Goal: Task Accomplishment & Management: Manage account settings

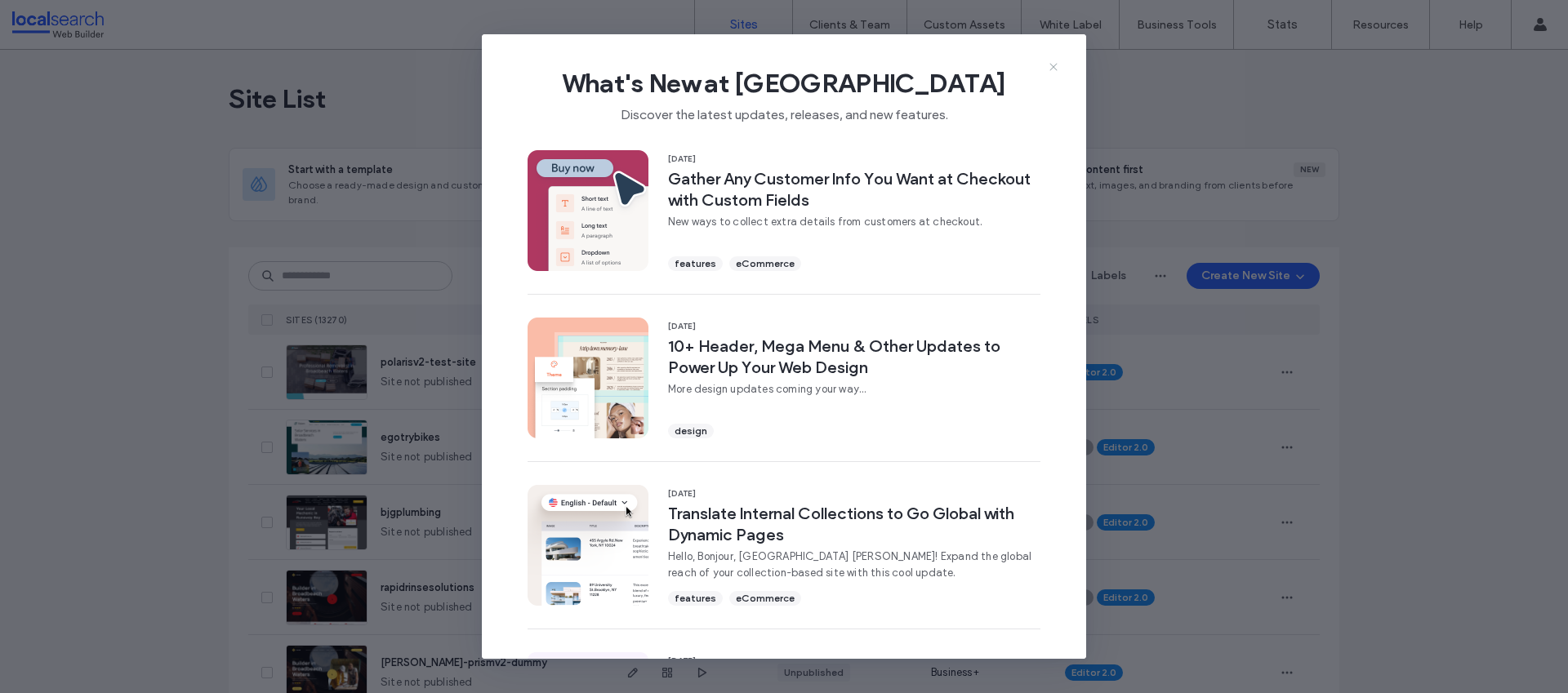
click at [1056, 67] on icon at bounding box center [1054, 67] width 14 height 13
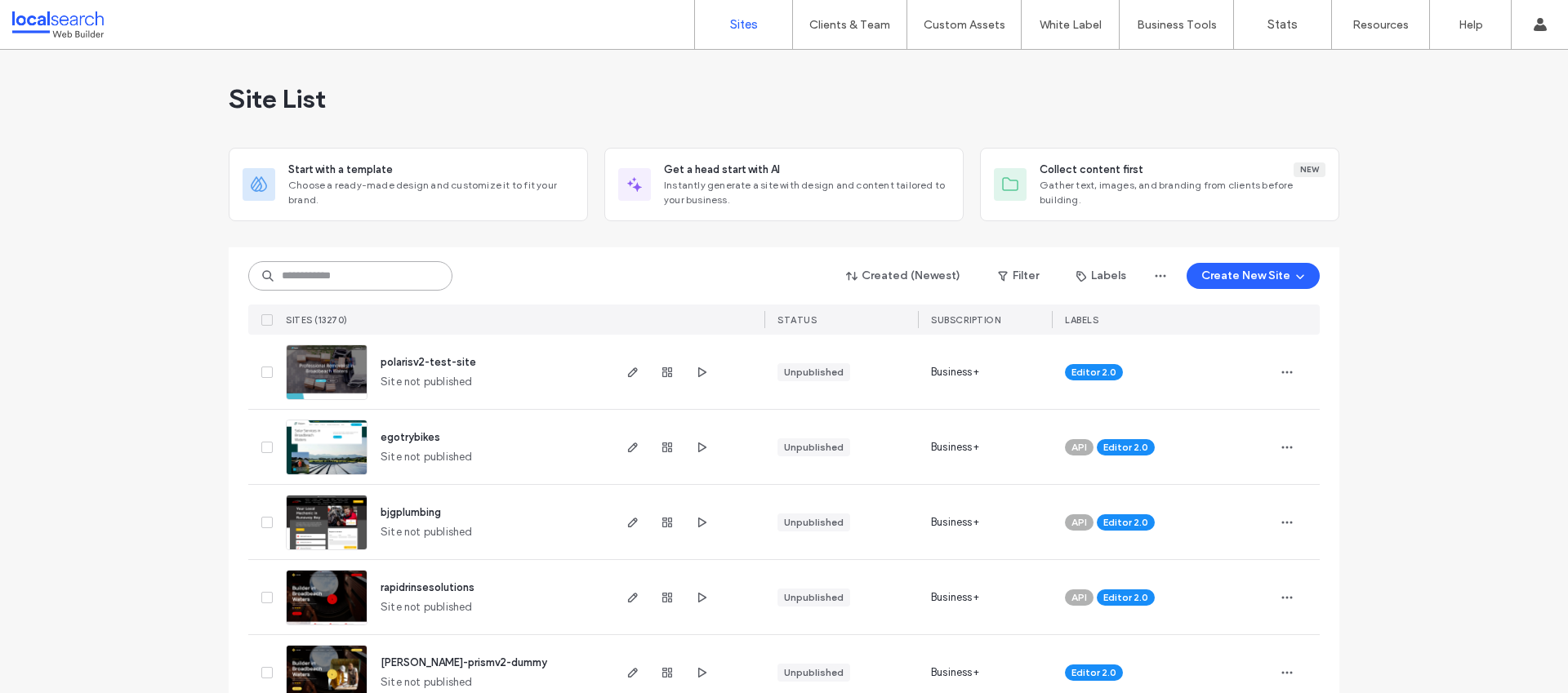
click at [381, 280] on input at bounding box center [350, 276] width 204 height 29
paste input "********"
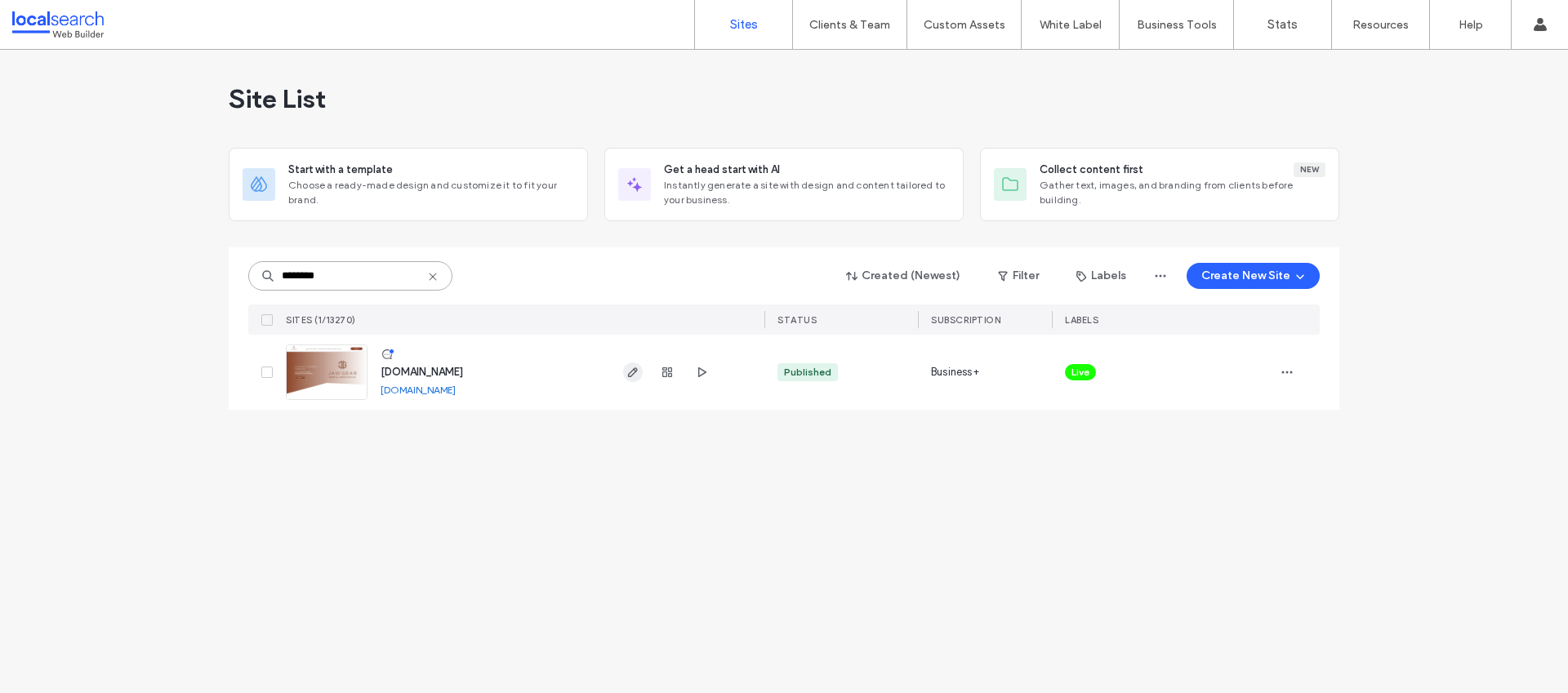
type input "********"
click at [640, 376] on span "button" at bounding box center [633, 372] width 19 height 19
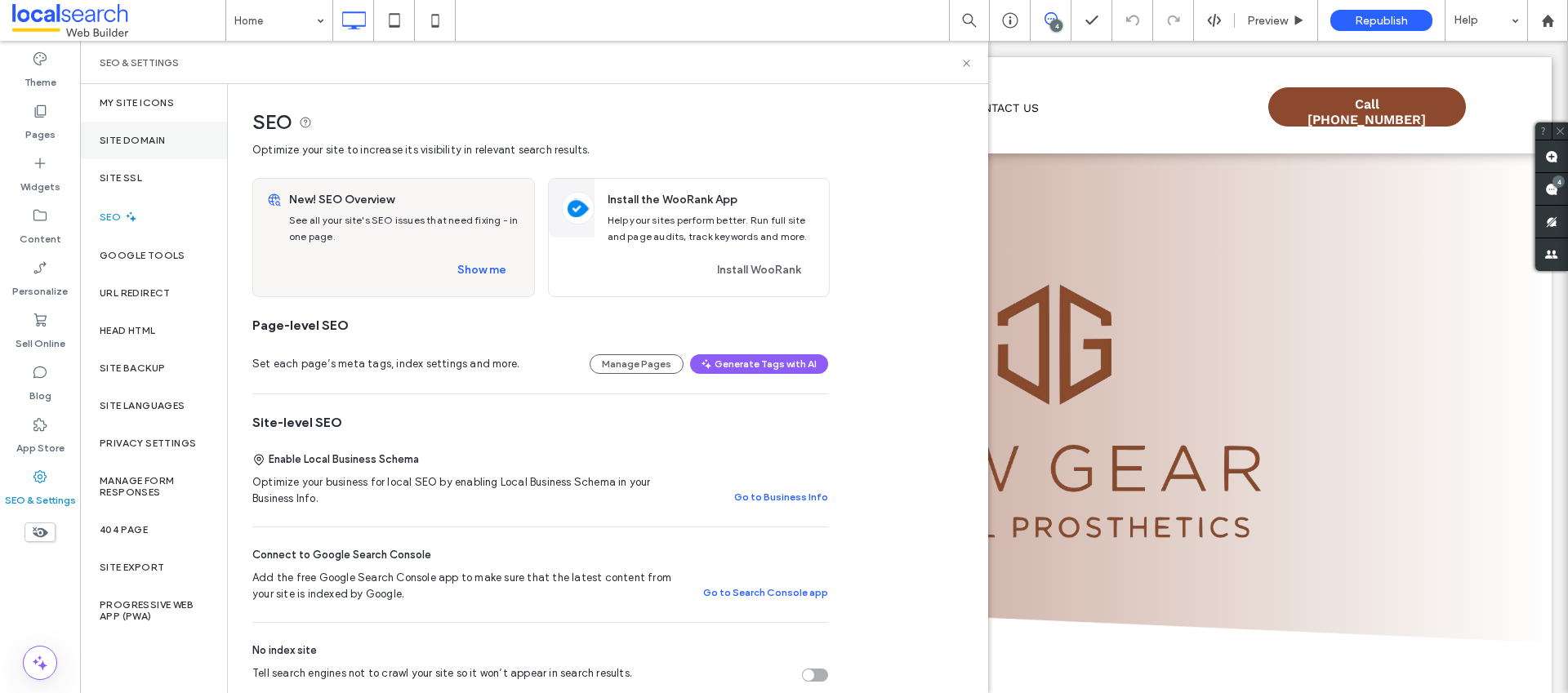
click at [172, 147] on div "Site Domain" at bounding box center [153, 140] width 147 height 38
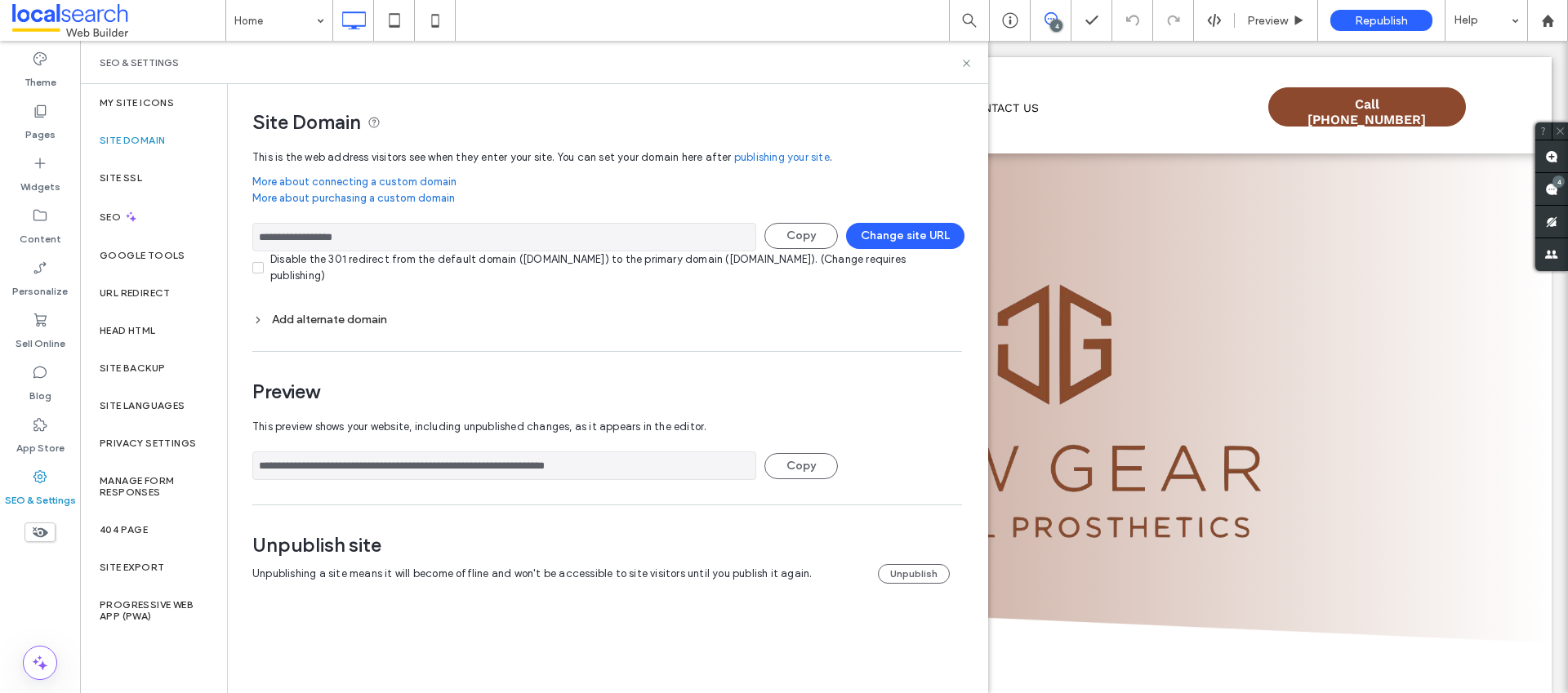
click at [354, 310] on div "Add alternate domain" at bounding box center [608, 319] width 710 height 22
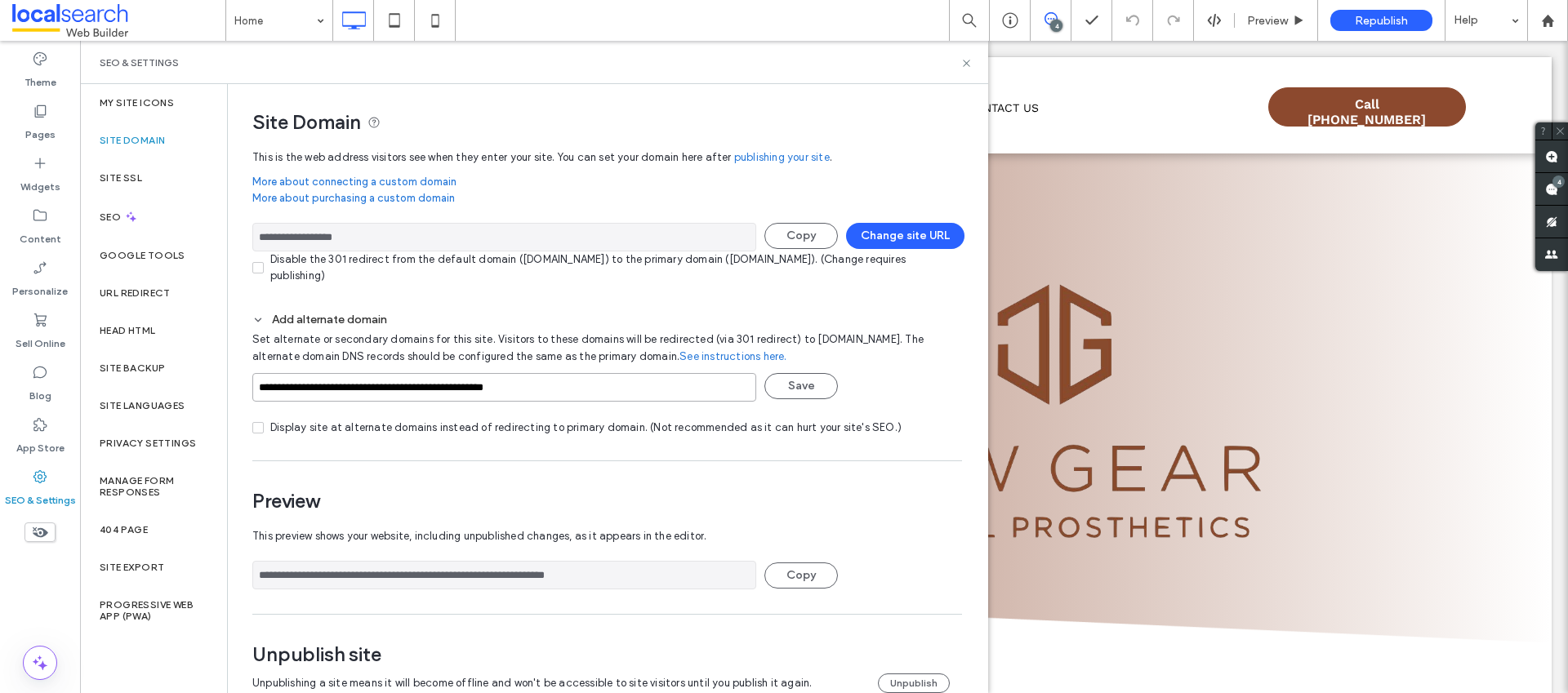
click at [618, 397] on input "**********" at bounding box center [504, 387] width 504 height 29
click at [813, 403] on div "Set alternate or secondary domains for this site. Visitors to these domains wil…" at bounding box center [608, 383] width 710 height 105
click at [805, 398] on button "Save" at bounding box center [801, 386] width 73 height 26
click at [897, 239] on button "Change site URL" at bounding box center [905, 235] width 119 height 26
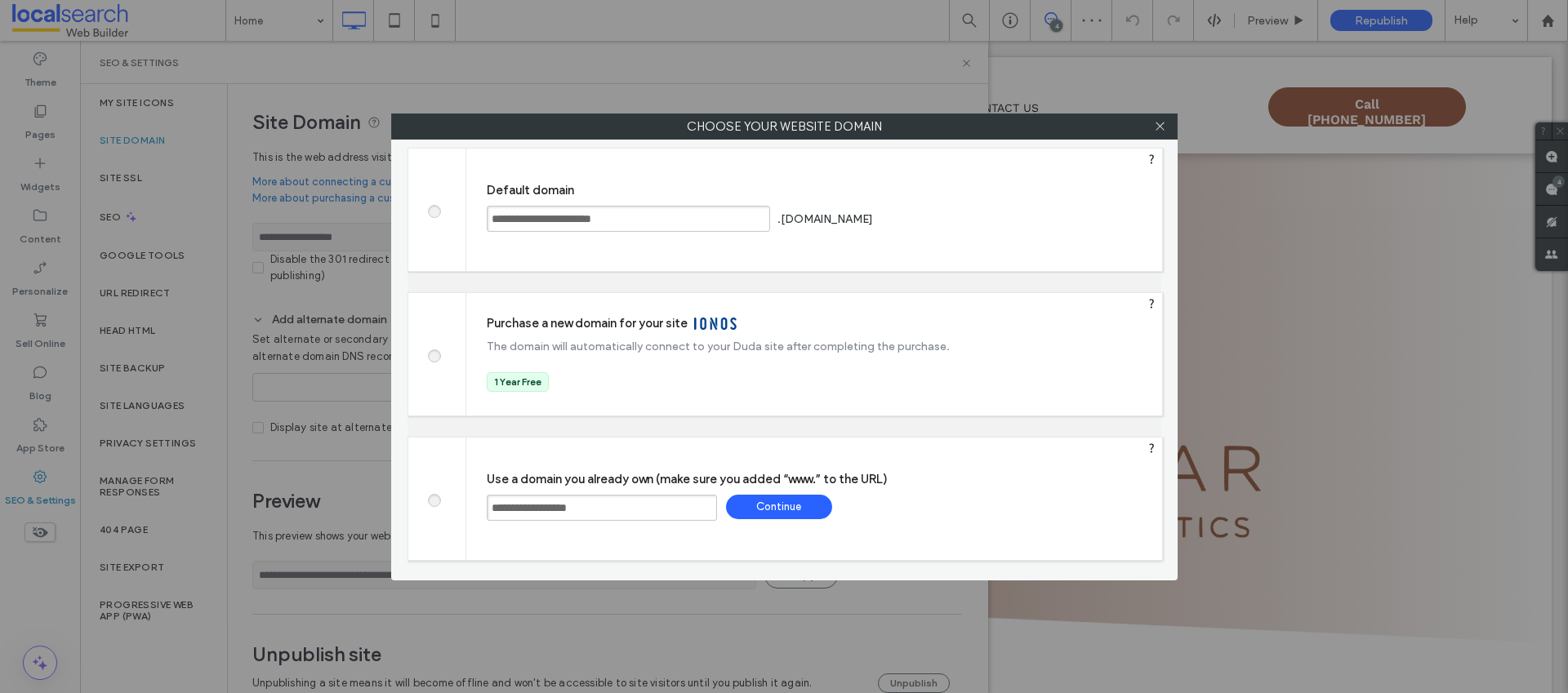
click at [434, 214] on span at bounding box center [434, 209] width 0 height 13
click at [655, 510] on input "**********" at bounding box center [602, 507] width 230 height 26
click at [434, 211] on span at bounding box center [434, 209] width 0 height 13
click at [990, 223] on div "Save" at bounding box center [938, 218] width 106 height 24
type input "**********"
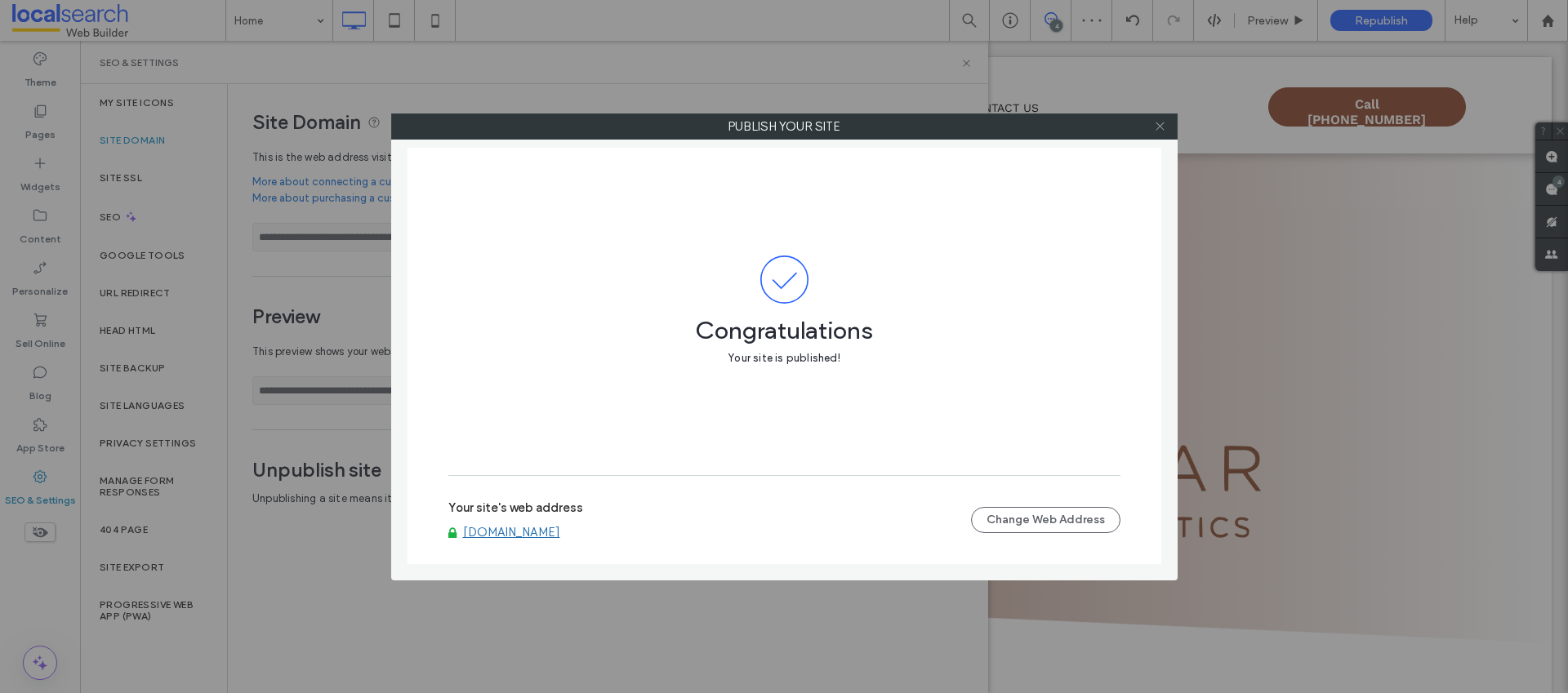
click at [1165, 125] on icon at bounding box center [1160, 126] width 13 height 13
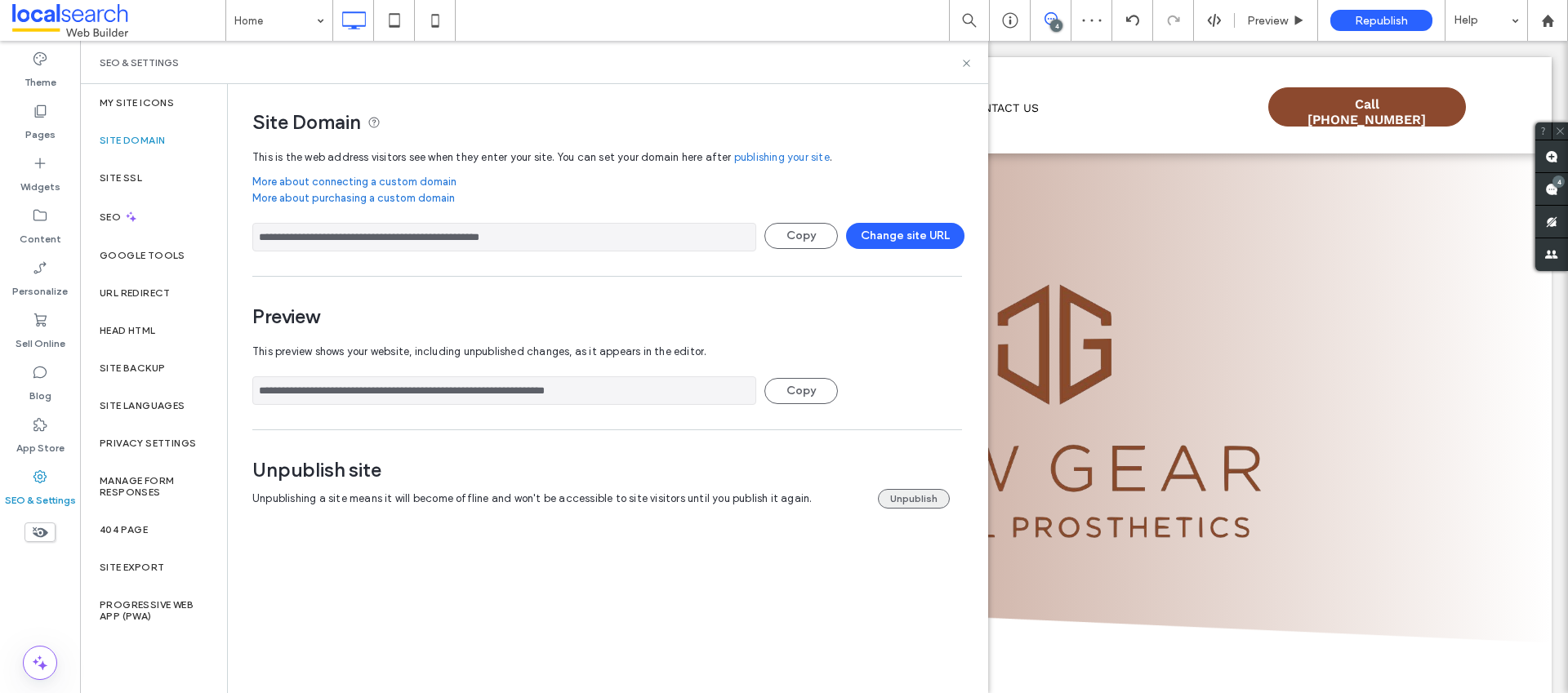
click at [923, 493] on button "Unpublish" at bounding box center [913, 498] width 72 height 19
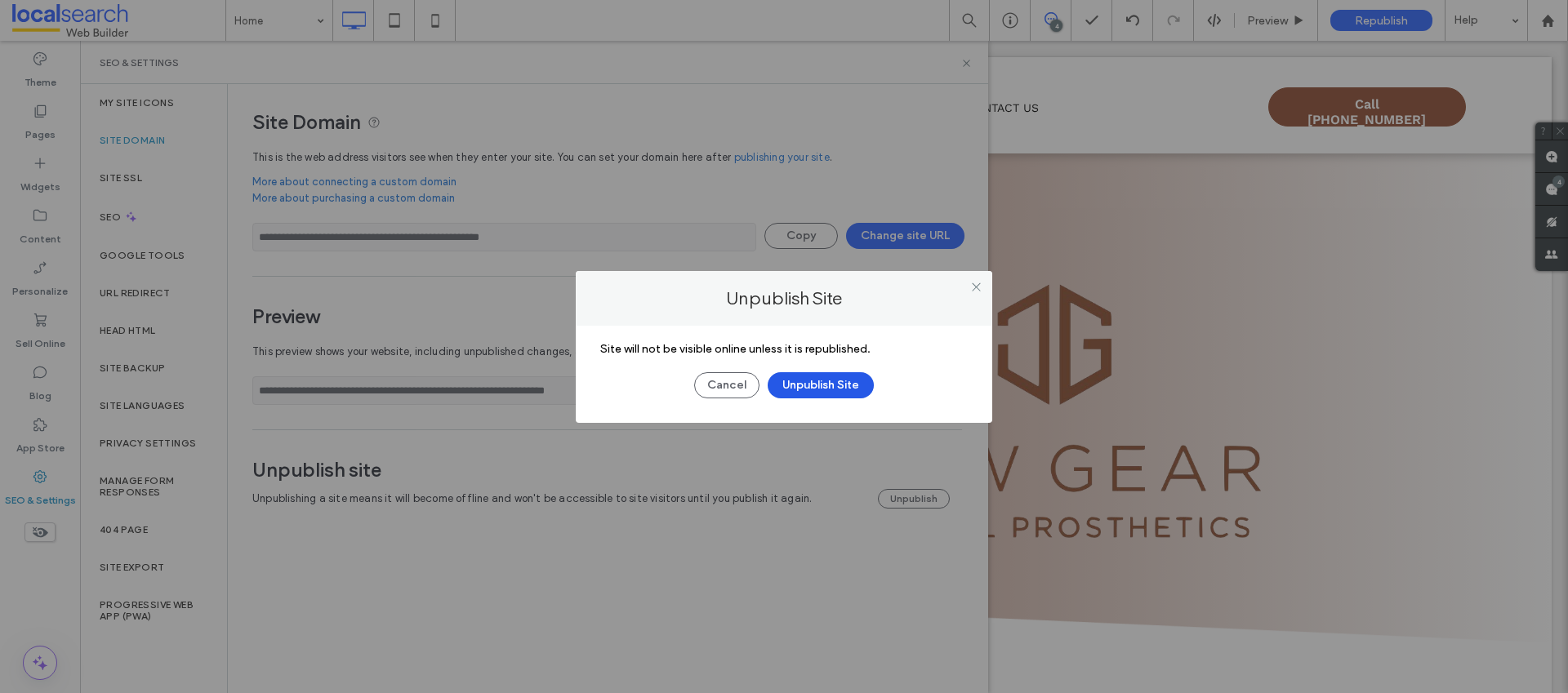
click at [845, 397] on button "Unpublish Site" at bounding box center [821, 385] width 106 height 26
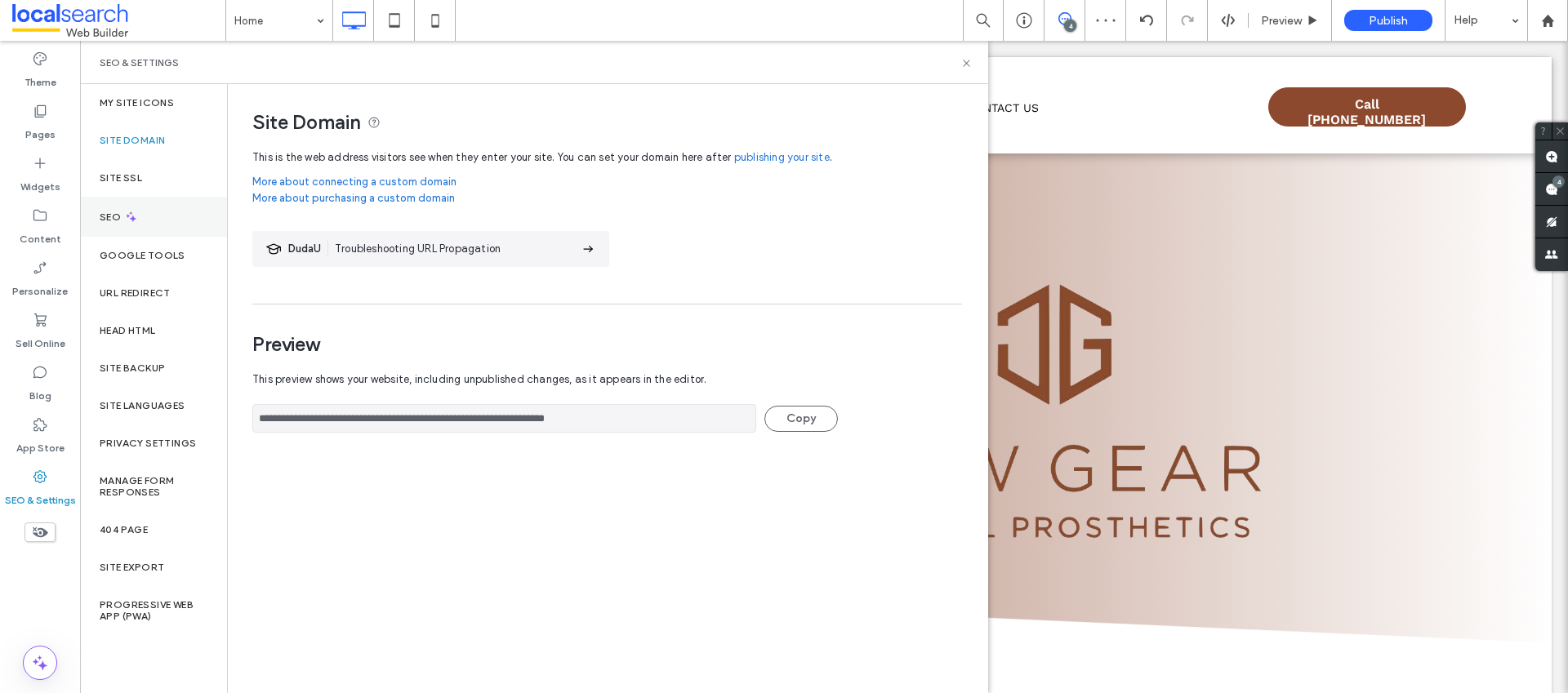
click at [135, 226] on div "SEO" at bounding box center [153, 217] width 147 height 40
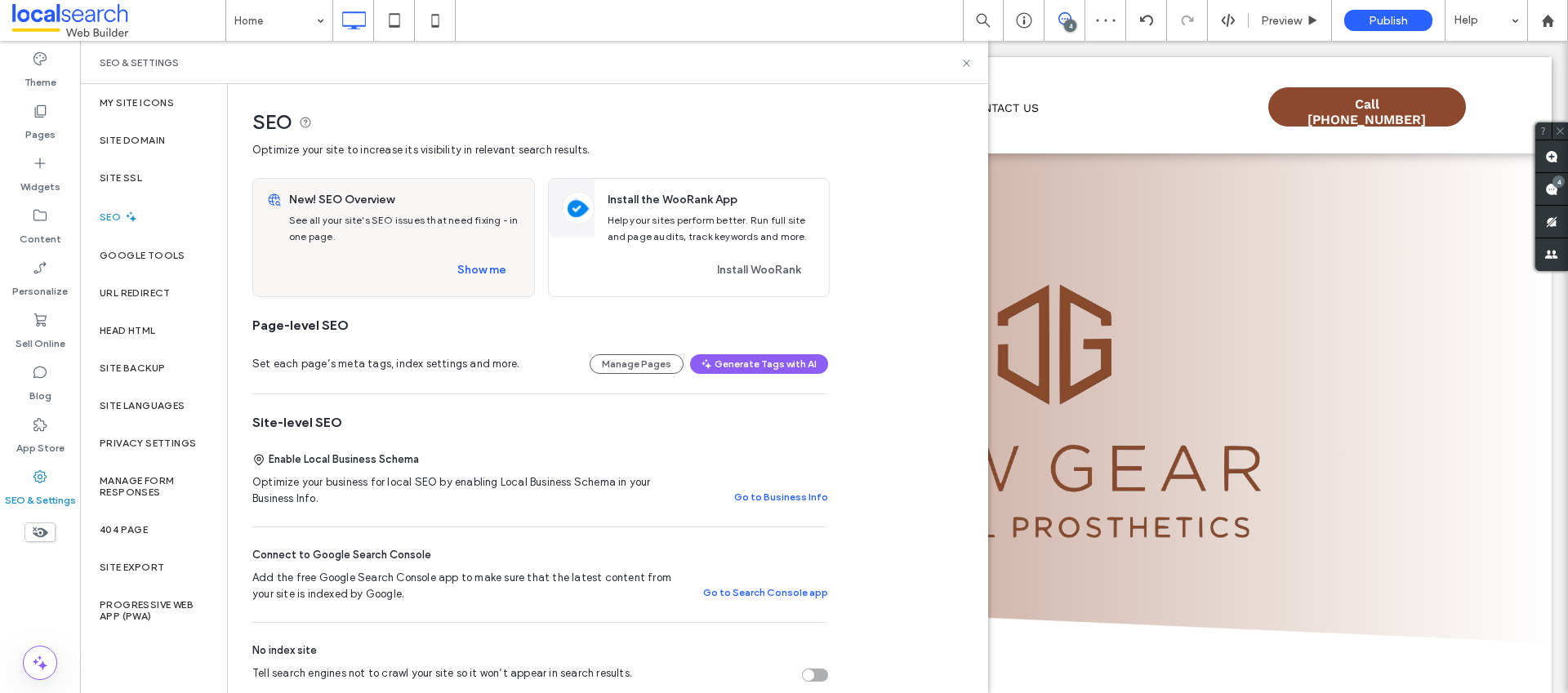
click at [819, 672] on div "Tell search engines not to crawl your site so it won’t appear in search results." at bounding box center [815, 676] width 26 height 13
click at [163, 143] on label "Site Domain" at bounding box center [132, 141] width 66 height 12
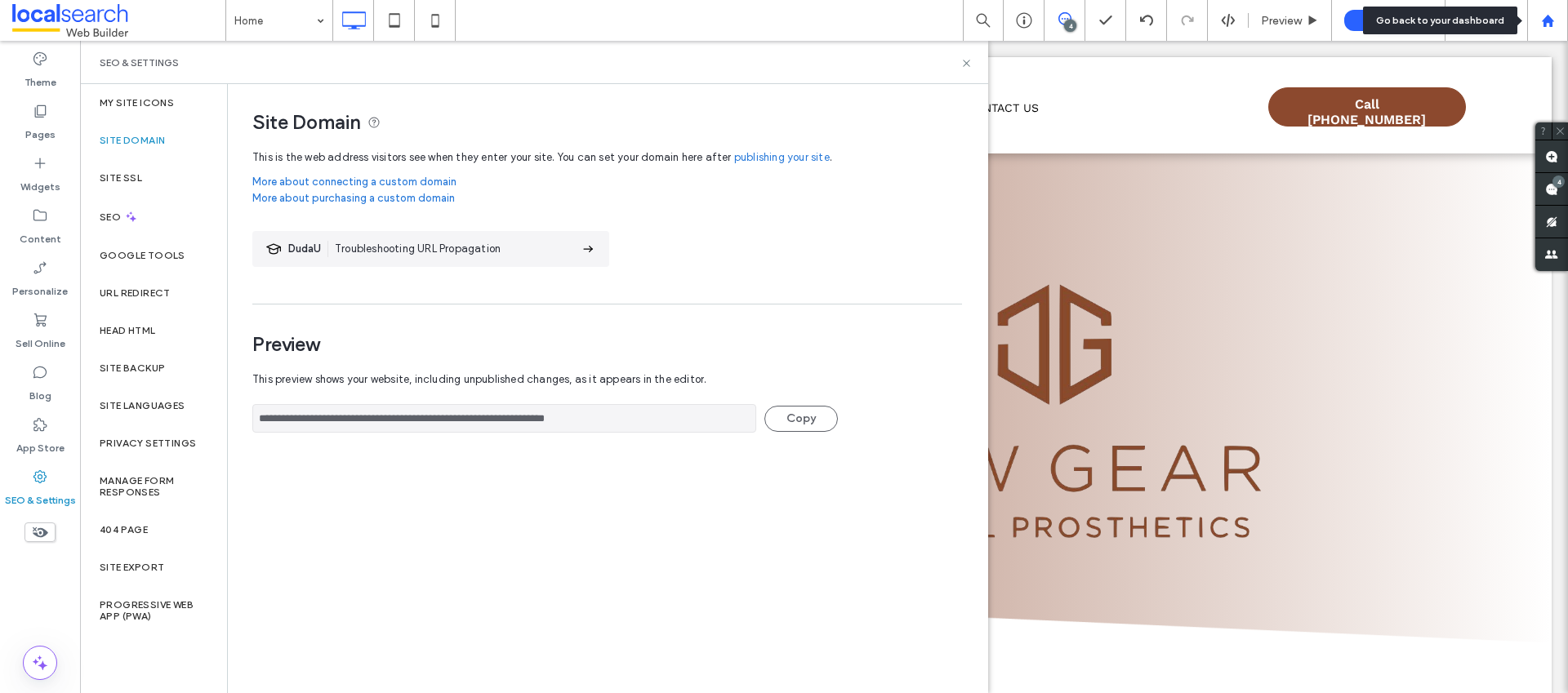
click at [1541, 17] on icon at bounding box center [1548, 20] width 14 height 13
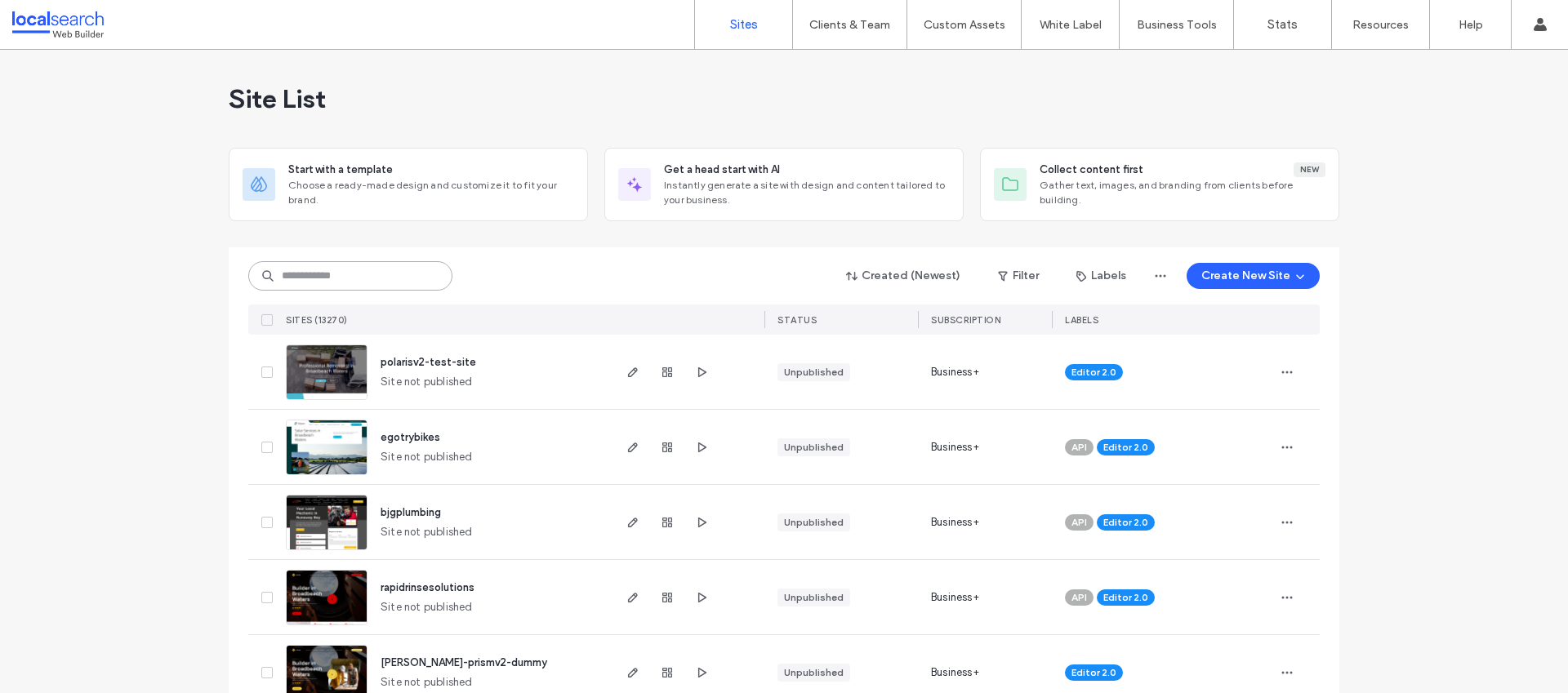
click at [362, 275] on input at bounding box center [350, 276] width 204 height 29
paste input "********"
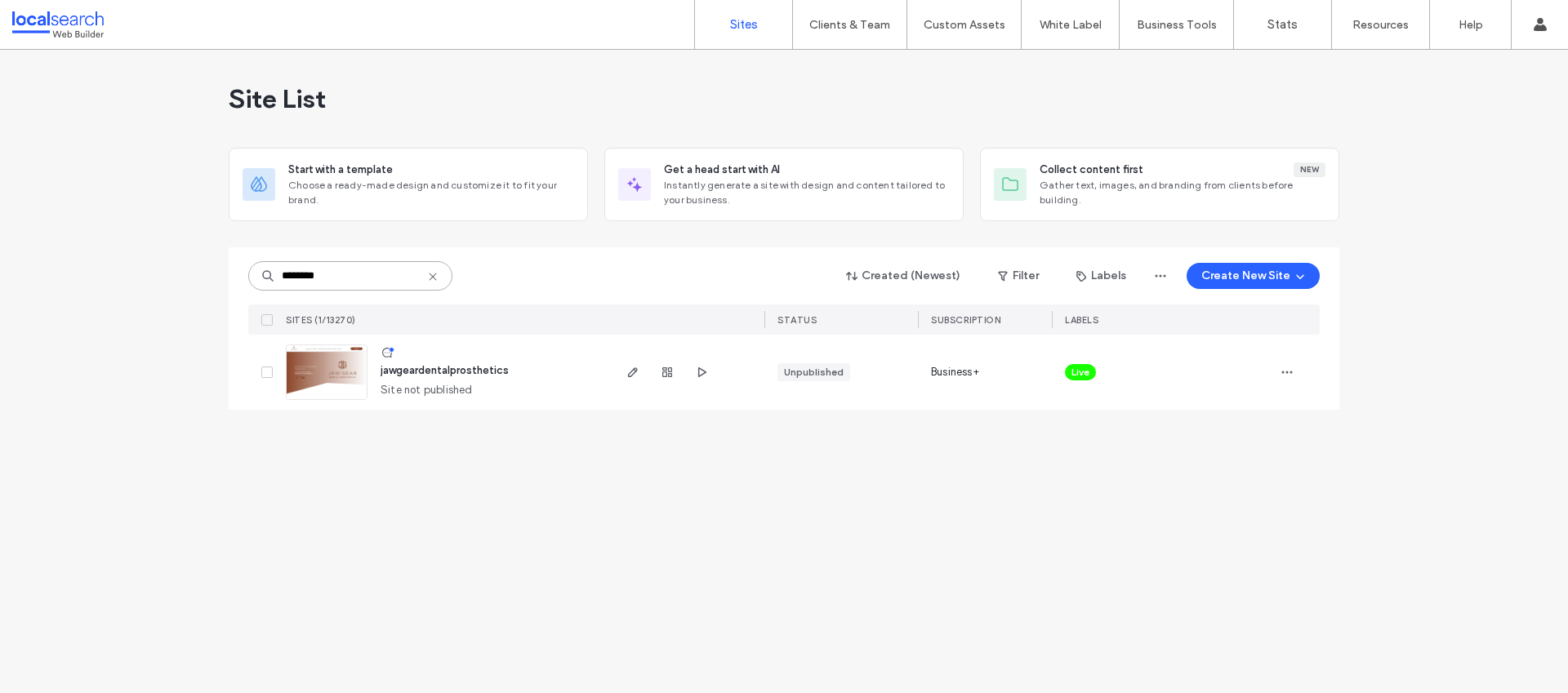
type input "********"
click at [1074, 366] on span "Live" at bounding box center [1080, 372] width 18 height 14
click at [1101, 356] on span at bounding box center [1096, 360] width 13 height 13
click at [1300, 373] on div at bounding box center [1296, 372] width 45 height 75
click at [1296, 374] on span "button" at bounding box center [1286, 372] width 26 height 26
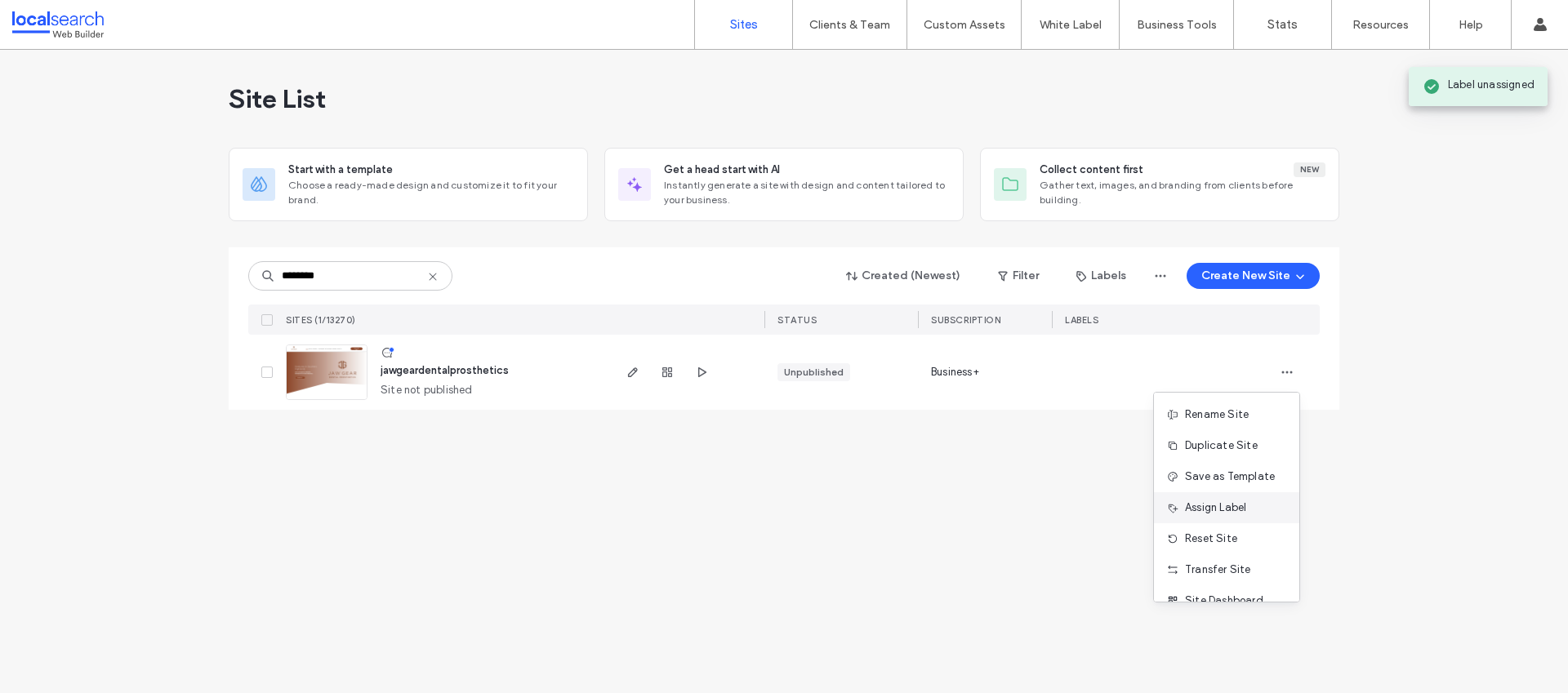
click at [1220, 505] on span "Assign Label" at bounding box center [1216, 507] width 62 height 16
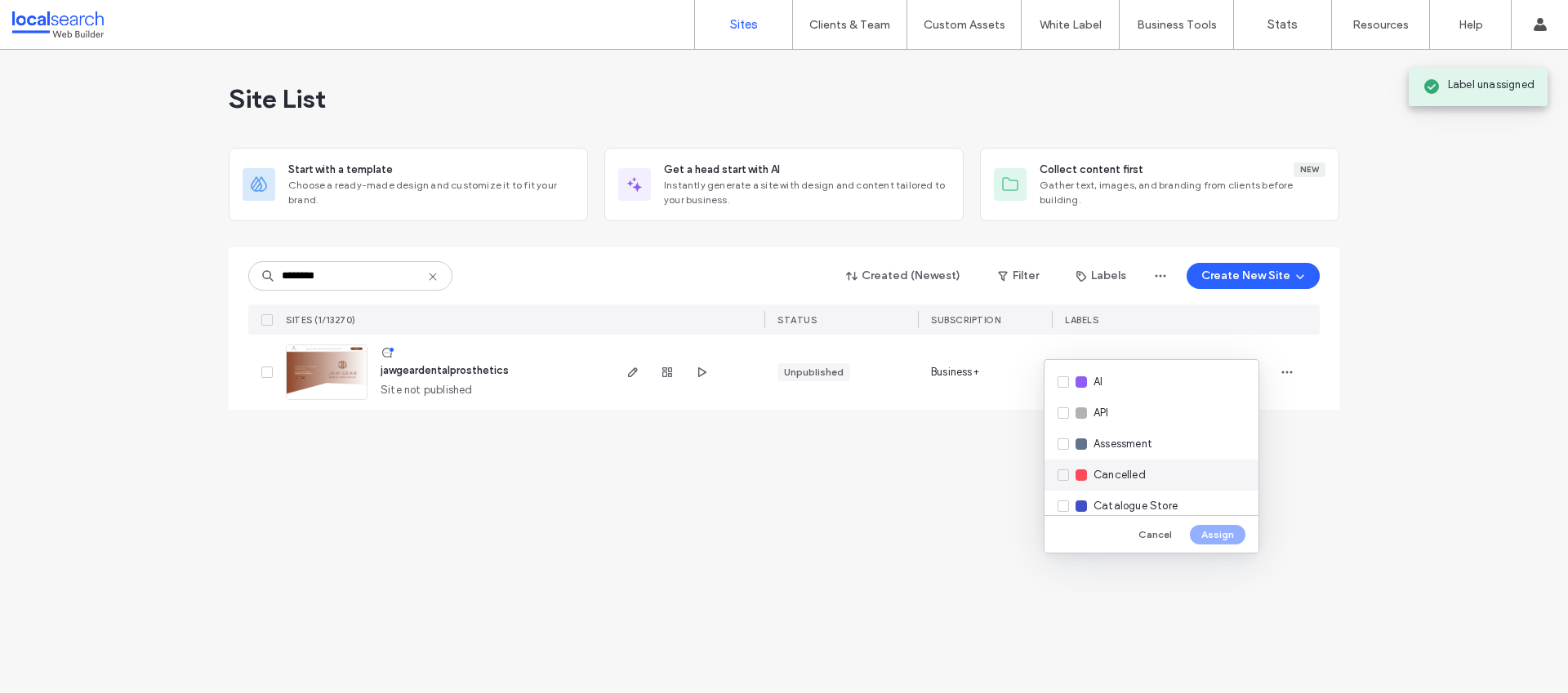
click at [1182, 483] on div "Cancelled" at bounding box center [1151, 475] width 214 height 31
click at [1214, 527] on button "Assign" at bounding box center [1218, 535] width 56 height 19
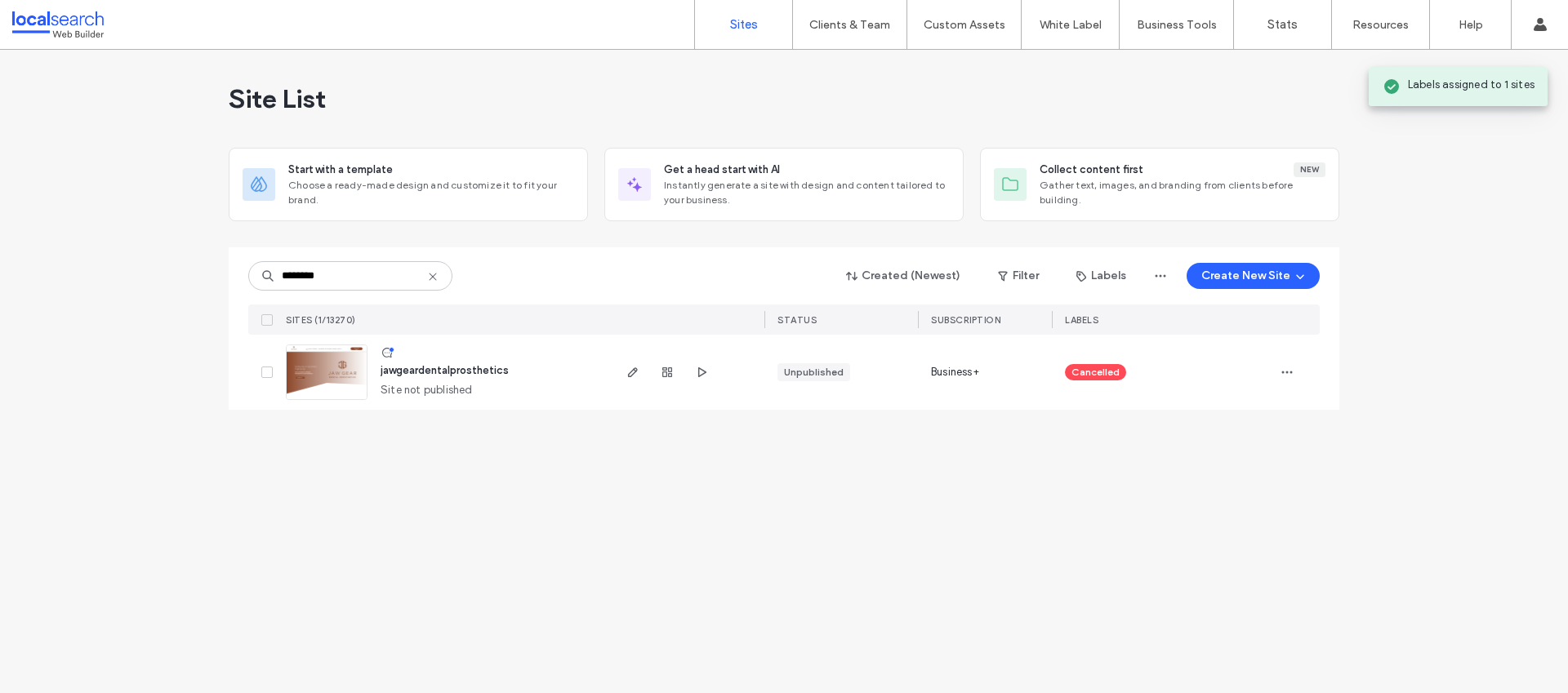
click at [1118, 371] on div "Cancelled" at bounding box center [1095, 372] width 62 height 16
click at [1125, 357] on icon at bounding box center [1127, 360] width 8 height 8
click at [1285, 375] on icon "button" at bounding box center [1287, 372] width 14 height 13
click at [1218, 496] on div "Assign Label" at bounding box center [1227, 508] width 146 height 31
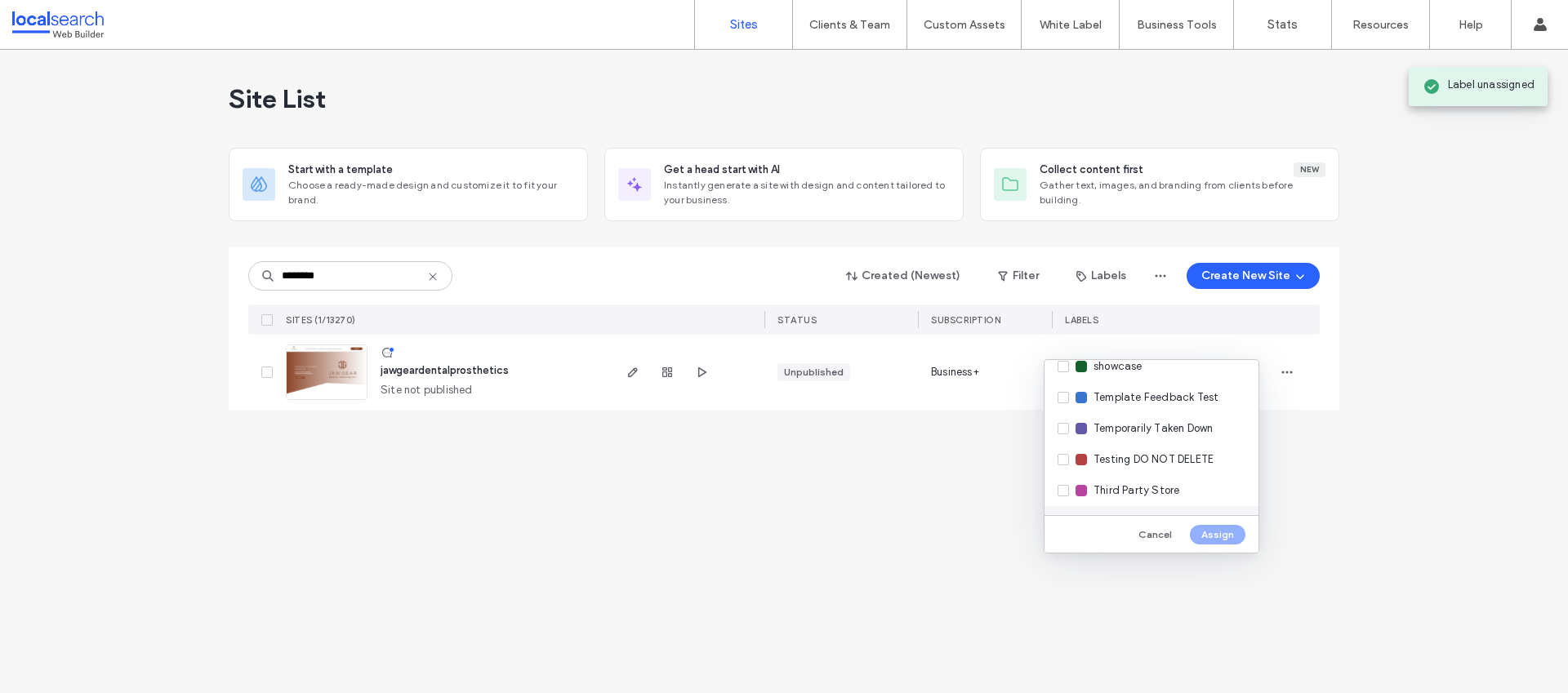
scroll to position [452, 0]
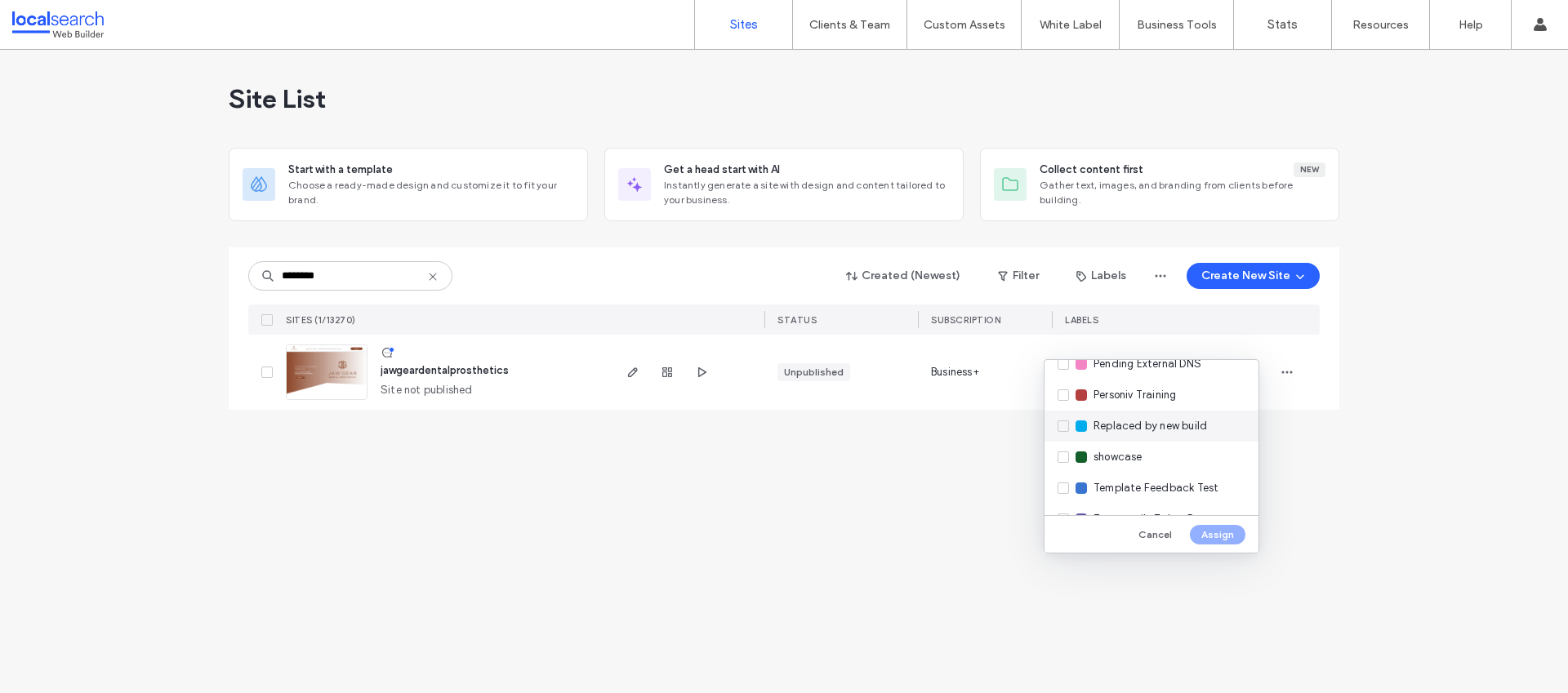
click at [1118, 424] on span "Replaced by new build" at bounding box center [1150, 426] width 114 height 16
click at [1222, 535] on button "Assign" at bounding box center [1218, 535] width 56 height 19
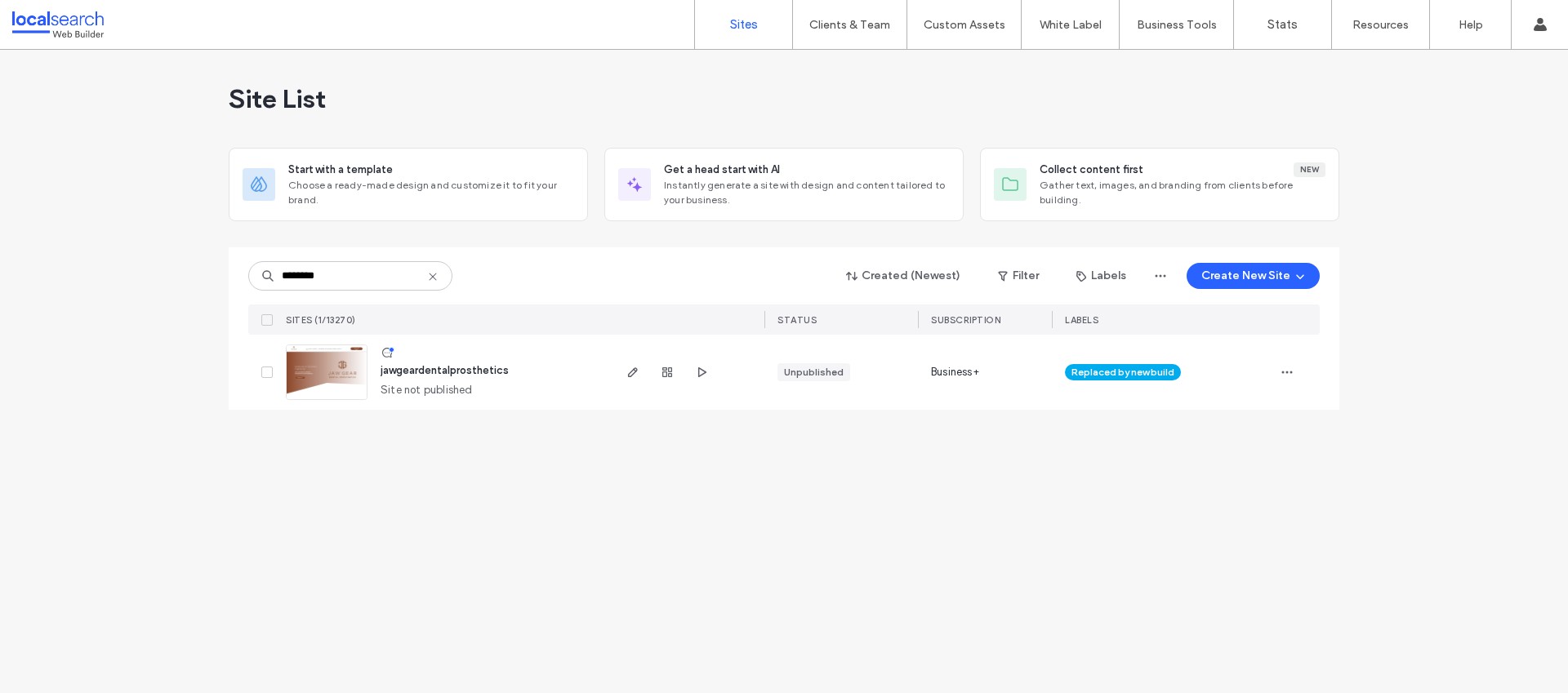
click at [429, 275] on icon at bounding box center [433, 277] width 14 height 13
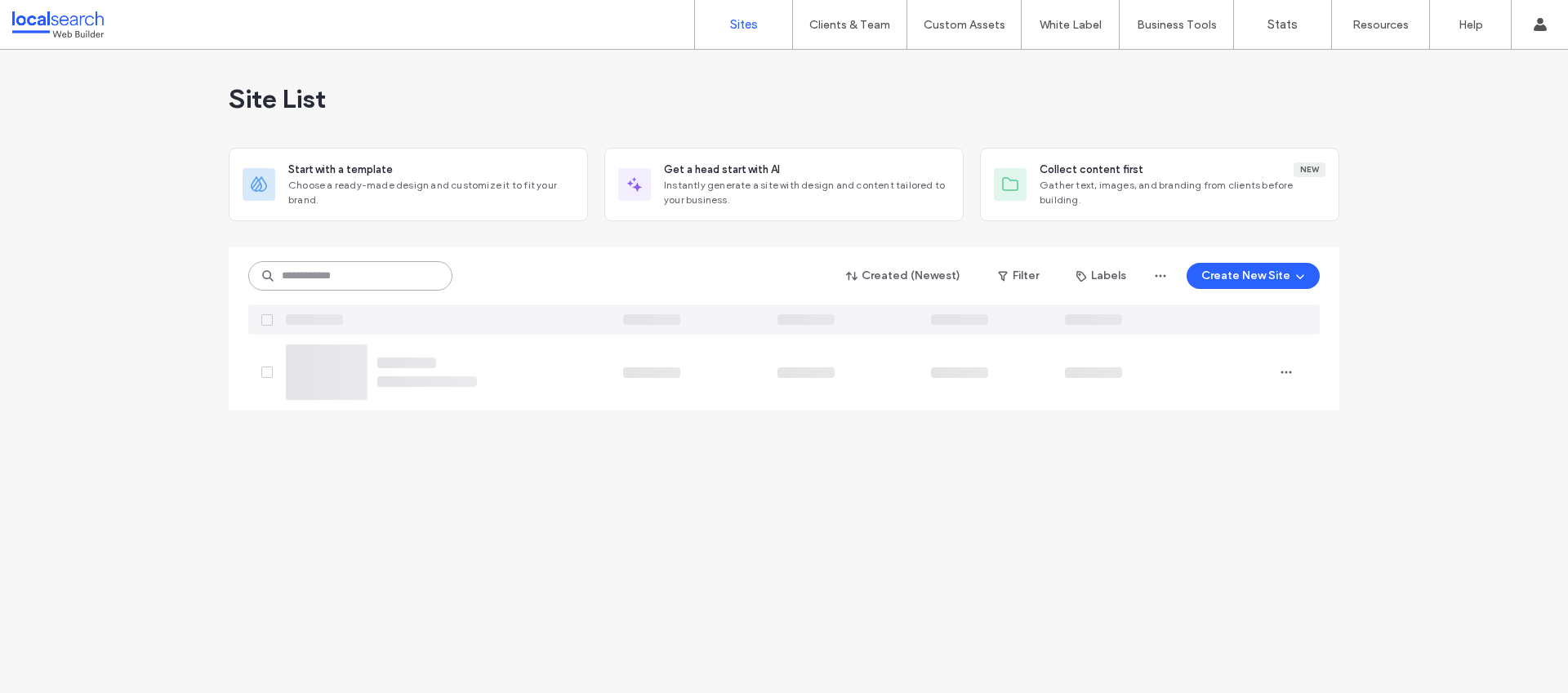
paste input "********"
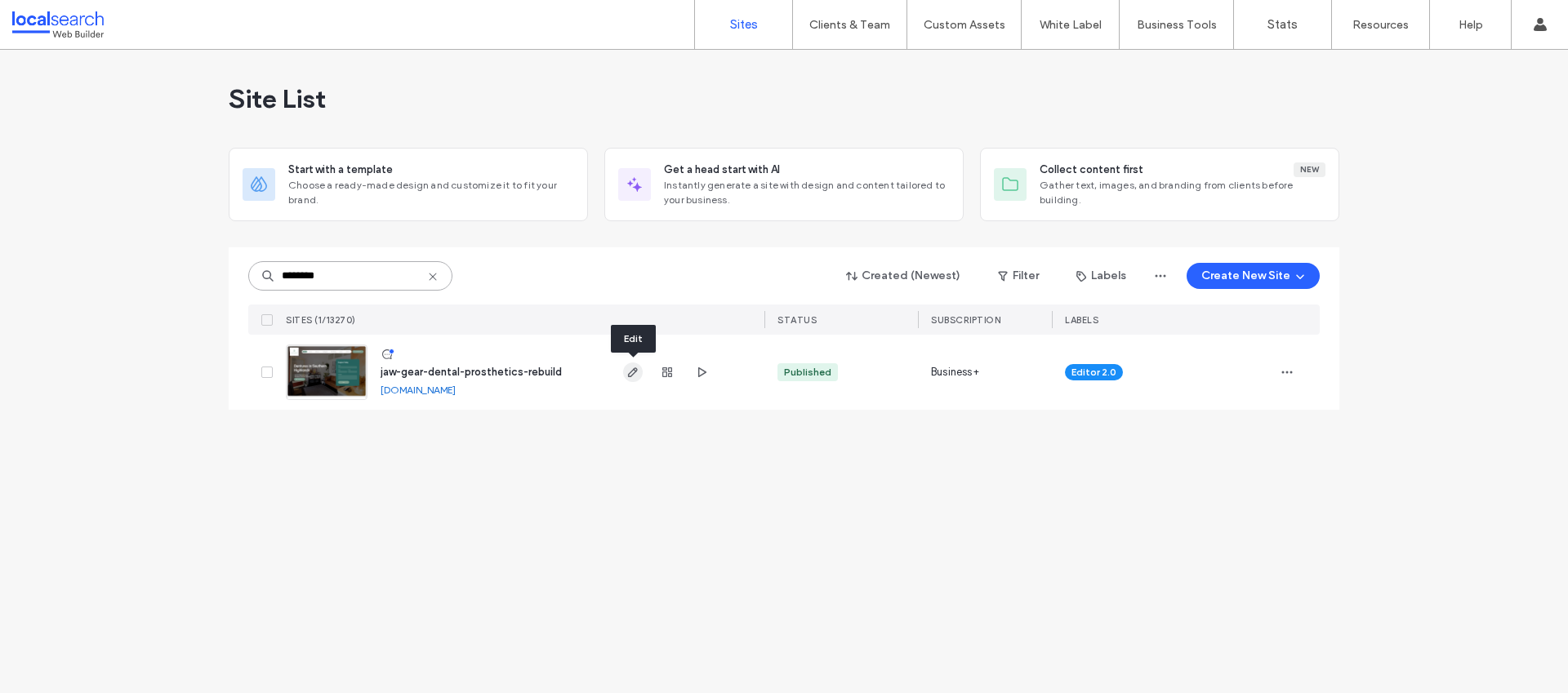
type input "********"
click at [633, 371] on icon "button" at bounding box center [634, 372] width 14 height 13
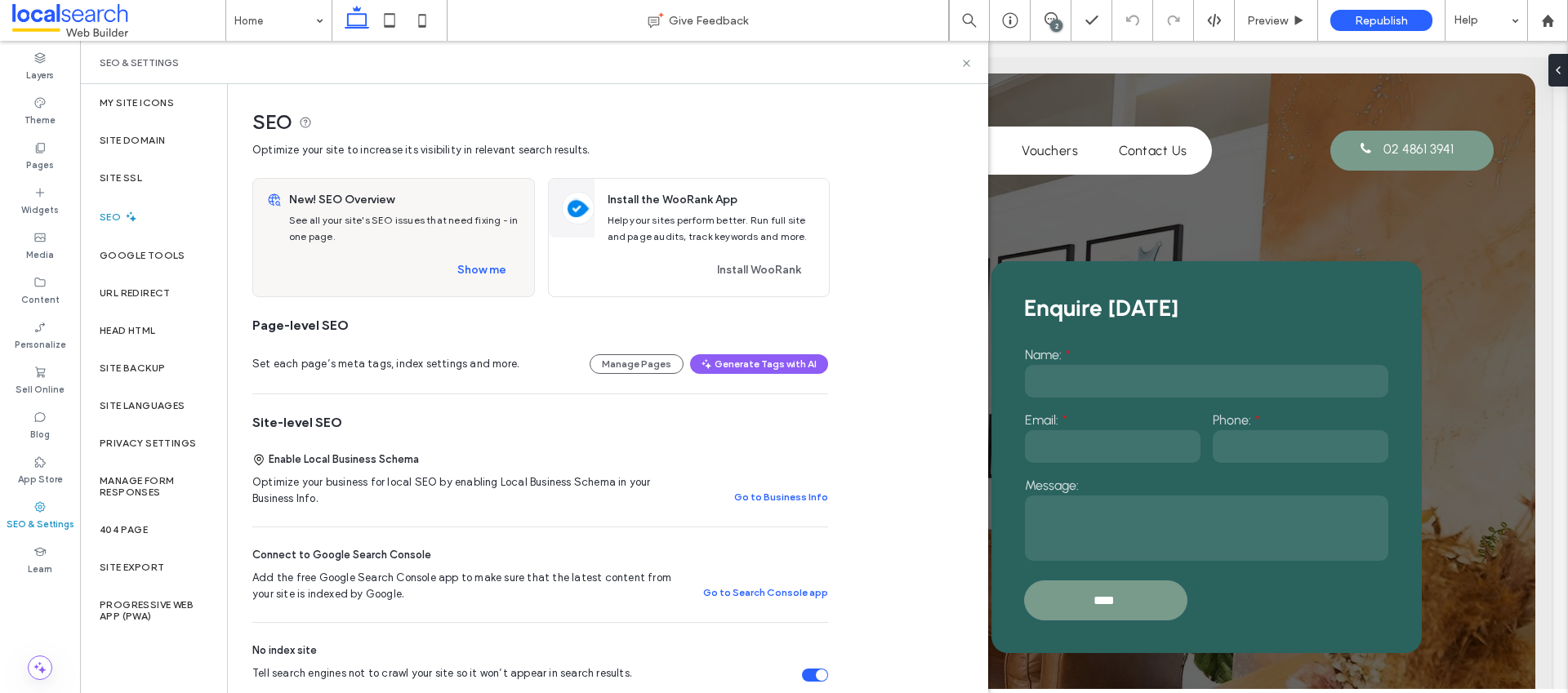
click at [808, 675] on div "Tell search engines not to crawl your site so it won’t appear in search results." at bounding box center [815, 676] width 26 height 13
drag, startPoint x: 148, startPoint y: 147, endPoint x: 151, endPoint y: 159, distance: 12.4
click at [149, 149] on div "Site Domain" at bounding box center [153, 140] width 147 height 38
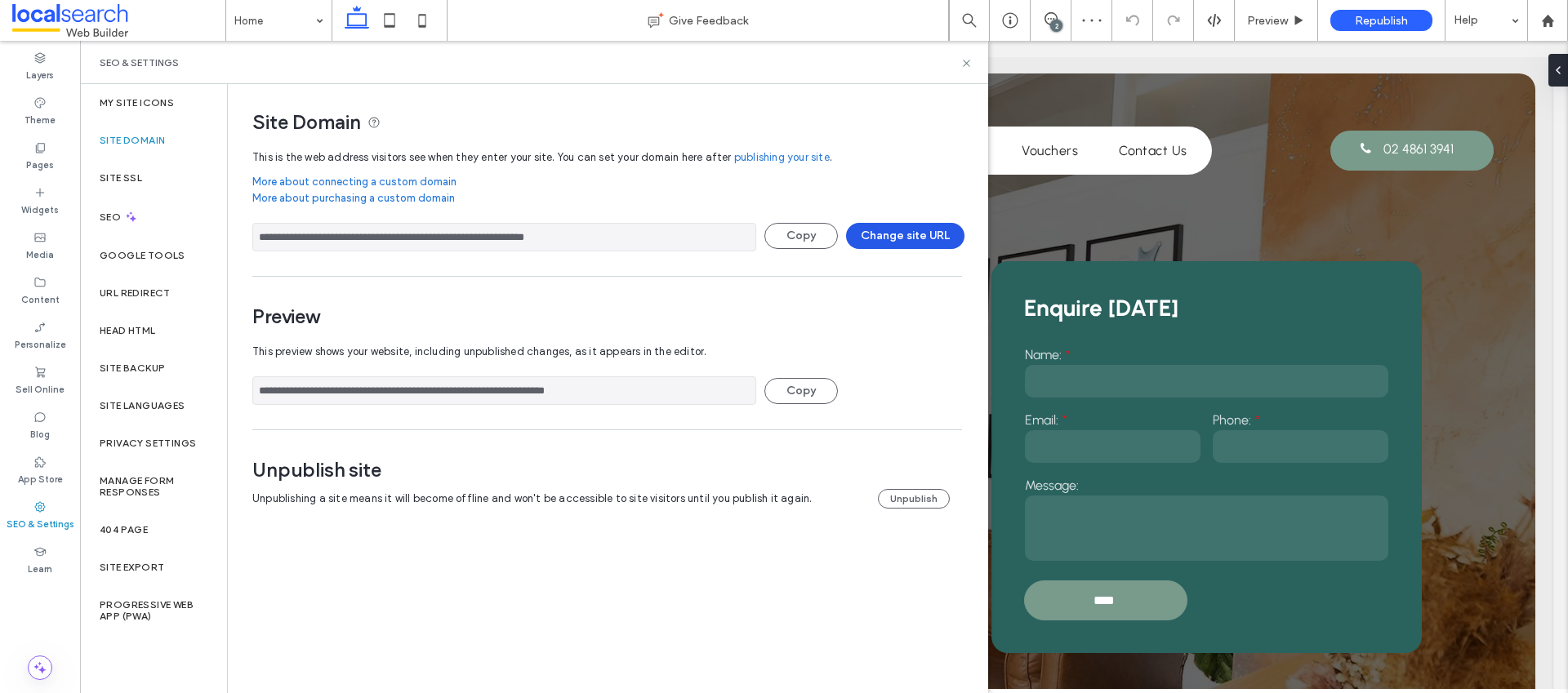
click at [933, 246] on button "Change site URL" at bounding box center [905, 235] width 119 height 26
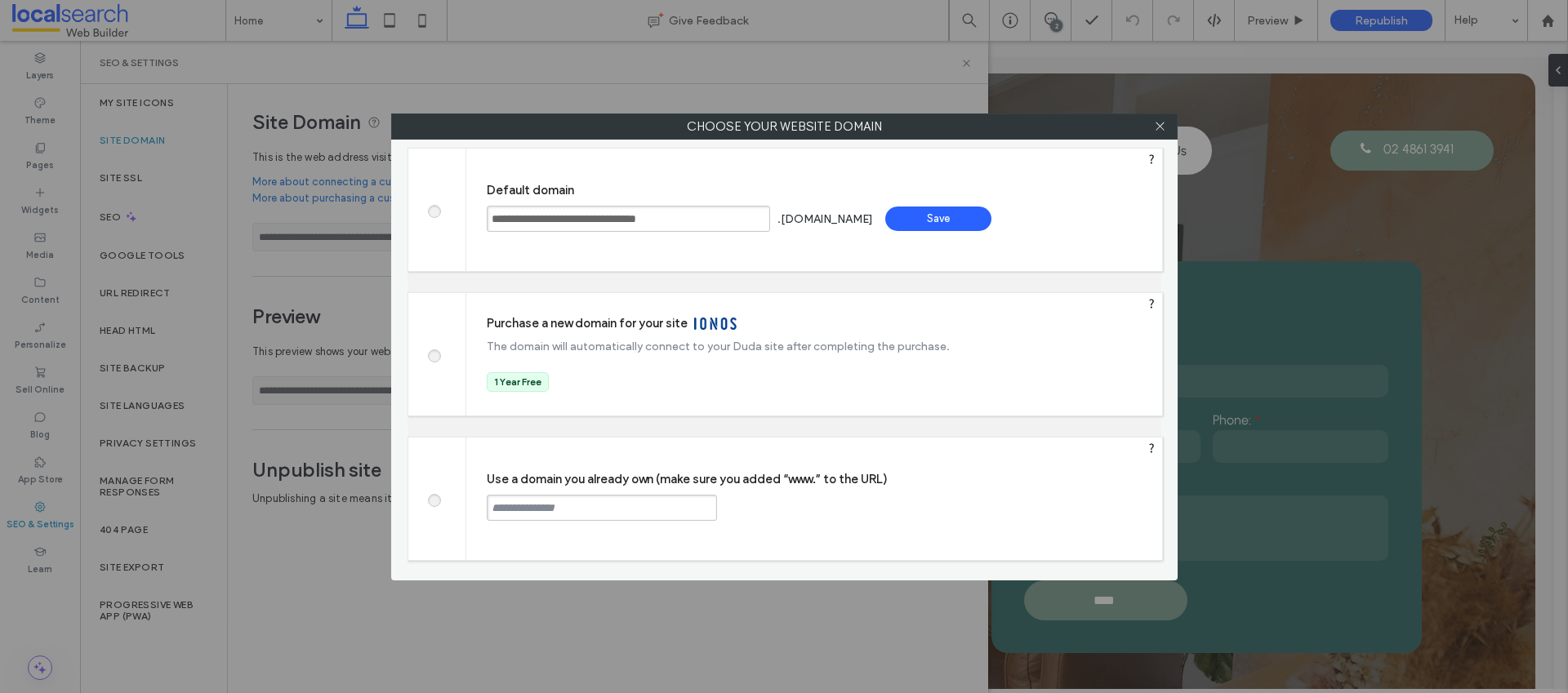
click at [528, 504] on input "text" at bounding box center [602, 507] width 230 height 26
paste input "**********"
type input "**********"
click at [749, 507] on div "Continue" at bounding box center [779, 506] width 106 height 24
type input "**********"
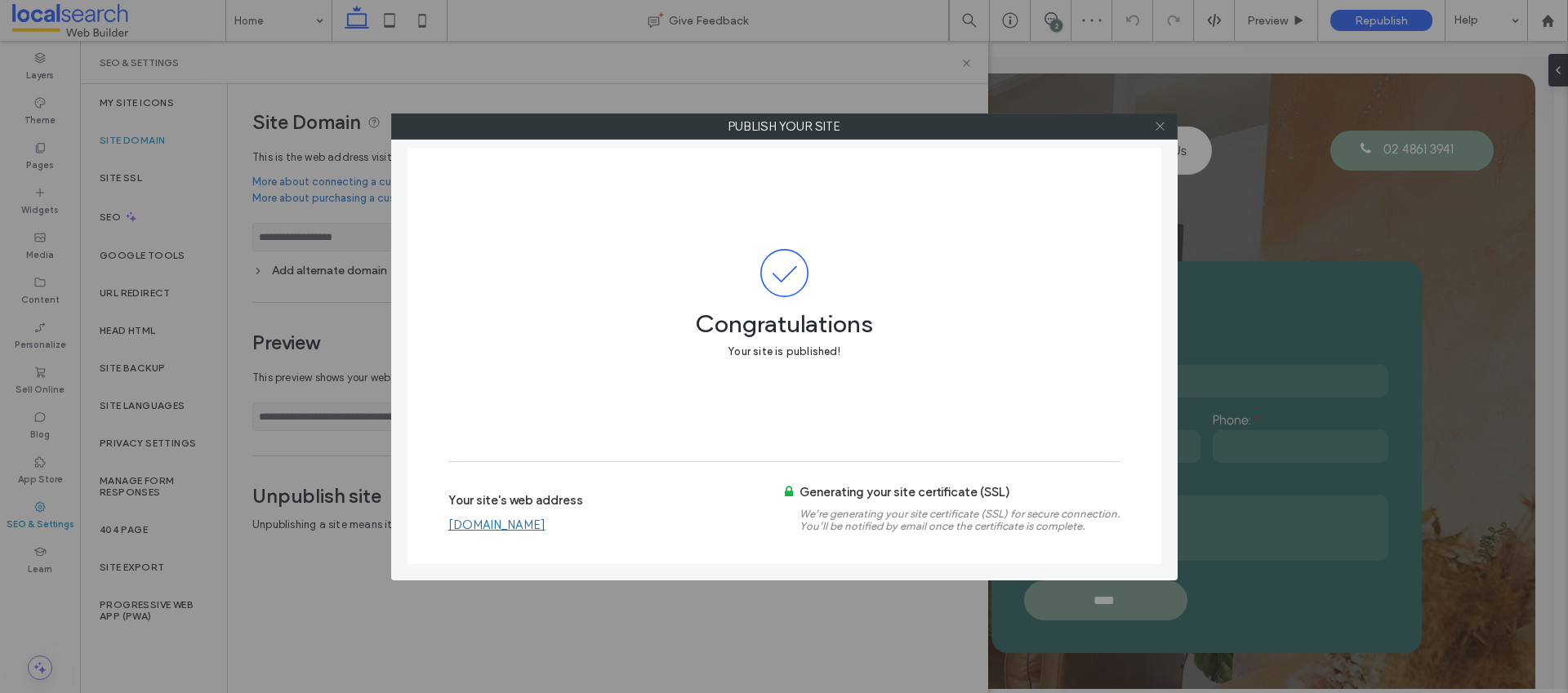
click at [1161, 126] on icon at bounding box center [1160, 126] width 13 height 13
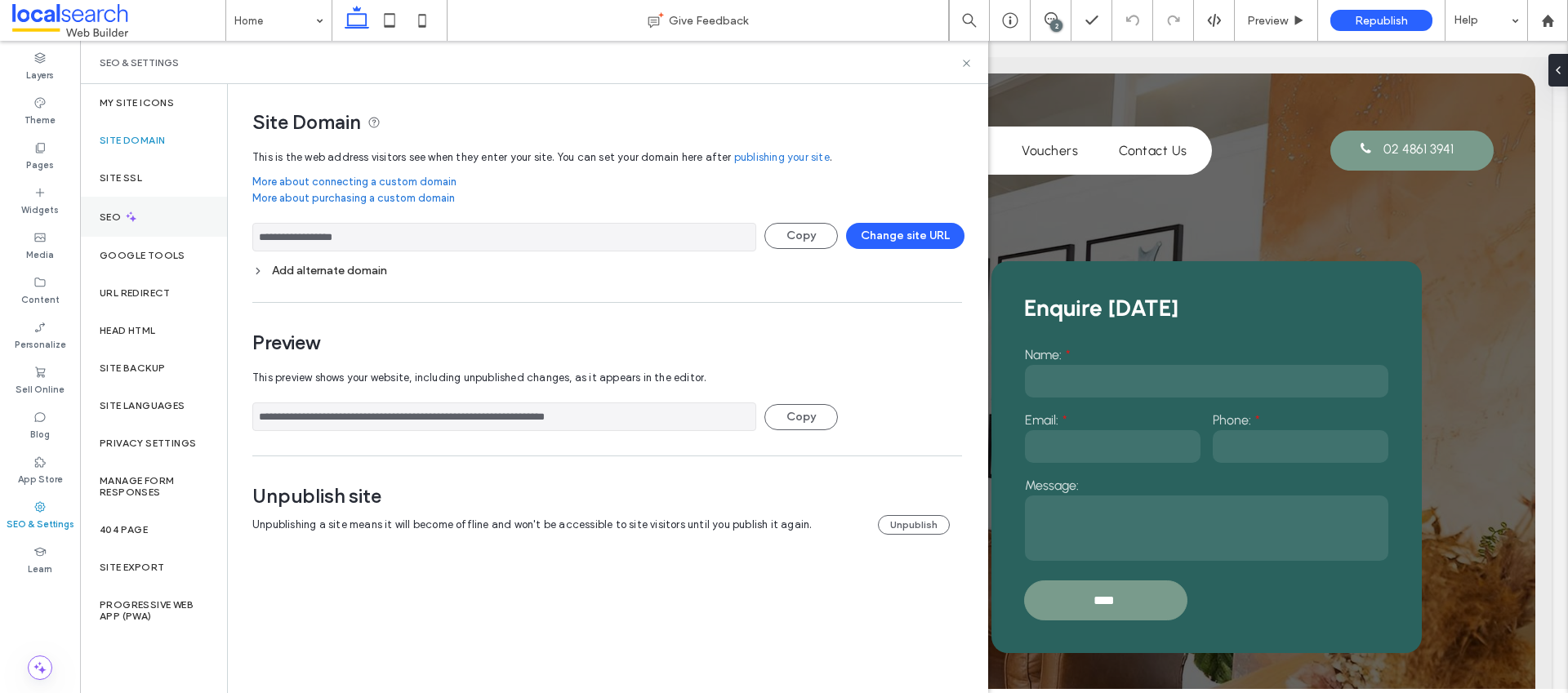
click at [152, 210] on div "SEO" at bounding box center [153, 217] width 147 height 40
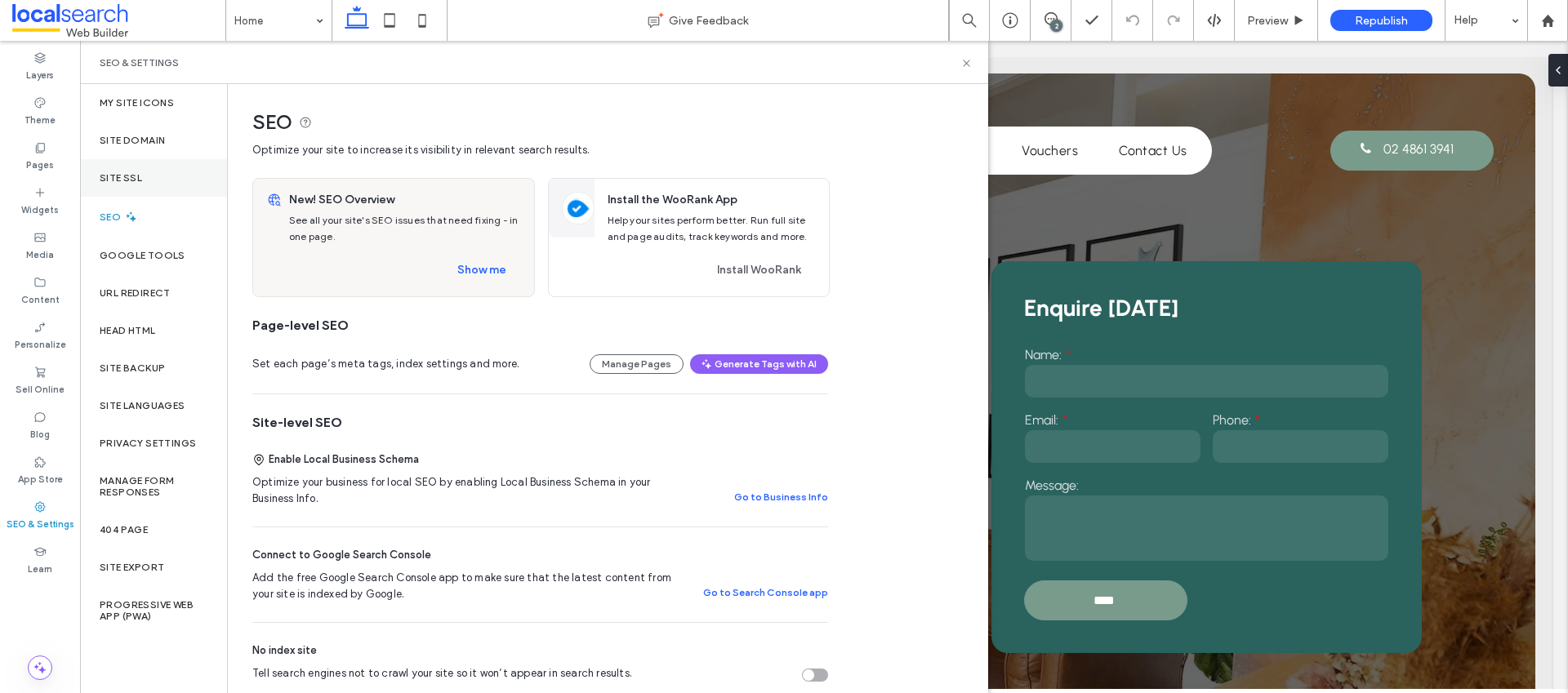
drag, startPoint x: 169, startPoint y: 152, endPoint x: 178, endPoint y: 158, distance: 10.8
click at [169, 152] on div "Site Domain" at bounding box center [153, 140] width 147 height 38
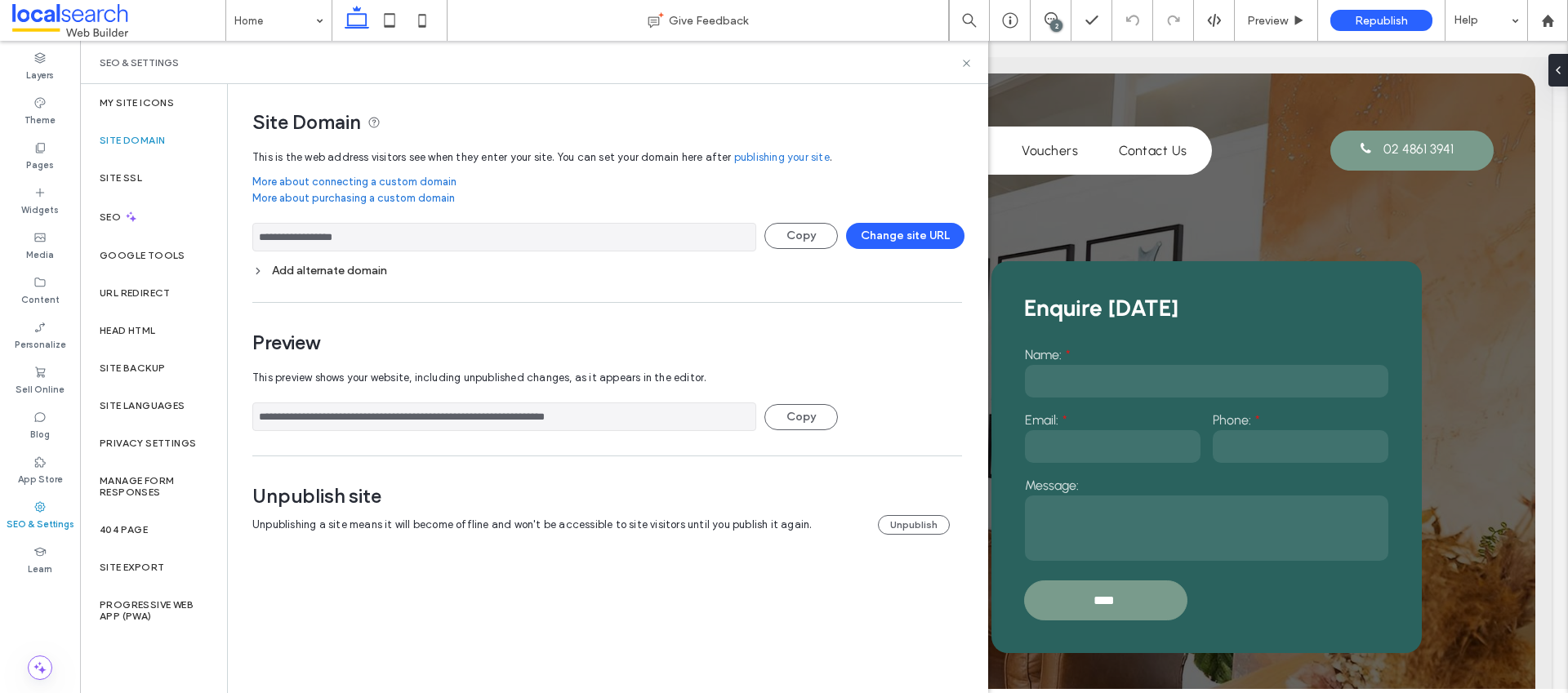
click at [348, 275] on div "Add alternate domain" at bounding box center [608, 271] width 710 height 13
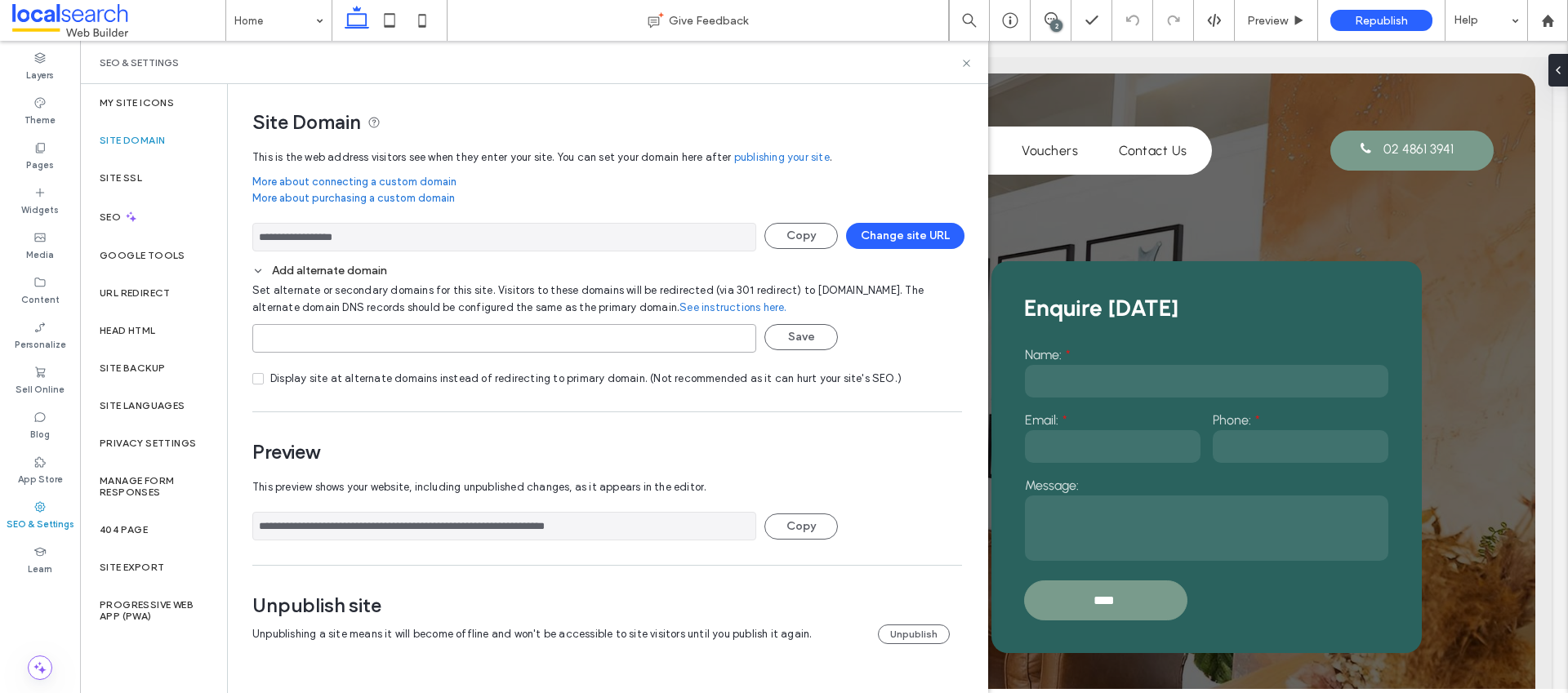
click at [378, 341] on input at bounding box center [504, 338] width 504 height 29
paste input "**********"
type input "**********"
click at [816, 332] on button "Save" at bounding box center [801, 336] width 73 height 26
click at [784, 338] on button "Save" at bounding box center [801, 336] width 73 height 26
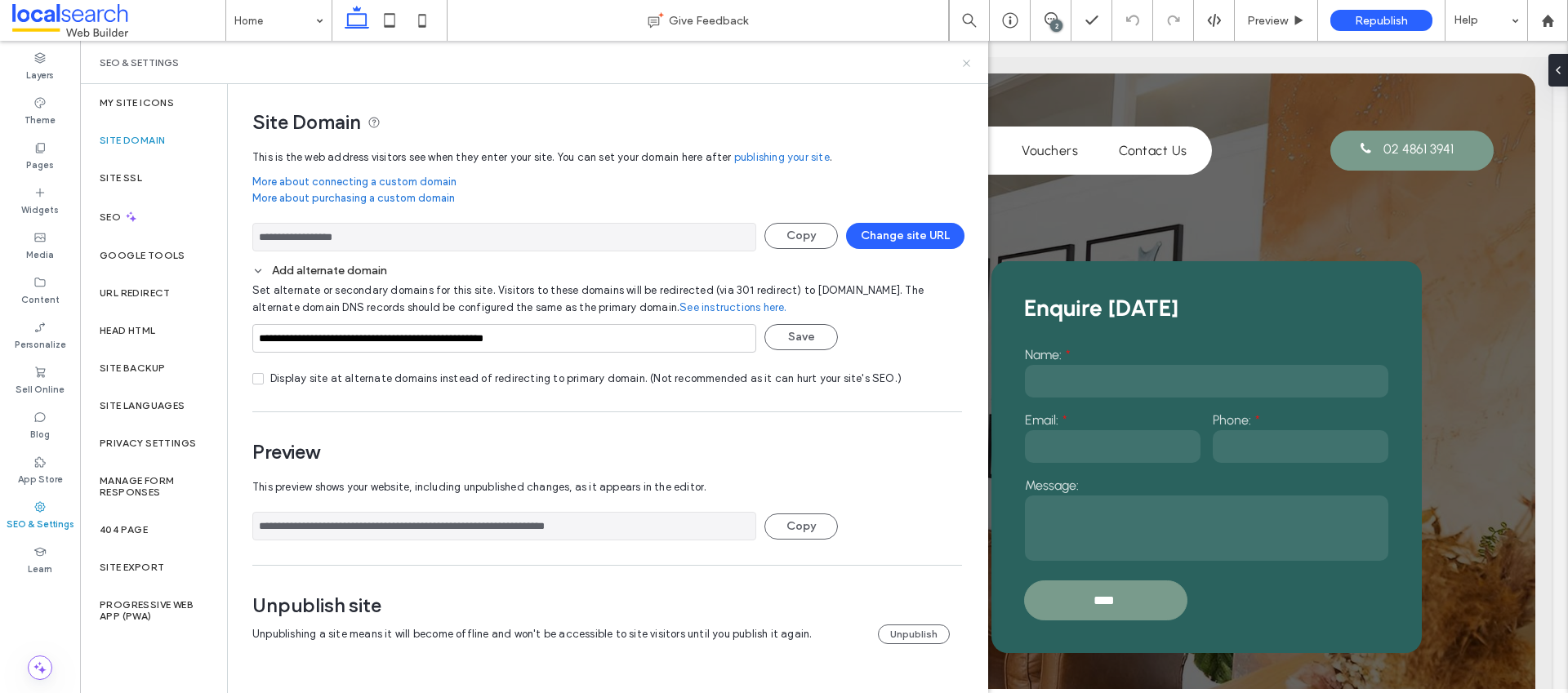
click at [961, 59] on icon at bounding box center [966, 63] width 13 height 13
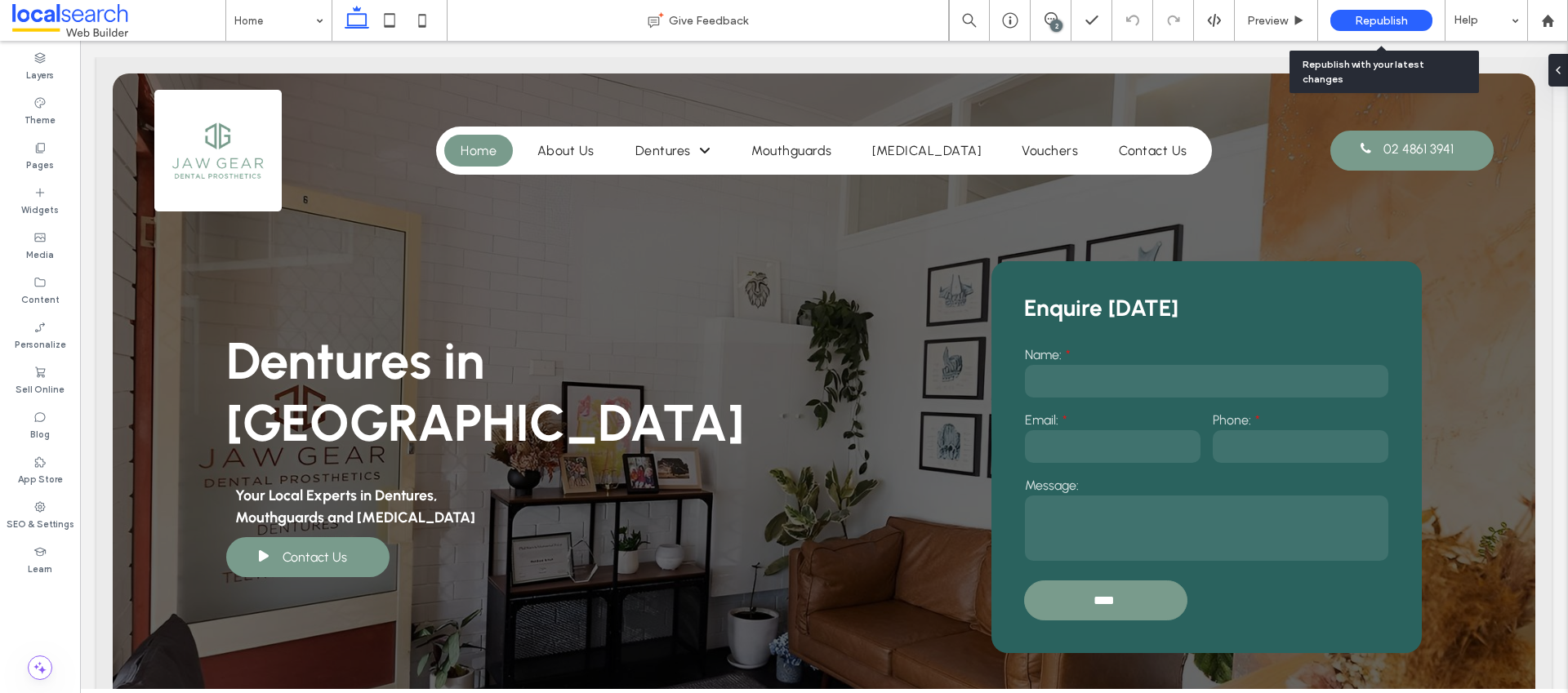
click at [1376, 28] on div "Republish" at bounding box center [1382, 20] width 102 height 21
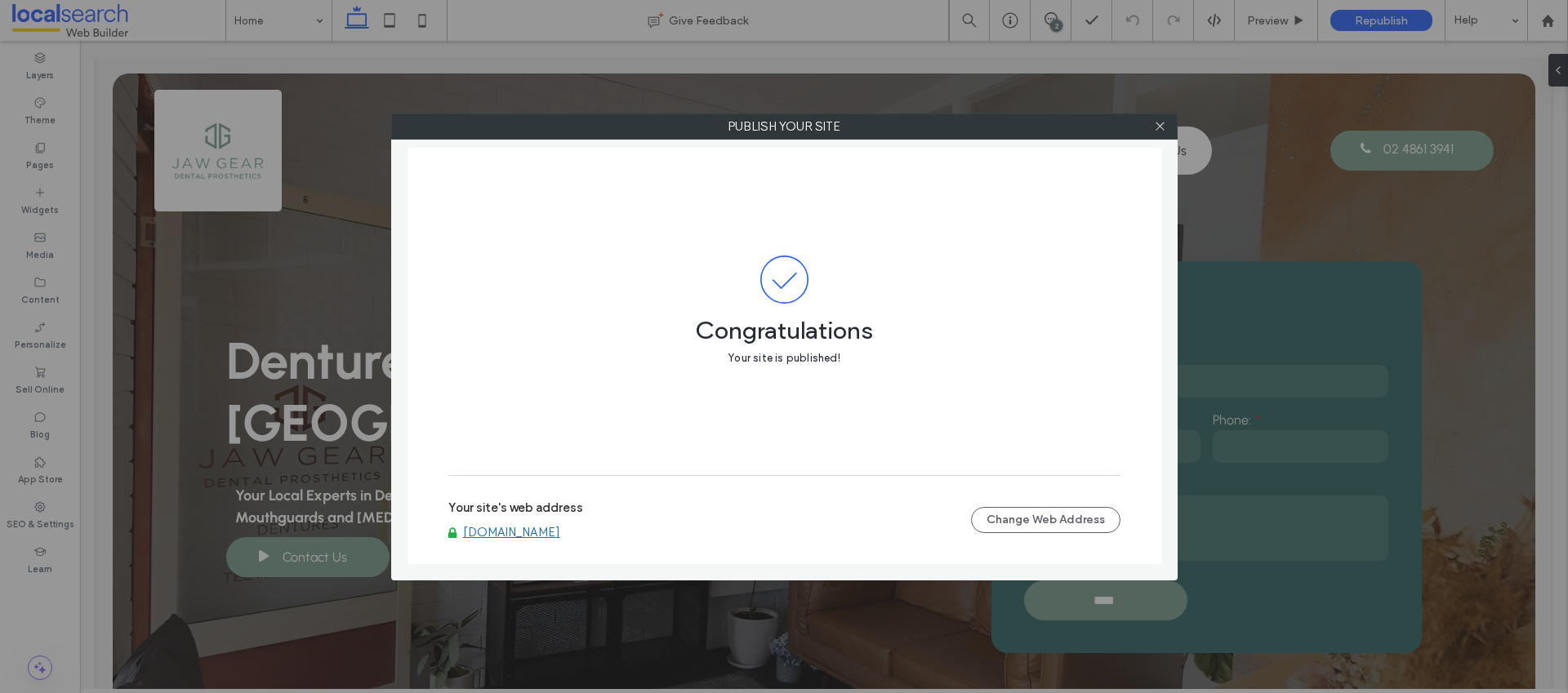
click at [937, 223] on div "Congratulations Your site is published!" at bounding box center [784, 311] width 672 height 328
click at [514, 526] on link "www.jawgear.com.au" at bounding box center [511, 532] width 97 height 14
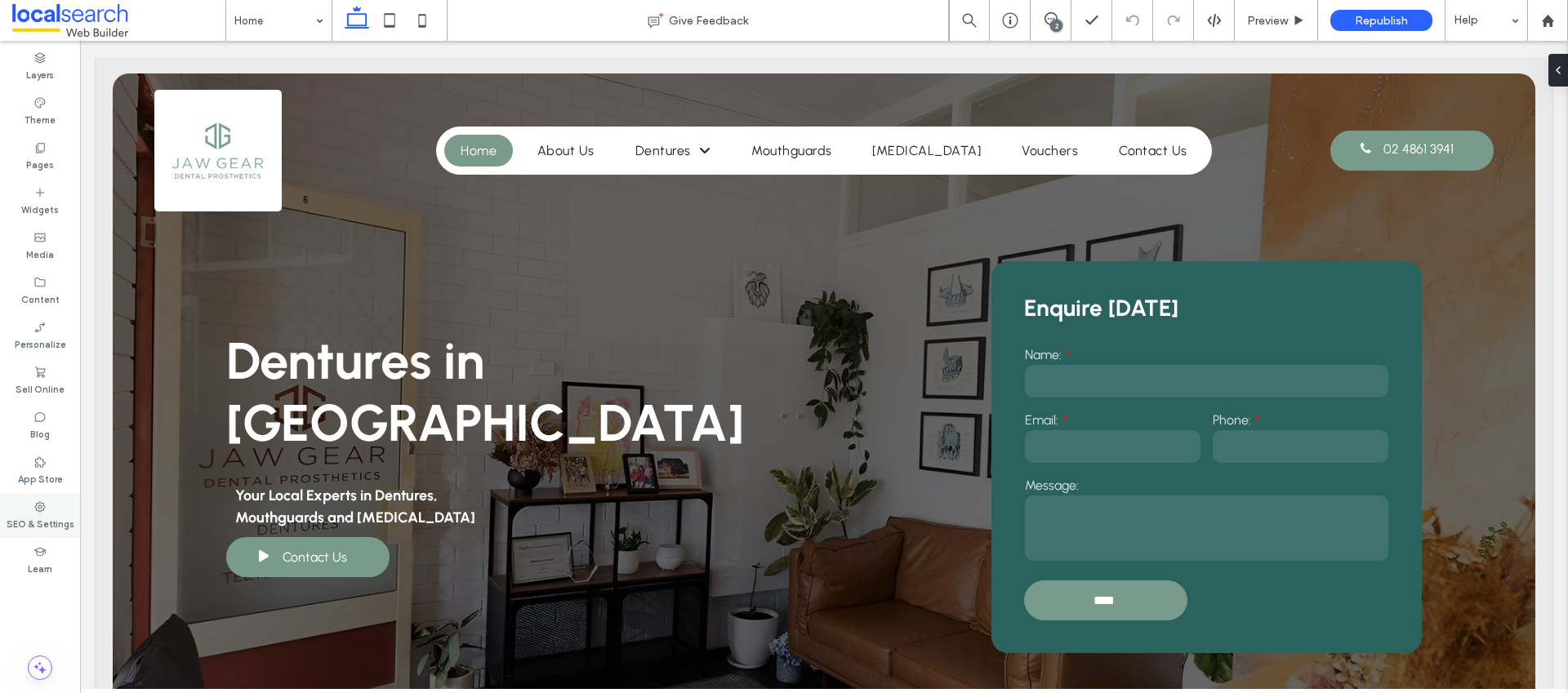
click at [47, 506] on div "SEO & Settings" at bounding box center [40, 516] width 80 height 45
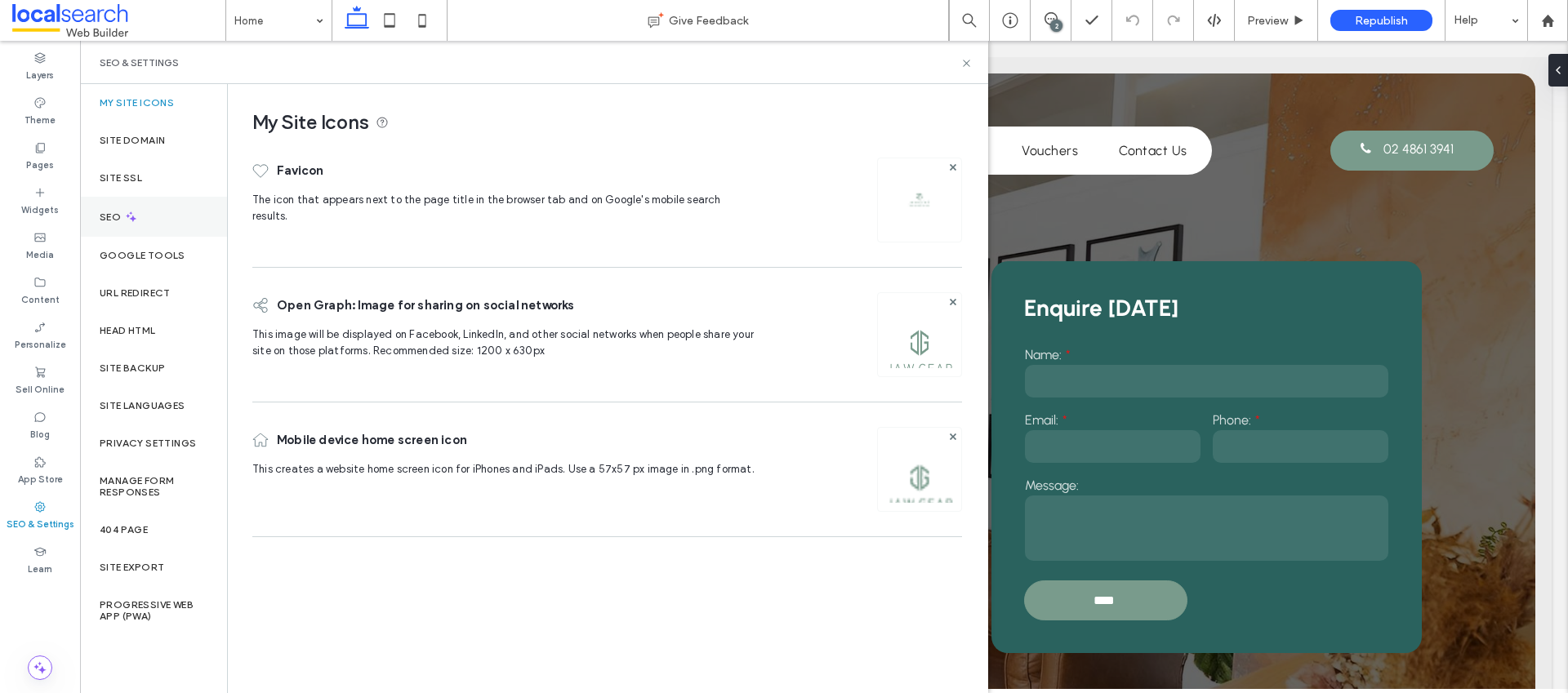
click at [137, 232] on div "SEO" at bounding box center [153, 217] width 147 height 40
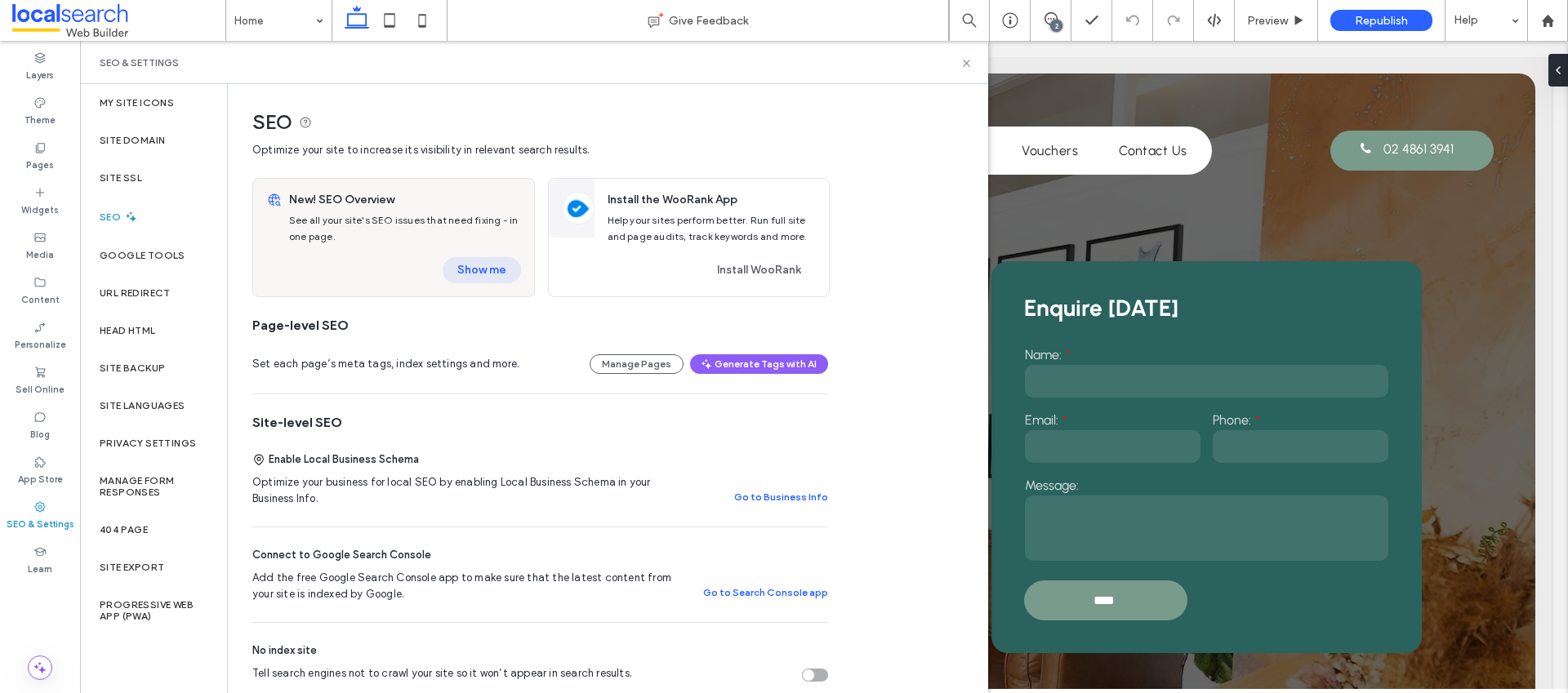
click at [502, 265] on button "Show me" at bounding box center [481, 270] width 78 height 26
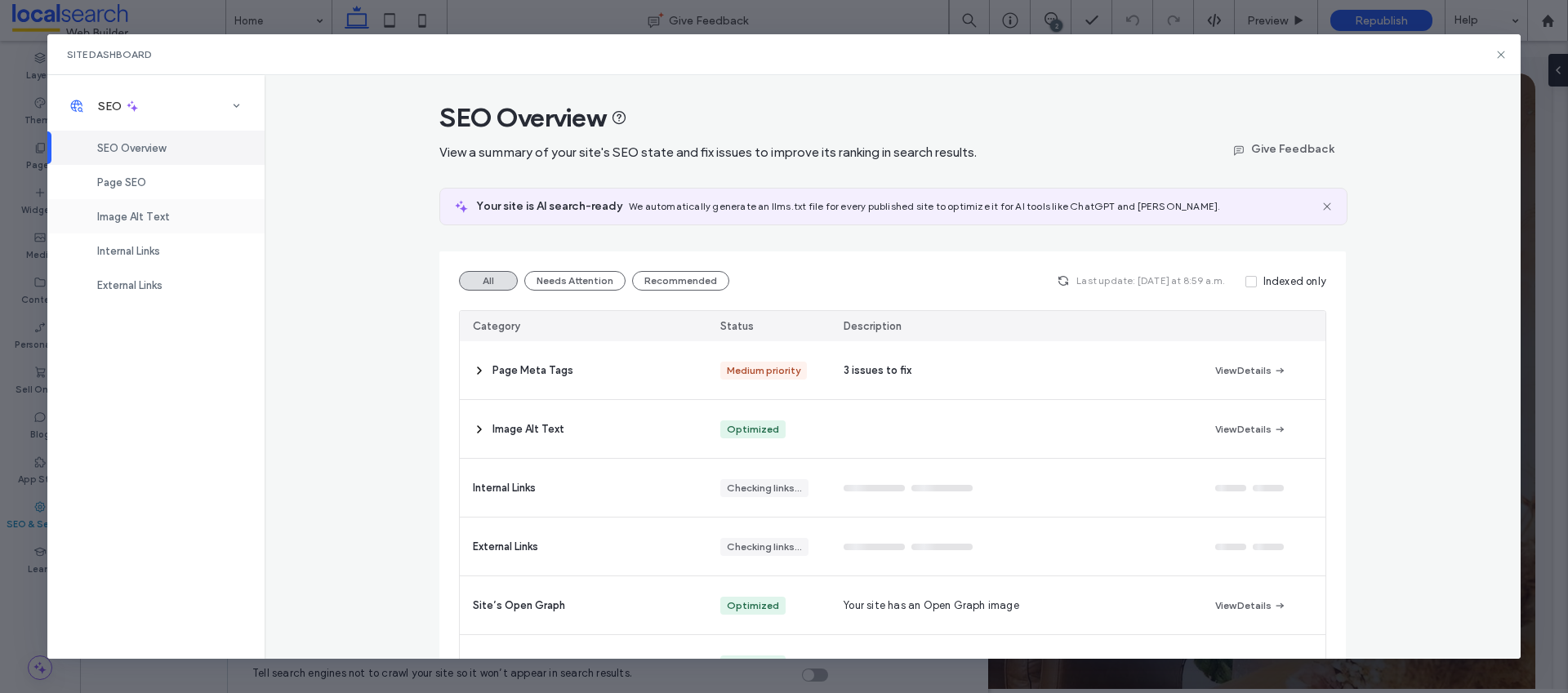
click at [138, 209] on div "Image Alt Text" at bounding box center [155, 217] width 217 height 35
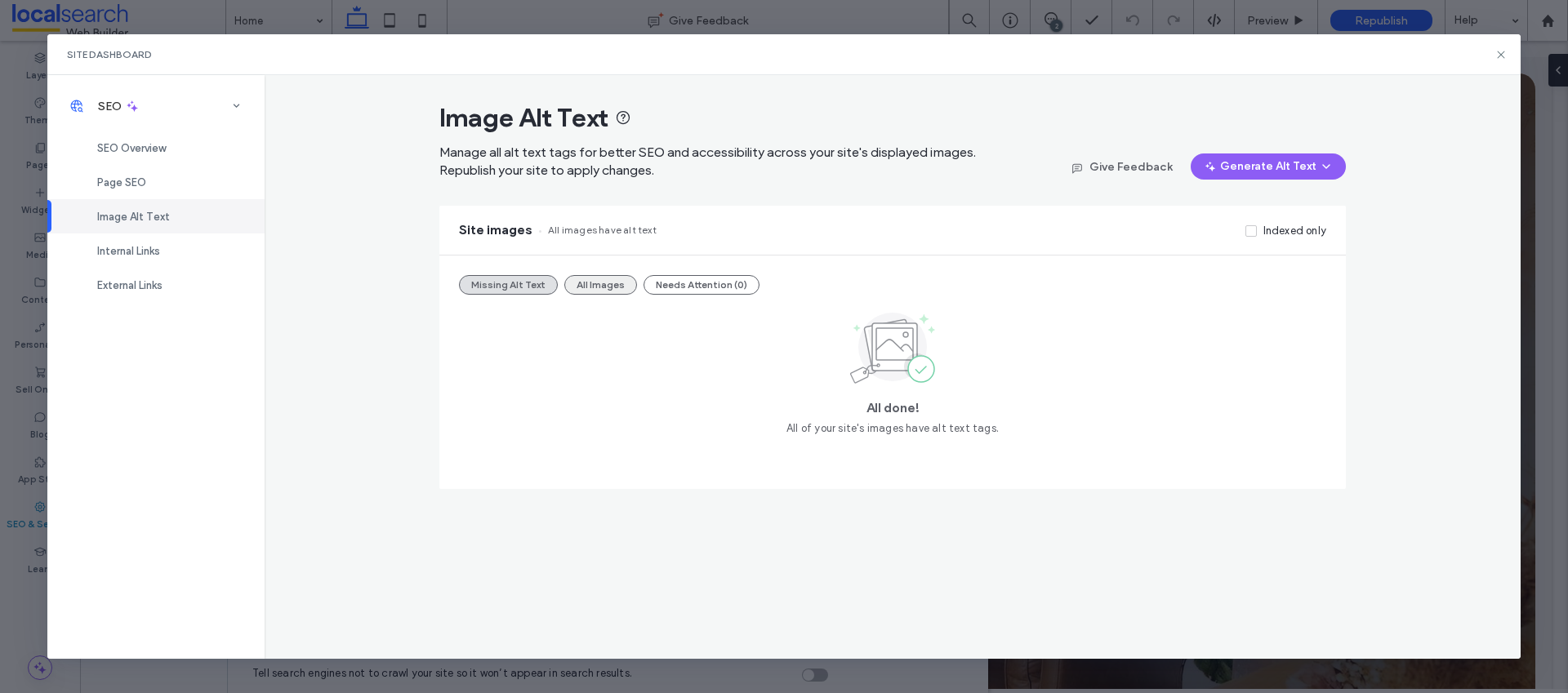
click at [576, 286] on button "All Images" at bounding box center [600, 284] width 72 height 19
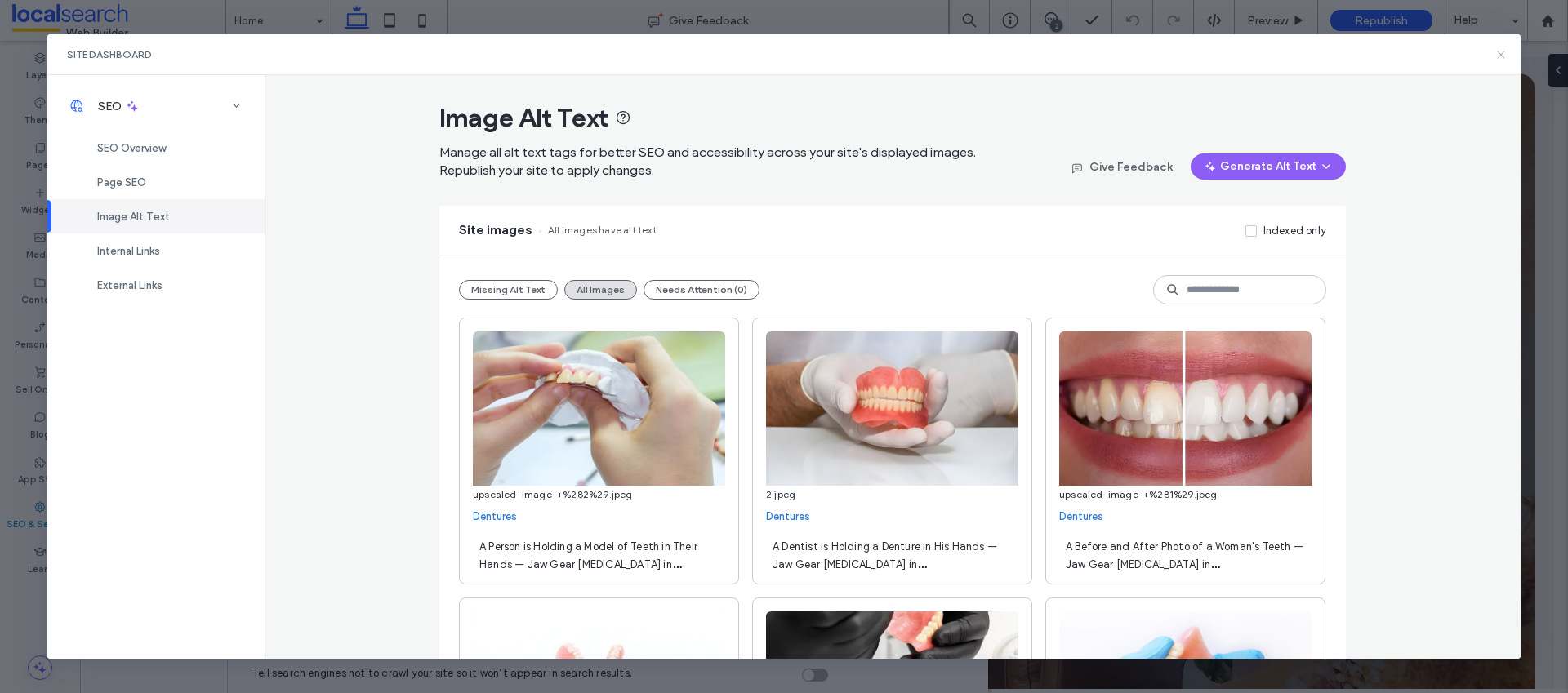
drag, startPoint x: 1497, startPoint y: 56, endPoint x: 1385, endPoint y: 17, distance: 118.6
click at [1497, 56] on icon at bounding box center [1501, 55] width 14 height 13
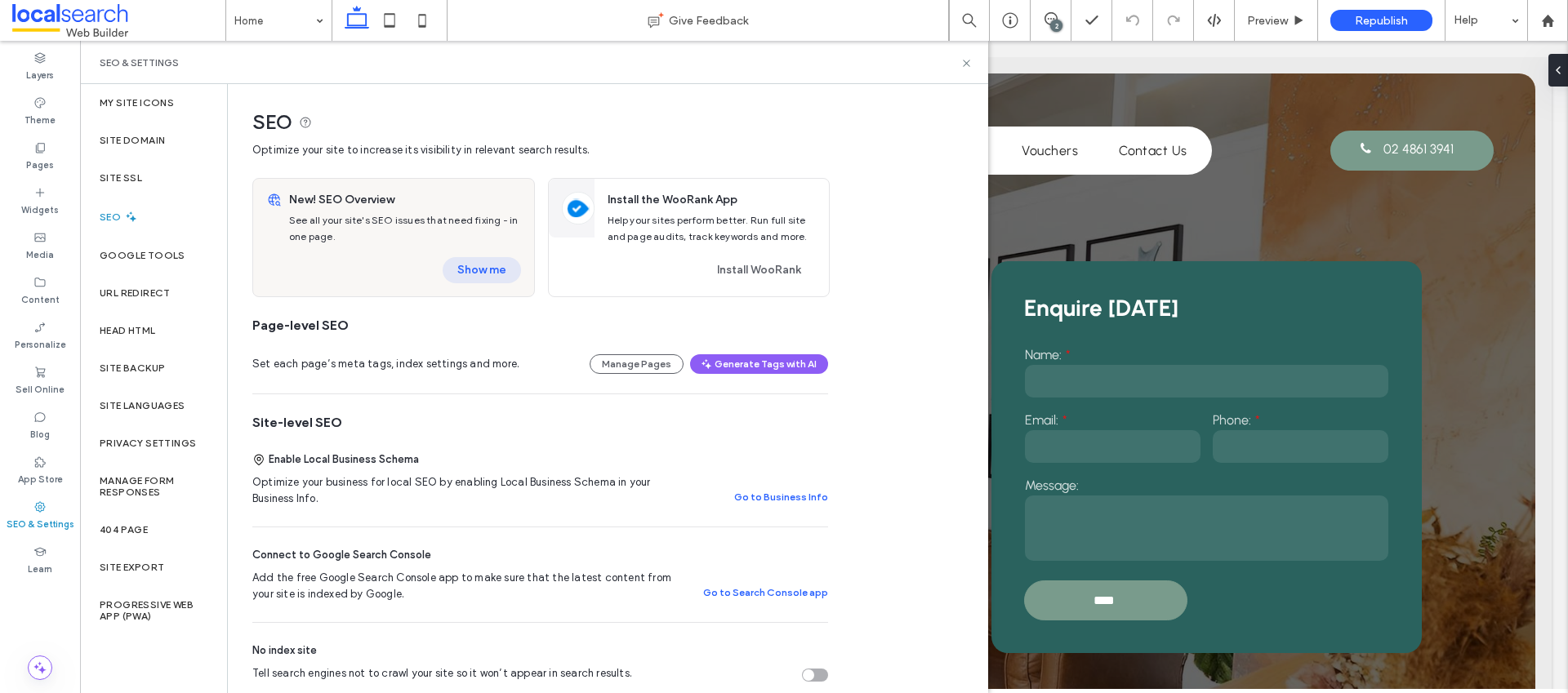
click at [507, 264] on button "Show me" at bounding box center [481, 270] width 78 height 26
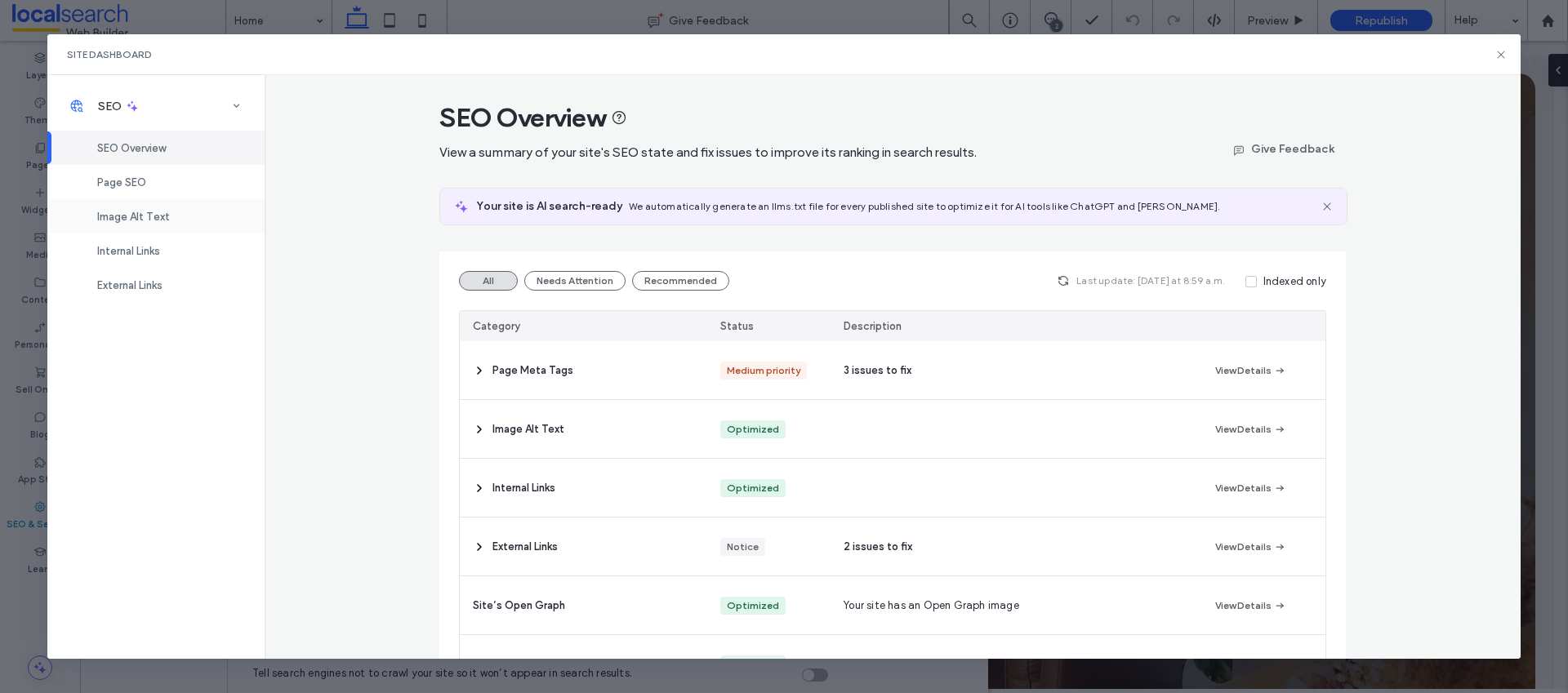
click at [144, 211] on span "Image Alt Text" at bounding box center [133, 217] width 72 height 13
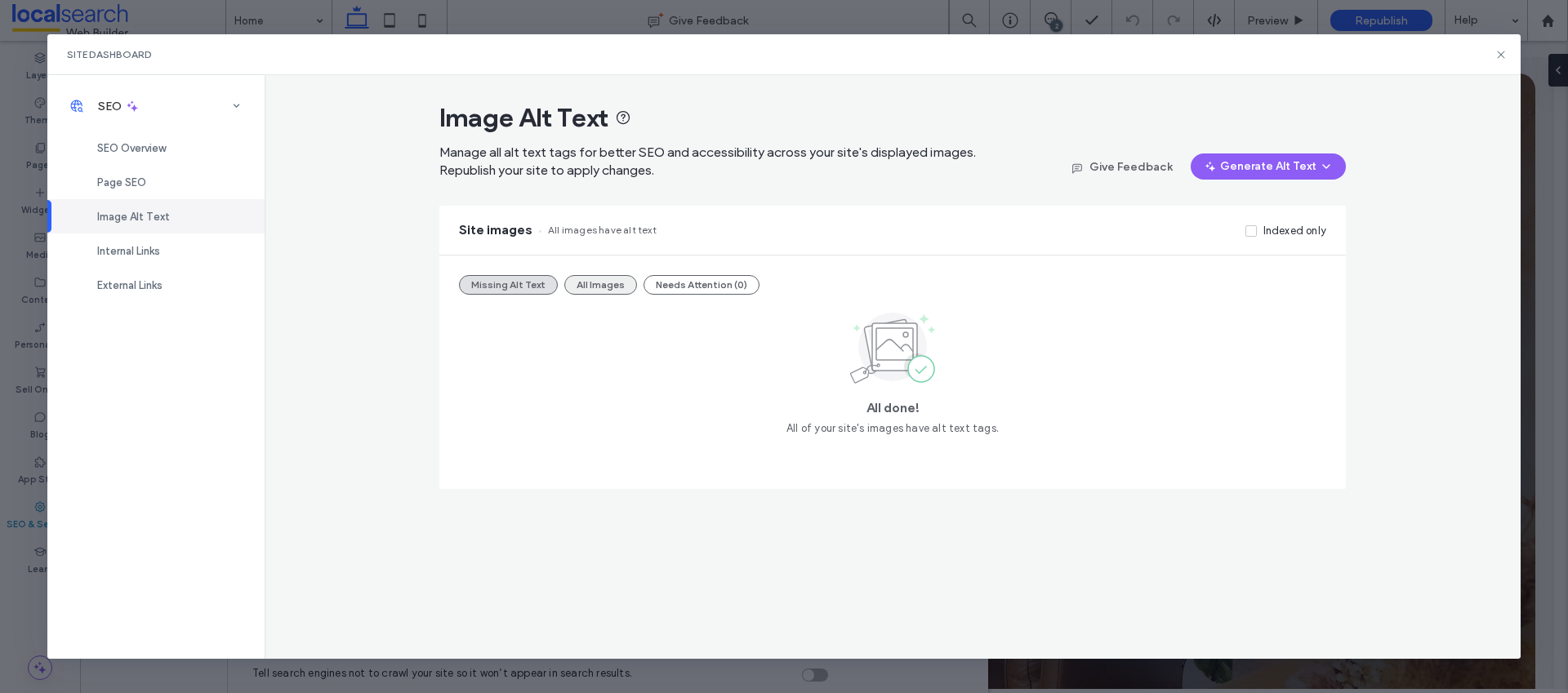
click at [607, 287] on button "All Images" at bounding box center [600, 284] width 72 height 19
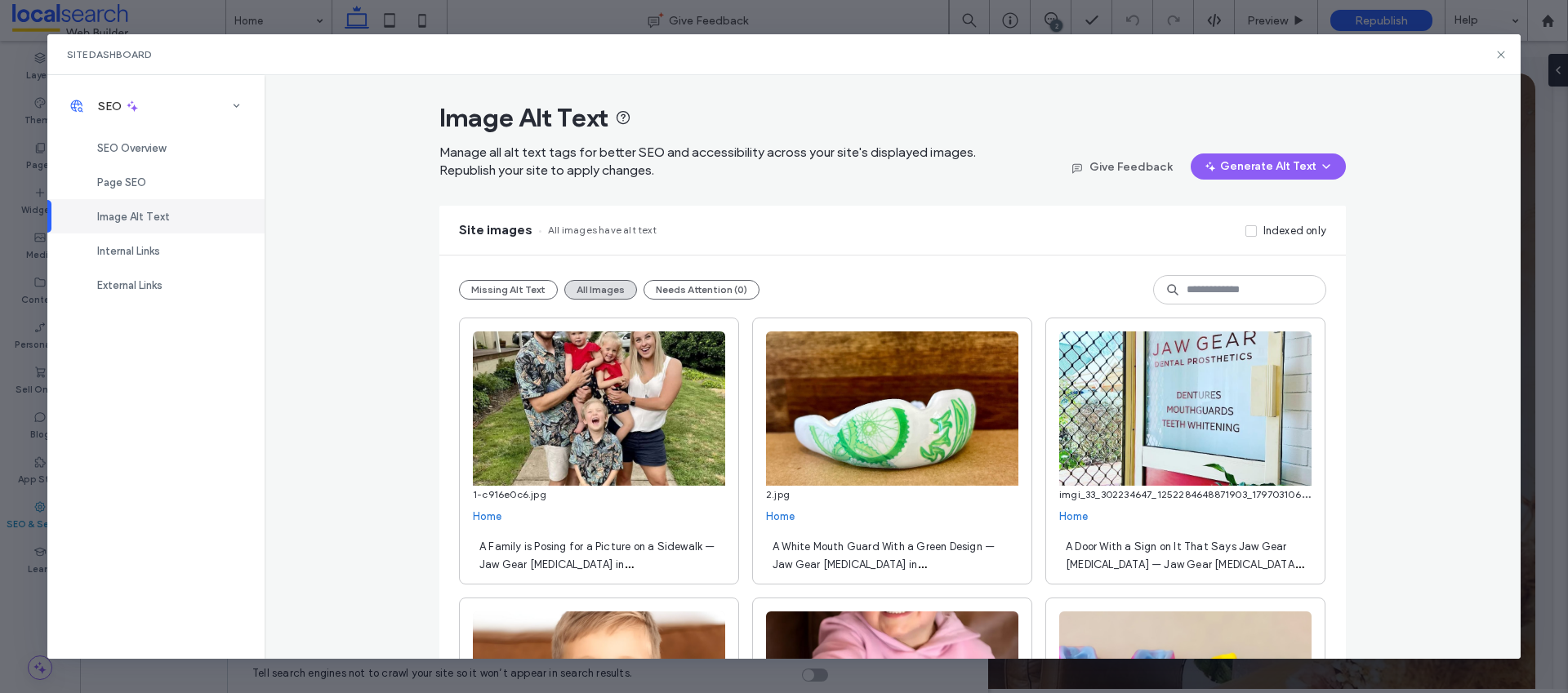
scroll to position [461, 0]
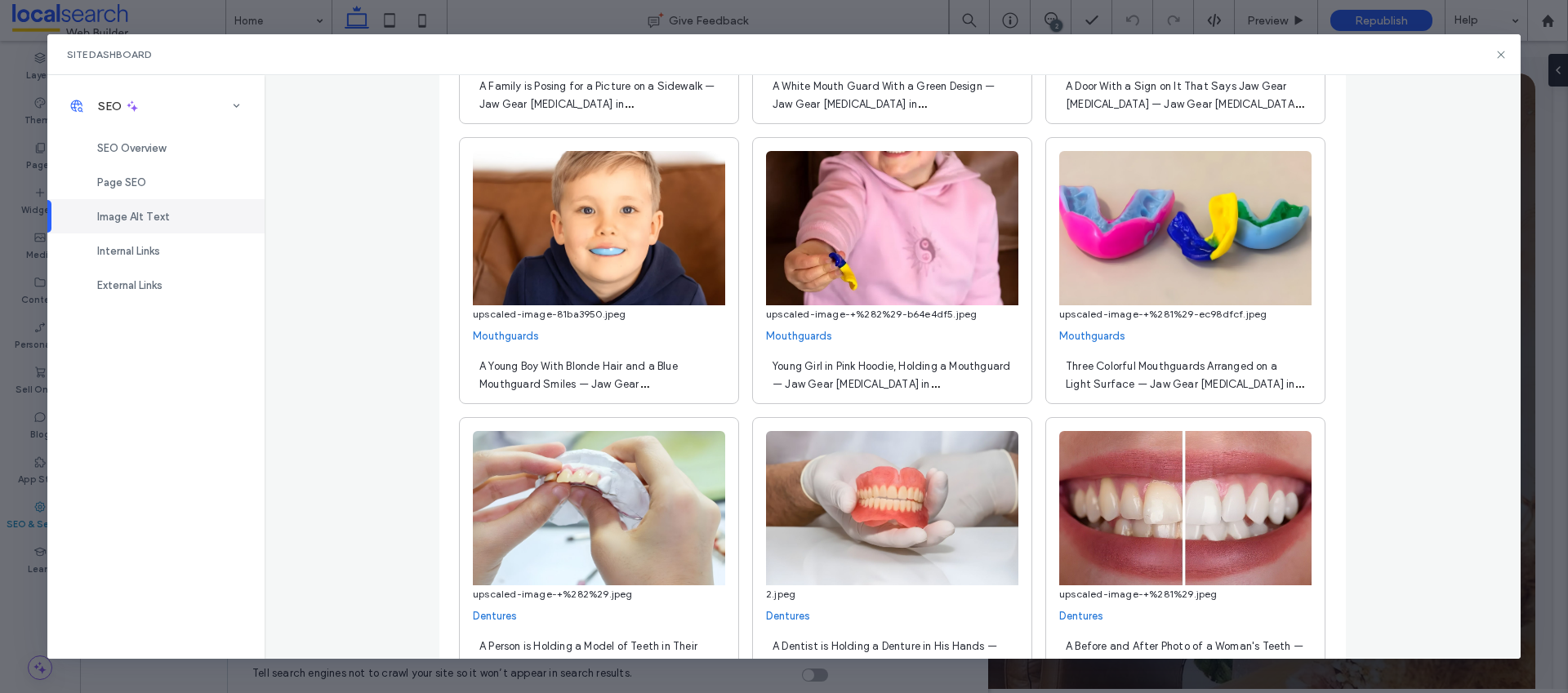
click at [1139, 362] on span "Three Colorful Mouthguards Arranged on a Light Surface — Jaw Gear Dental Prosth…" at bounding box center [1184, 385] width 237 height 48
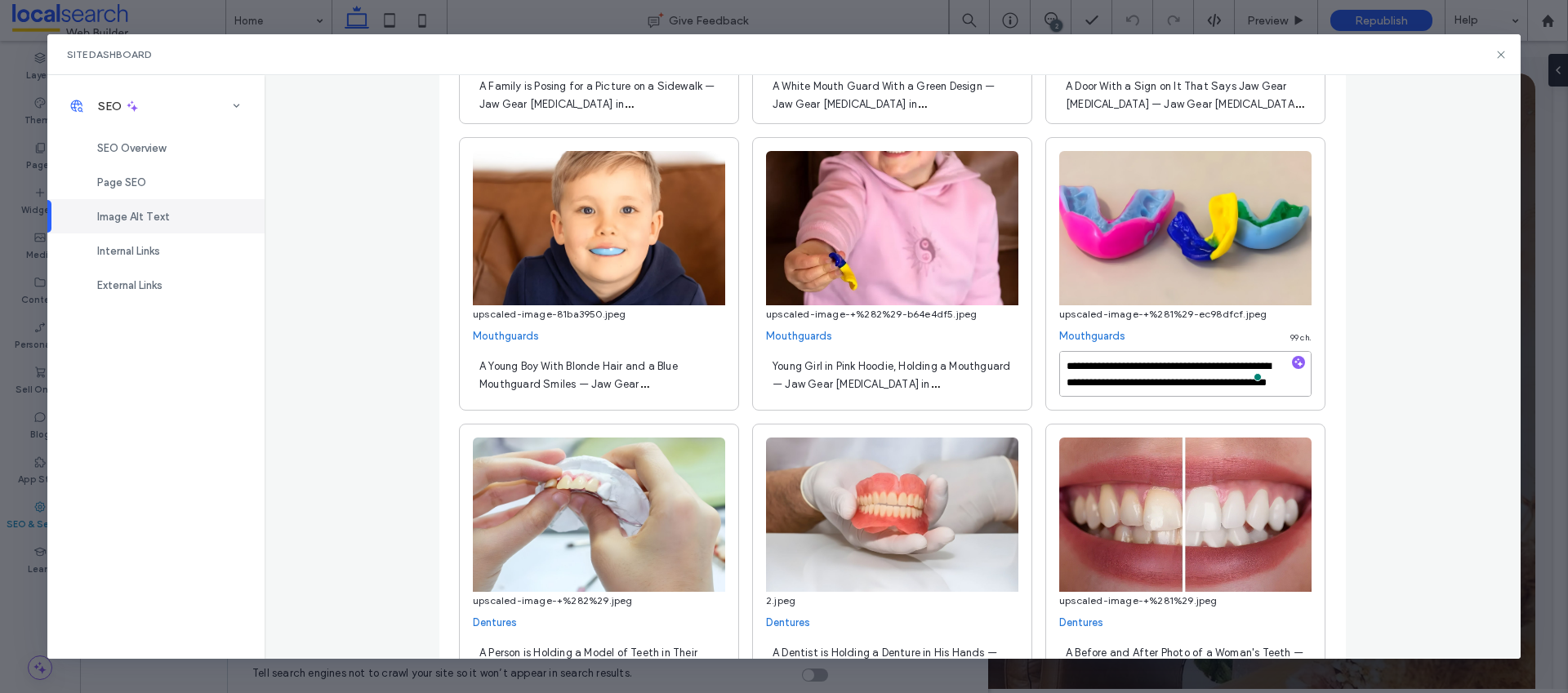
click at [1116, 365] on textarea "**********" at bounding box center [1186, 373] width 253 height 45
type textarea "**********"
click at [1373, 365] on div "**********" at bounding box center [892, 366] width 1257 height 583
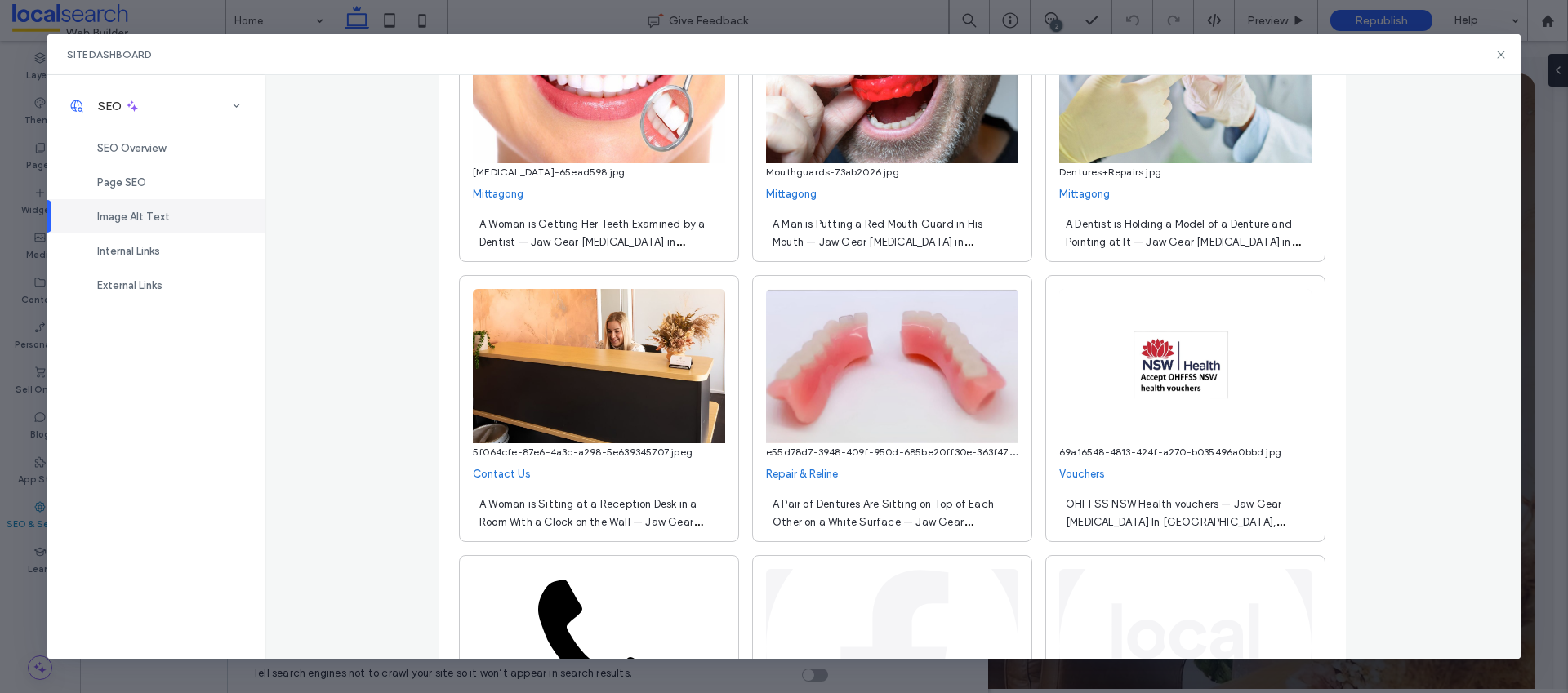
scroll to position [3865, 0]
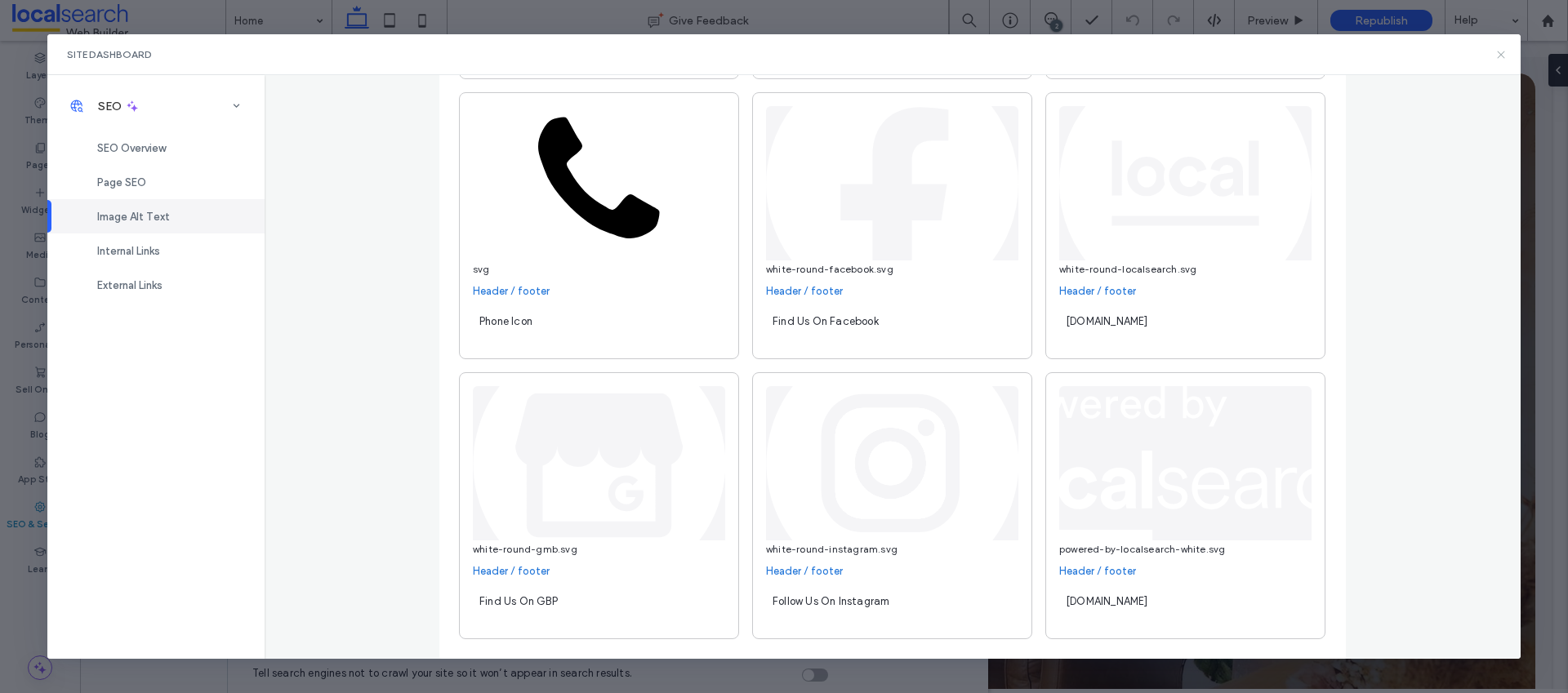
click at [1501, 55] on use at bounding box center [1501, 55] width 8 height 8
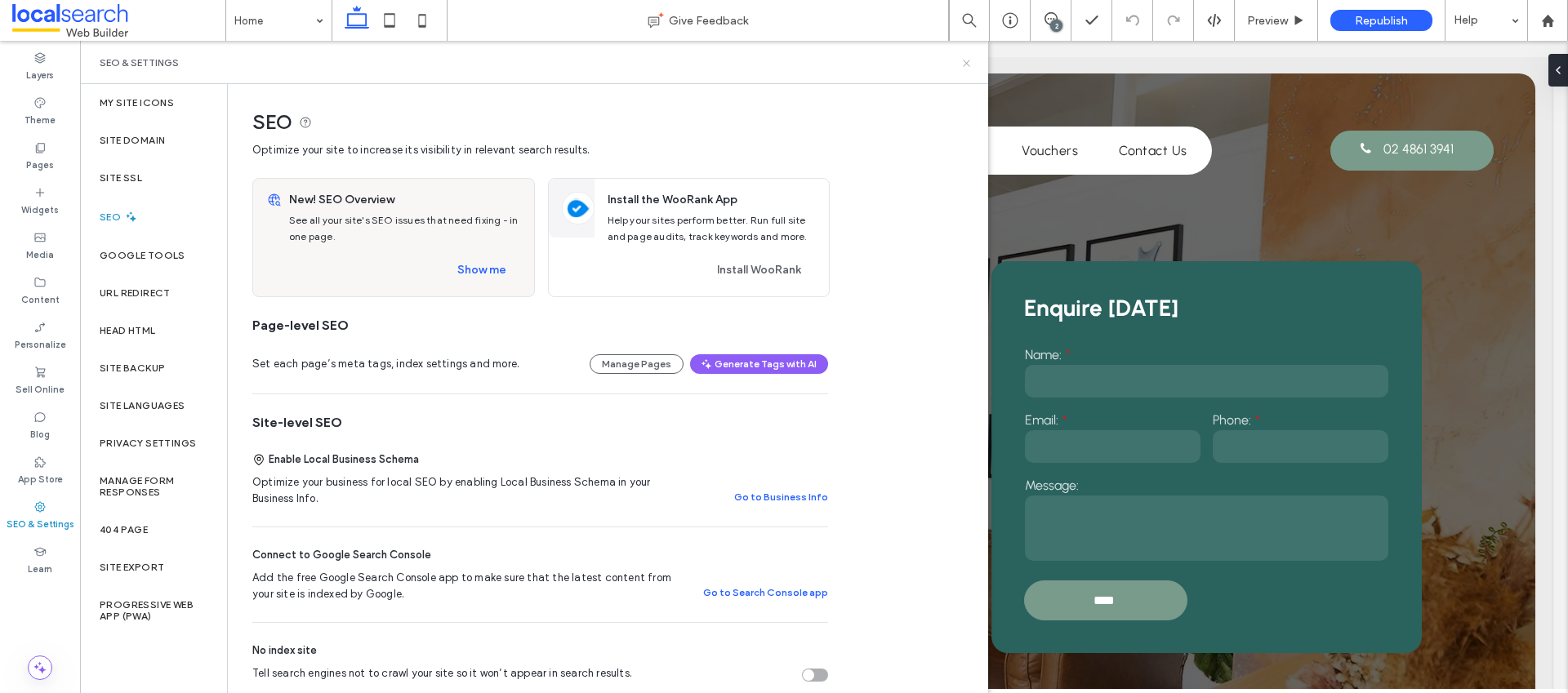
drag, startPoint x: 966, startPoint y: 62, endPoint x: 947, endPoint y: 20, distance: 46.1
click at [966, 62] on use at bounding box center [966, 63] width 7 height 7
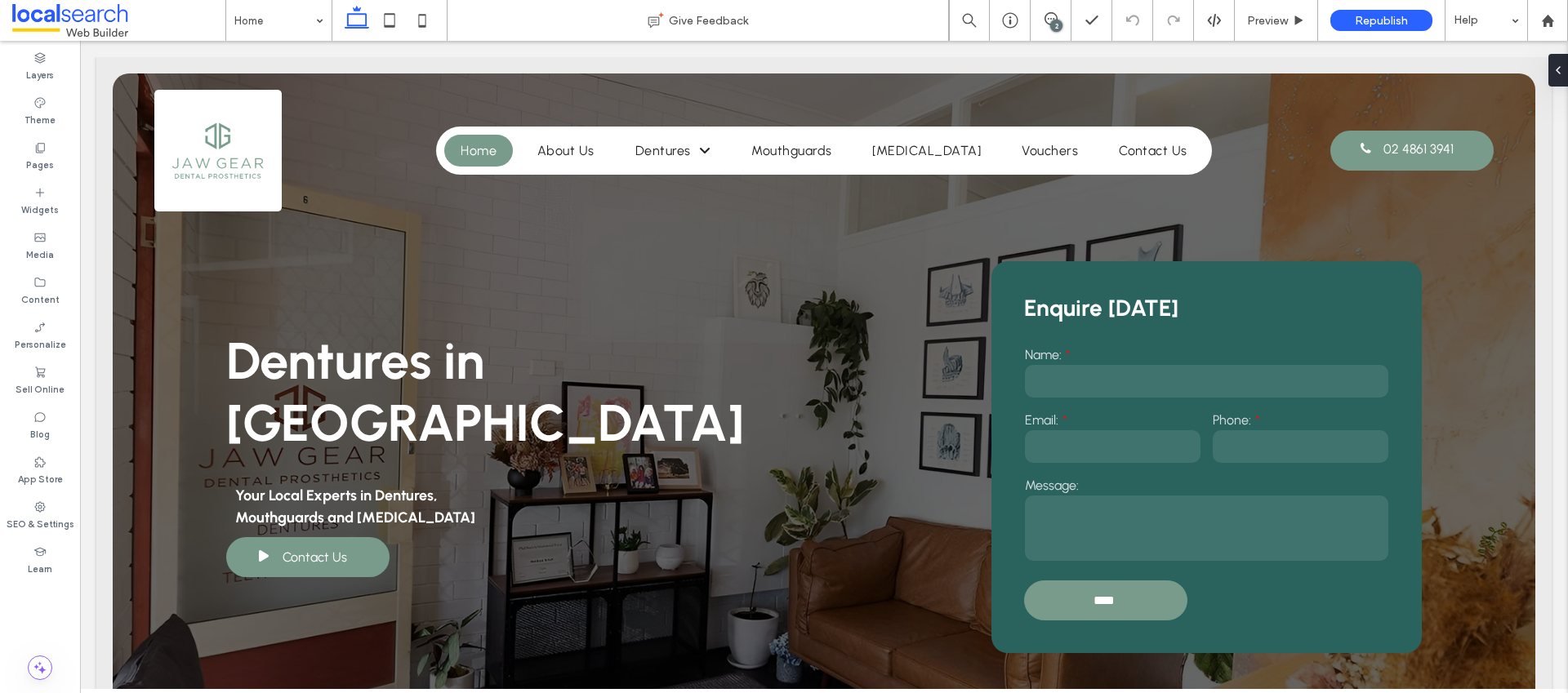
click at [1053, 23] on div "2" at bounding box center [1056, 25] width 13 height 13
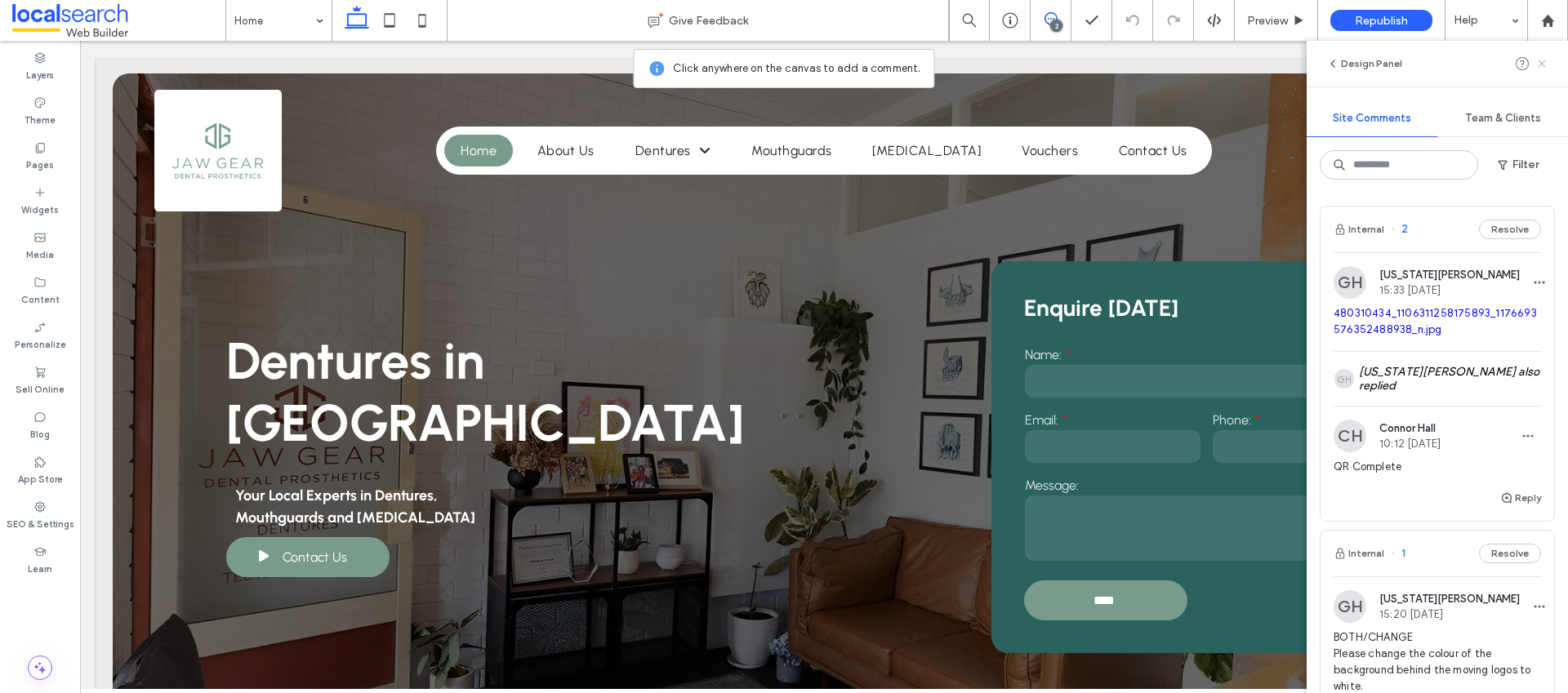
click at [1544, 62] on use at bounding box center [1542, 64] width 8 height 8
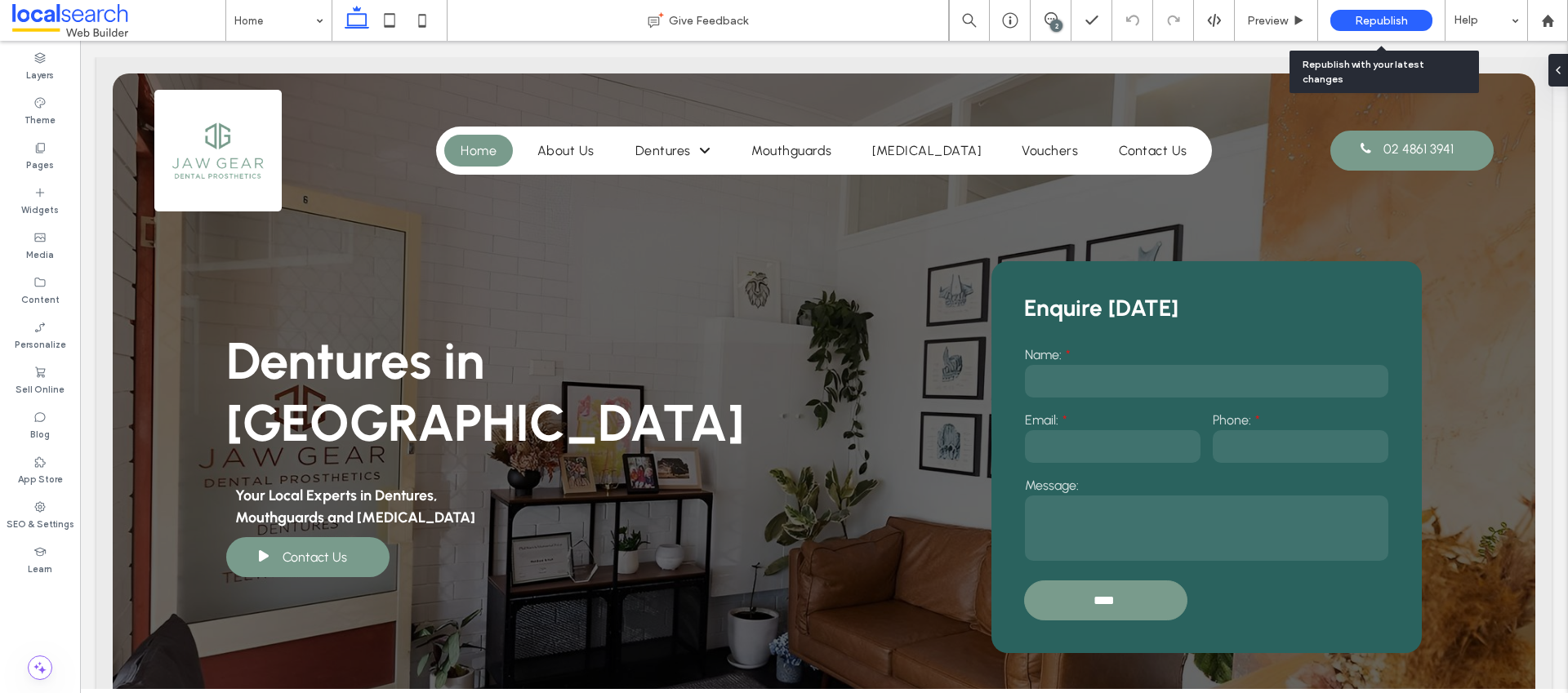
click at [1398, 15] on span "Republish" at bounding box center [1381, 20] width 53 height 13
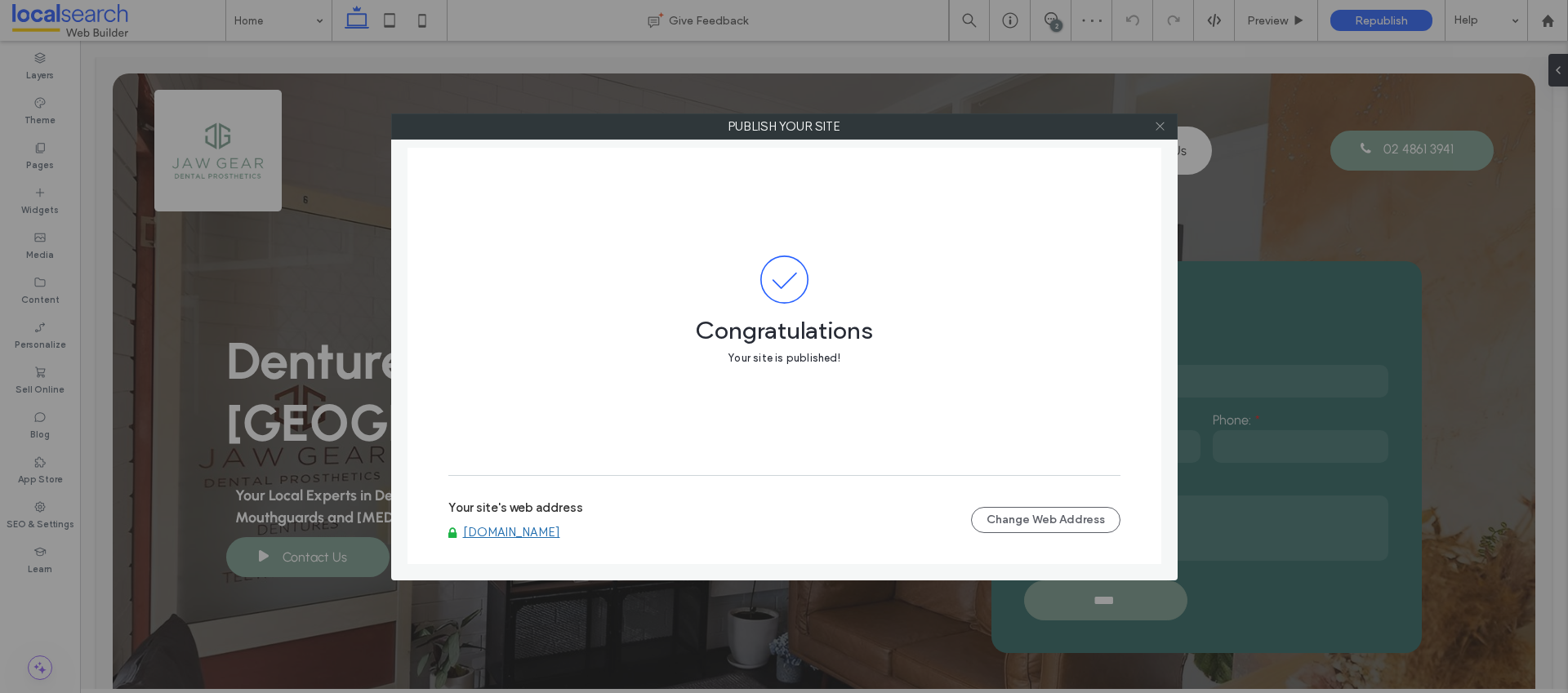
click at [1156, 131] on icon at bounding box center [1160, 126] width 13 height 13
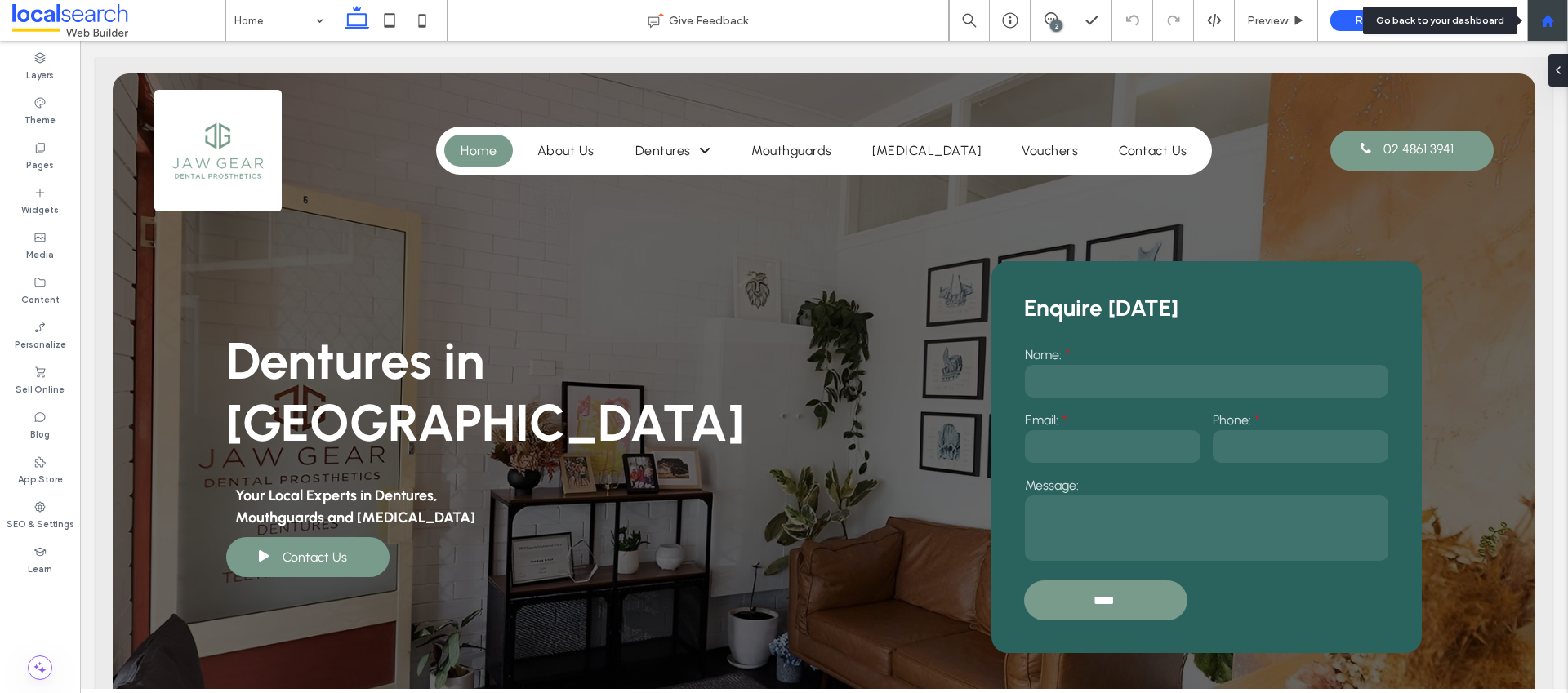
click at [1551, 20] on use at bounding box center [1547, 19] width 13 height 13
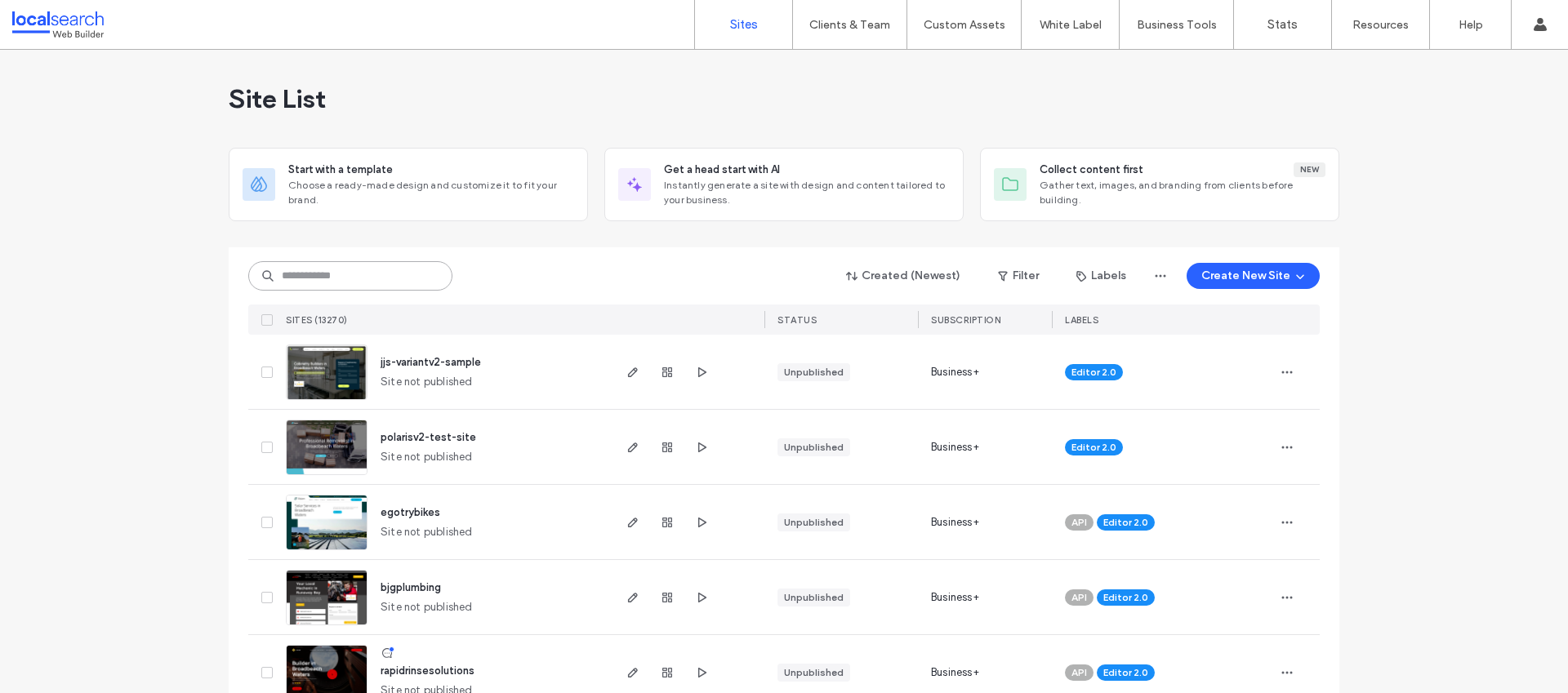
click at [382, 277] on input at bounding box center [350, 276] width 204 height 29
paste input "********"
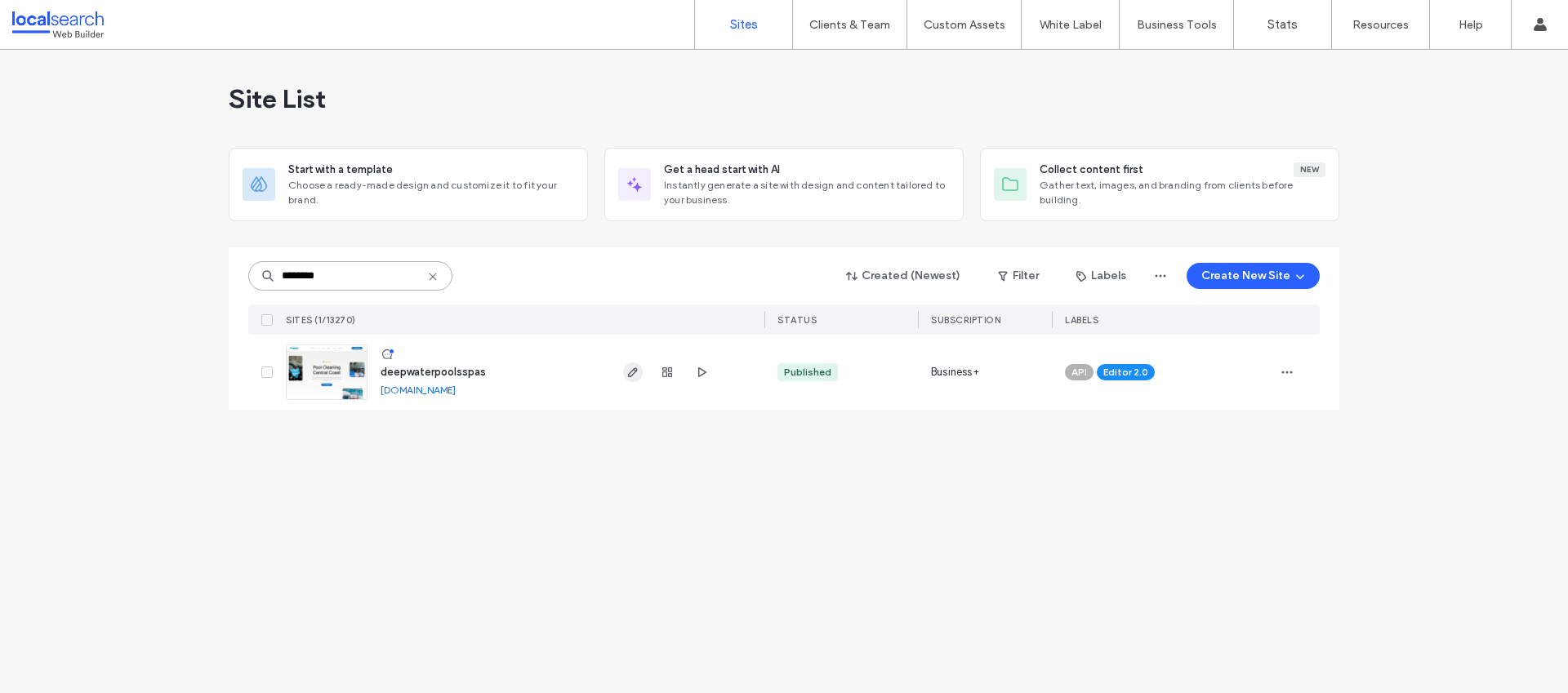
type input "********"
click at [635, 363] on span "button" at bounding box center [633, 372] width 19 height 19
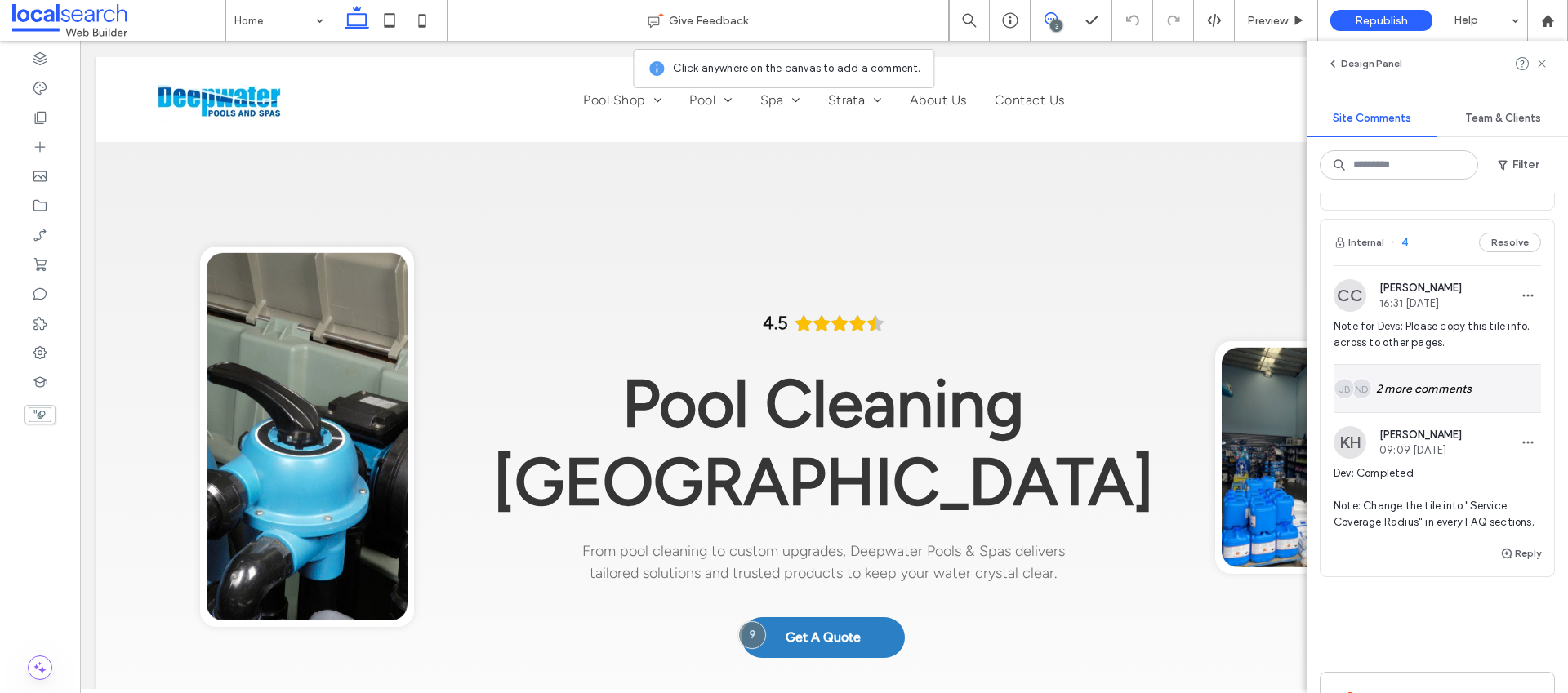
scroll to position [1023, 0]
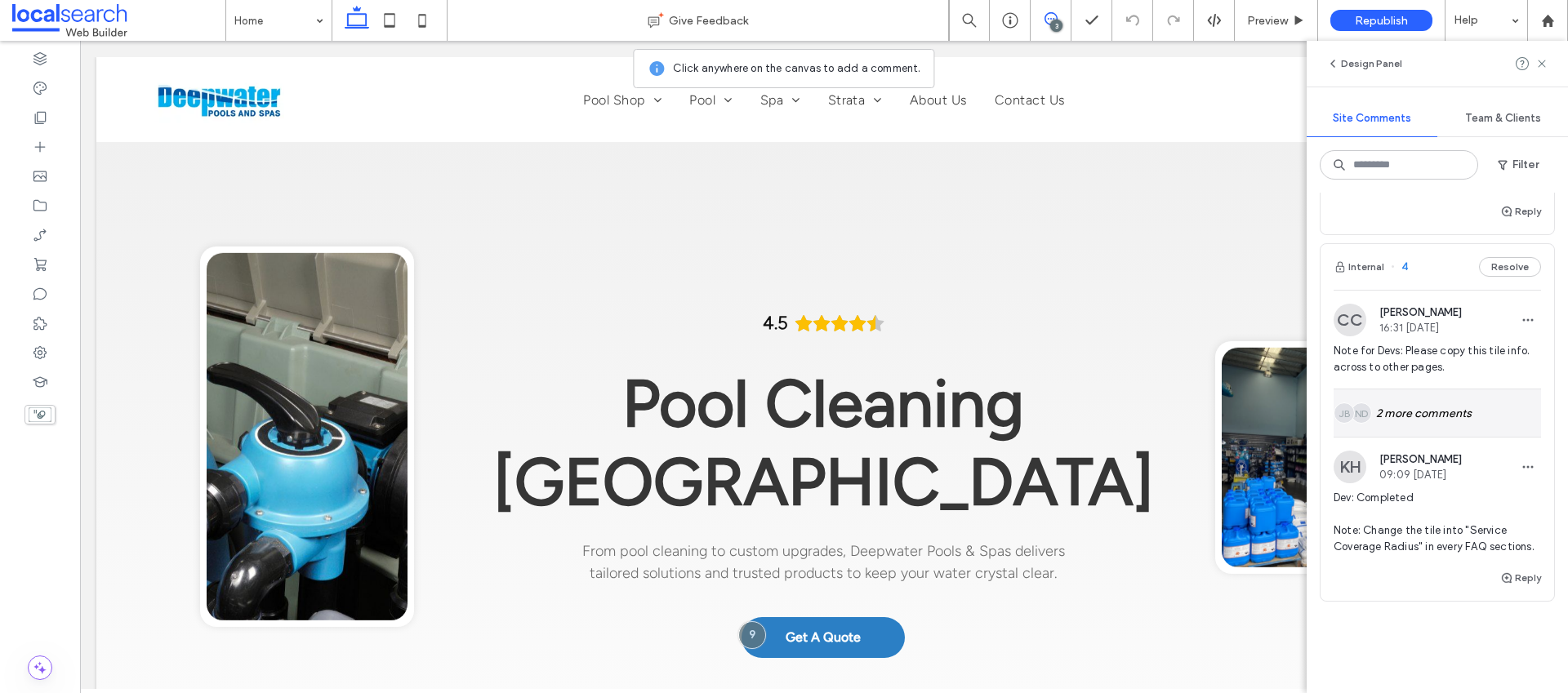
click at [1414, 414] on div "ND JB 2 more comments" at bounding box center [1437, 413] width 207 height 47
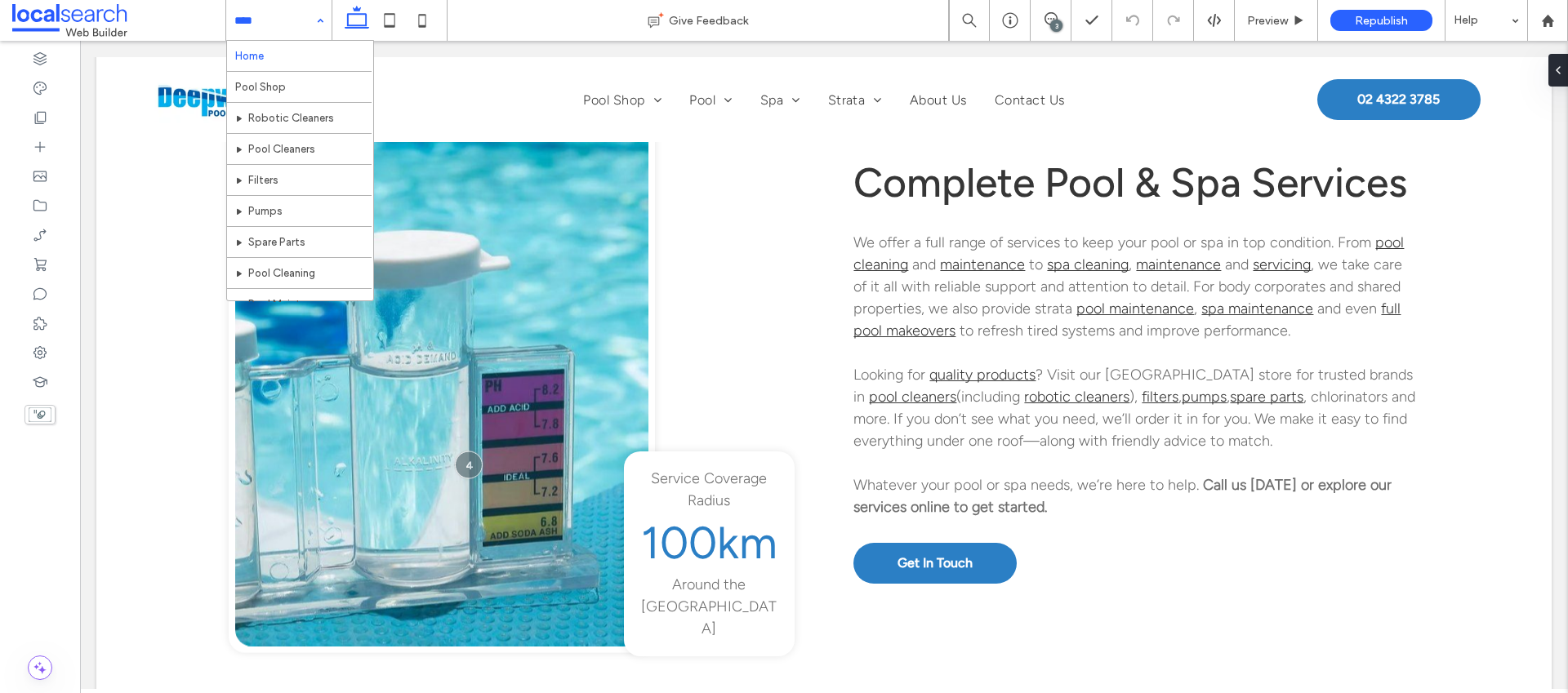
scroll to position [0, 0]
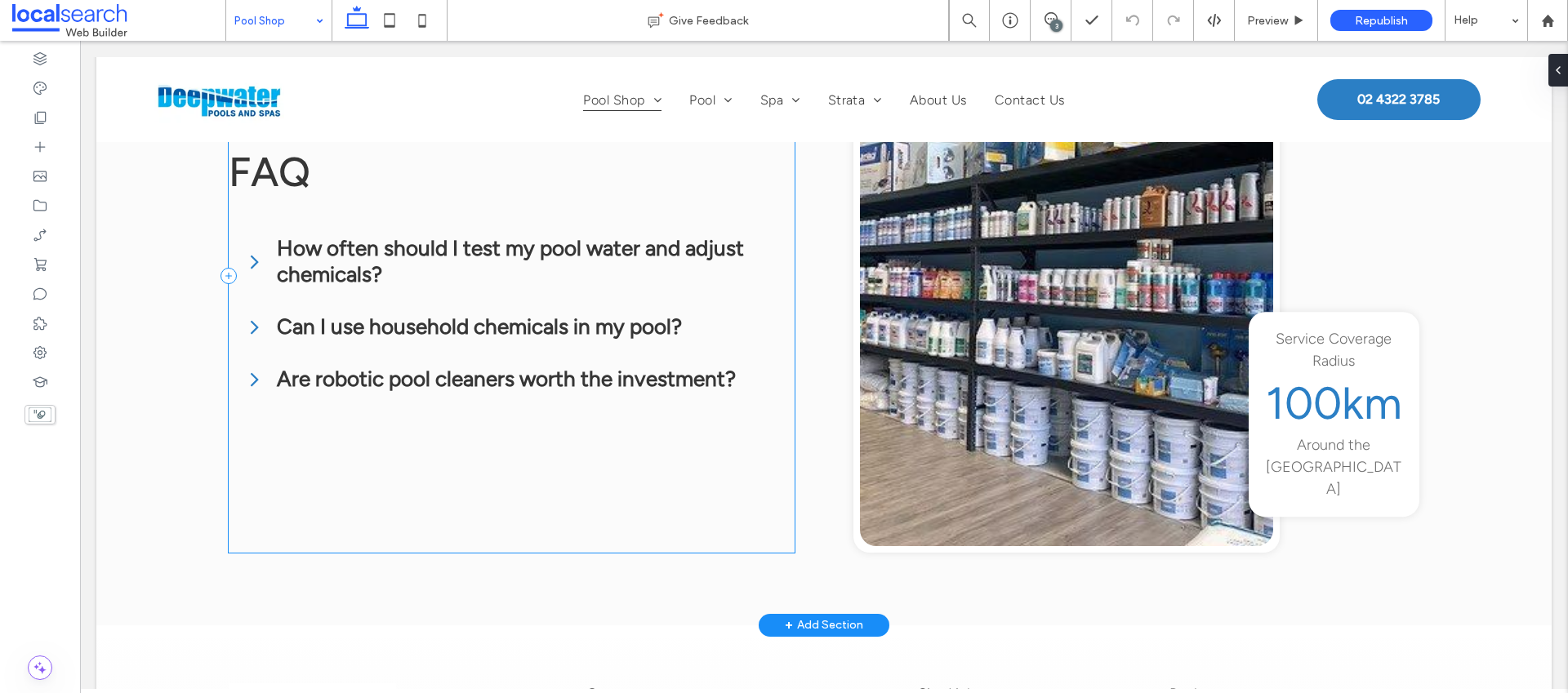
scroll to position [4239, 0]
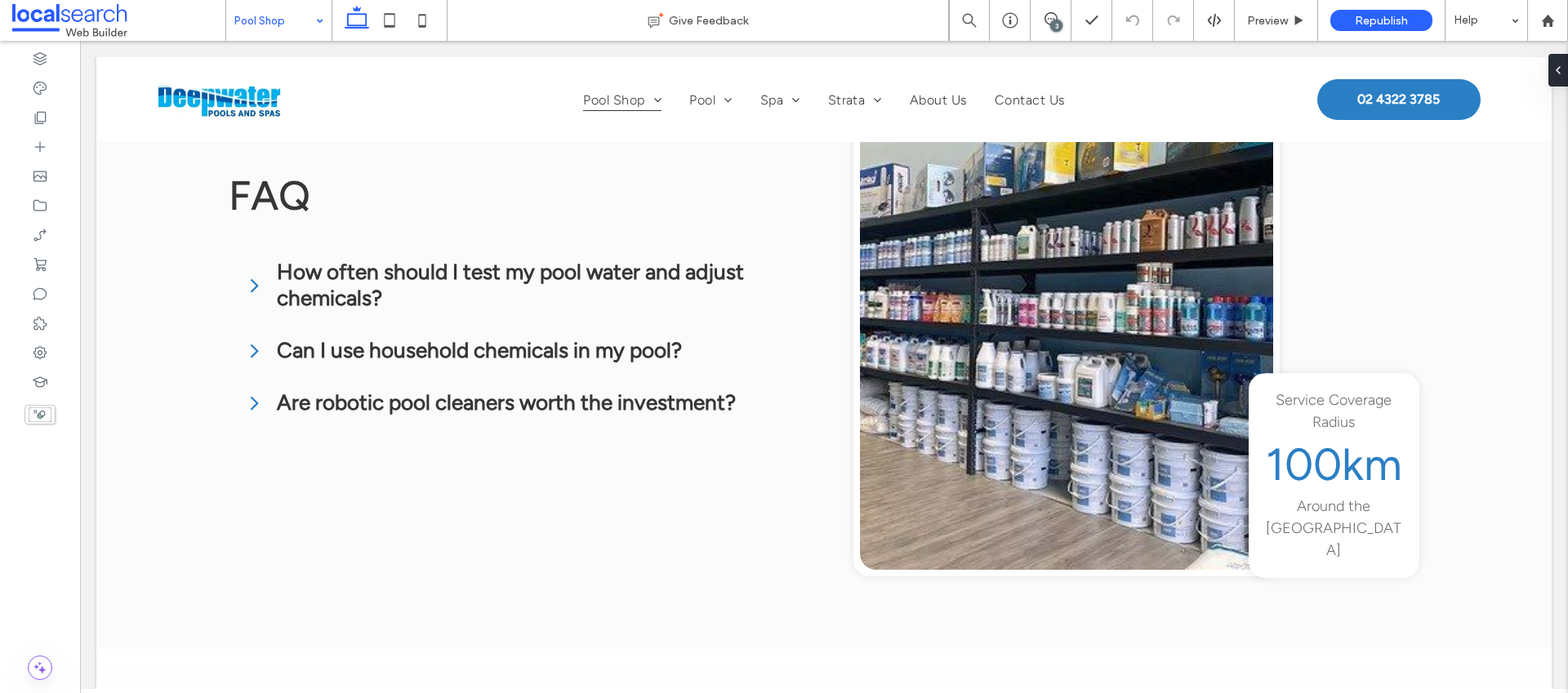
click at [298, 27] on input at bounding box center [275, 20] width 81 height 40
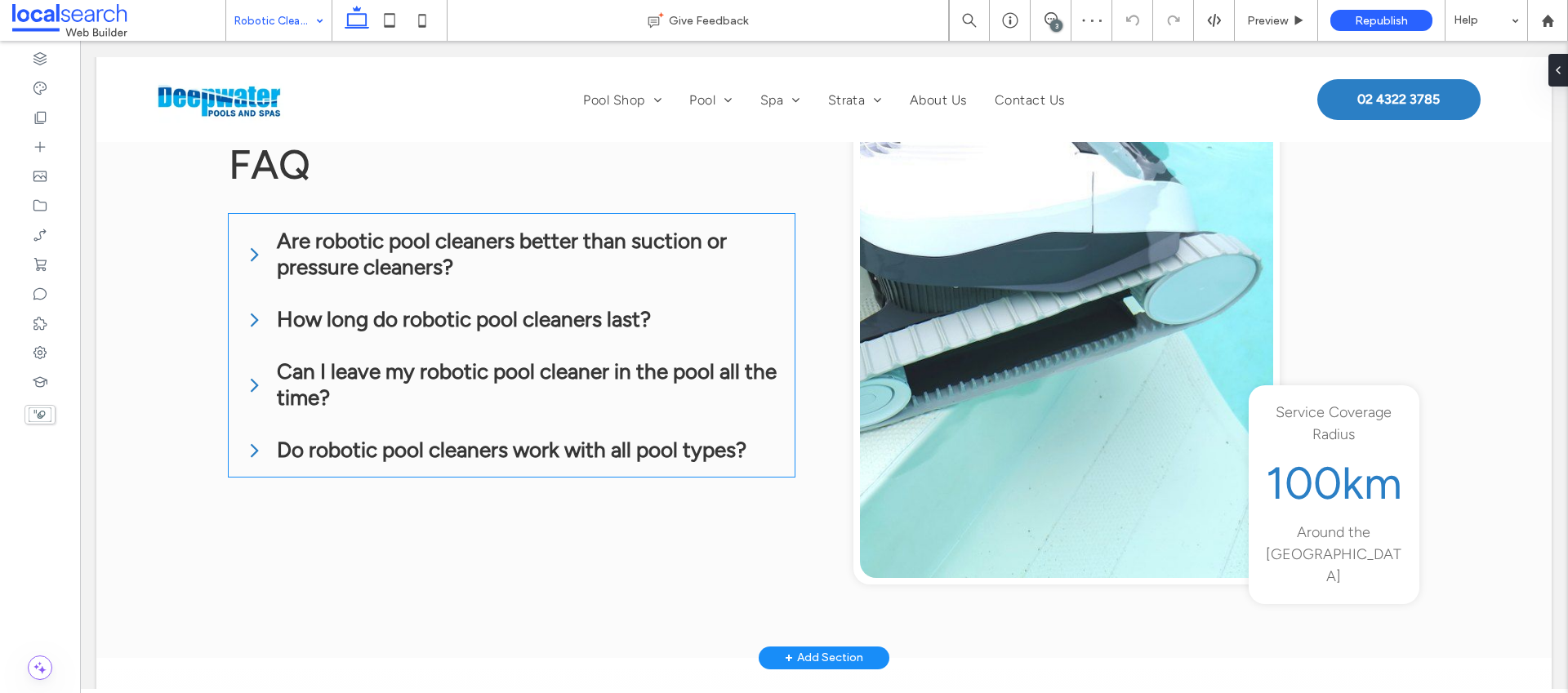
scroll to position [2960, 0]
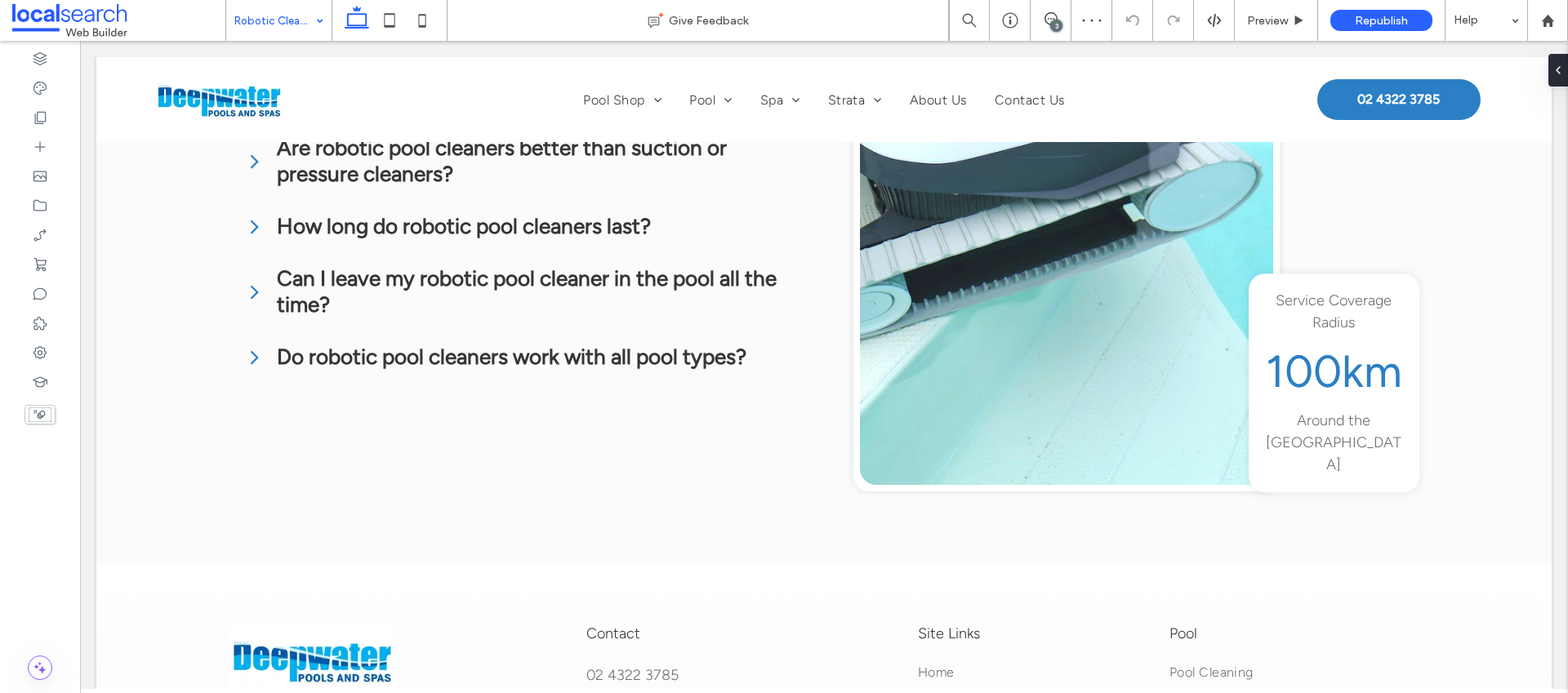
click at [312, 31] on div "Robotic Cleaners" at bounding box center [279, 20] width 105 height 40
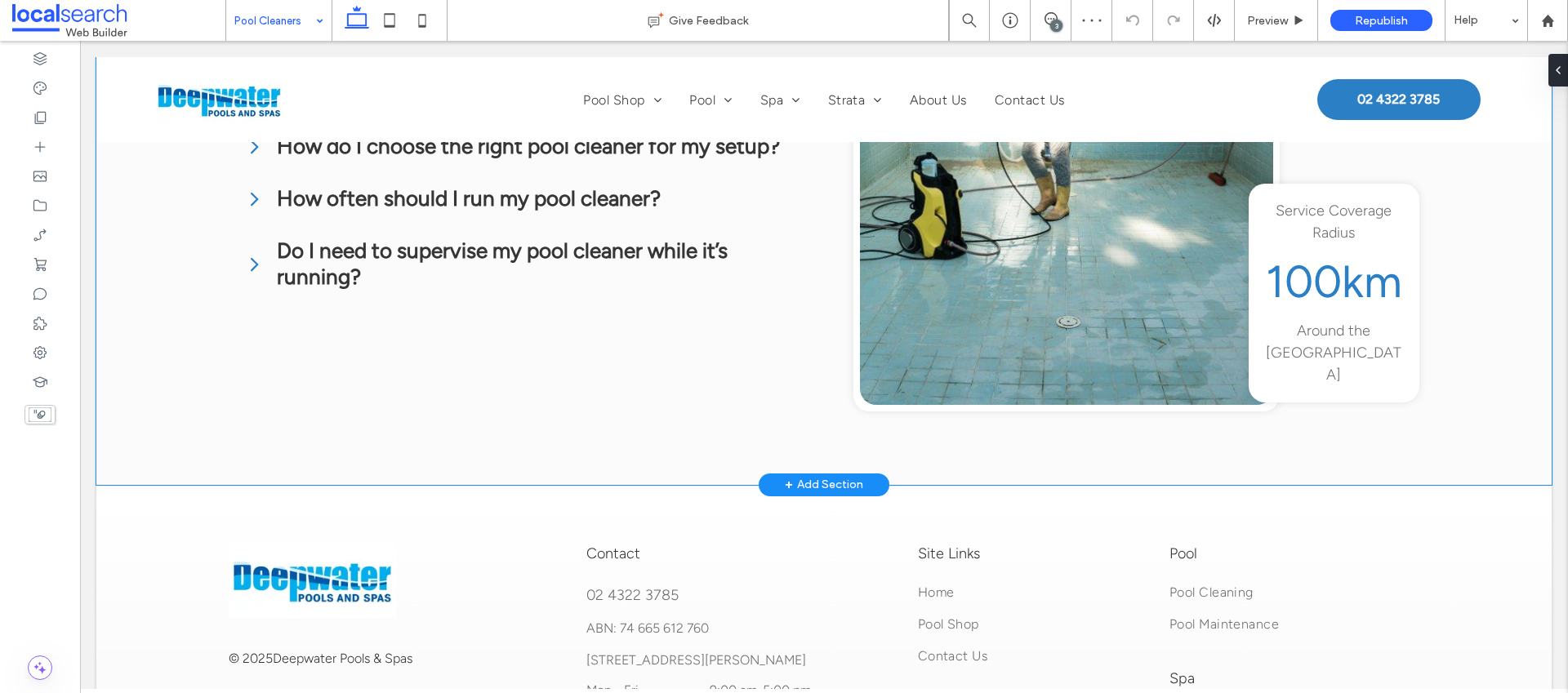
scroll to position [3056, 0]
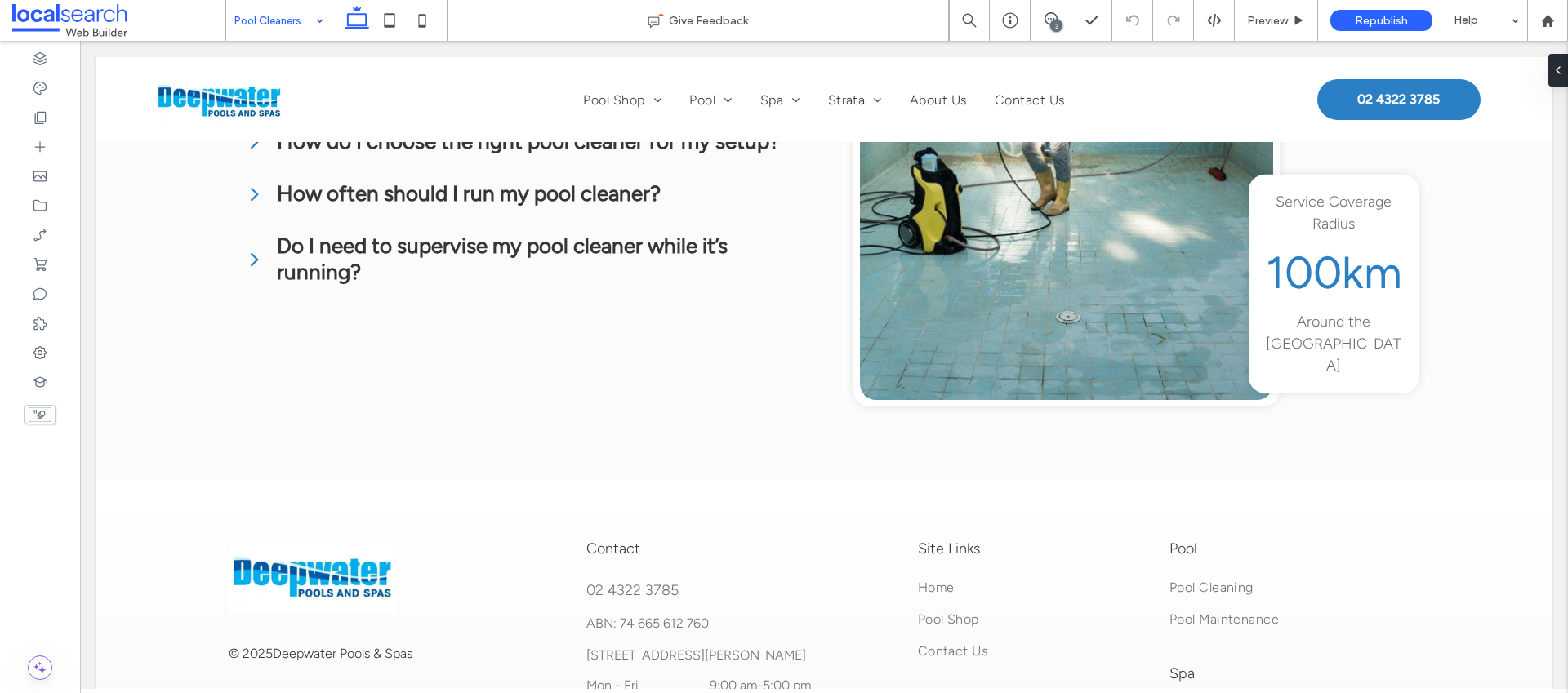
click at [292, 27] on input at bounding box center [275, 20] width 81 height 40
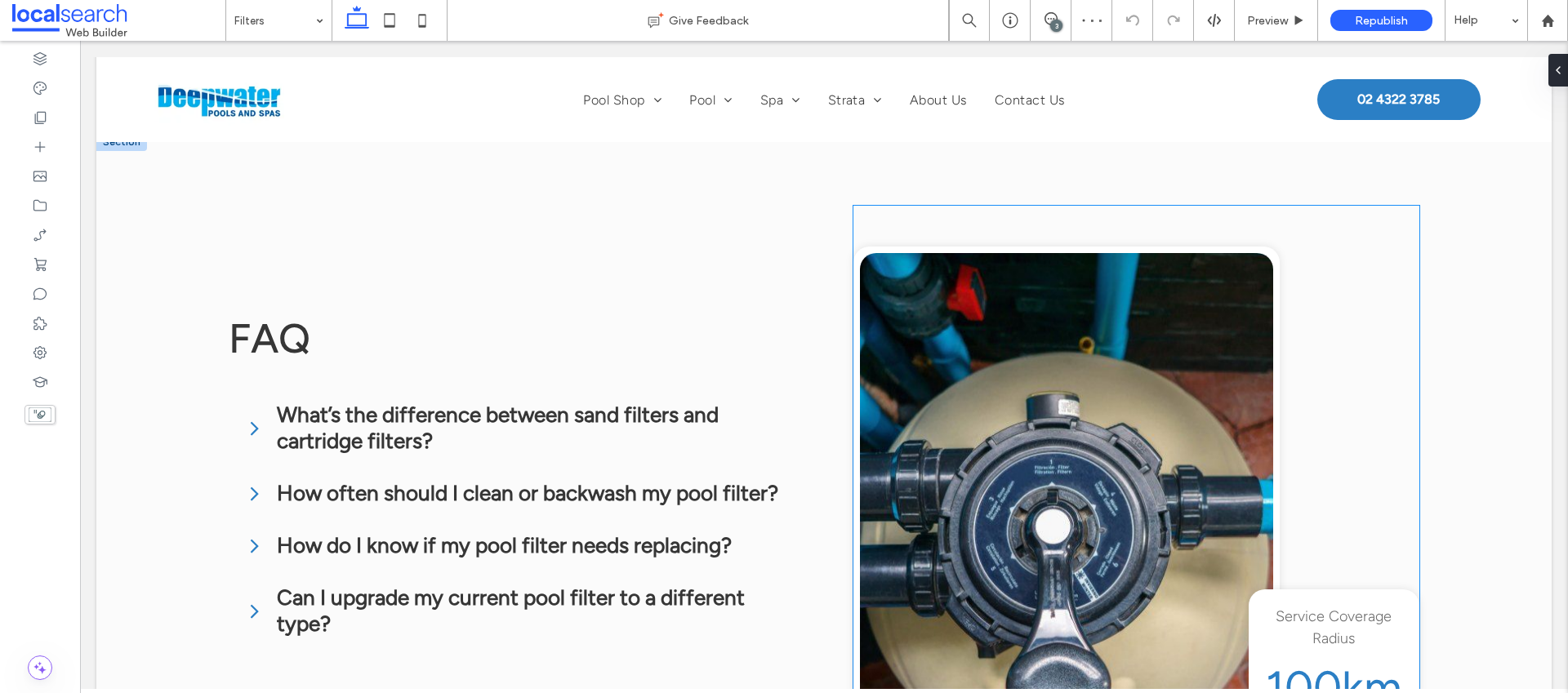
scroll to position [3007, 0]
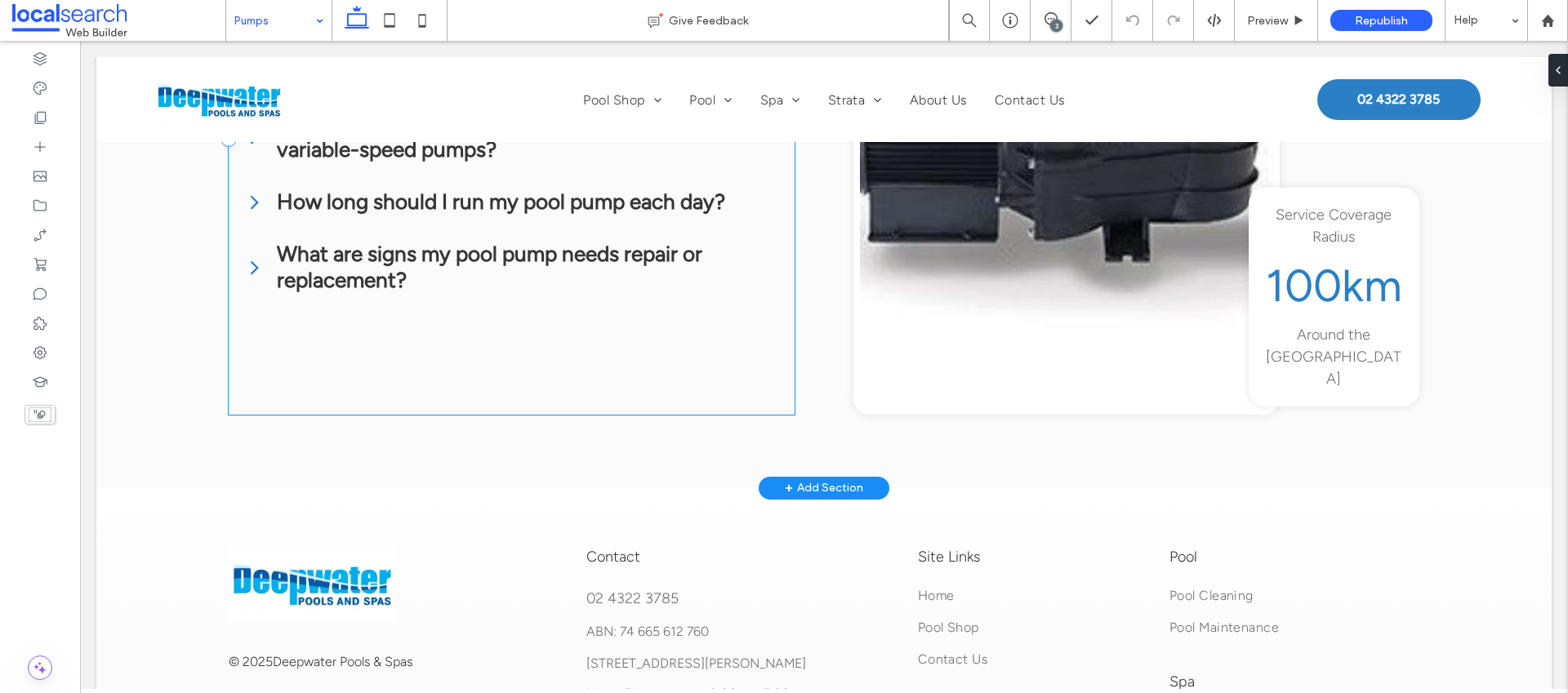
scroll to position [3005, 0]
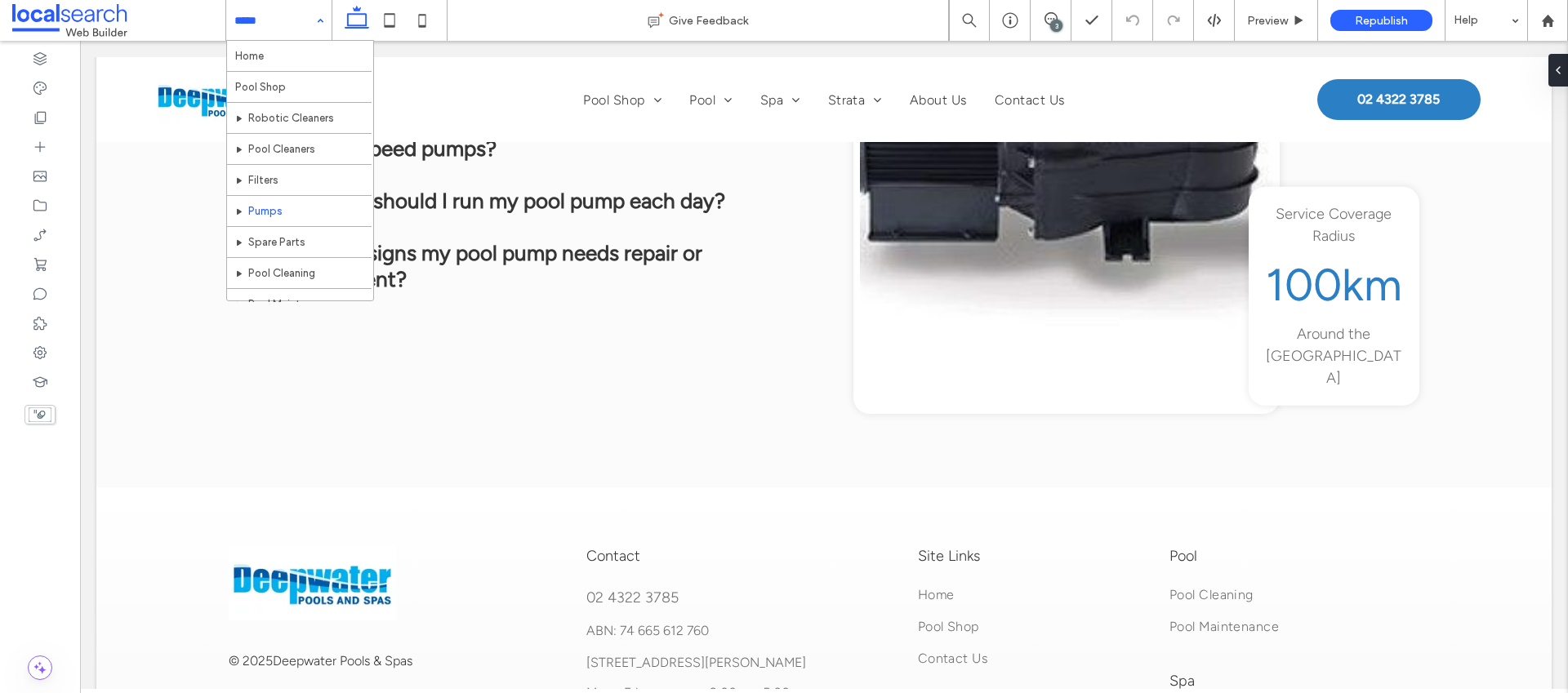
click at [303, 26] on input at bounding box center [275, 20] width 81 height 40
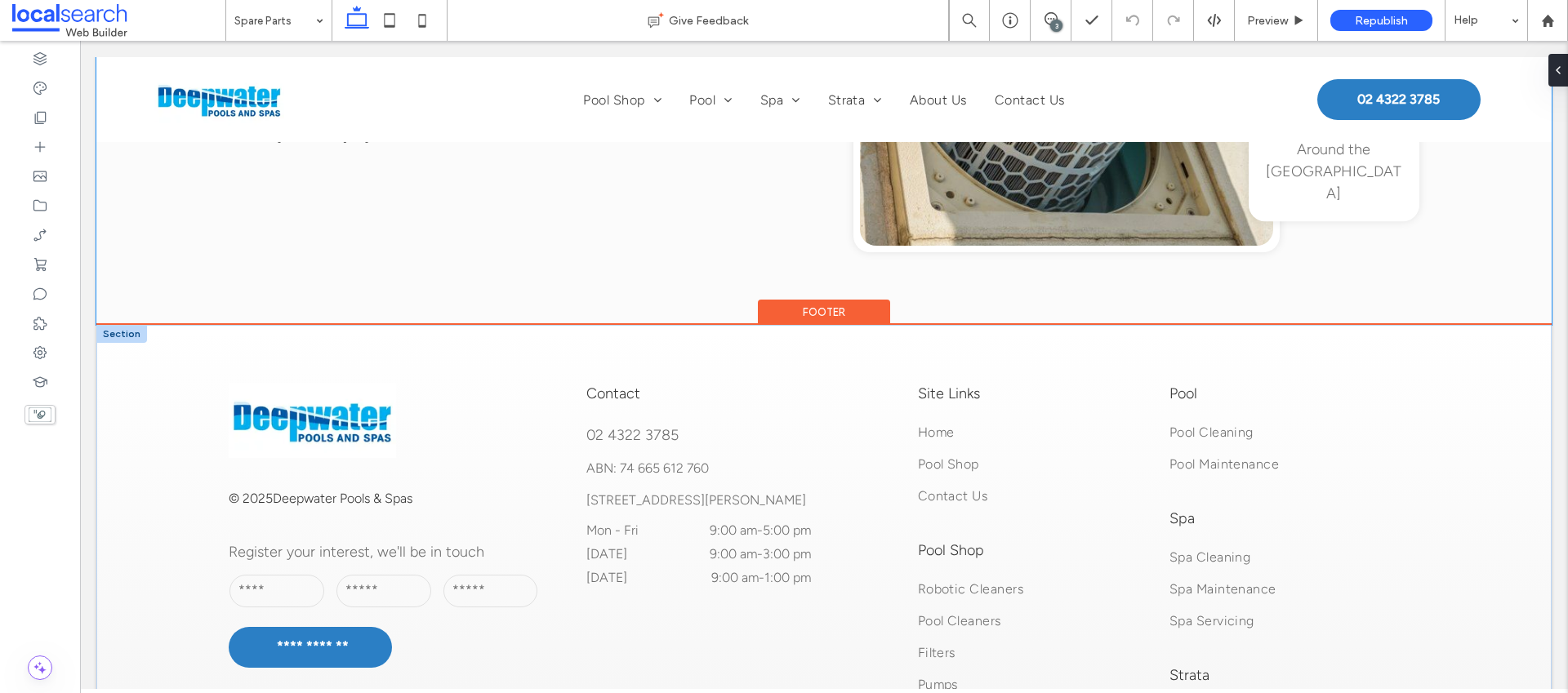
scroll to position [4120, 0]
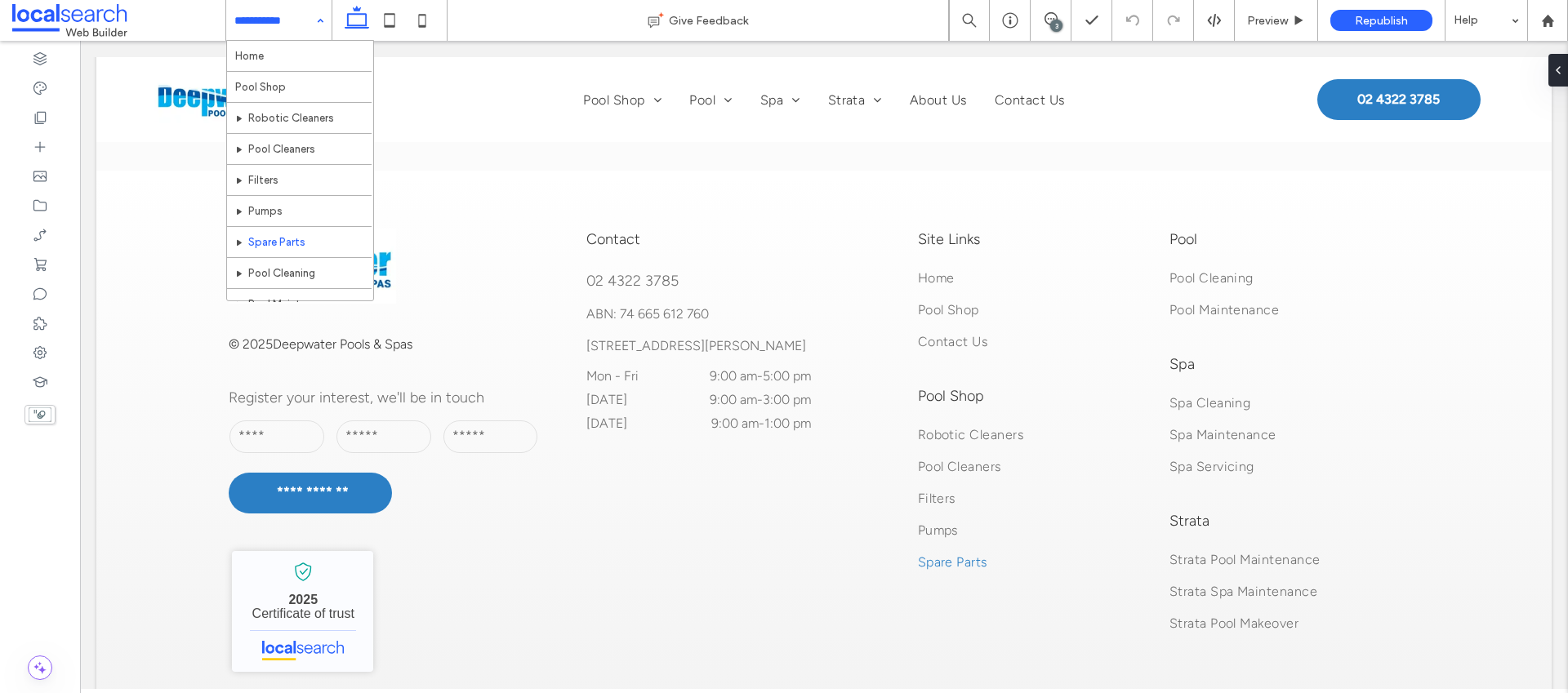
click at [284, 20] on input at bounding box center [275, 20] width 81 height 40
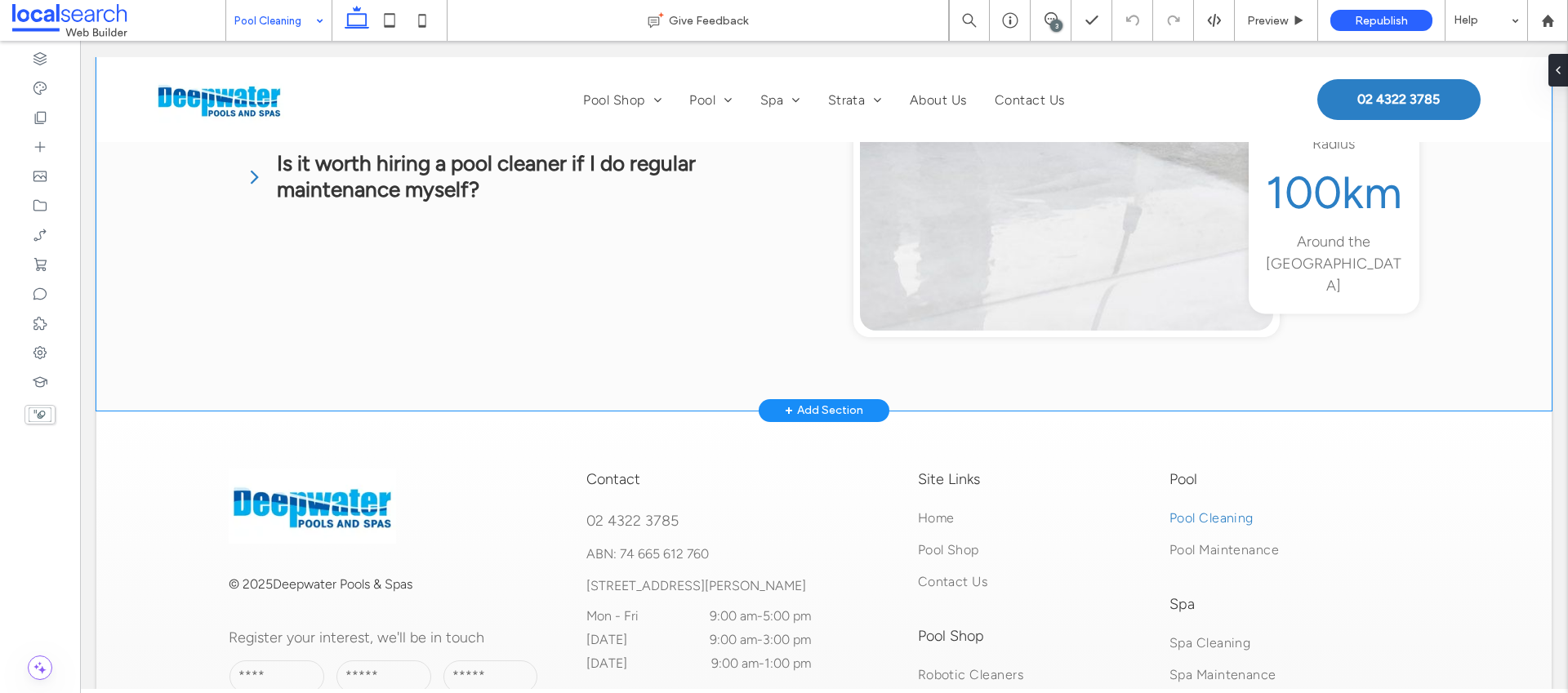
scroll to position [3116, 0]
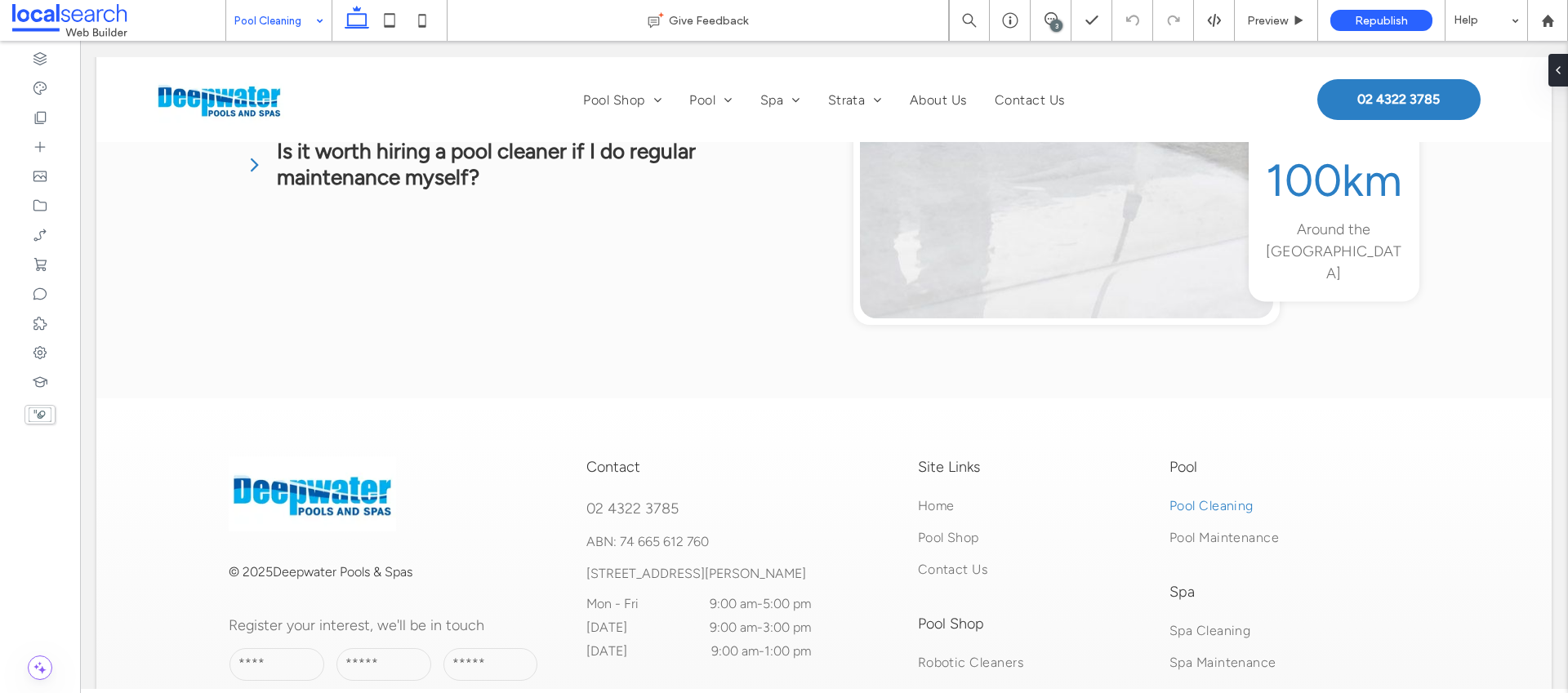
click at [246, 17] on input at bounding box center [275, 20] width 81 height 40
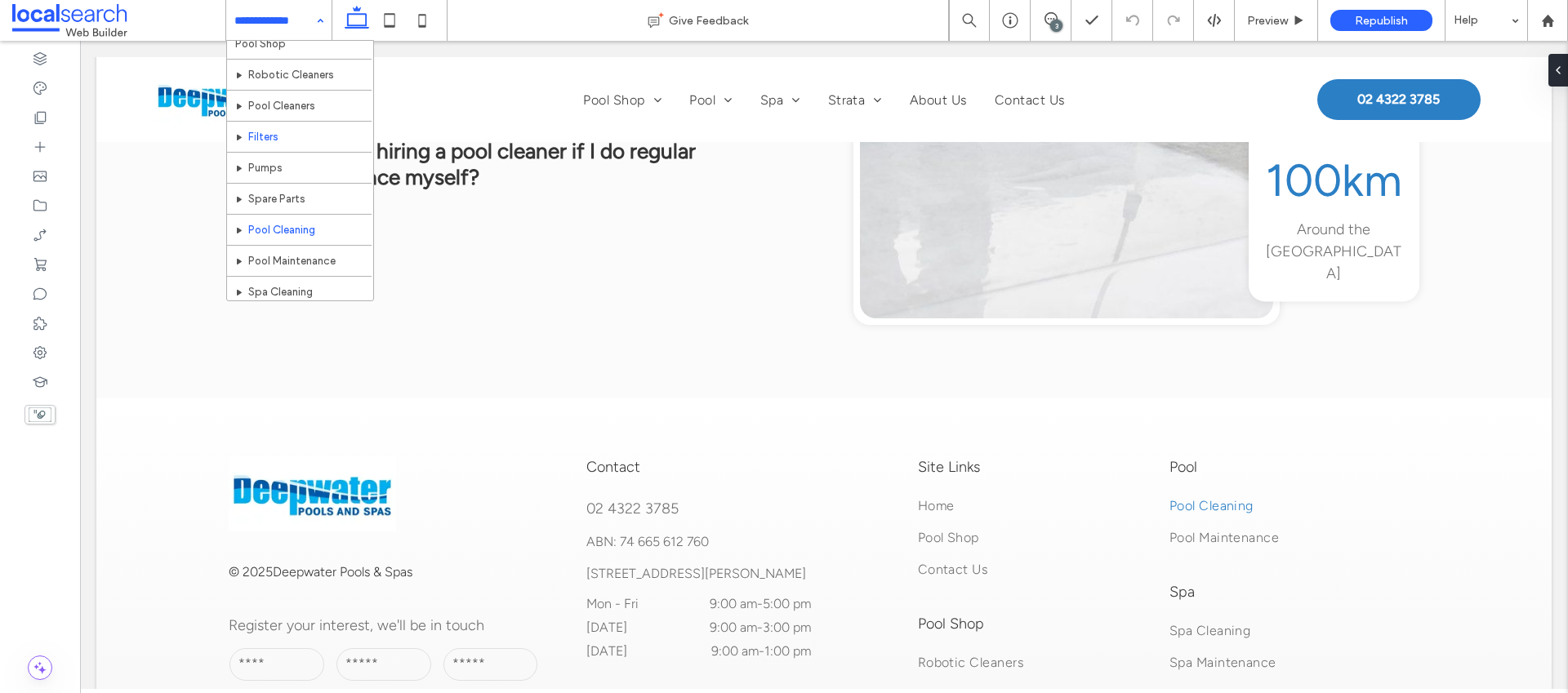
scroll to position [51, 0]
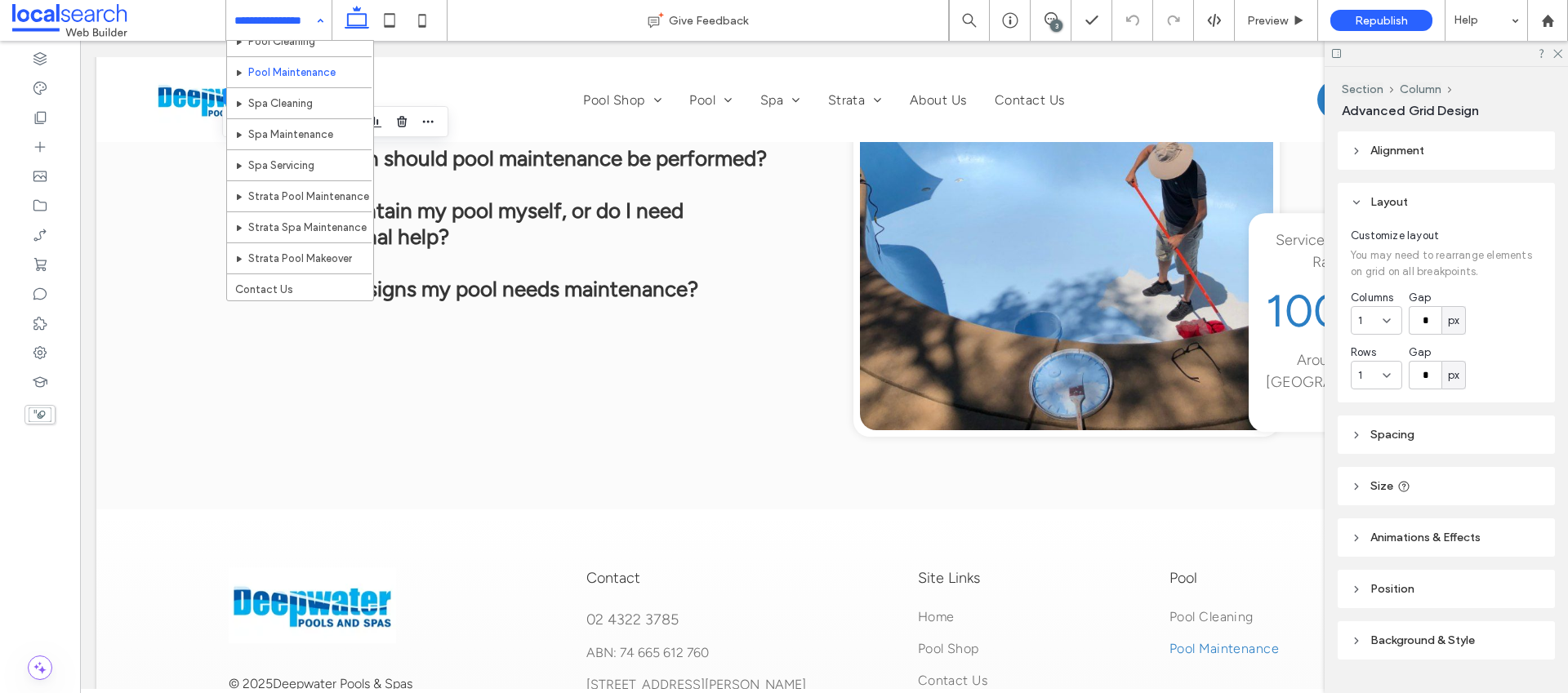
scroll to position [234, 0]
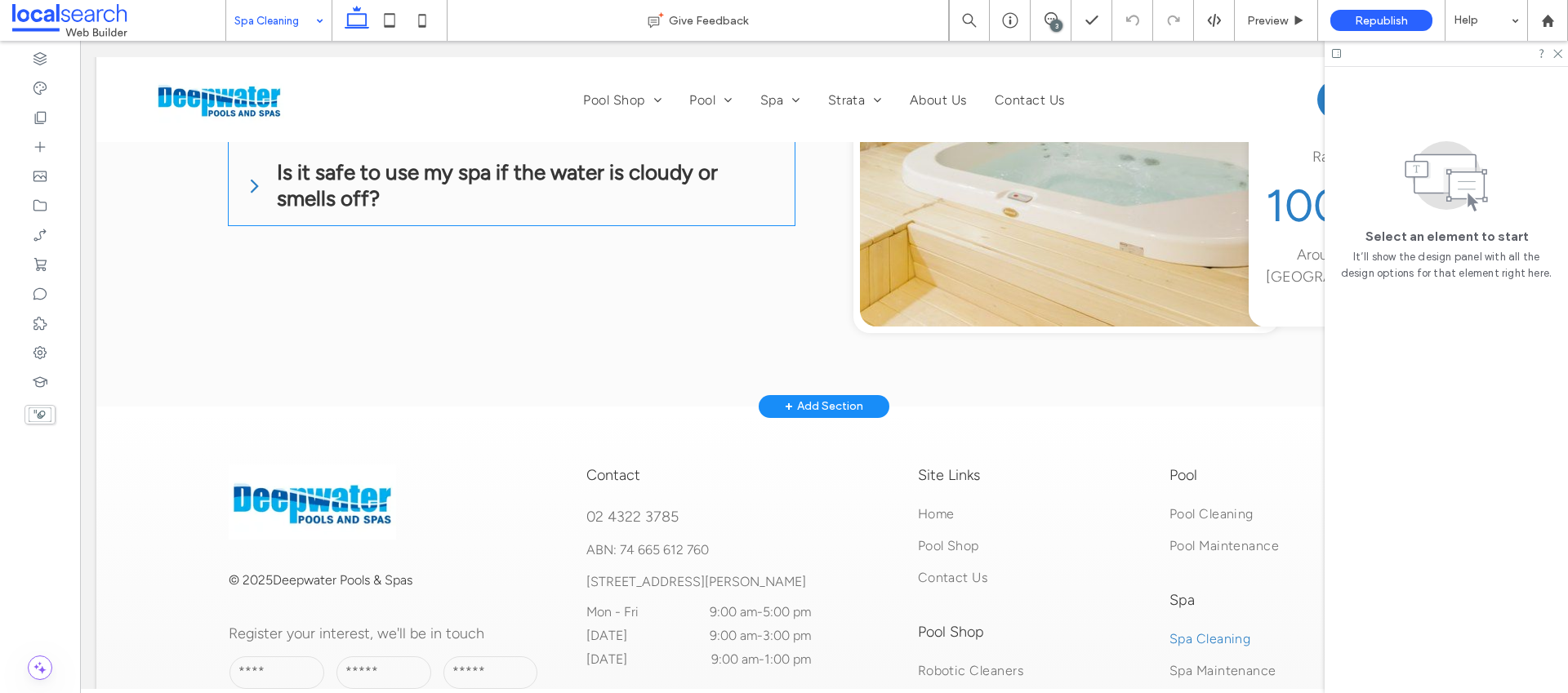
scroll to position [2912, 0]
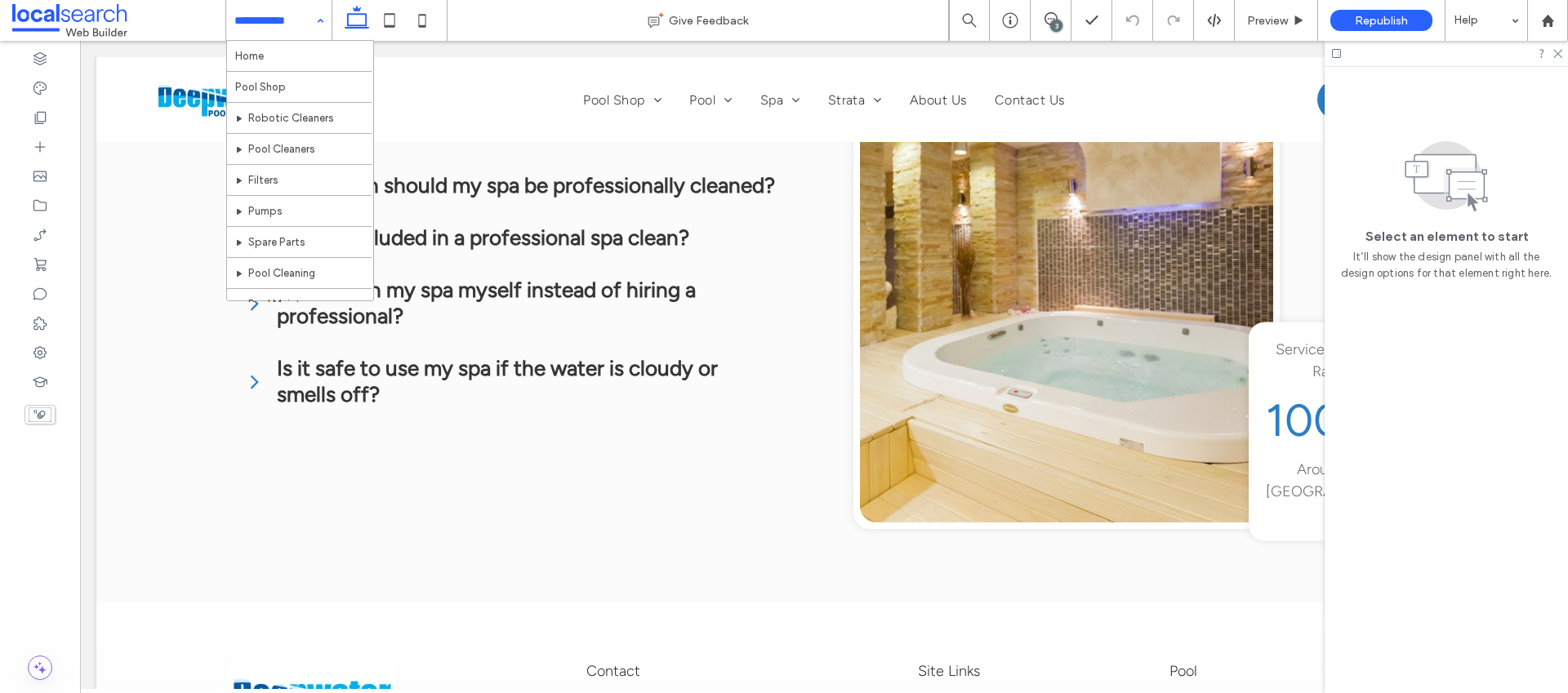
click at [284, 31] on input at bounding box center [275, 20] width 81 height 40
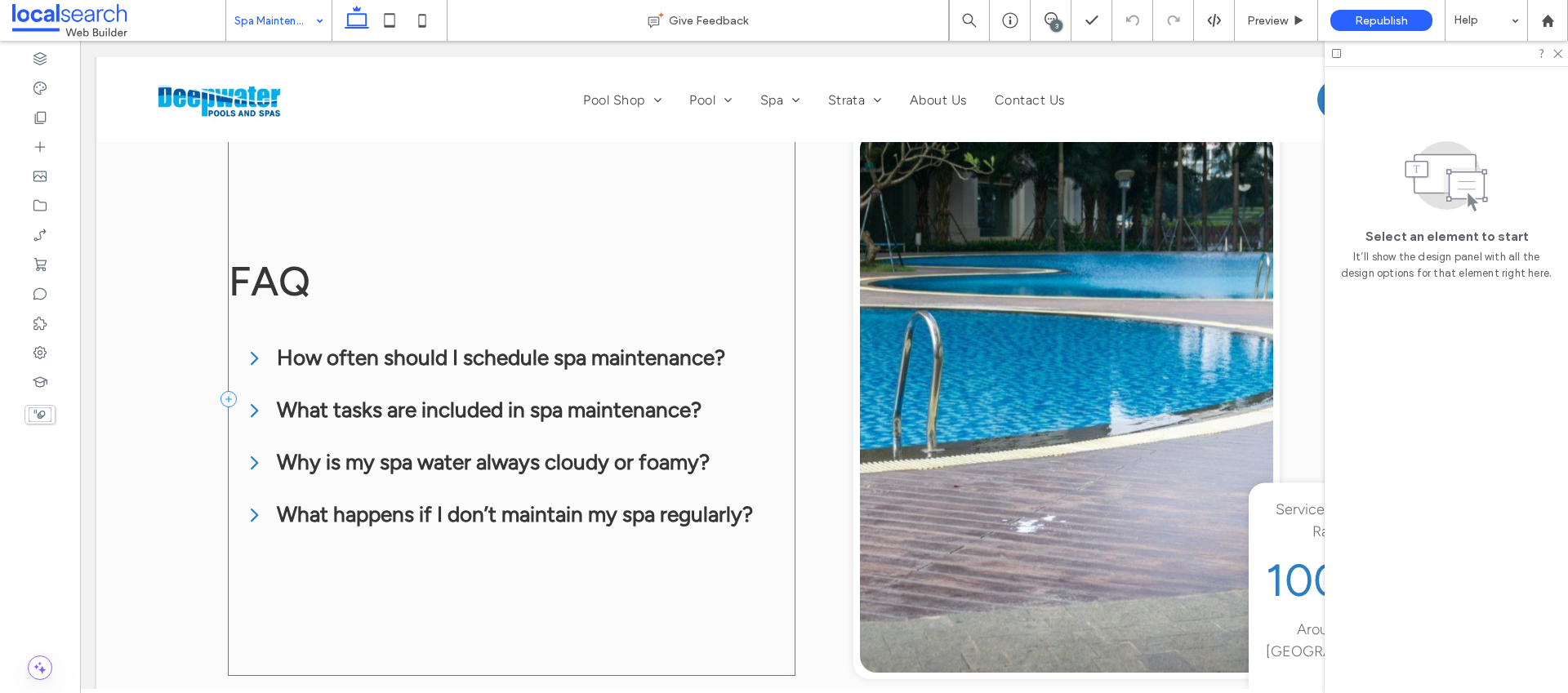
scroll to position [2851, 0]
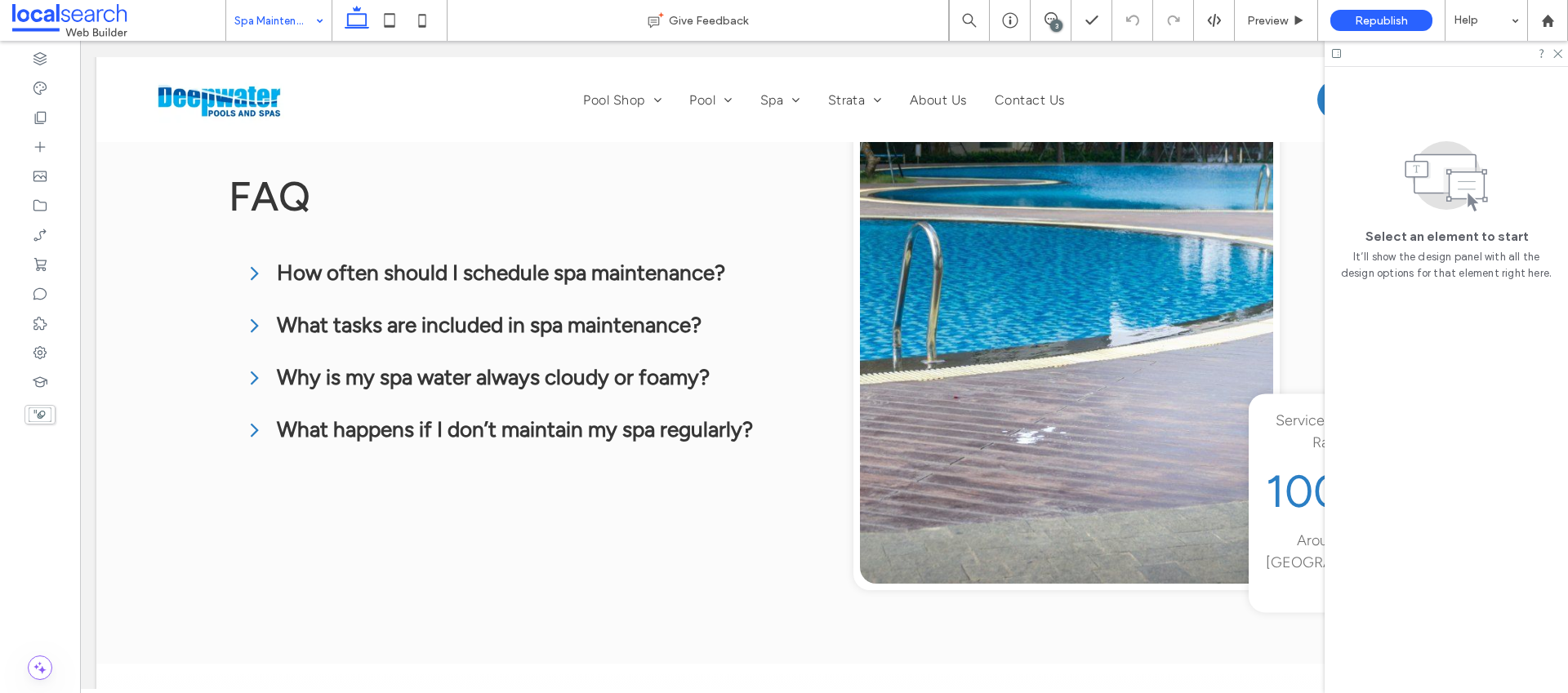
click at [283, 33] on input at bounding box center [275, 20] width 81 height 40
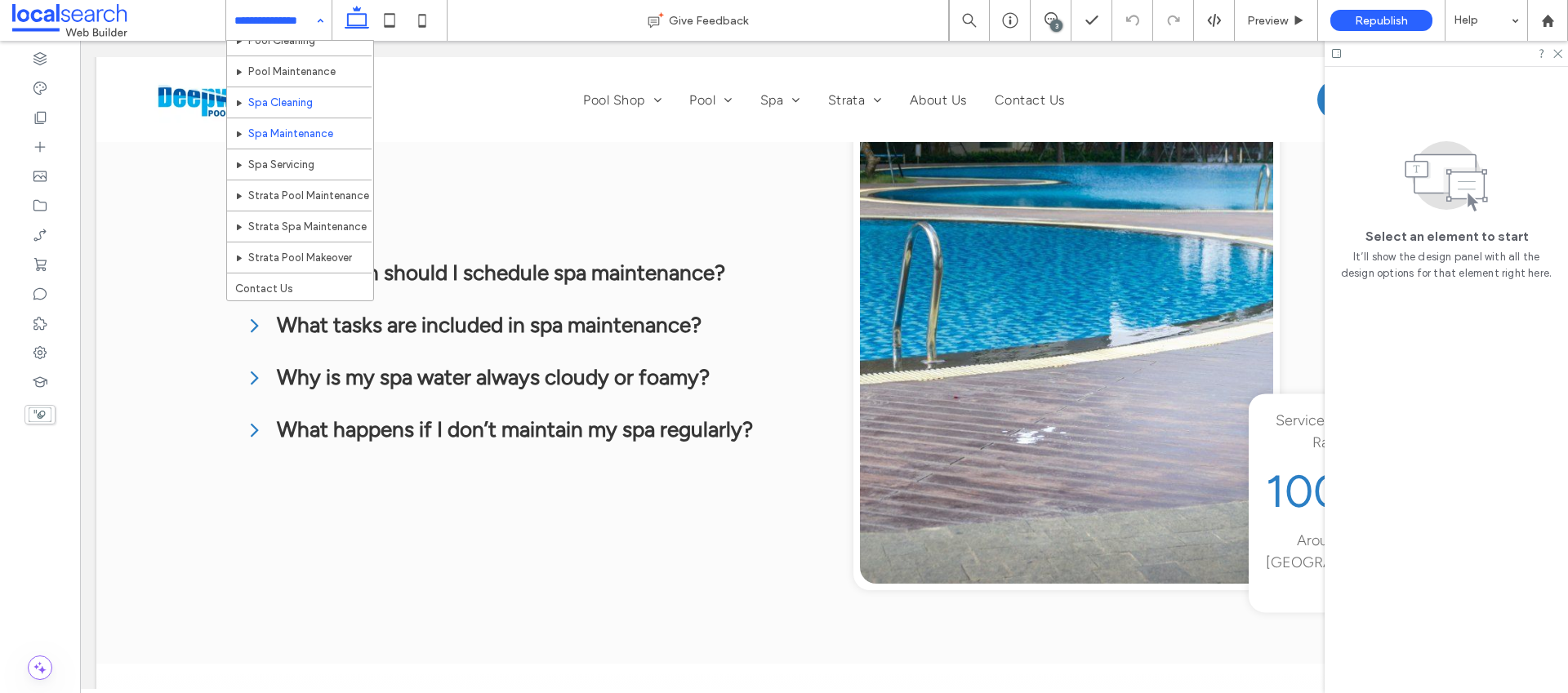
scroll to position [234, 0]
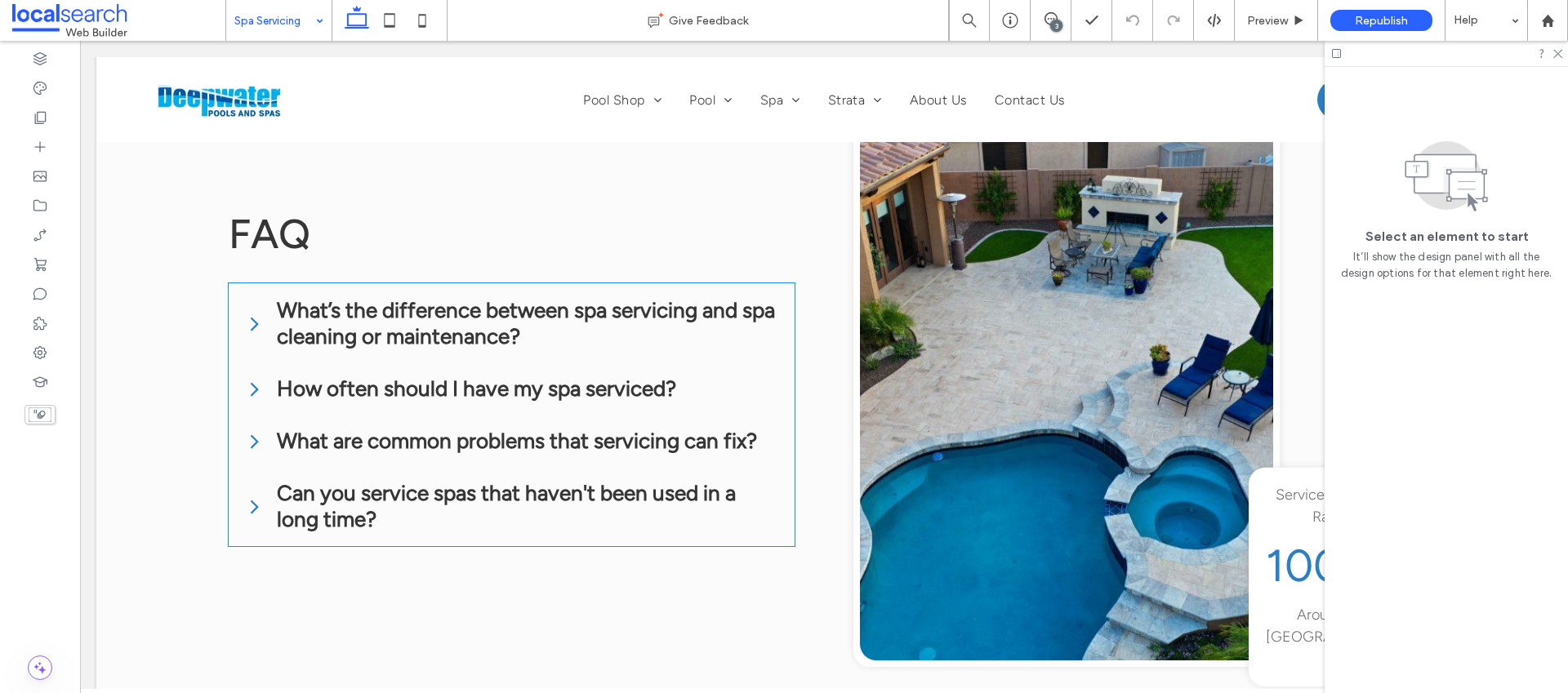
scroll to position [2770, 0]
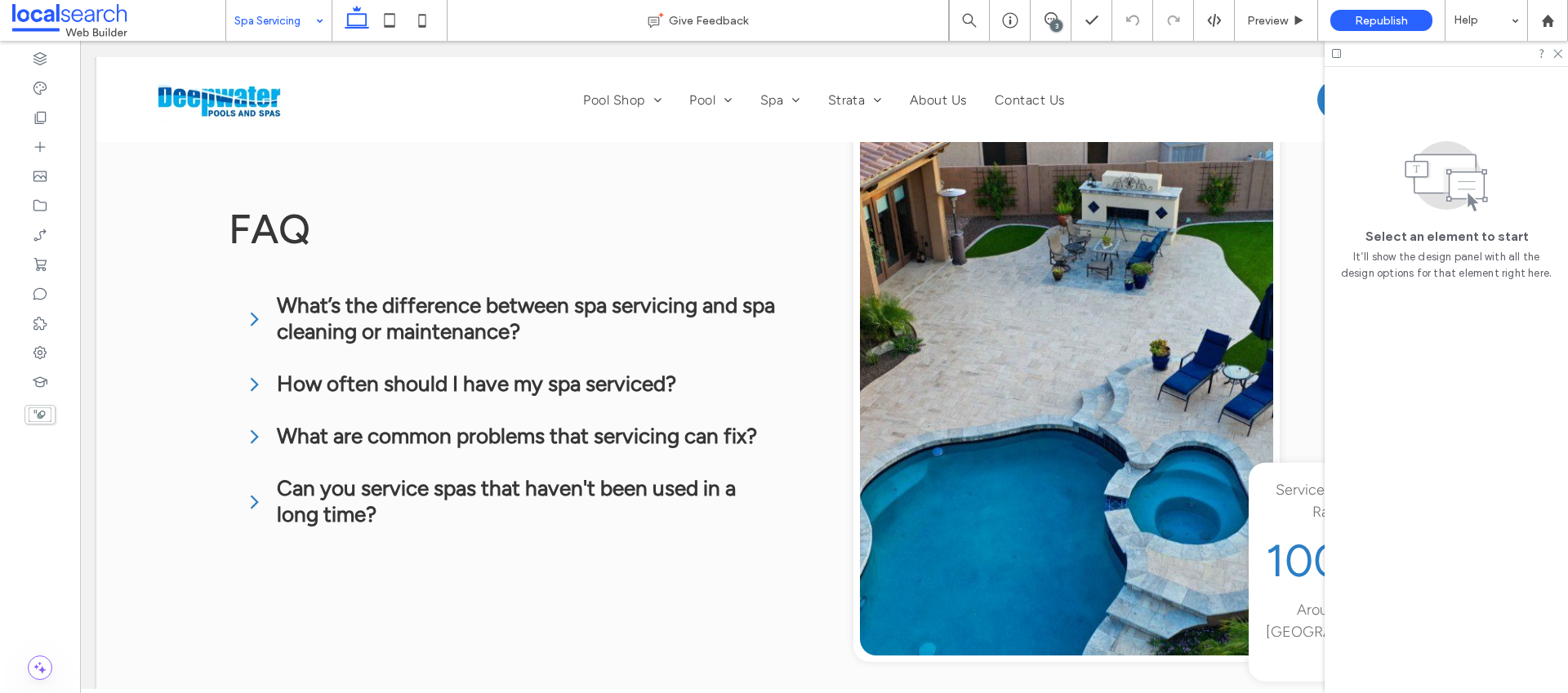
click at [303, 26] on input at bounding box center [275, 20] width 81 height 40
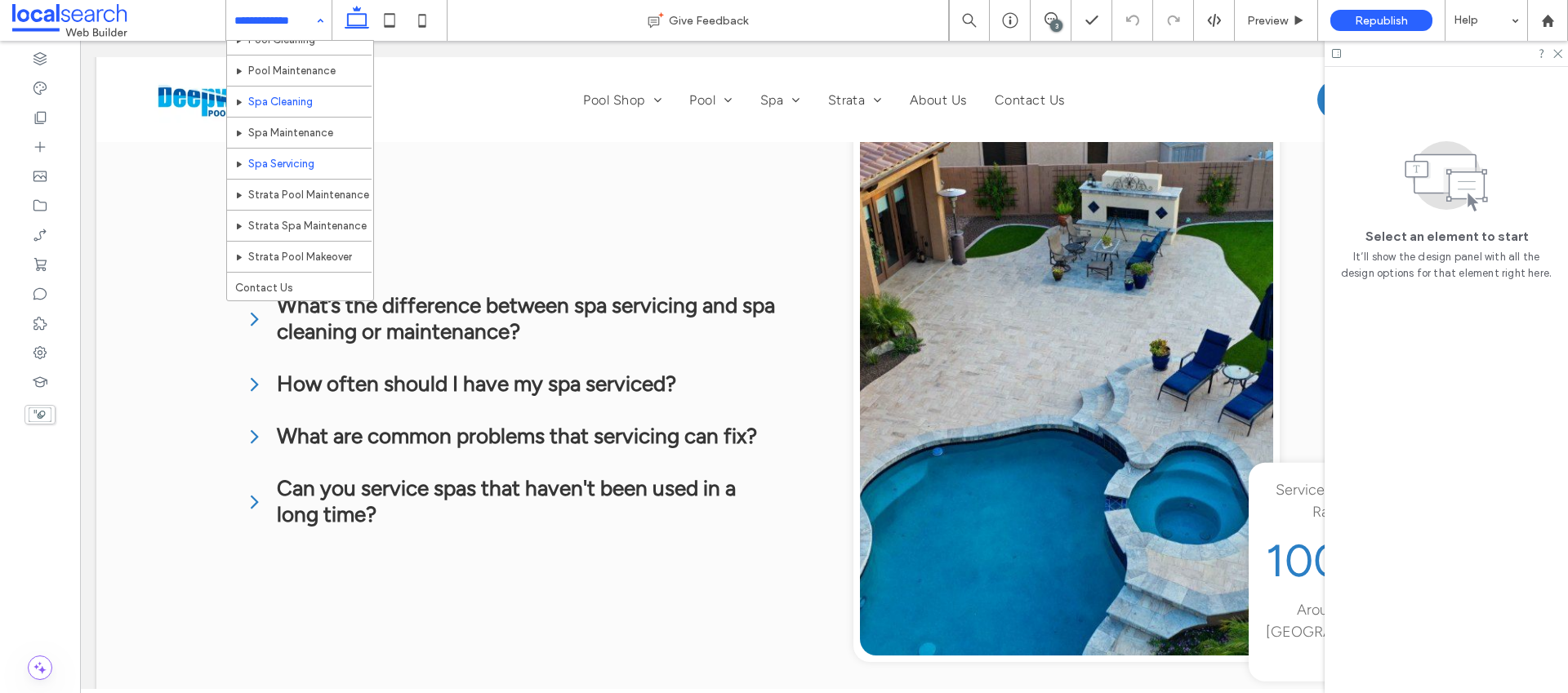
scroll to position [234, 0]
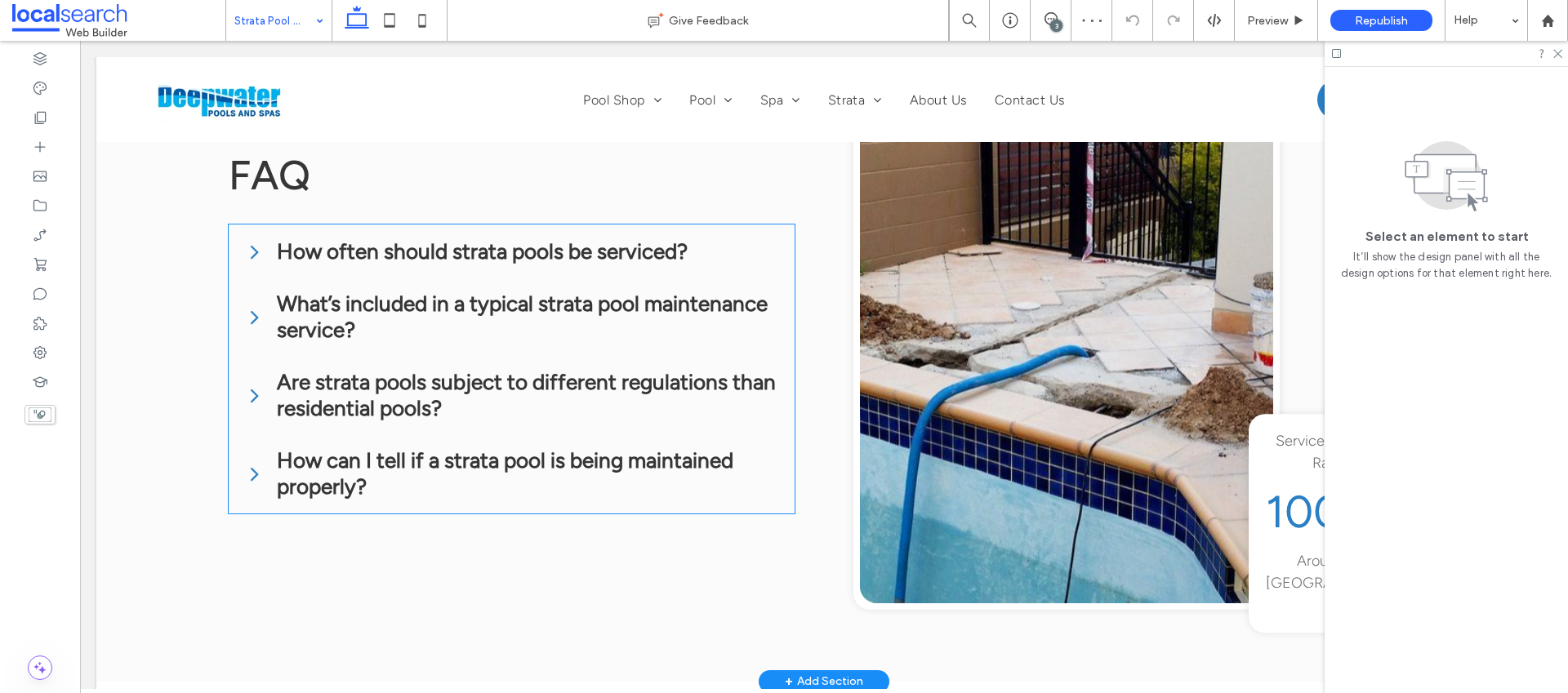
scroll to position [2916, 0]
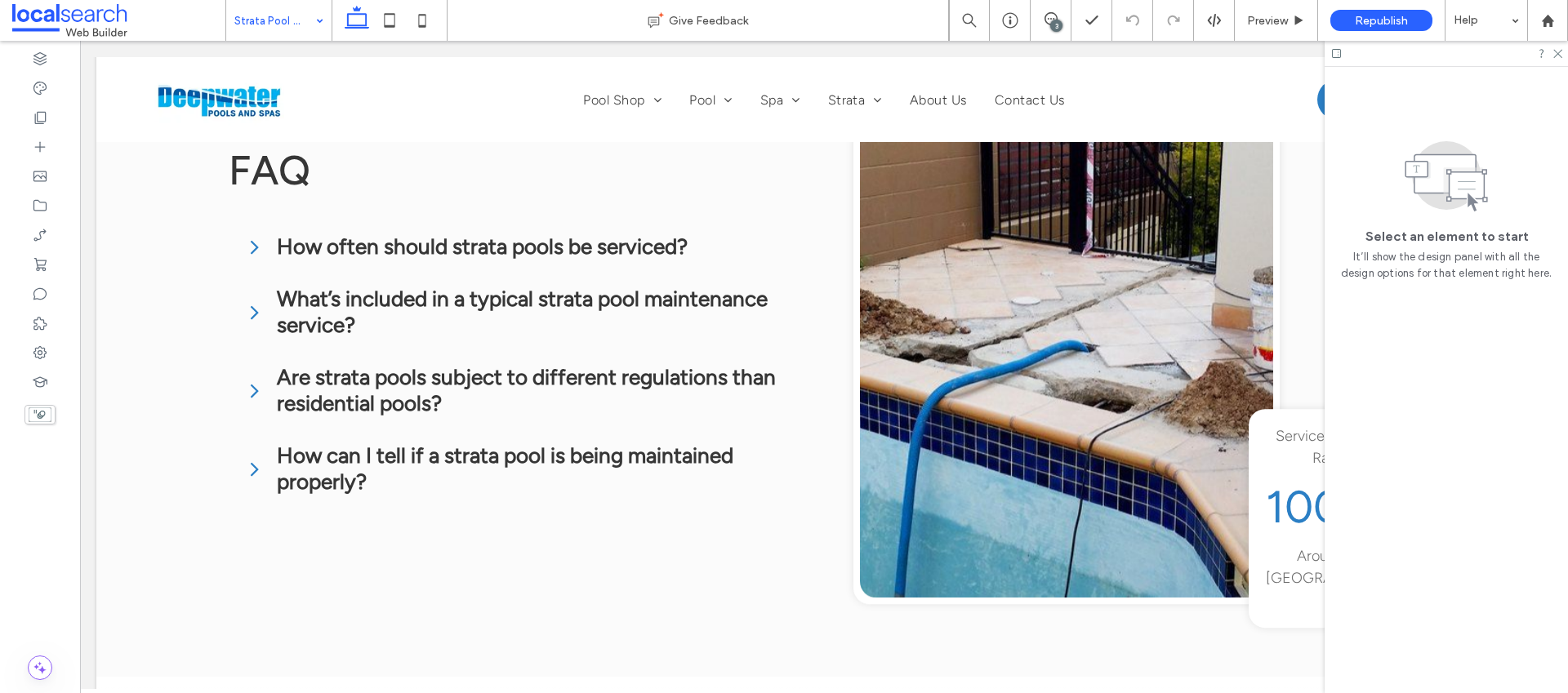
click at [302, 27] on input at bounding box center [275, 20] width 81 height 40
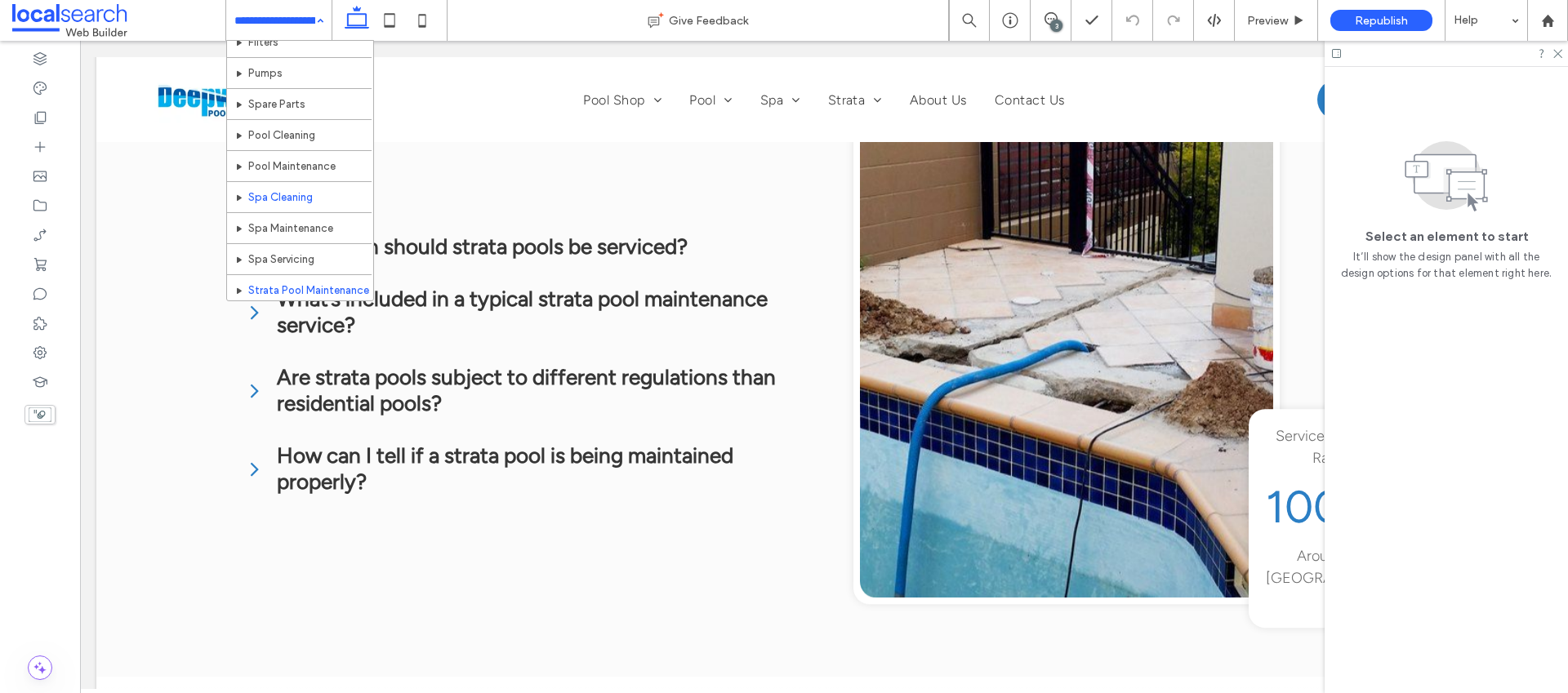
scroll to position [234, 0]
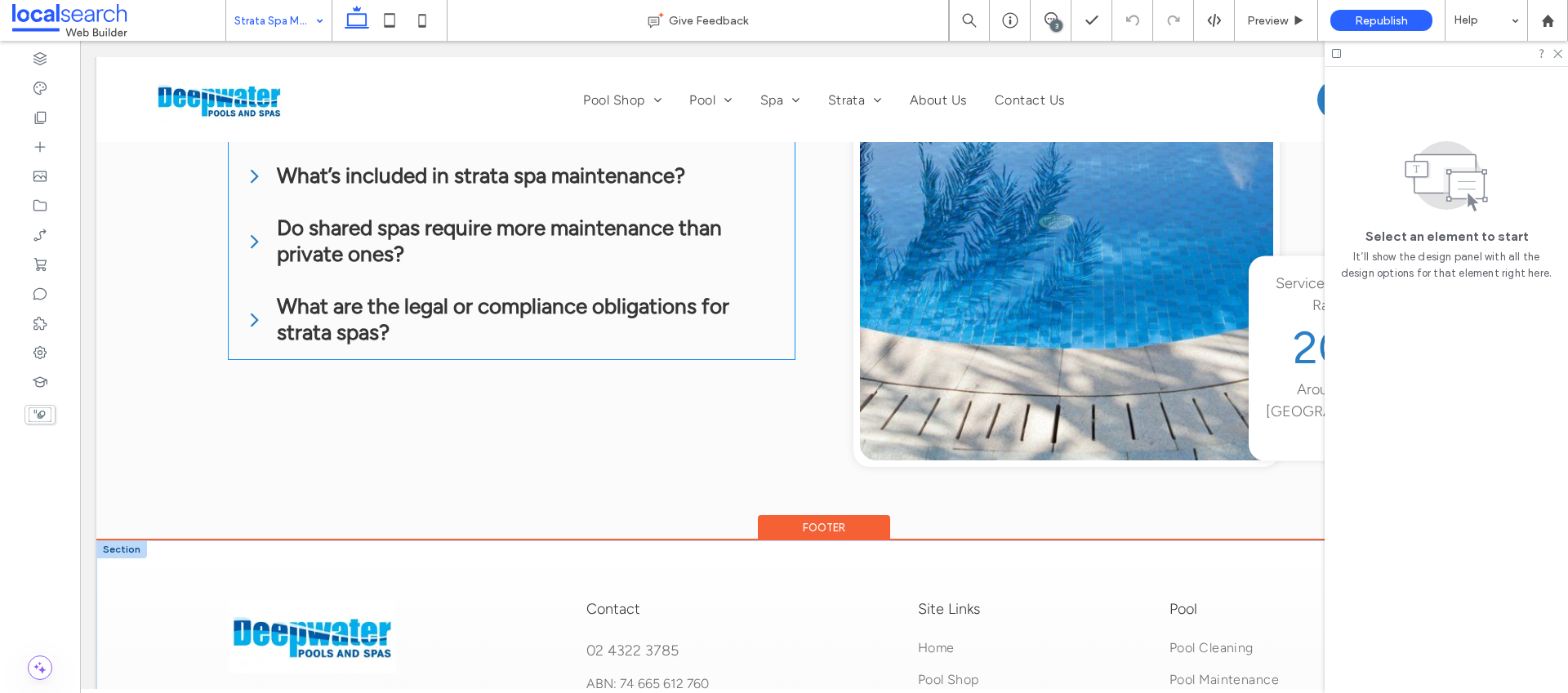
scroll to position [3022, 0]
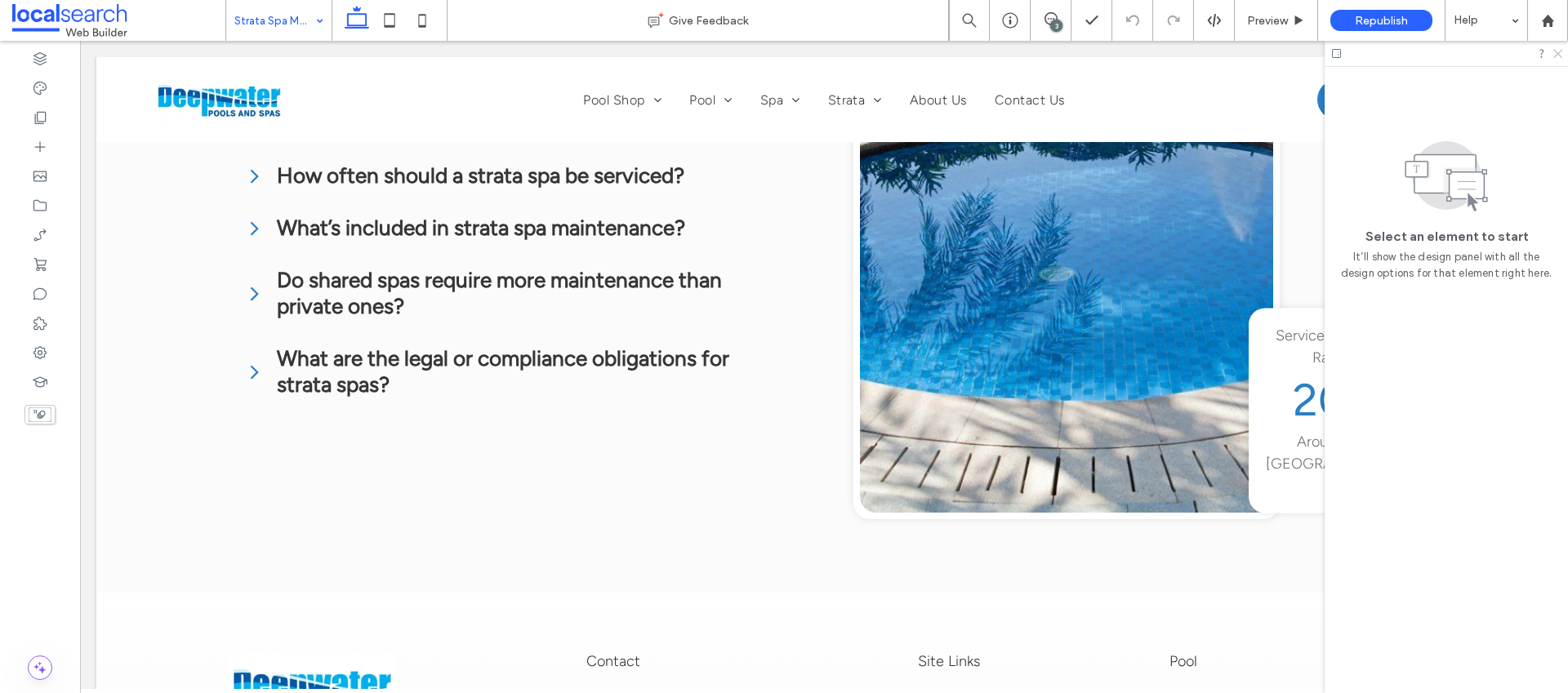
click at [1555, 54] on icon at bounding box center [1556, 52] width 11 height 11
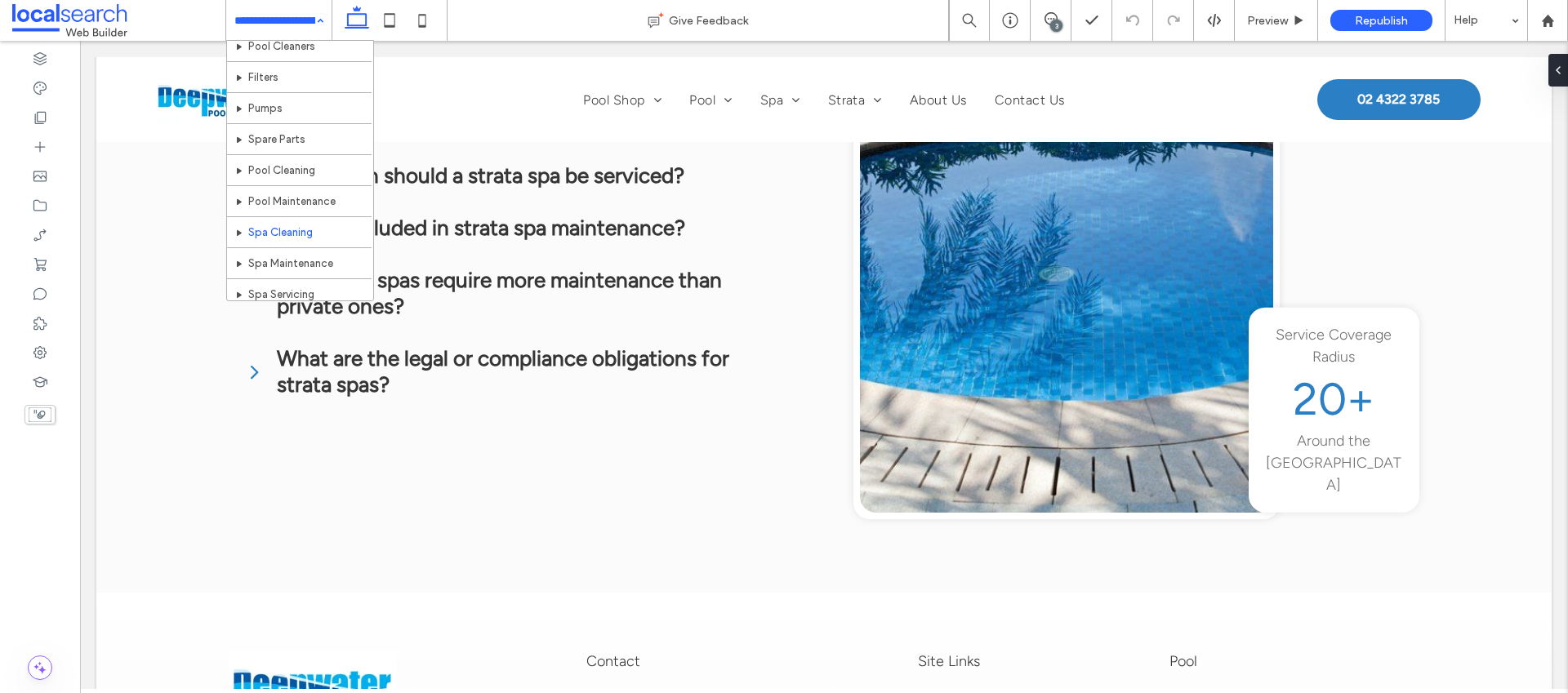
scroll to position [234, 0]
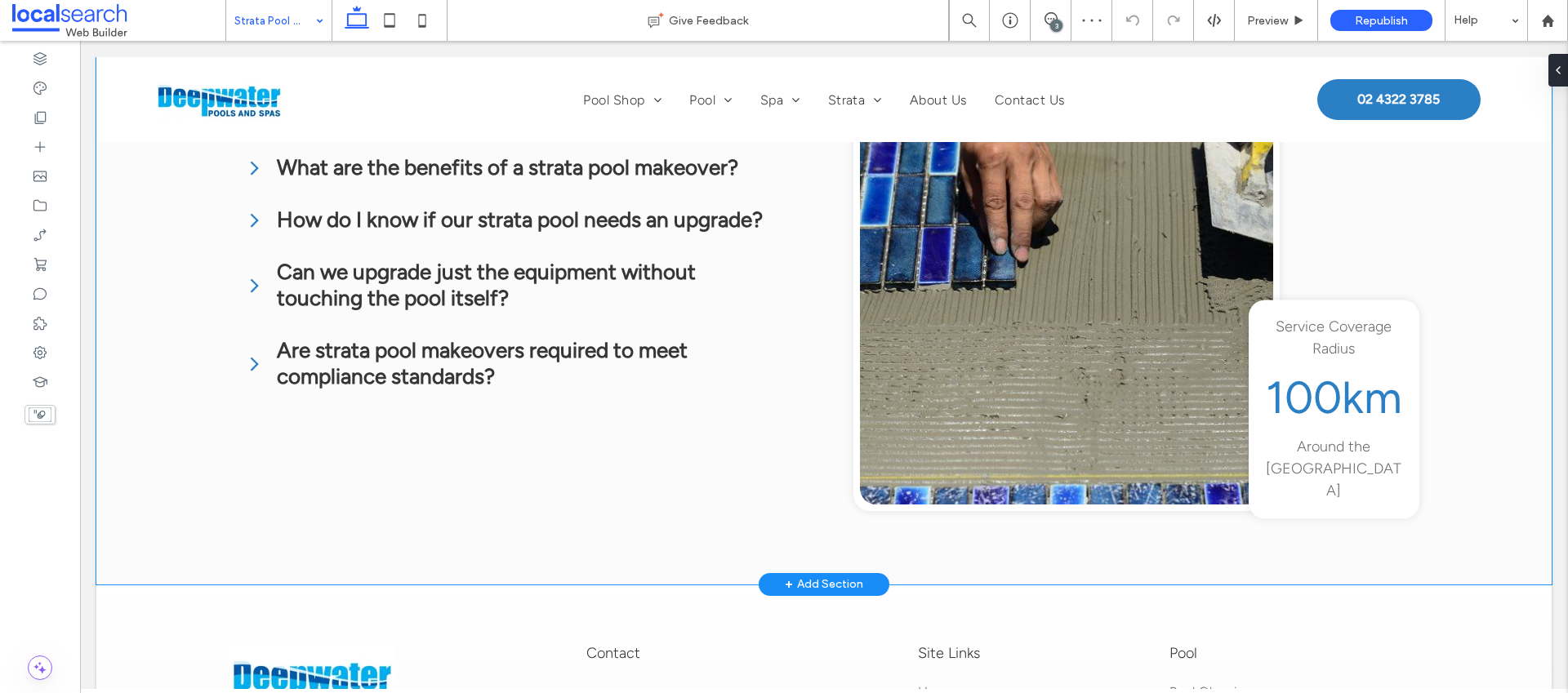
scroll to position [3007, 0]
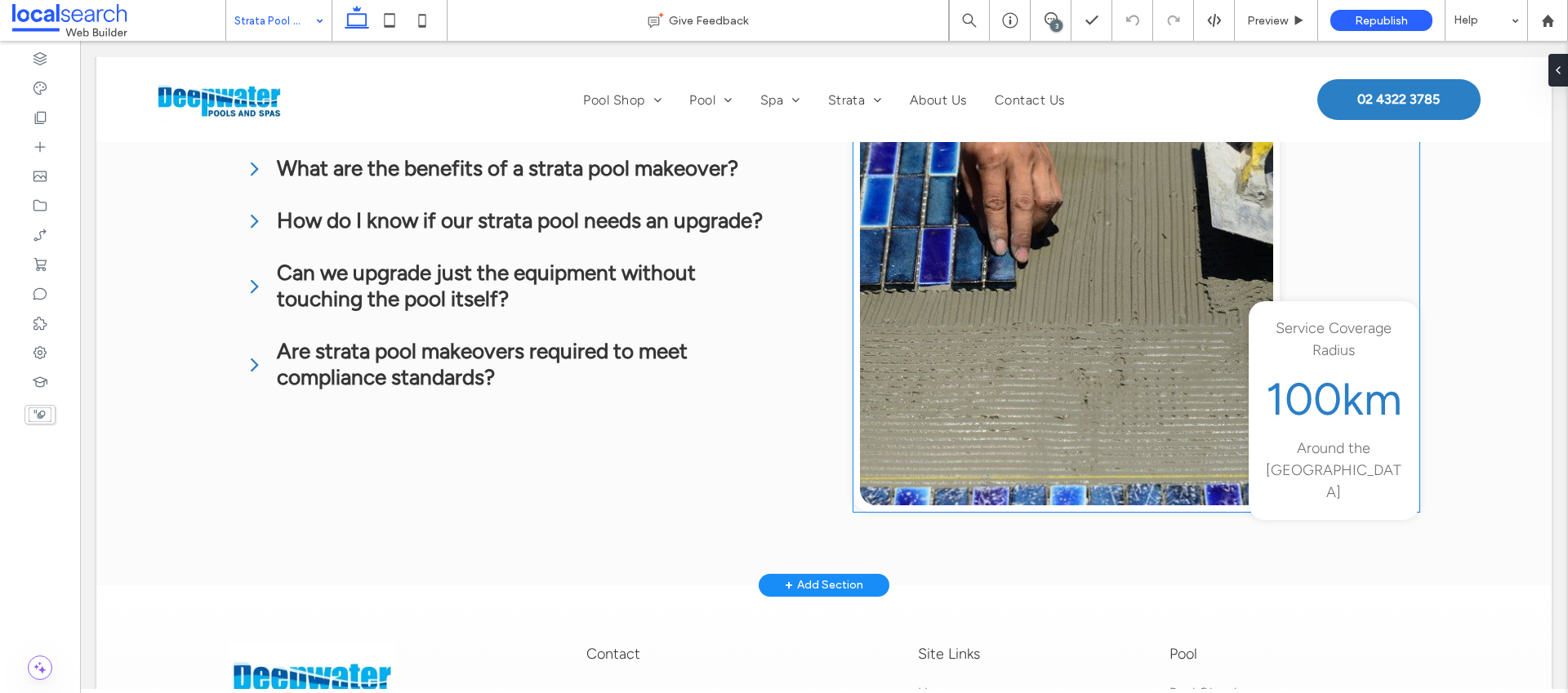
click at [1257, 339] on div "Service Coverage Radius 100km Around the Central Coast" at bounding box center [1334, 411] width 171 height 219
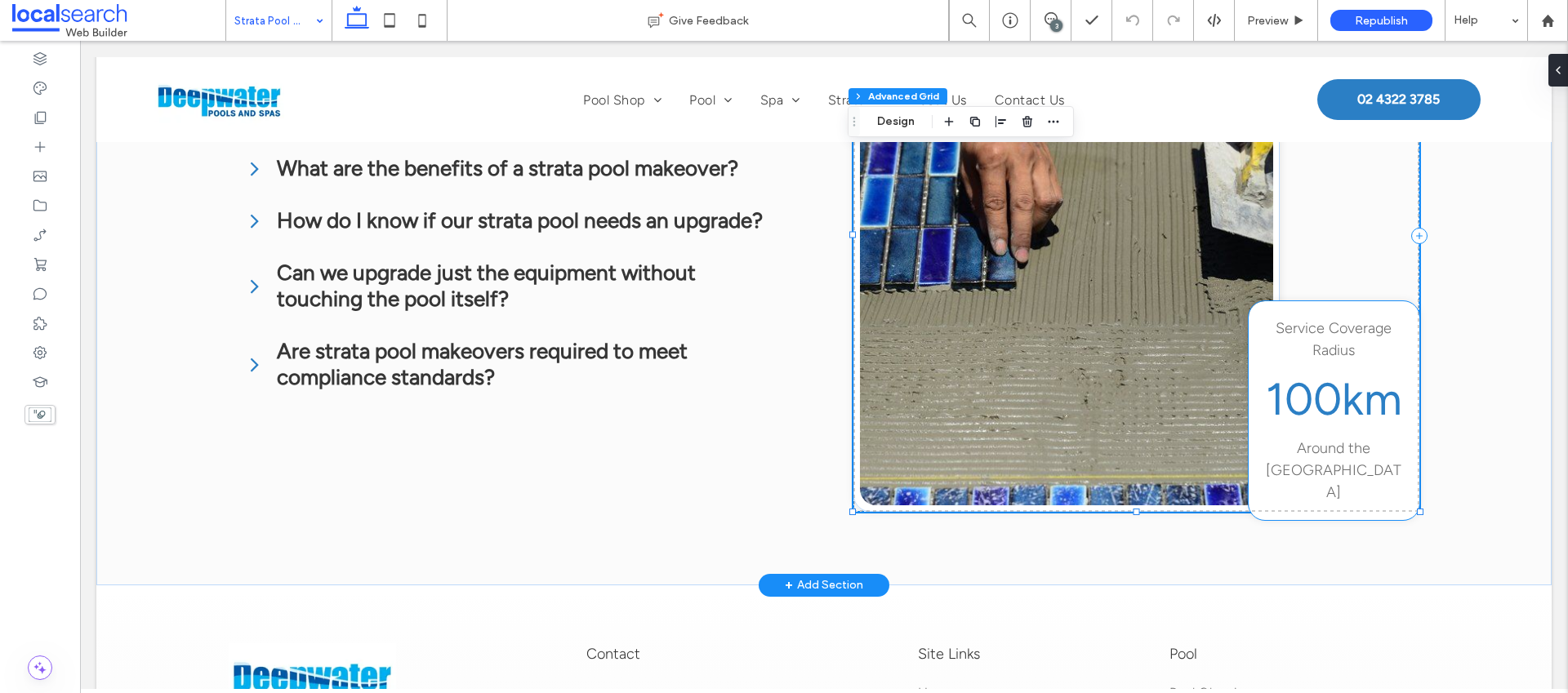
click at [1265, 348] on p "Service Coverage Radius" at bounding box center [1334, 339] width 138 height 44
type input "**"
type input "****"
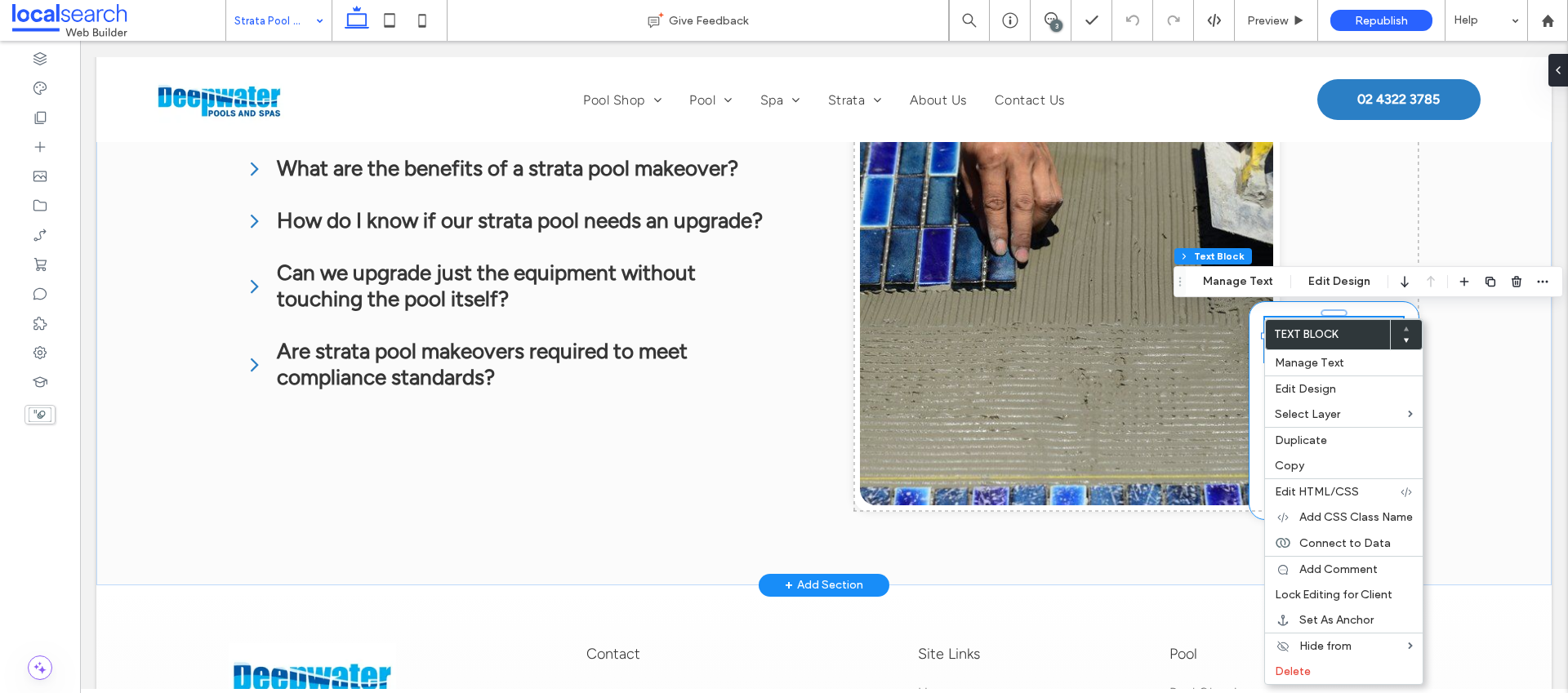
click at [1250, 373] on div "Service Coverage Radius 100km Around the Central Coast" at bounding box center [1334, 411] width 171 height 219
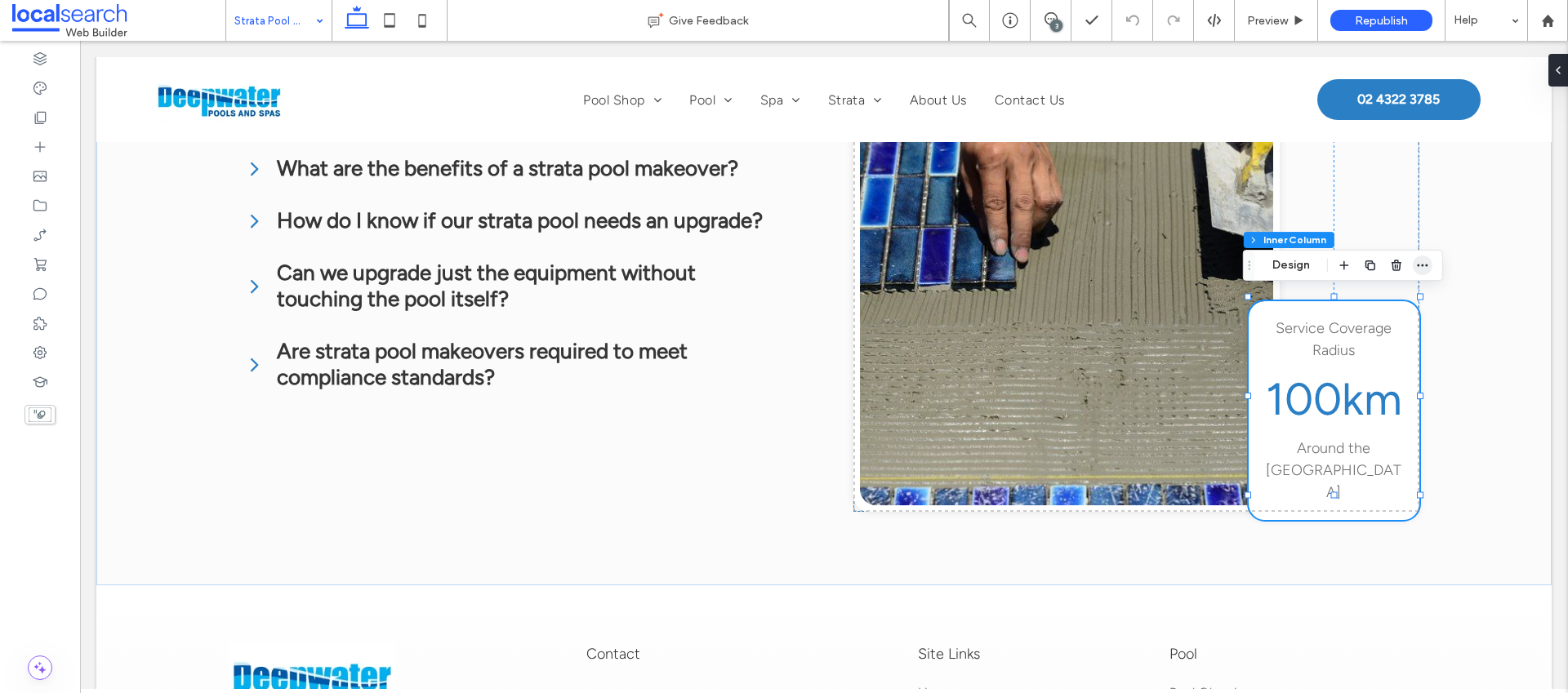
click at [1429, 262] on span "button" at bounding box center [1422, 265] width 19 height 19
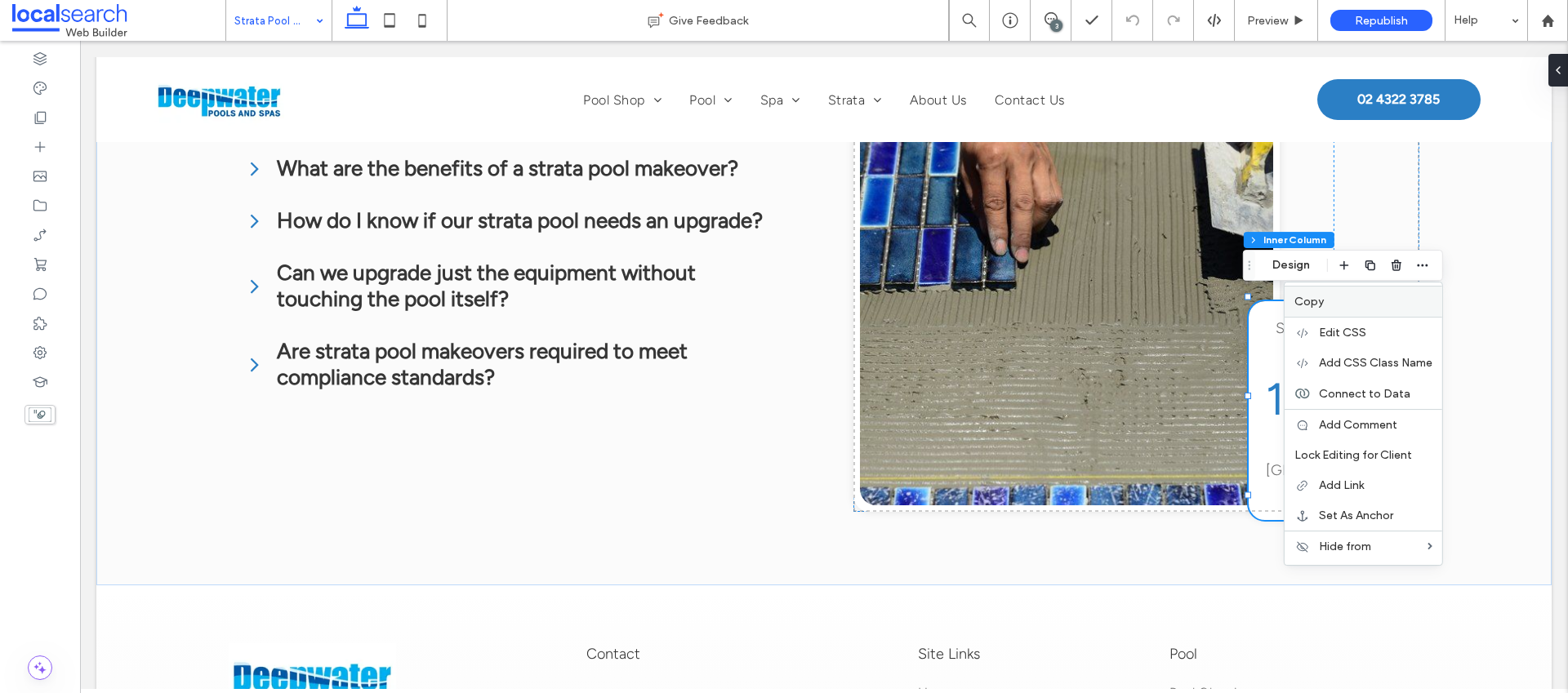
click at [1326, 305] on label "Copy" at bounding box center [1363, 302] width 138 height 13
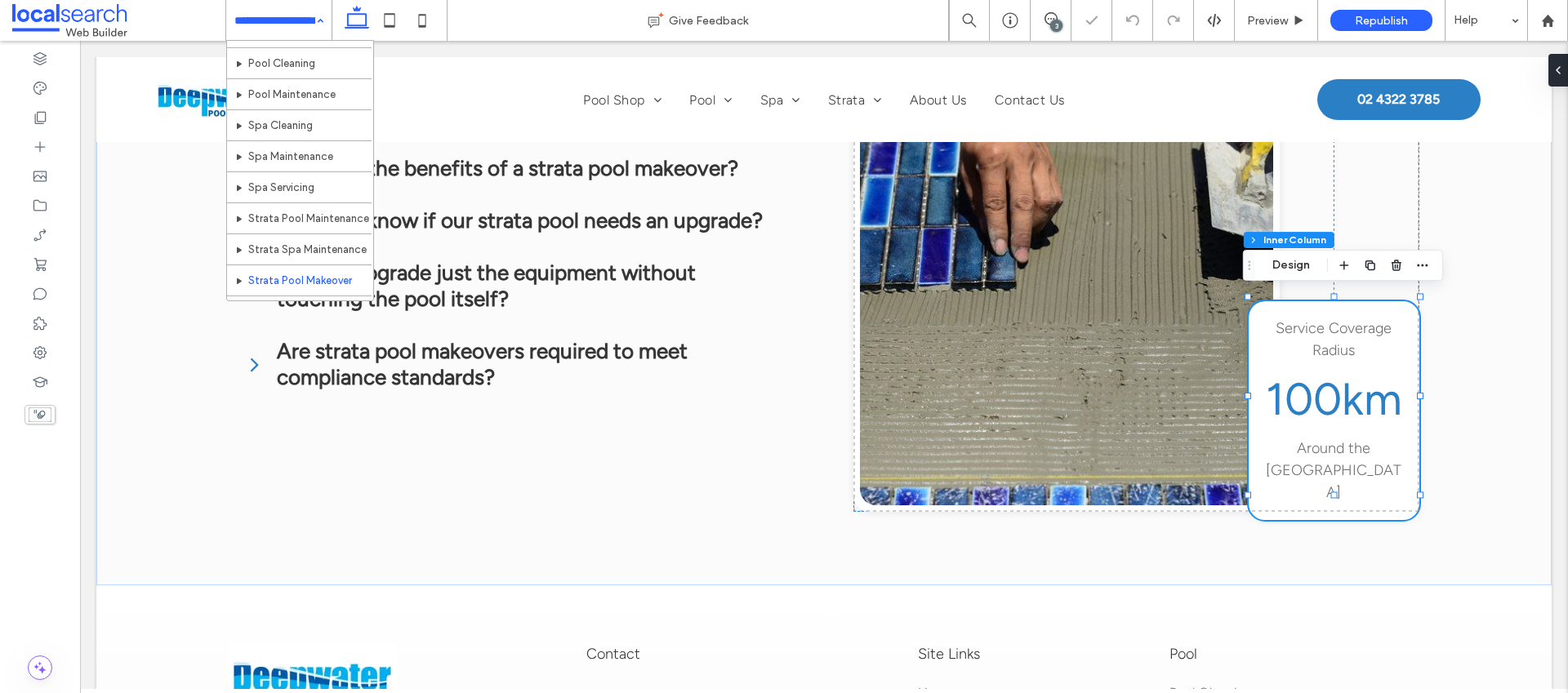
scroll to position [234, 0]
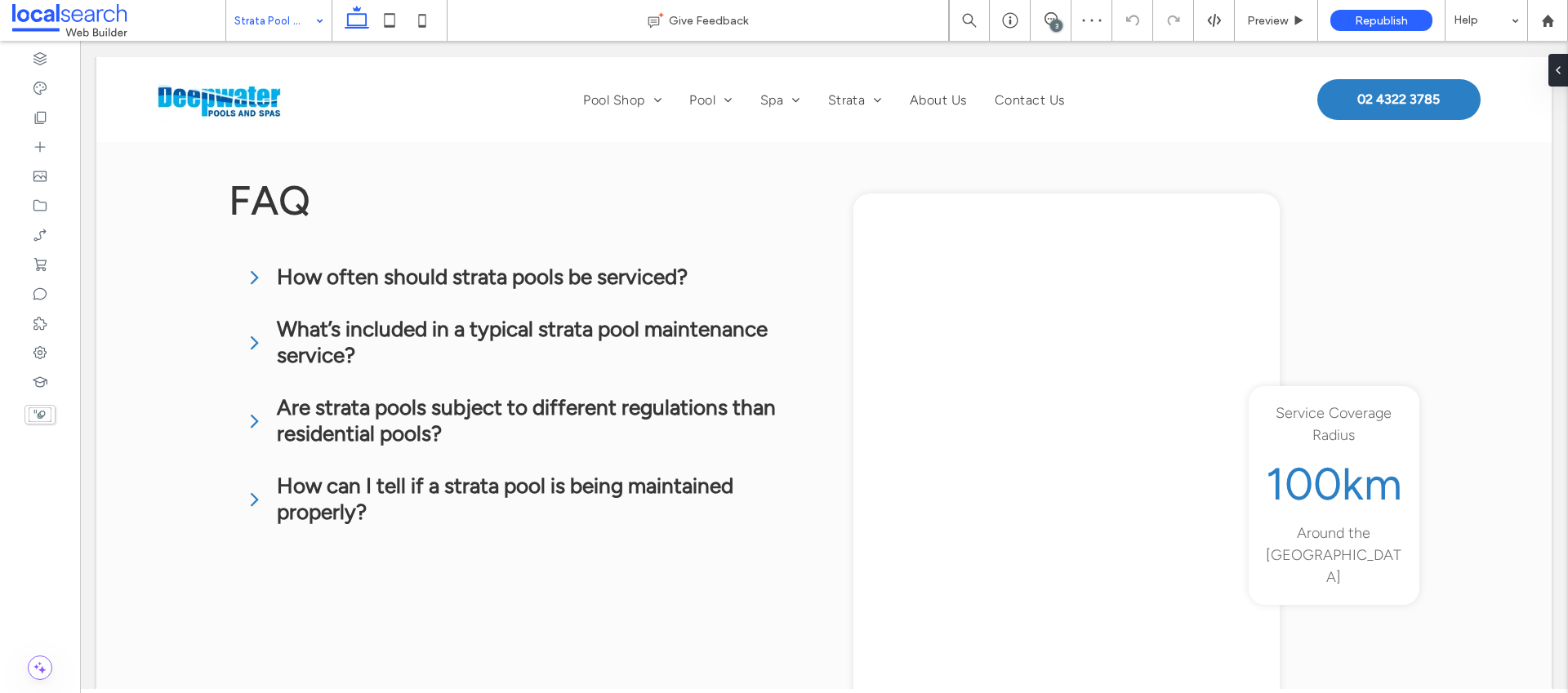
scroll to position [2867, 0]
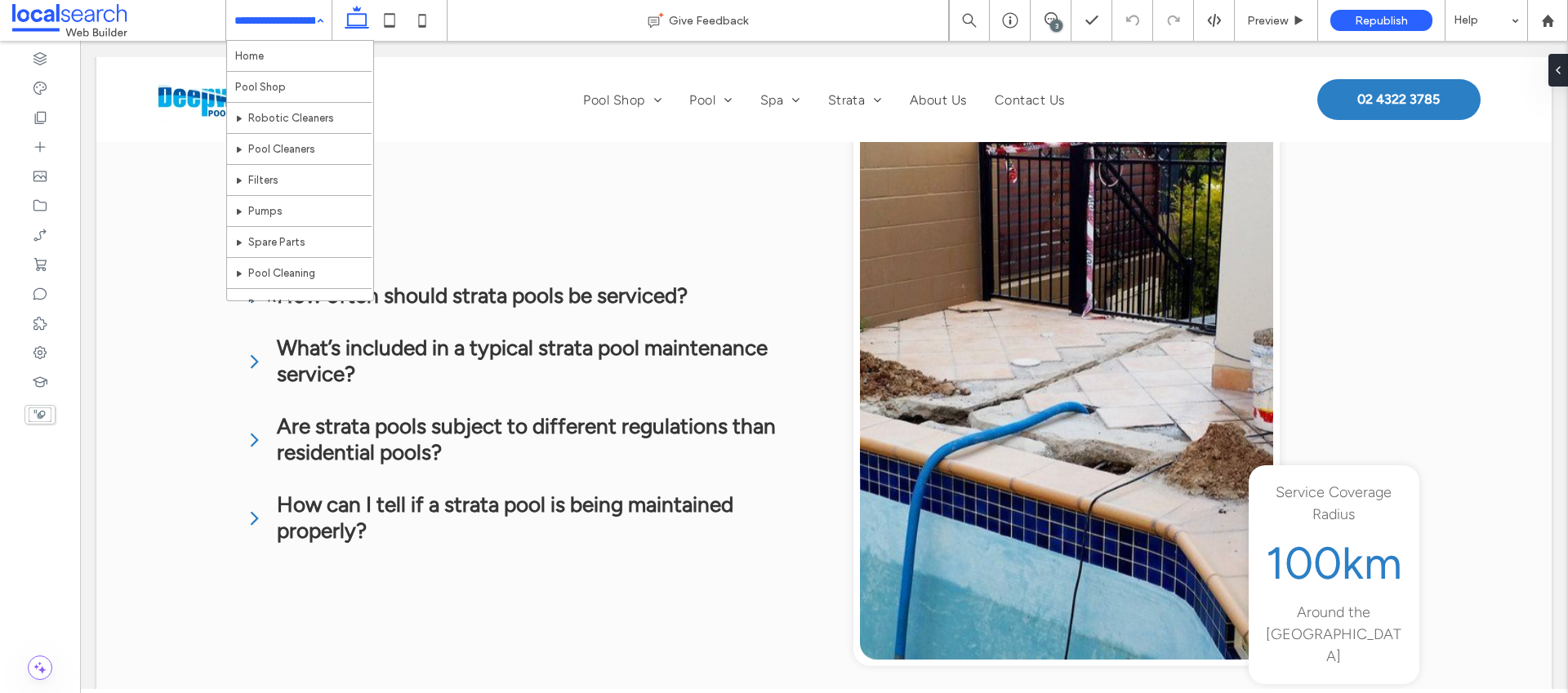
click at [307, 15] on input at bounding box center [275, 20] width 81 height 40
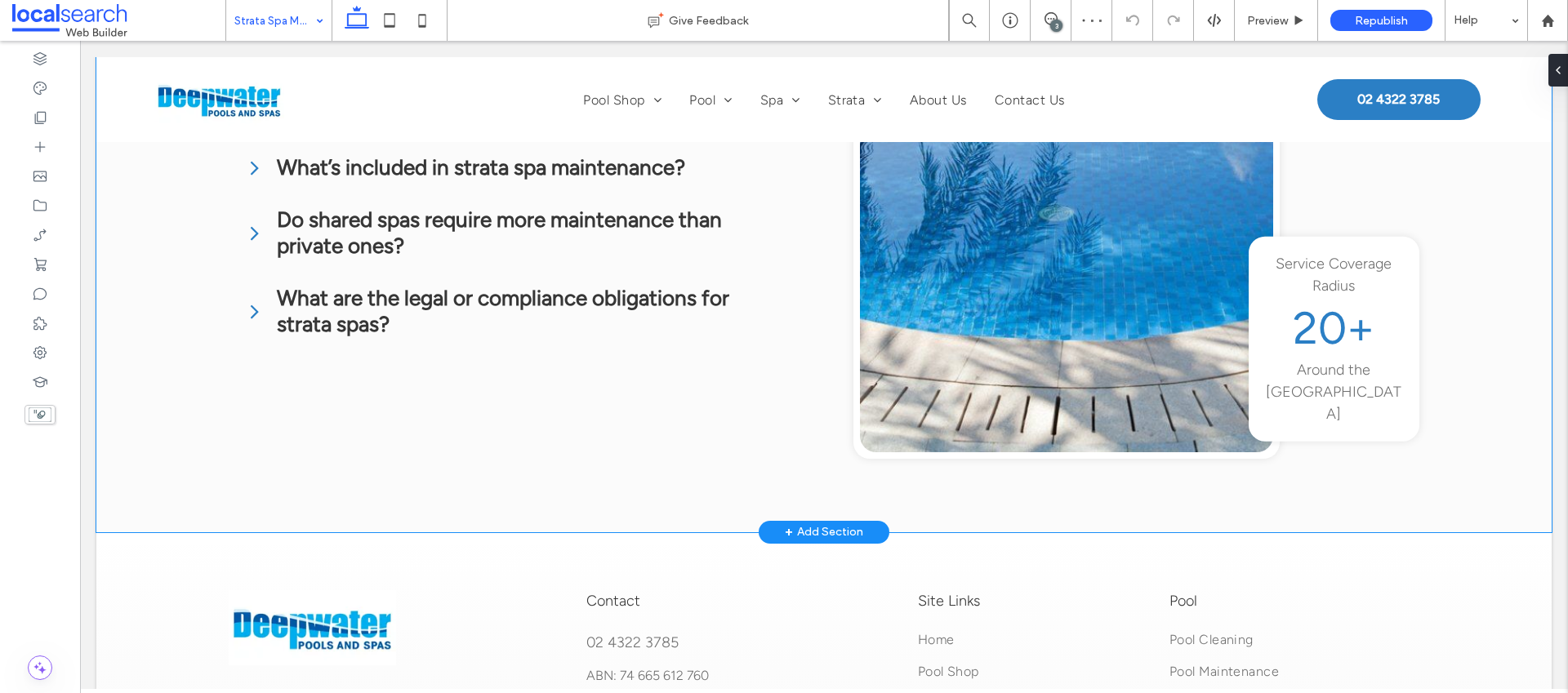
scroll to position [3080, 0]
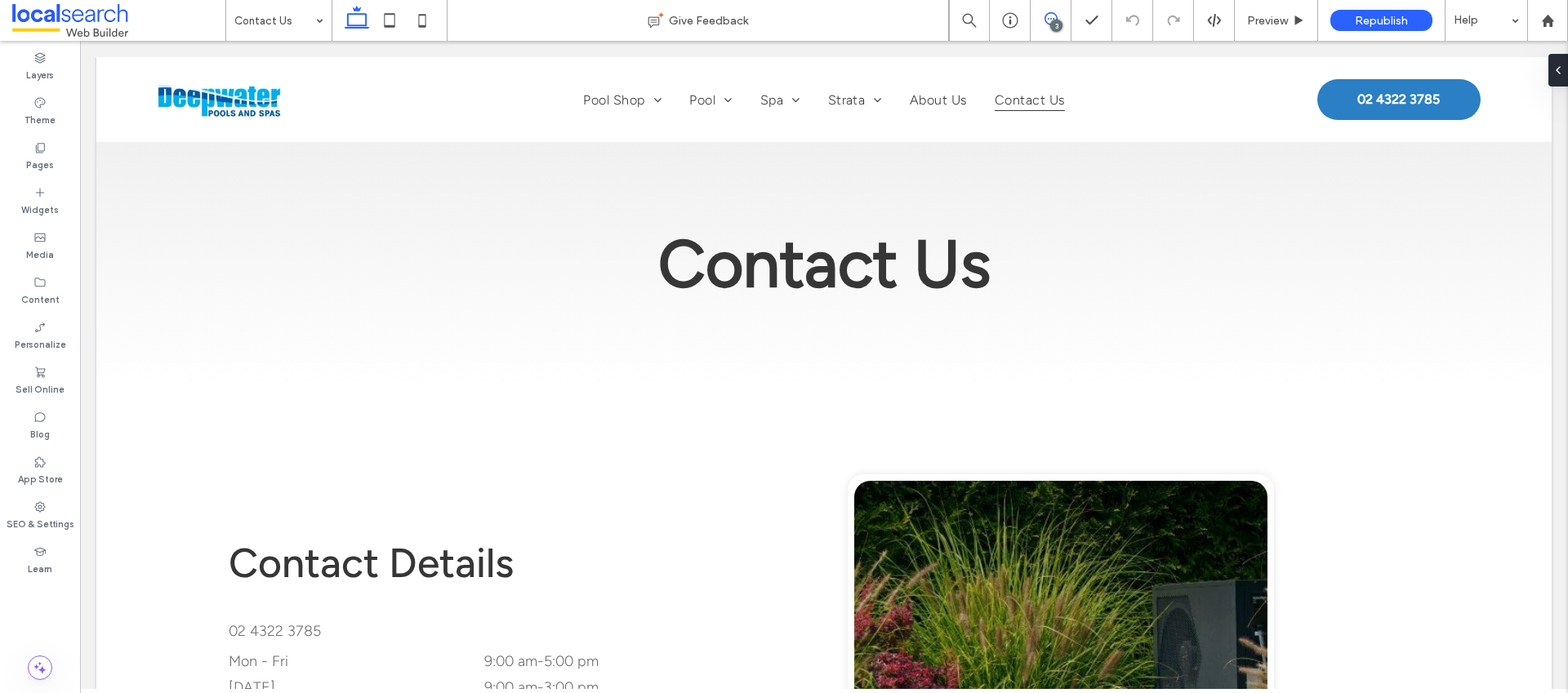
click at [1051, 18] on use at bounding box center [1051, 19] width 14 height 13
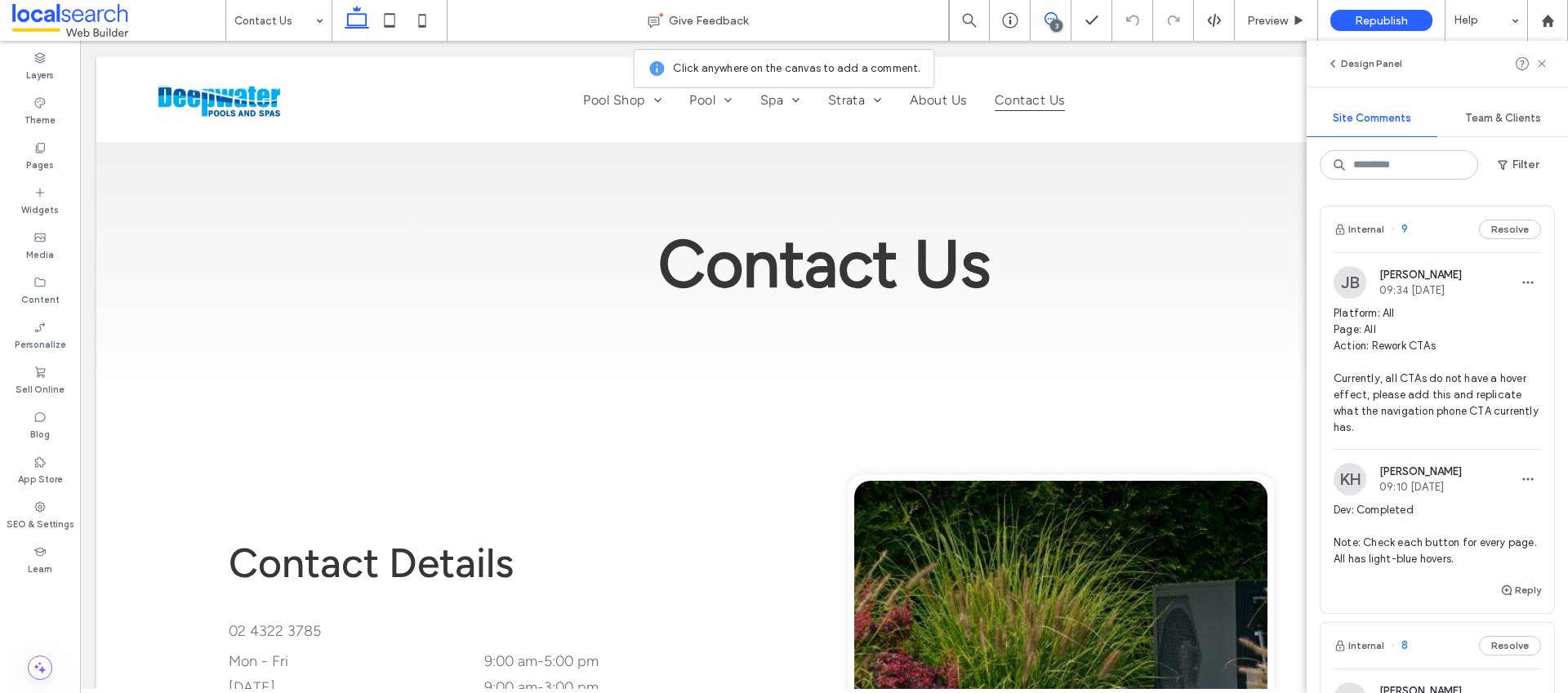
scroll to position [1223, 0]
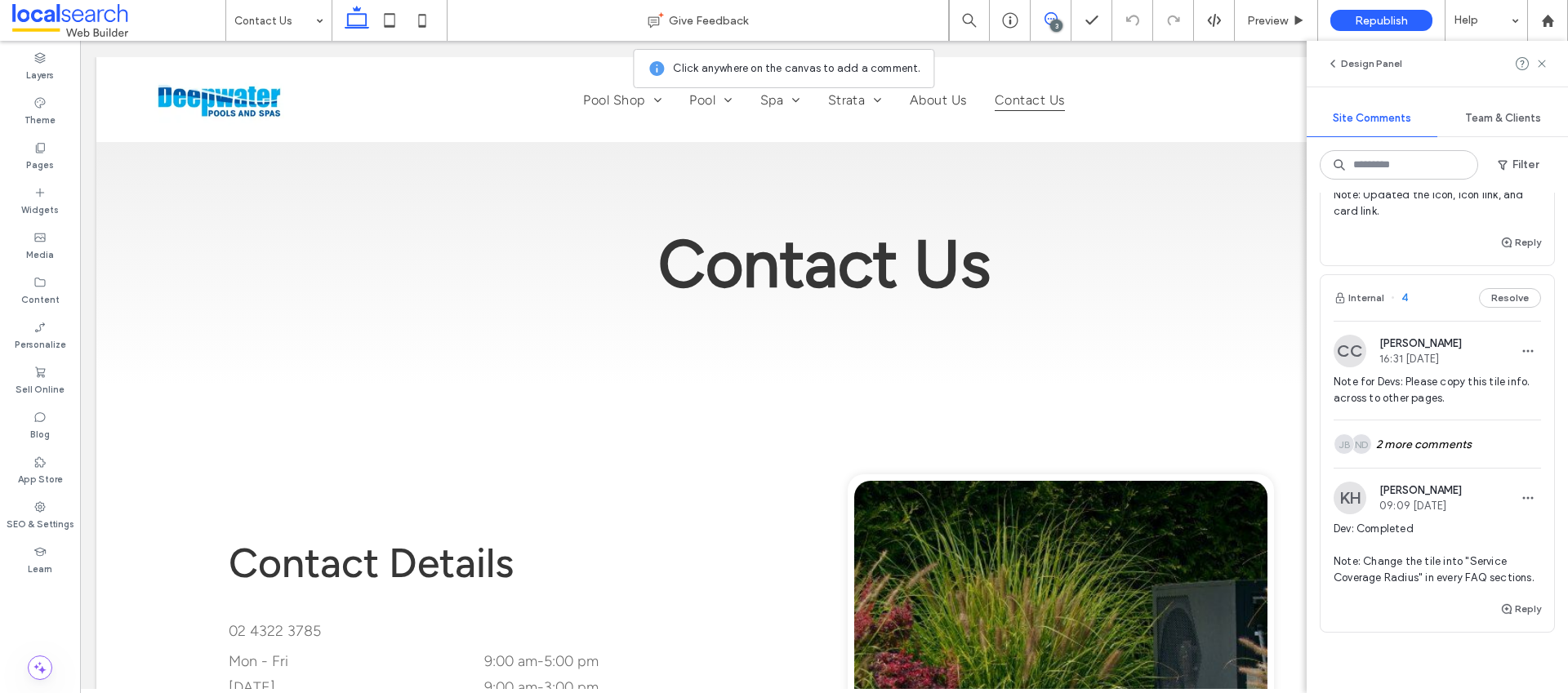
scroll to position [956, 0]
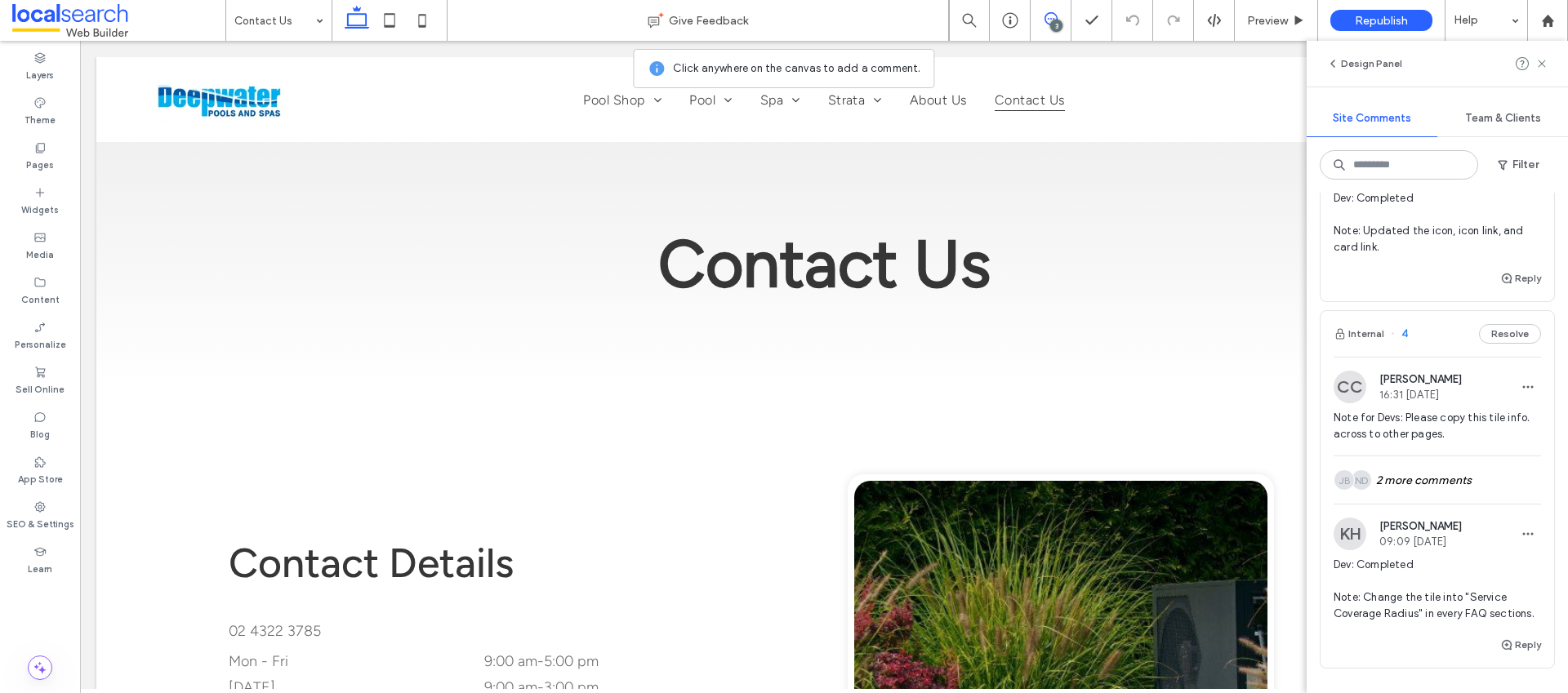
click at [1430, 306] on div "Internal 9 Resolve JB Jesse Brown 09:34 Aug 4 2025 Platform: All Page: All Acti…" at bounding box center [1438, 0] width 235 height 1501
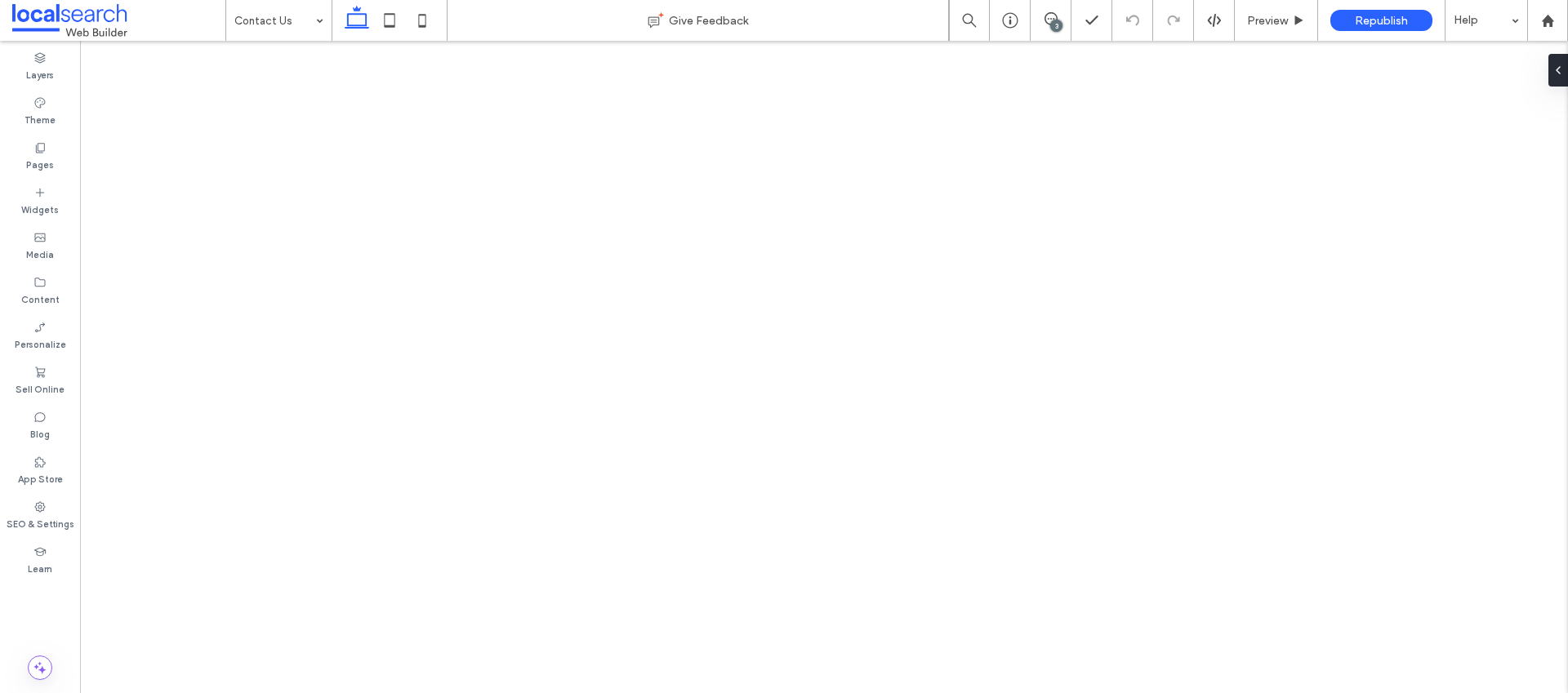
click at [1054, 23] on div "3" at bounding box center [1056, 25] width 13 height 13
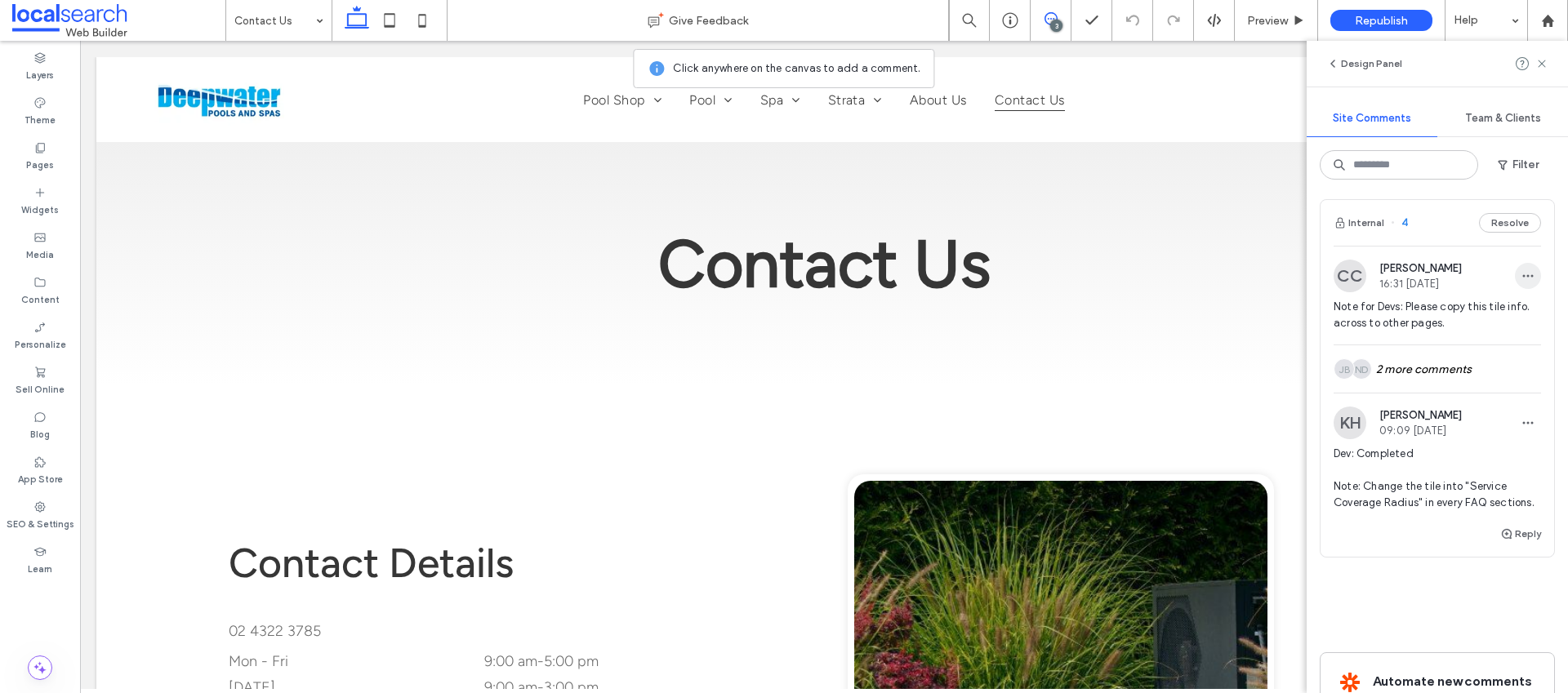
scroll to position [993, 0]
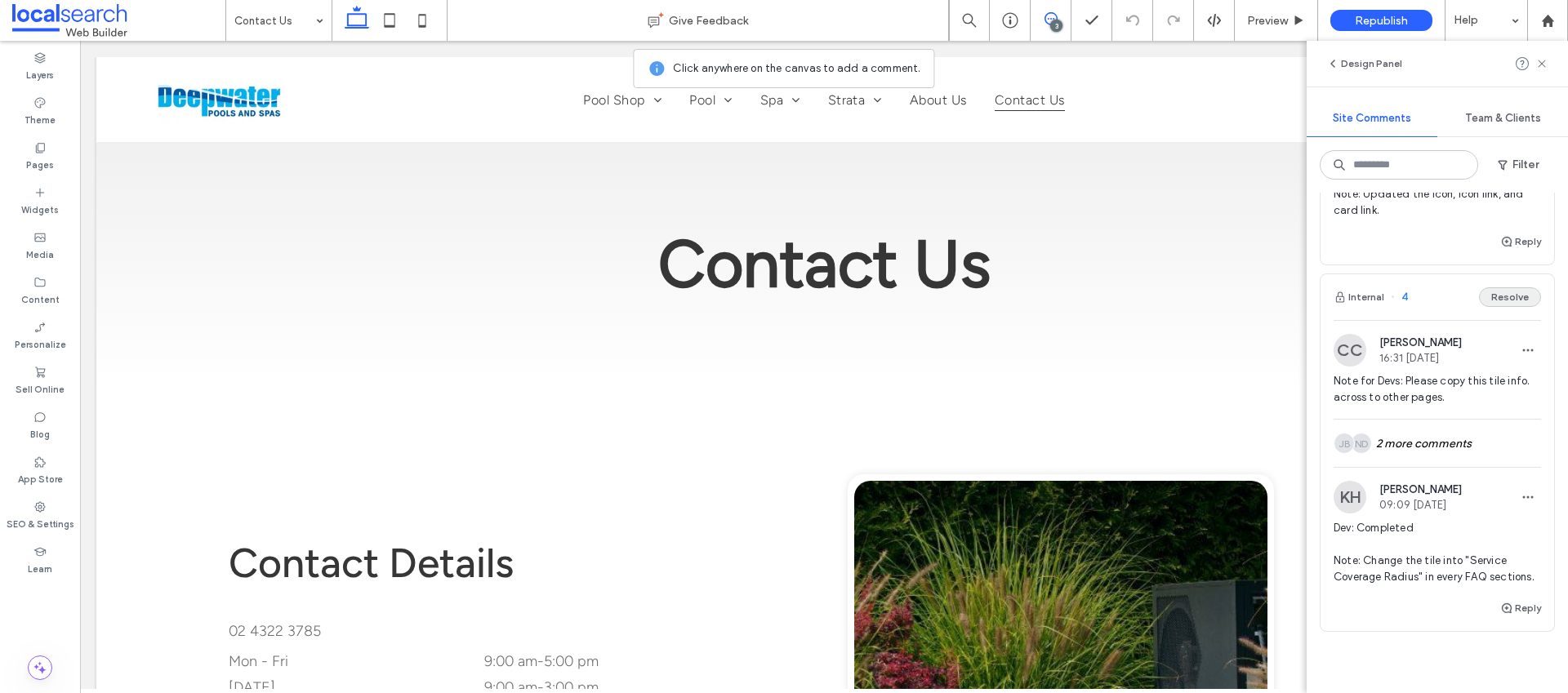
click at [1494, 292] on button "Resolve" at bounding box center [1510, 297] width 62 height 19
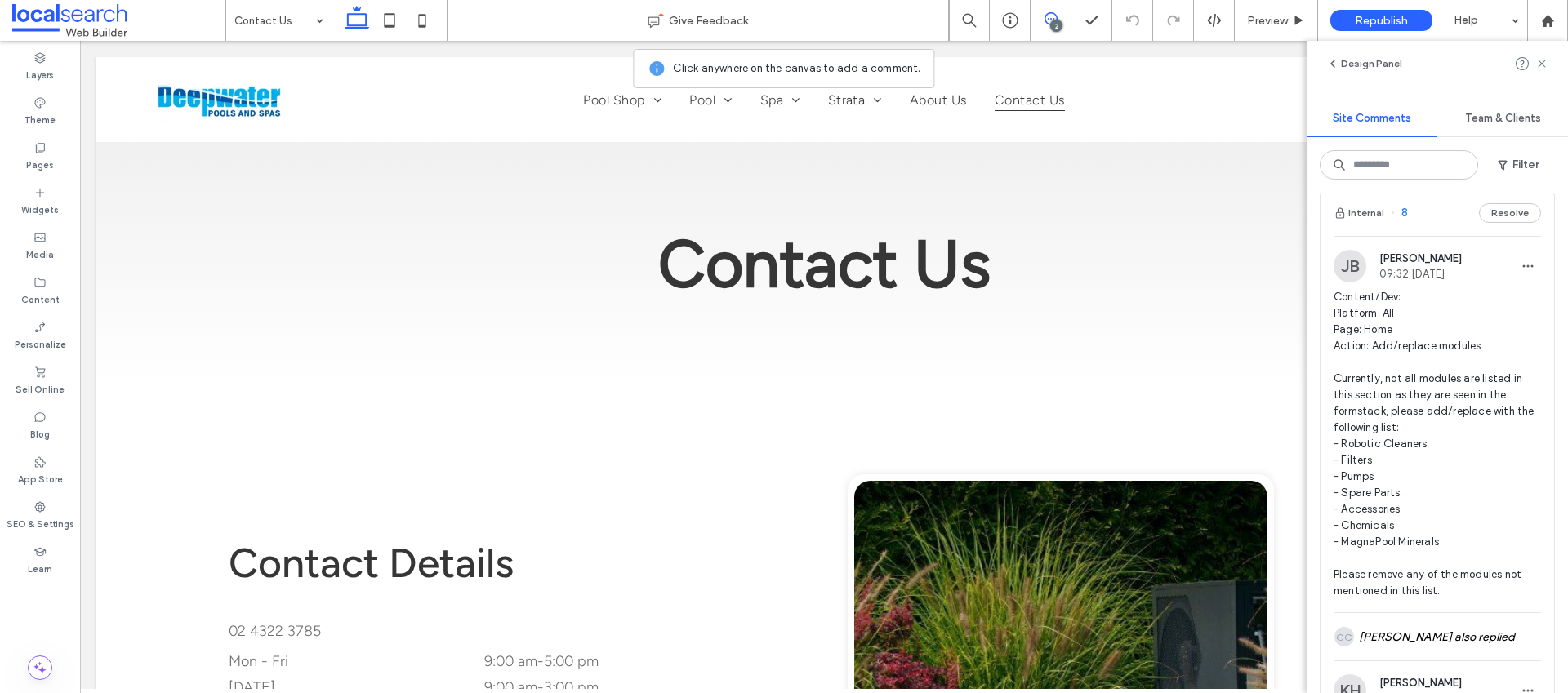
scroll to position [444, 0]
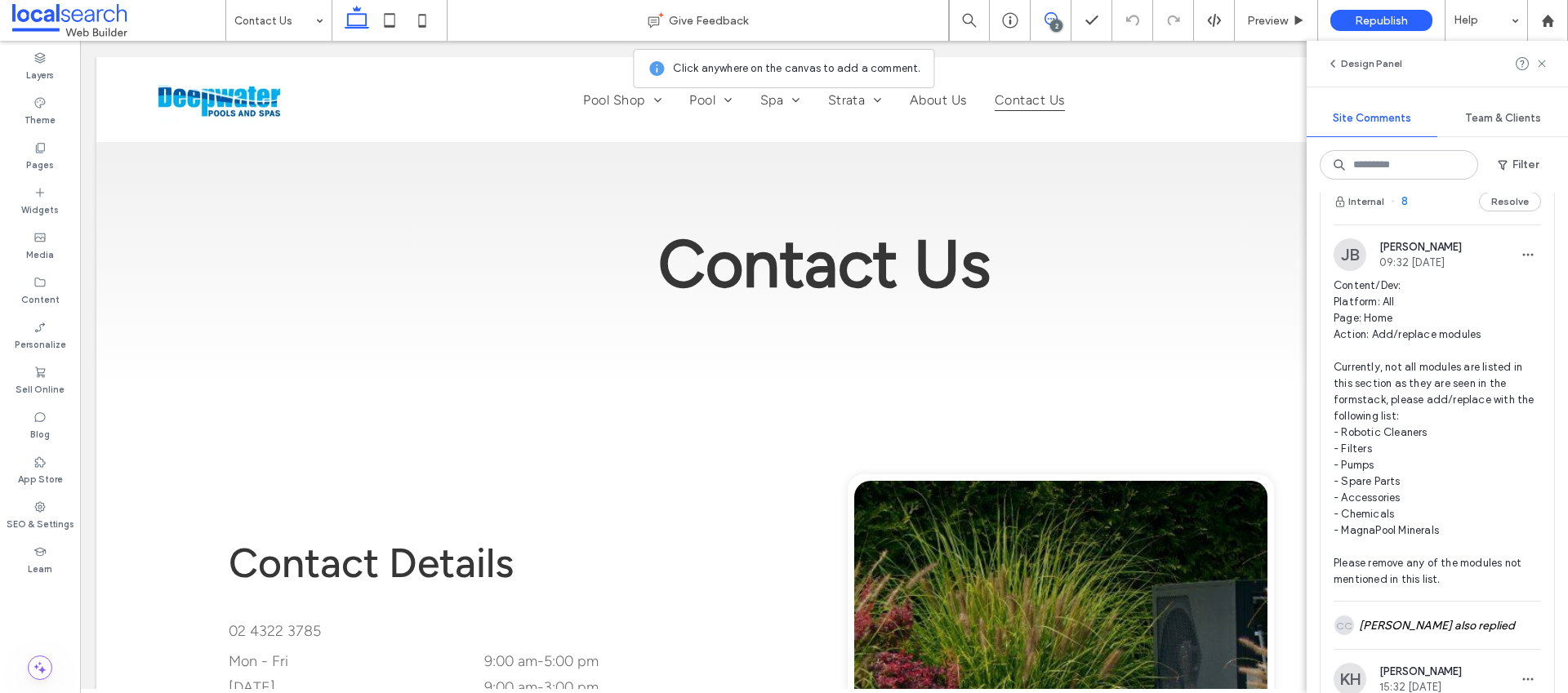
click at [1429, 387] on span "Content/Dev: Platform: All Page: Home Action: Add/replace modules Currently, no…" at bounding box center [1437, 433] width 207 height 310
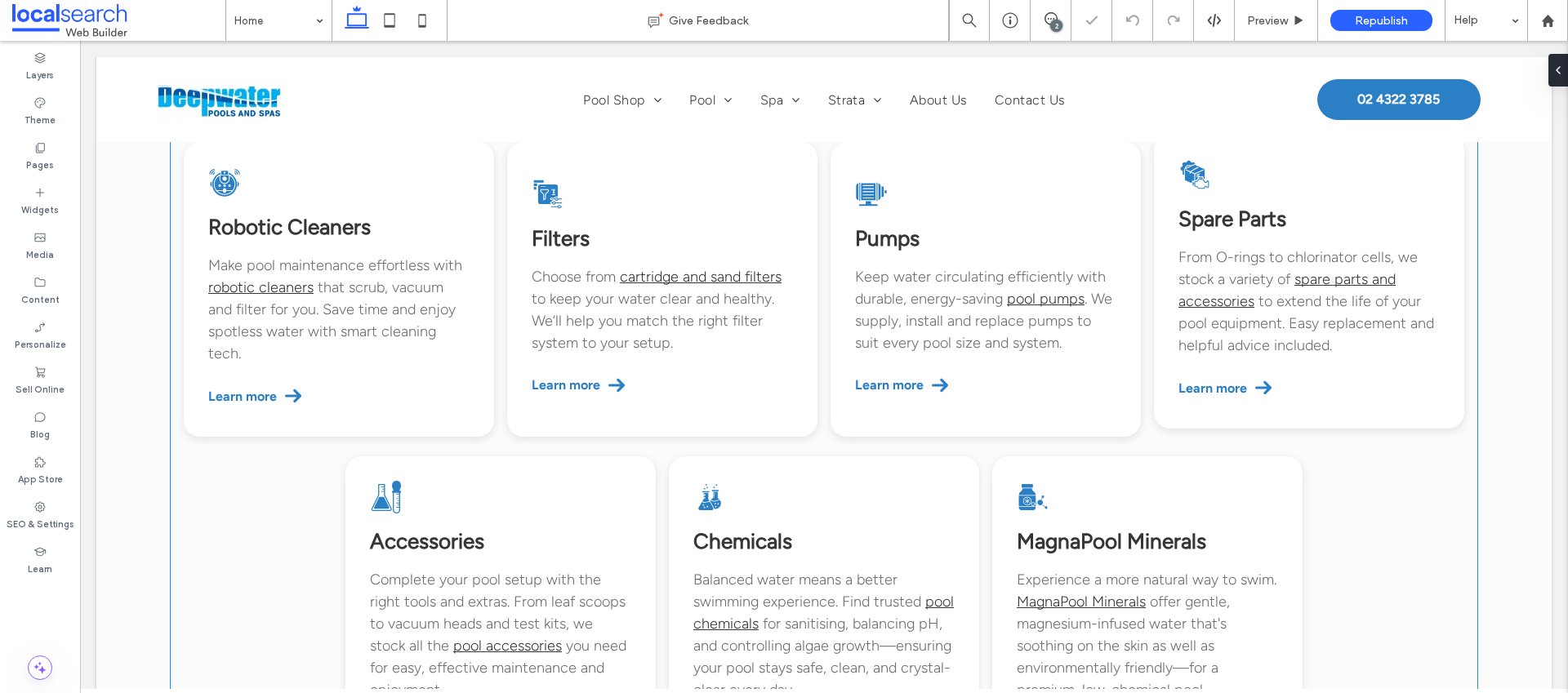
scroll to position [1437, 0]
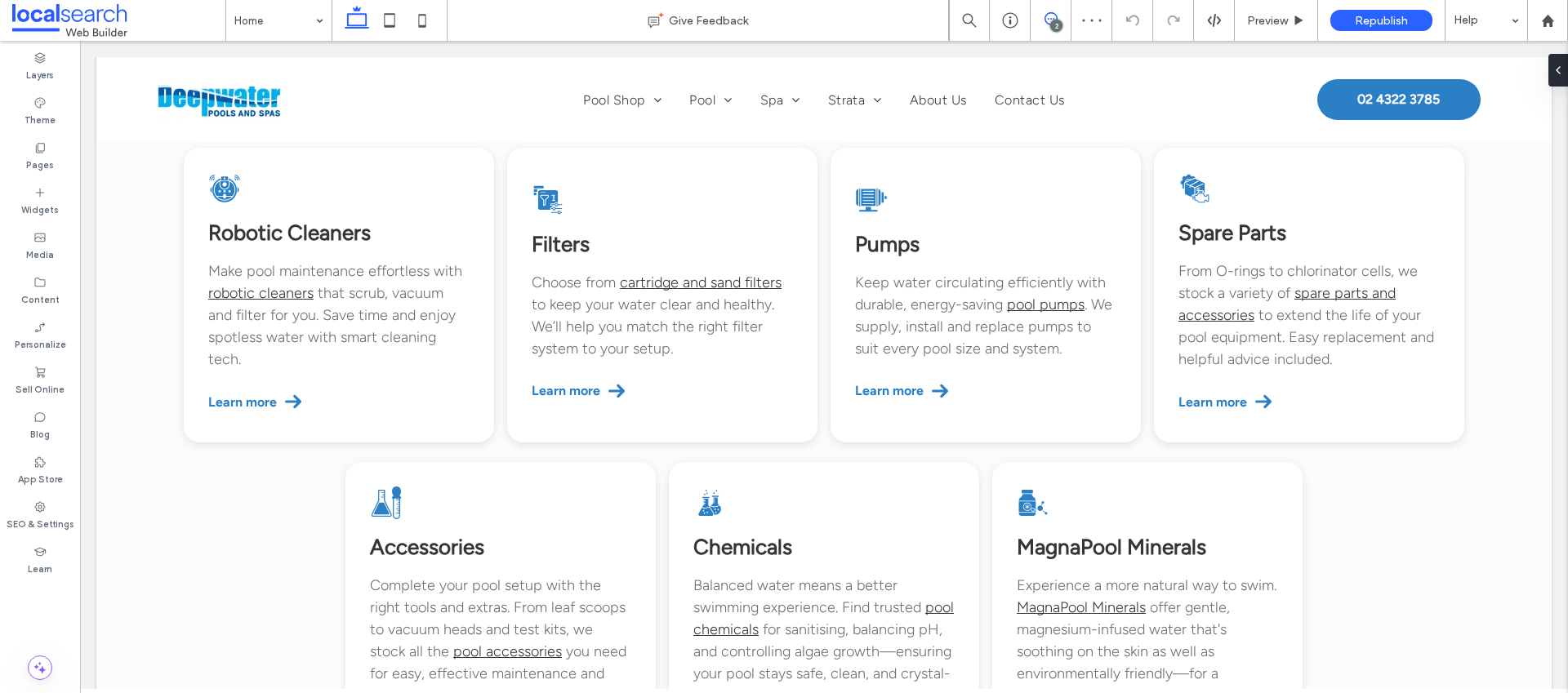
click at [1063, 19] on span at bounding box center [1051, 19] width 41 height 13
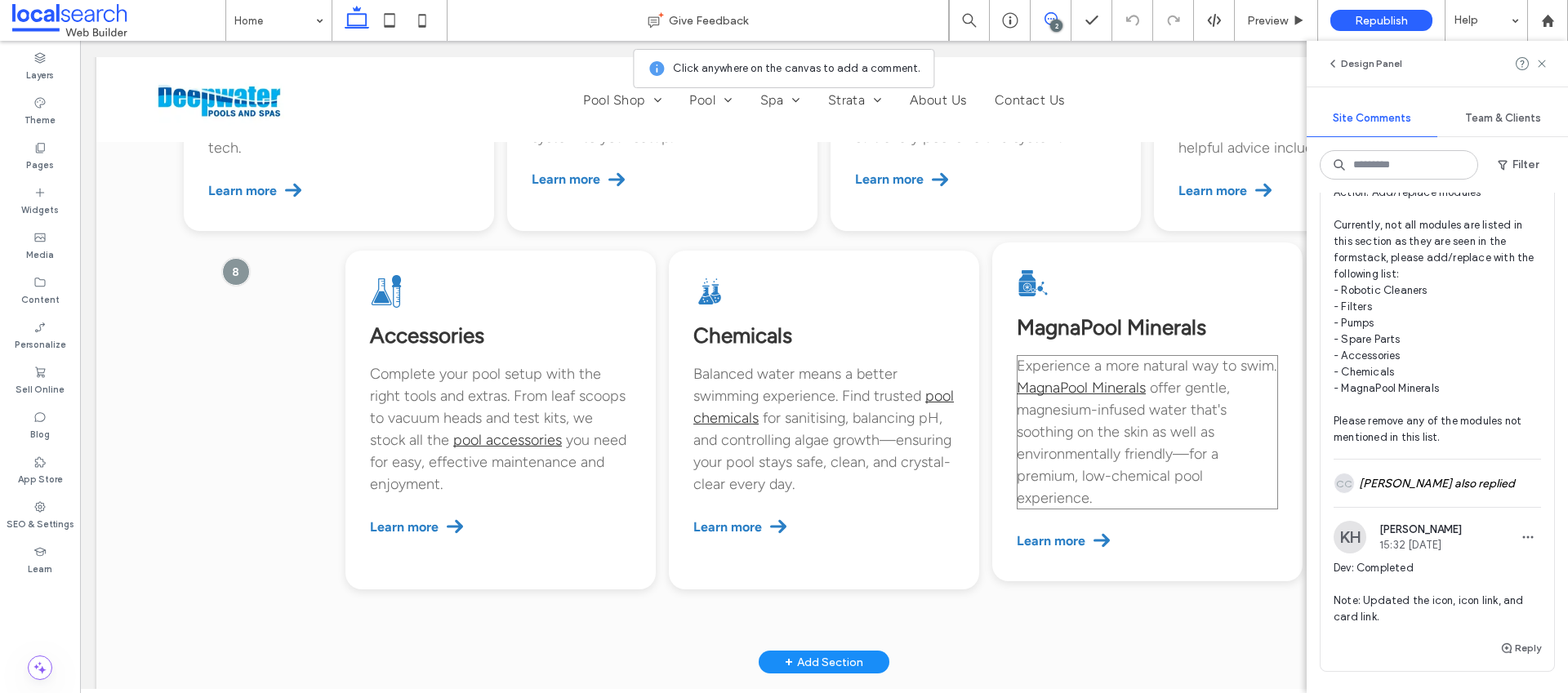
scroll to position [1740, 0]
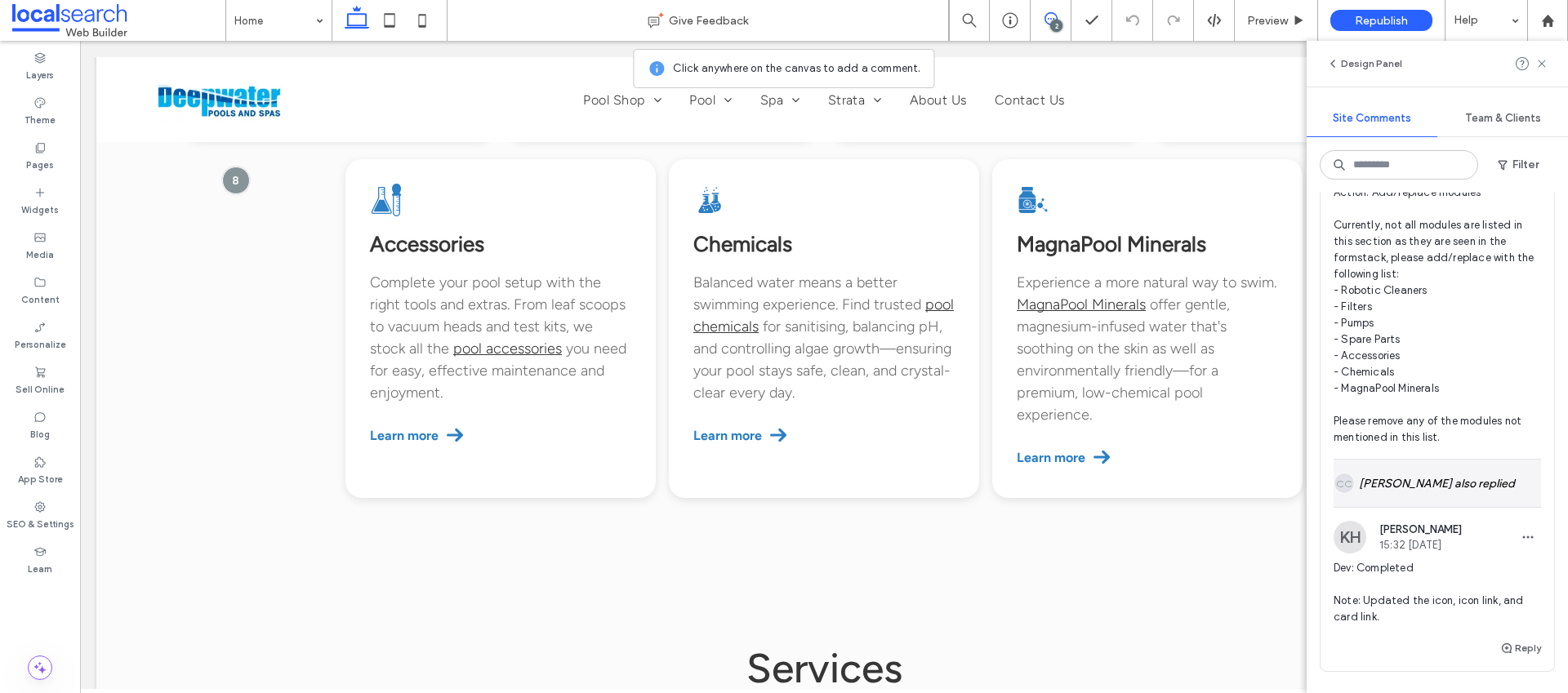
click at [1395, 493] on div "CC [PERSON_NAME] also replied" at bounding box center [1437, 483] width 207 height 47
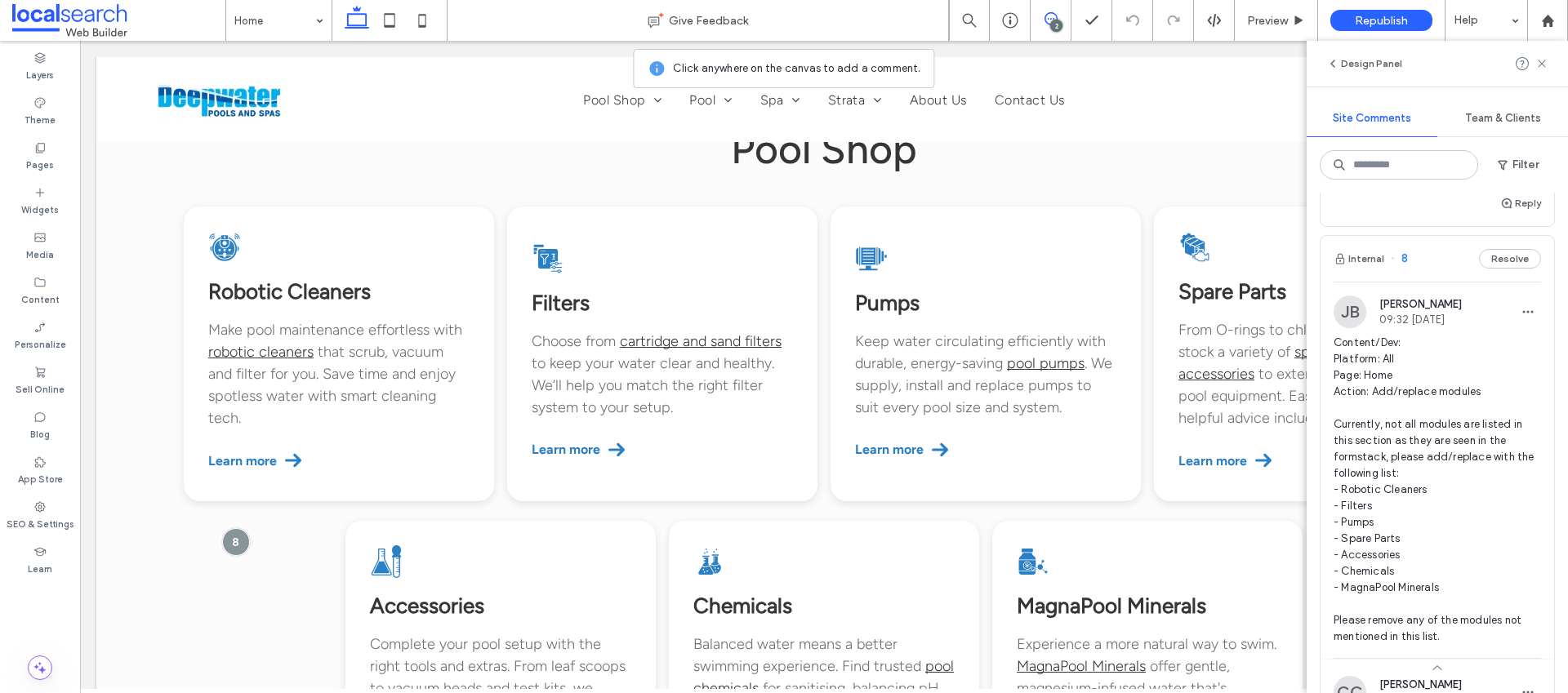
scroll to position [275, 0]
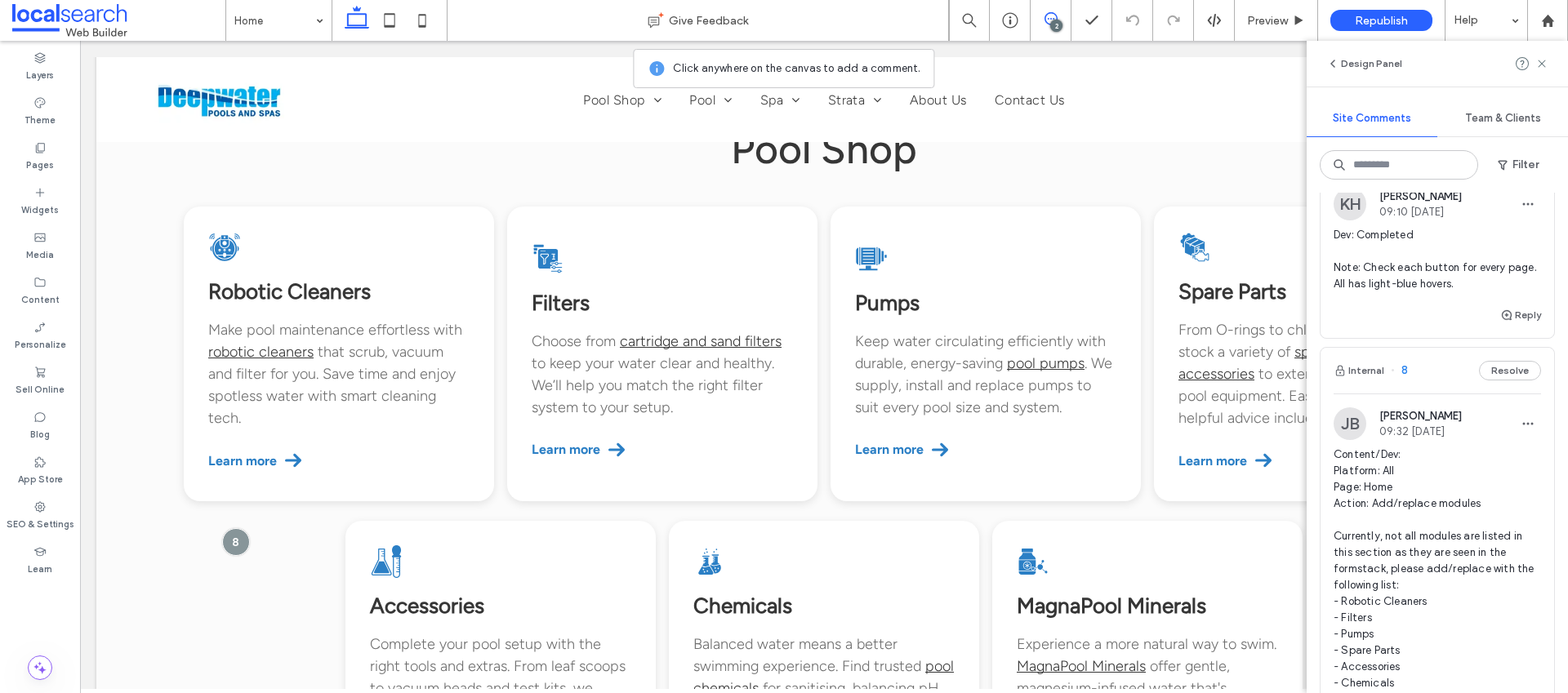
click at [1493, 374] on button "Resolve" at bounding box center [1510, 370] width 62 height 19
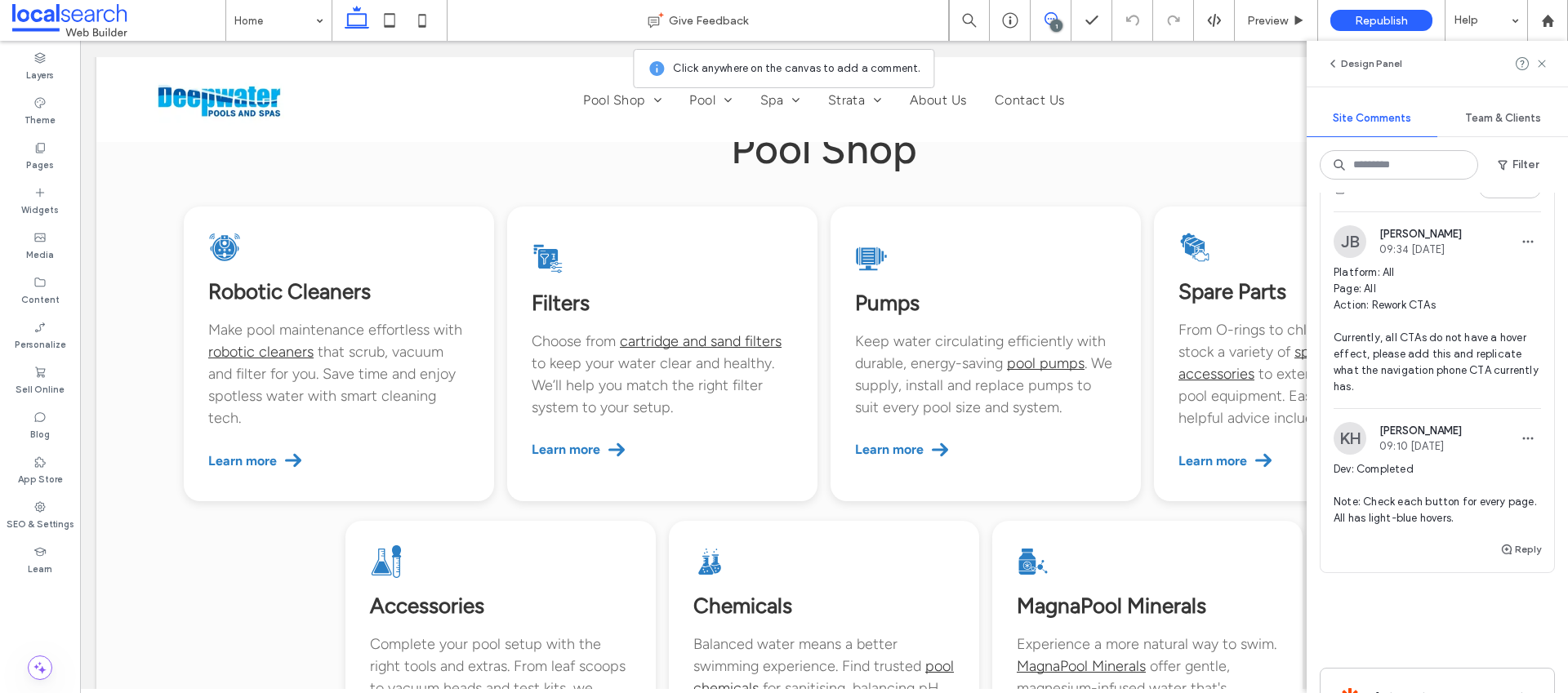
scroll to position [13, 0]
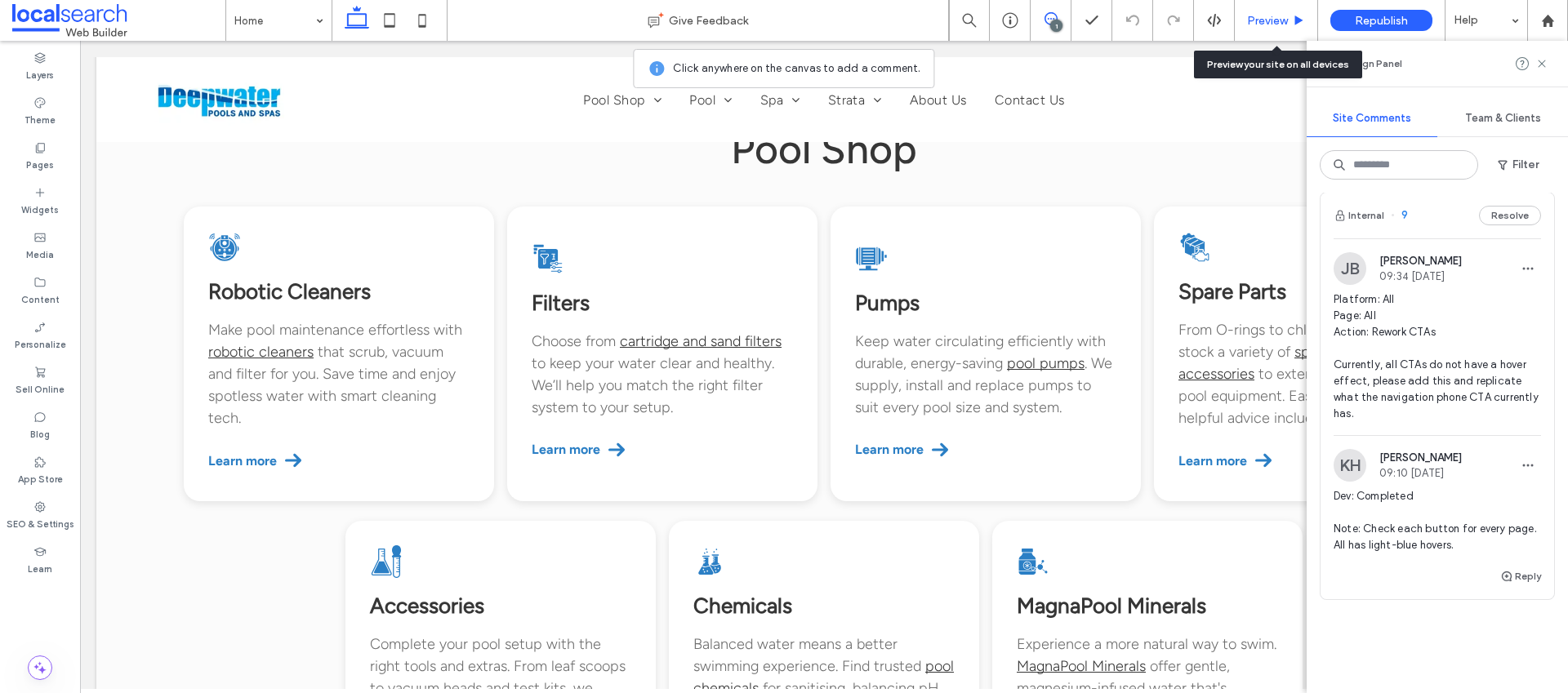
click at [1275, 18] on span "Preview" at bounding box center [1267, 20] width 41 height 13
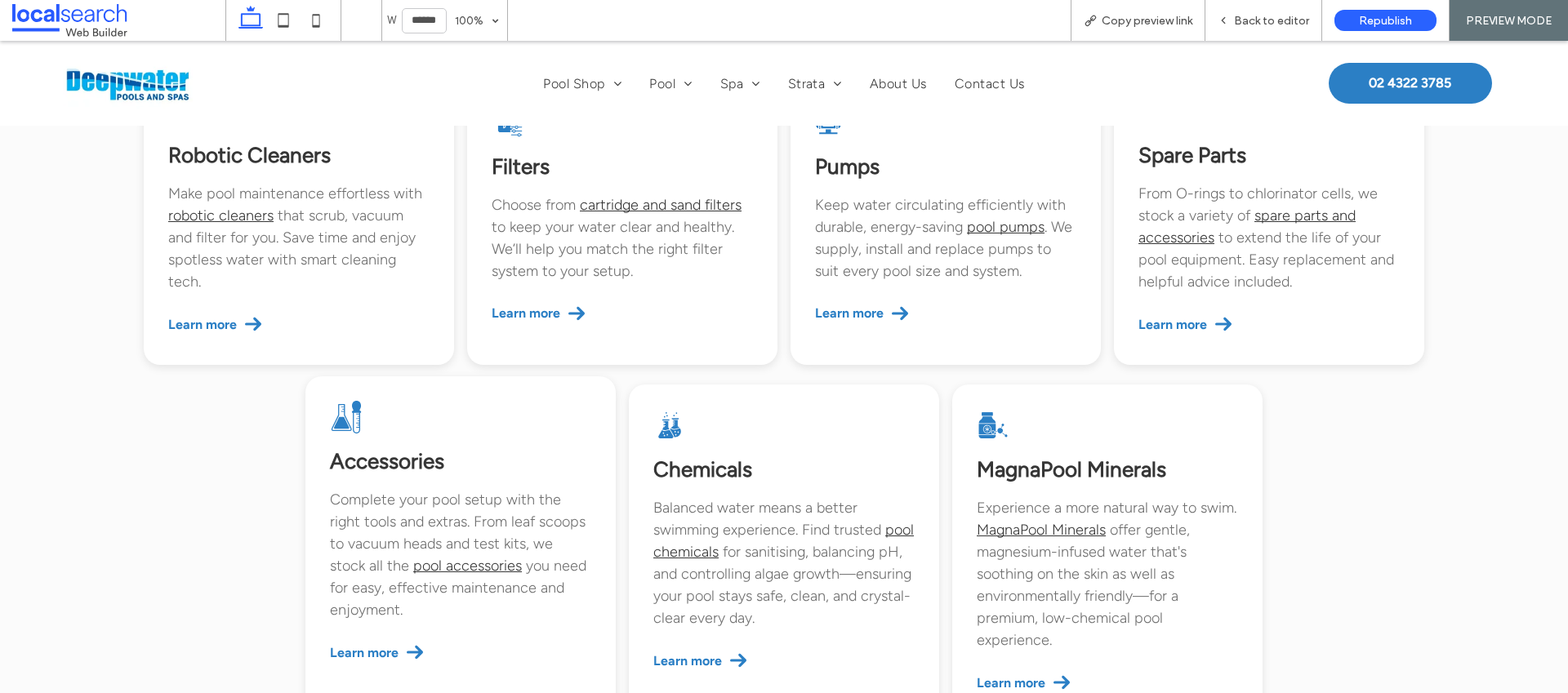
scroll to position [1520, 0]
click at [1261, 27] on div "Back to editor" at bounding box center [1263, 20] width 117 height 40
click at [1257, 13] on span "Back to editor" at bounding box center [1272, 20] width 75 height 13
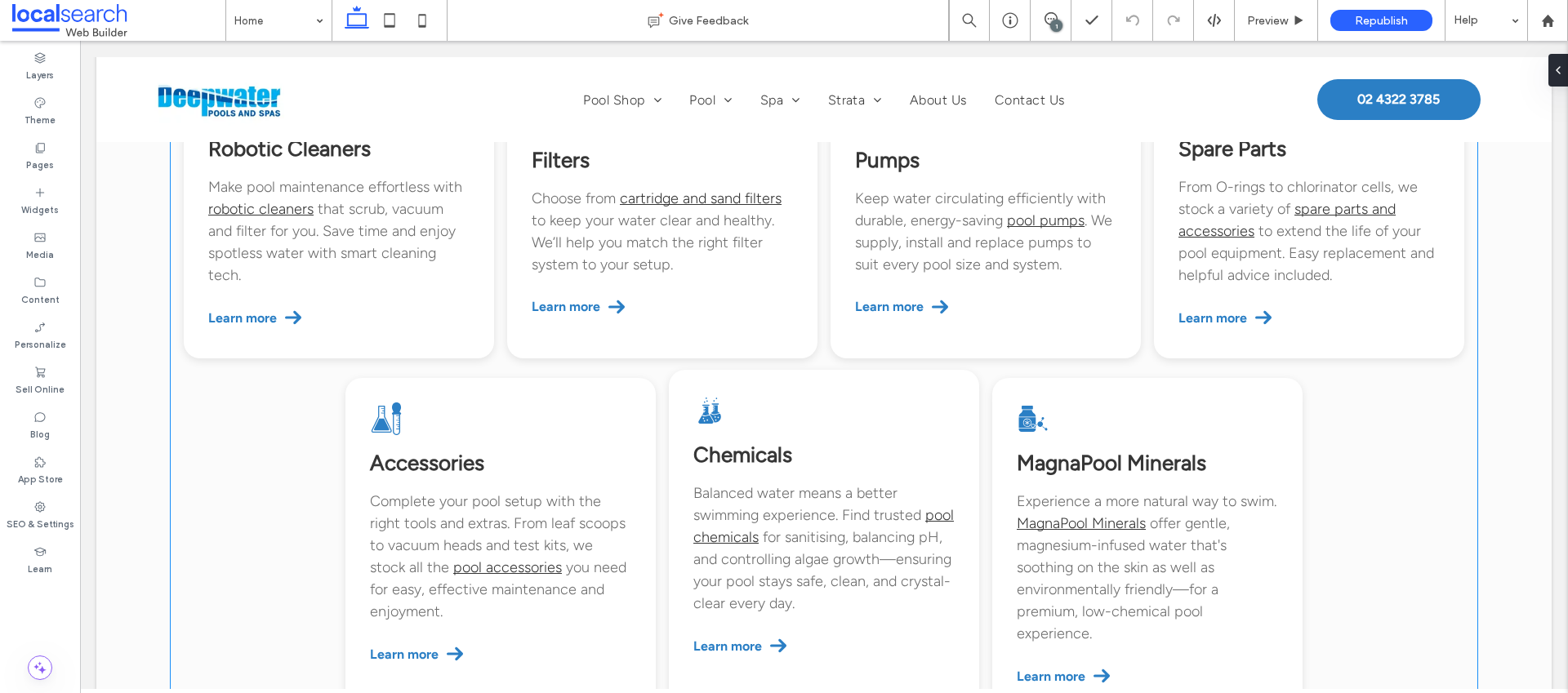
scroll to position [1638, 0]
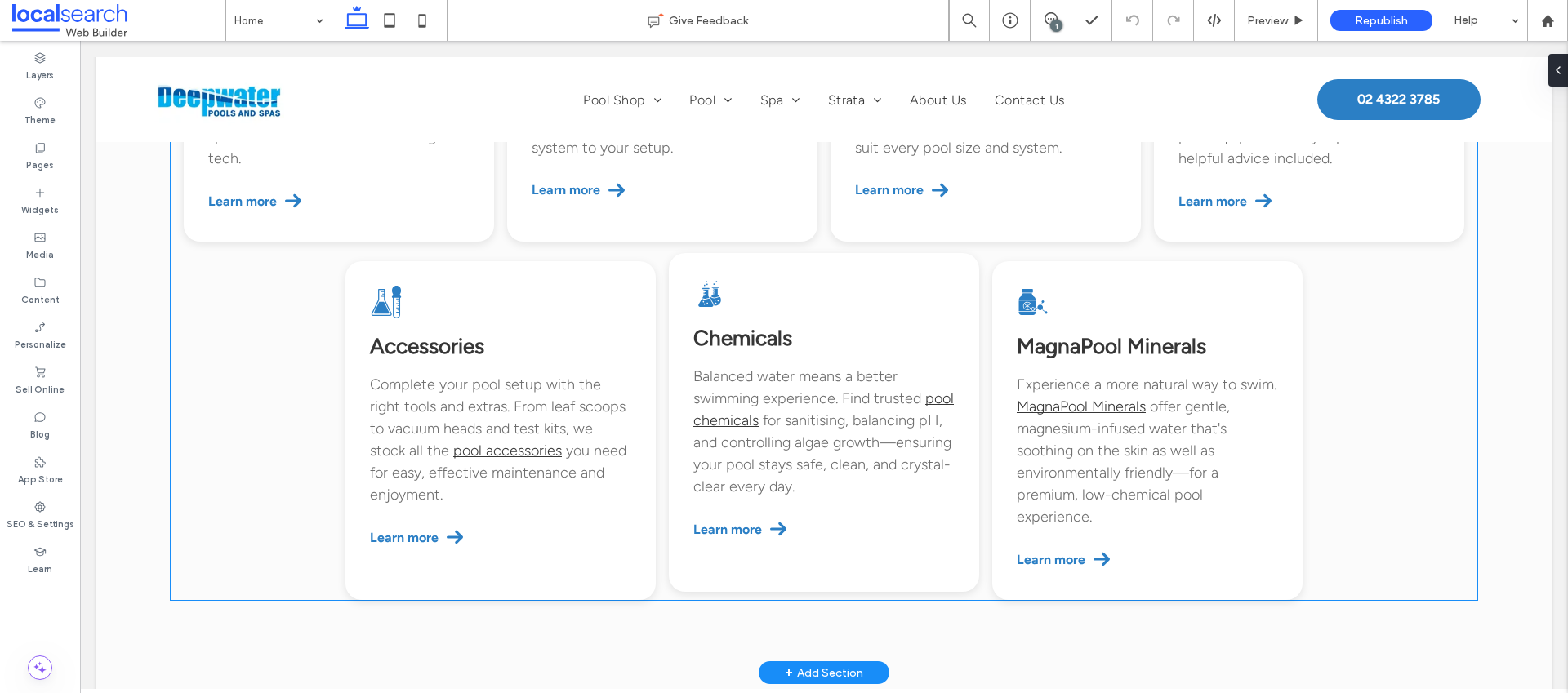
click at [711, 297] on icon at bounding box center [716, 301] width 11 height 9
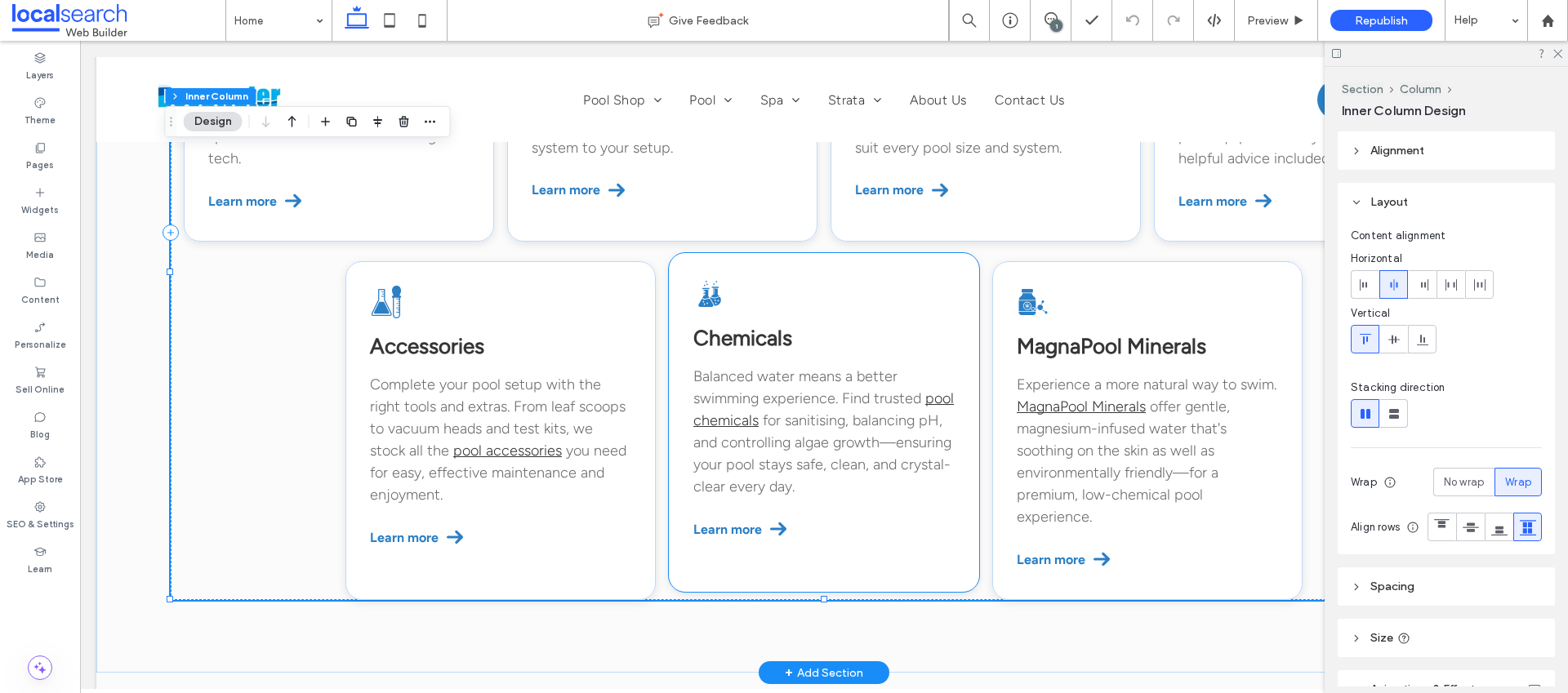
click at [702, 290] on icon at bounding box center [706, 294] width 8 height 9
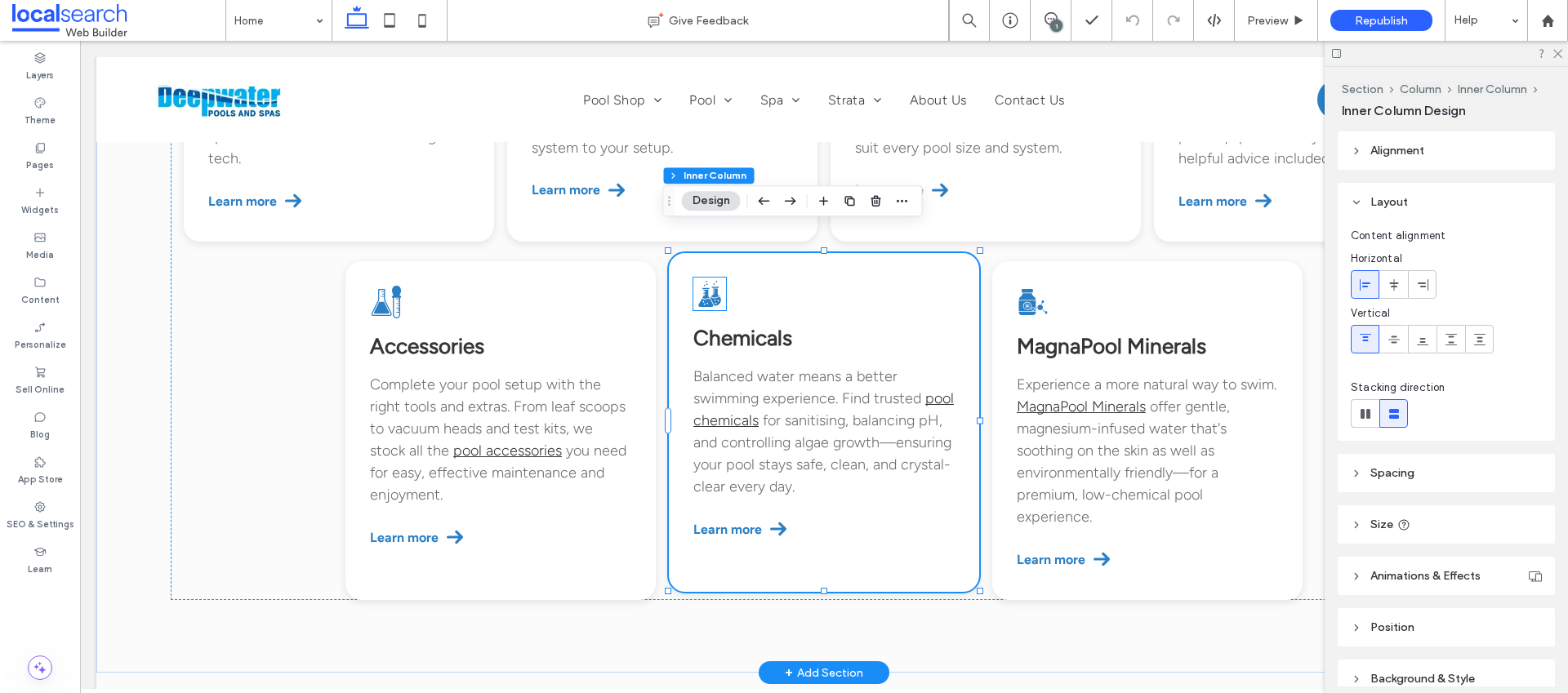
click at [711, 297] on icon at bounding box center [716, 301] width 11 height 9
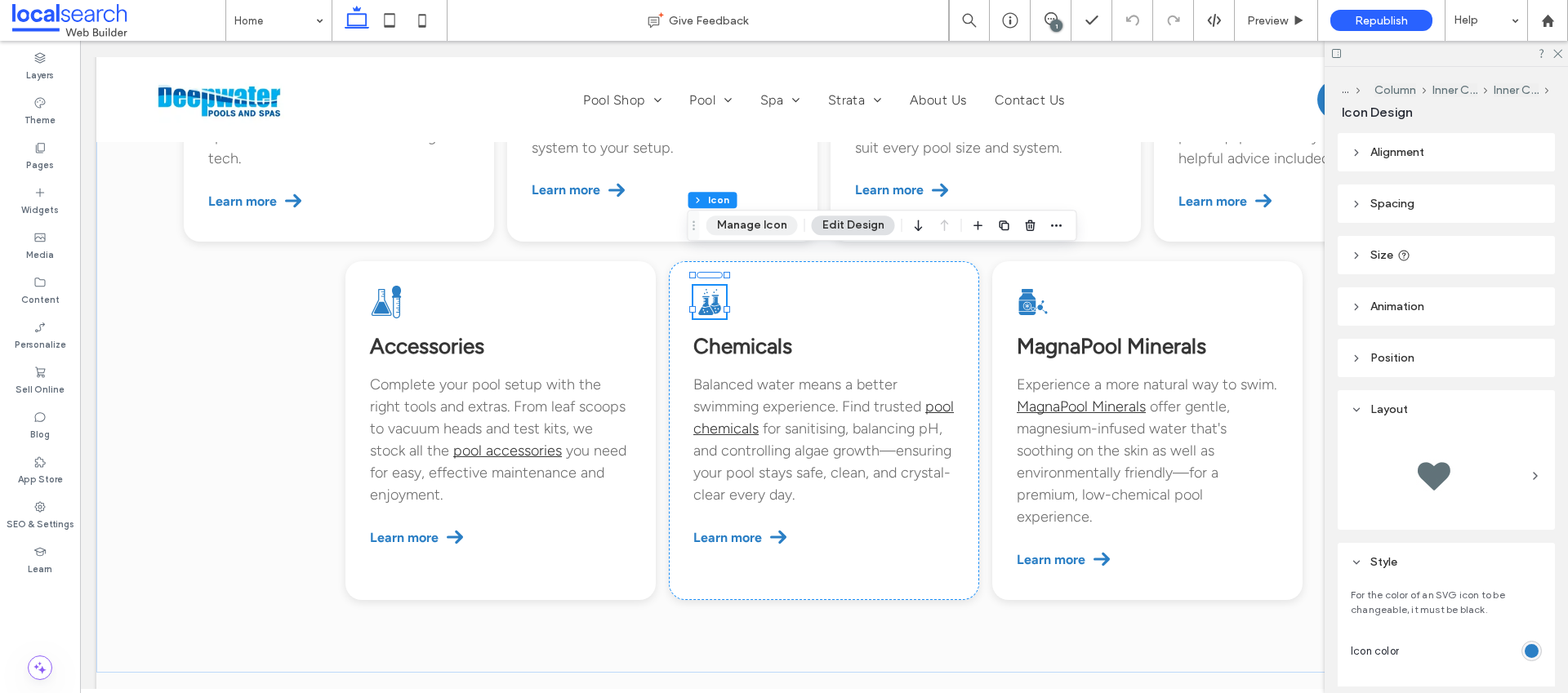
click at [766, 220] on button "Manage Icon" at bounding box center [752, 226] width 92 height 19
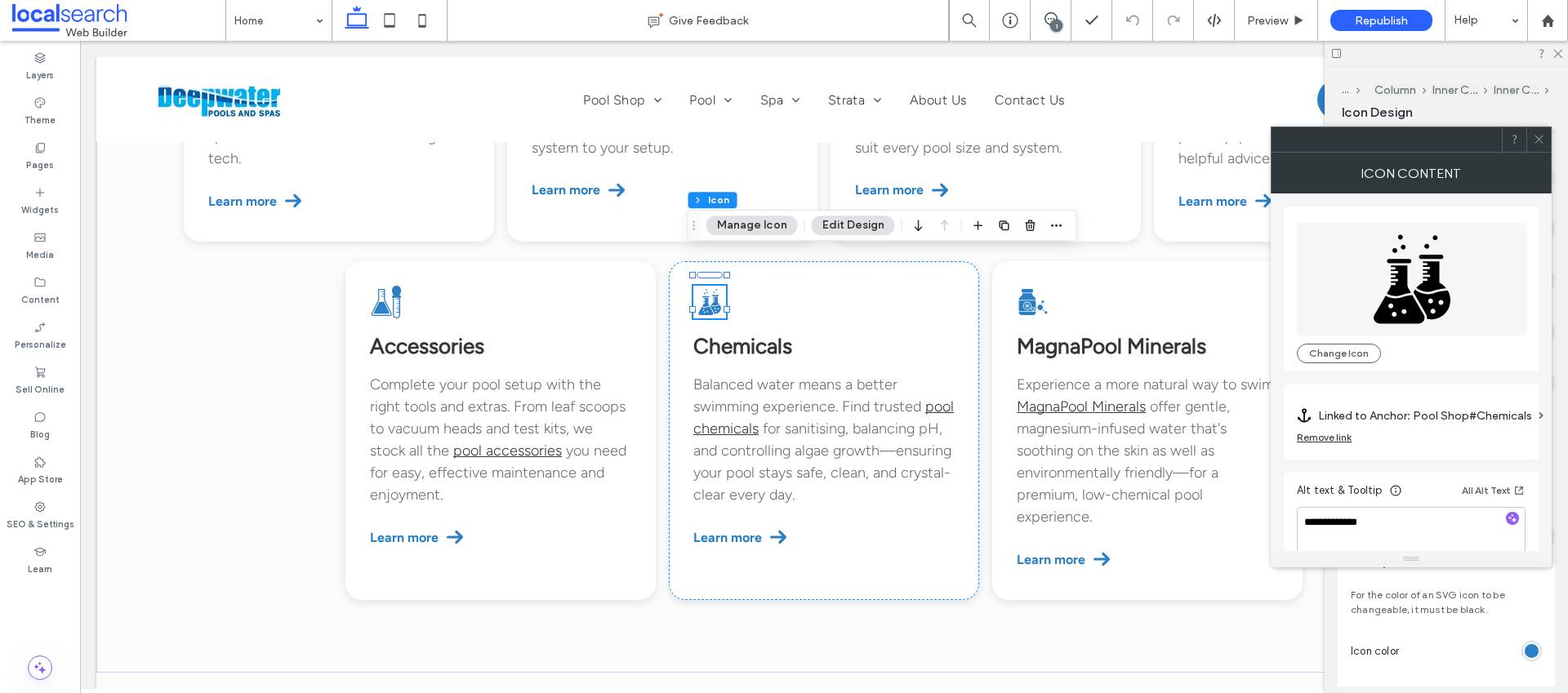
click at [1536, 129] on span at bounding box center [1539, 139] width 13 height 24
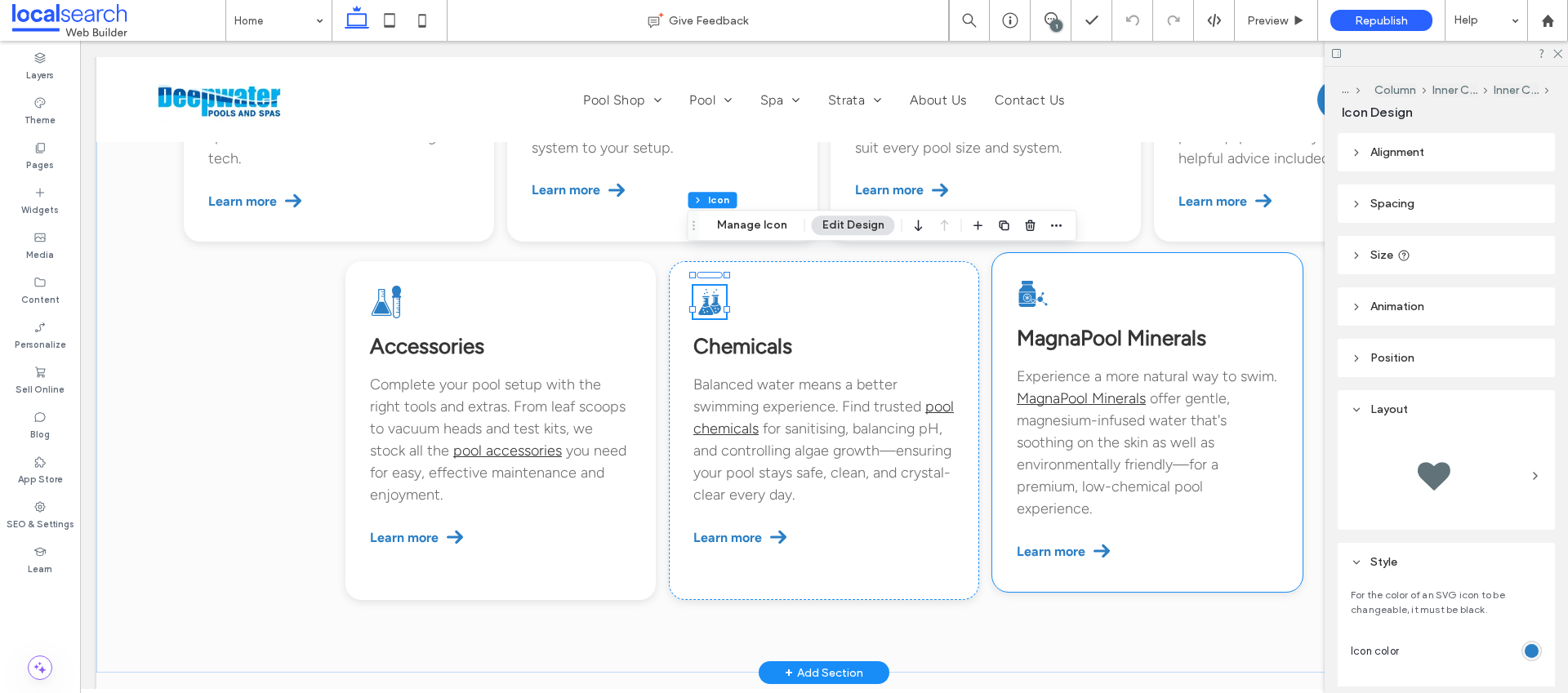
click at [1024, 280] on icon at bounding box center [1034, 293] width 29 height 26
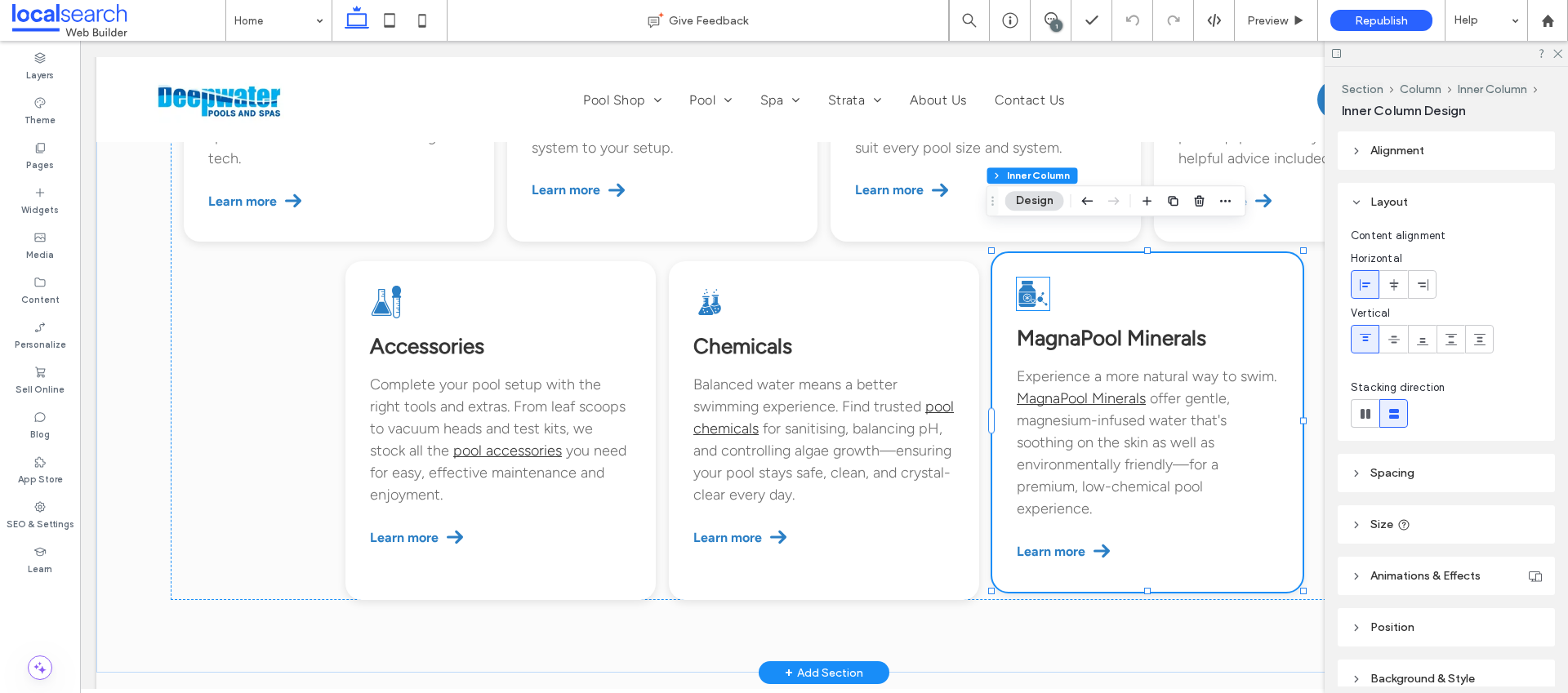
click at [1024, 280] on icon at bounding box center [1034, 293] width 29 height 26
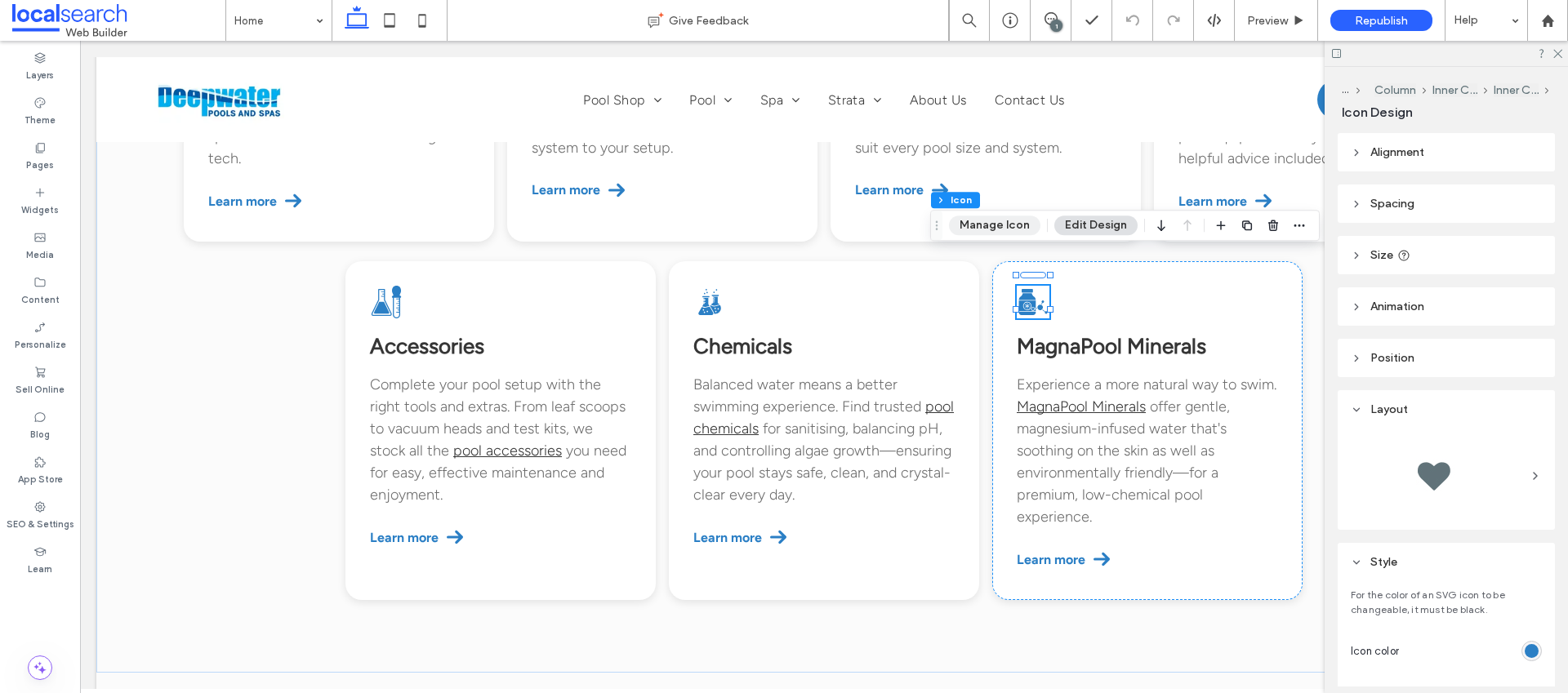
click at [1009, 220] on button "Manage Icon" at bounding box center [994, 226] width 92 height 19
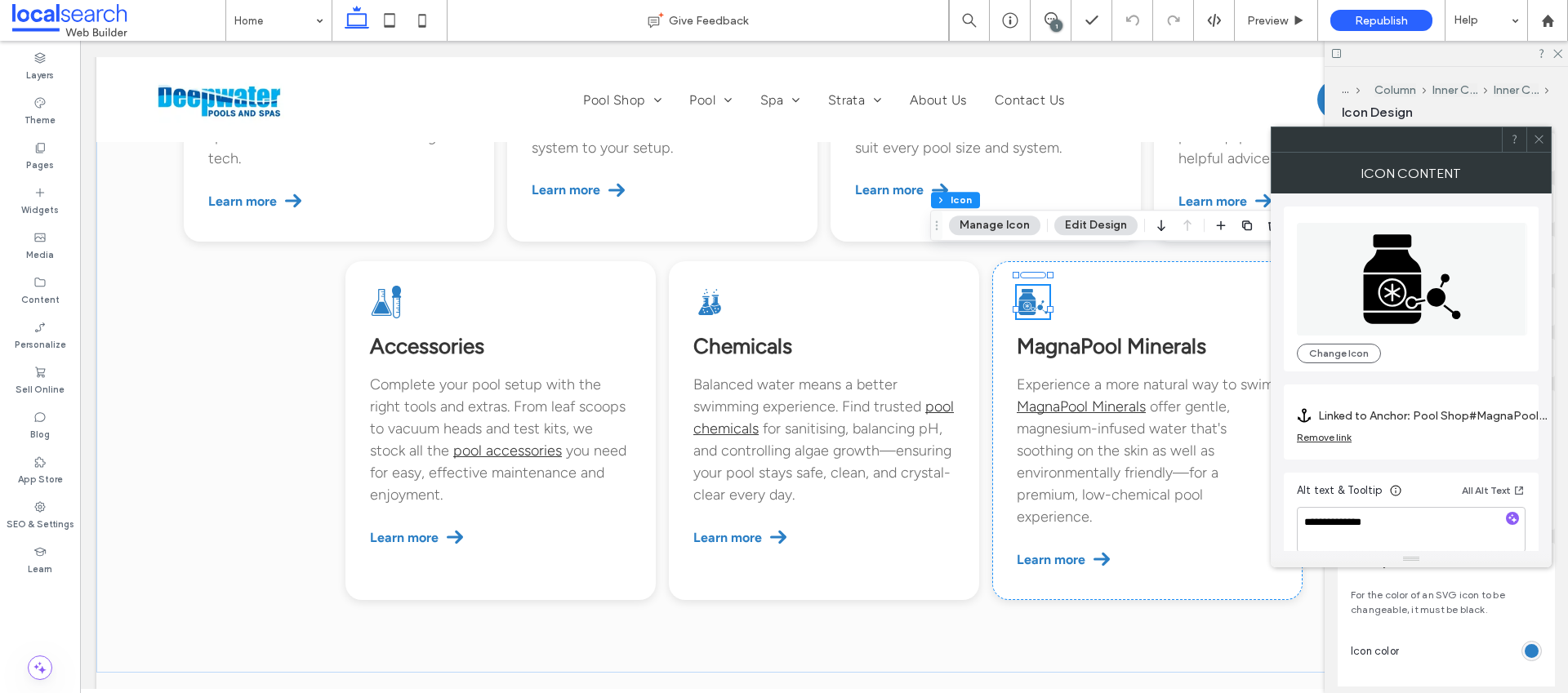
drag, startPoint x: 1537, startPoint y: 130, endPoint x: 1486, endPoint y: 143, distance: 52.6
click at [1536, 130] on span at bounding box center [1539, 139] width 13 height 24
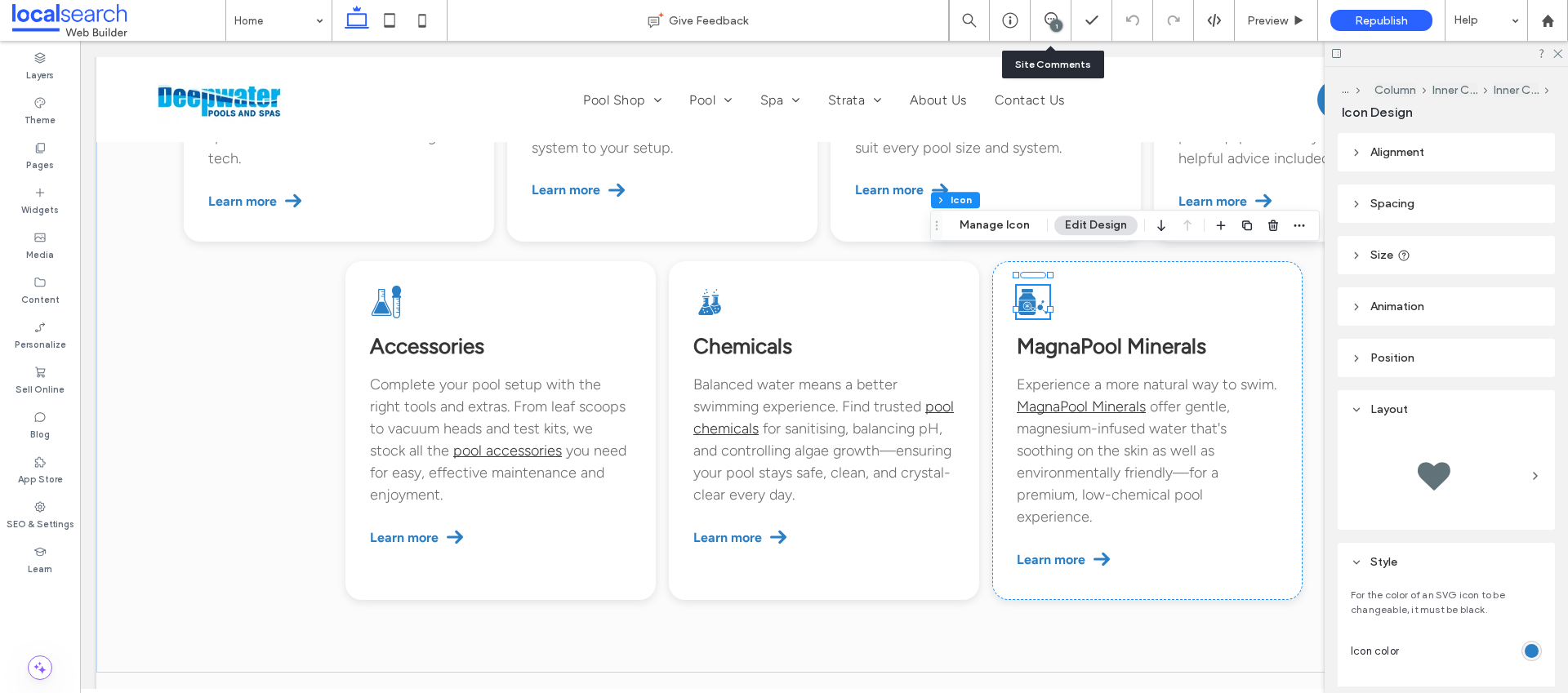
click at [1056, 29] on div "1" at bounding box center [1056, 25] width 13 height 13
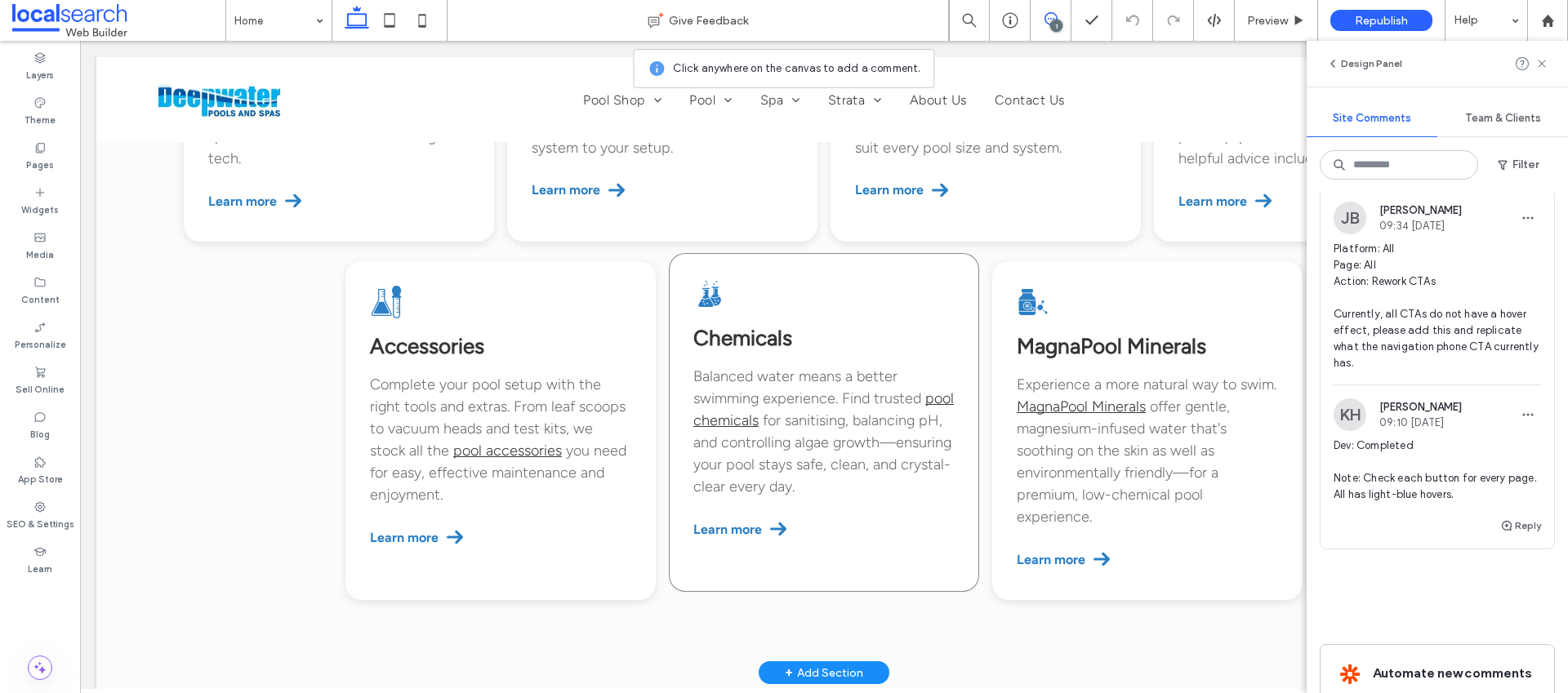
scroll to position [0, 0]
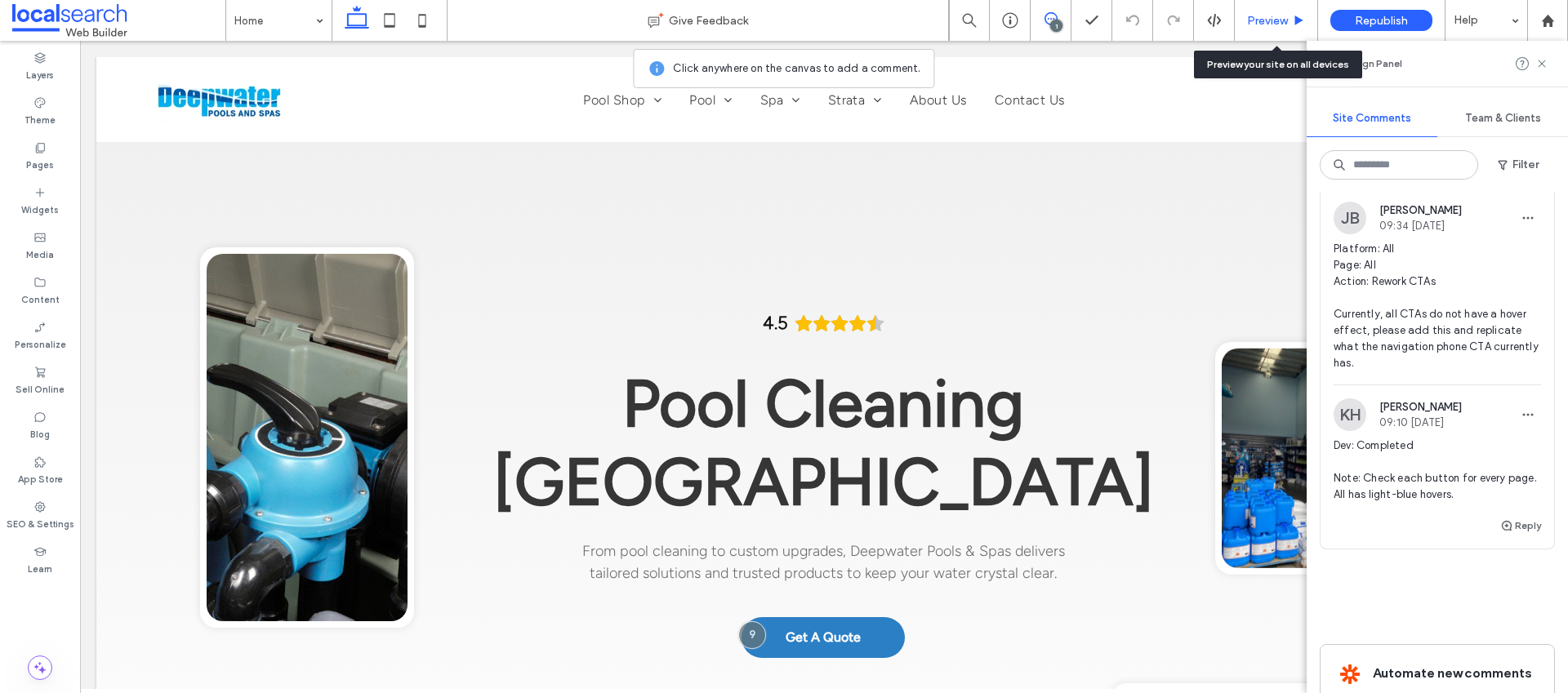
drag, startPoint x: 1278, startPoint y: 14, endPoint x: 1164, endPoint y: 3, distance: 114.5
click at [1278, 14] on span "Preview" at bounding box center [1267, 20] width 41 height 13
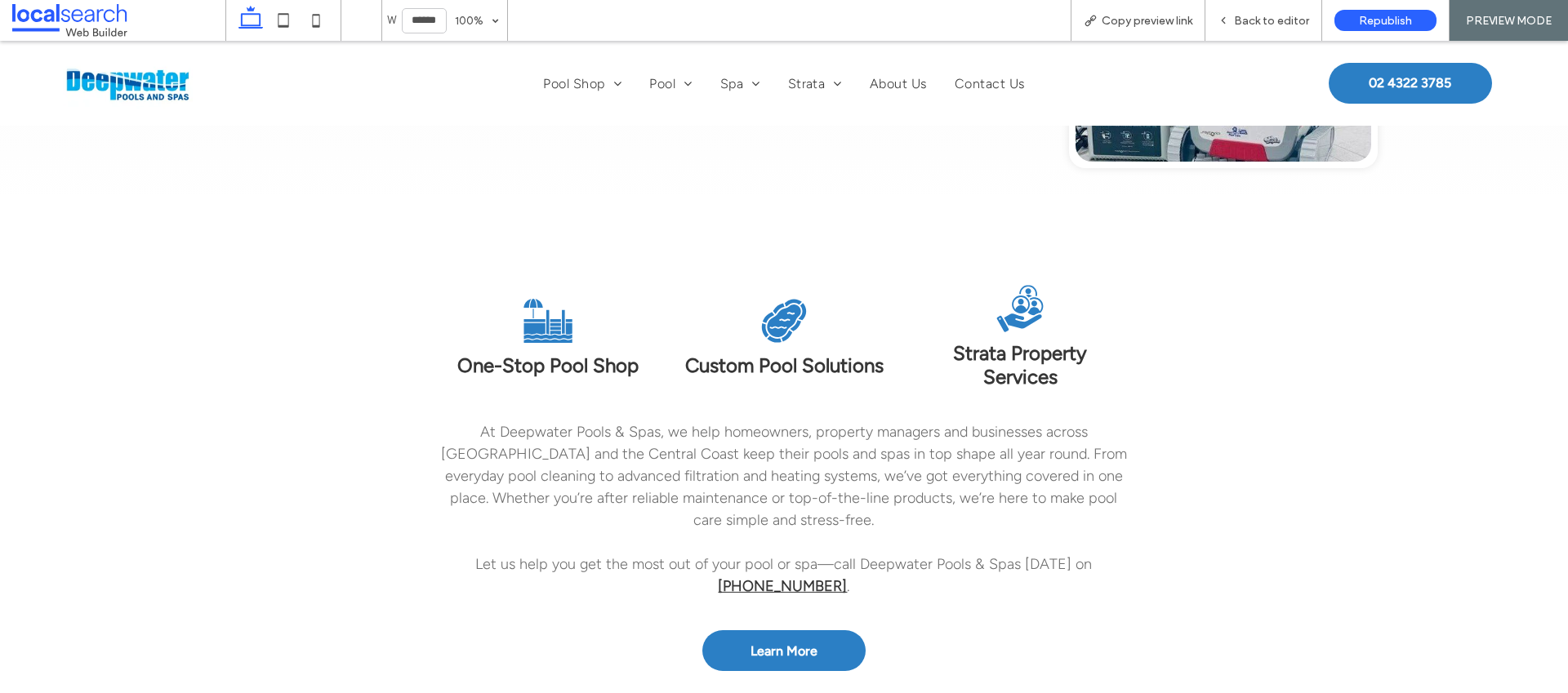
scroll to position [680, 0]
click at [1244, 24] on span "Back to editor" at bounding box center [1272, 20] width 75 height 13
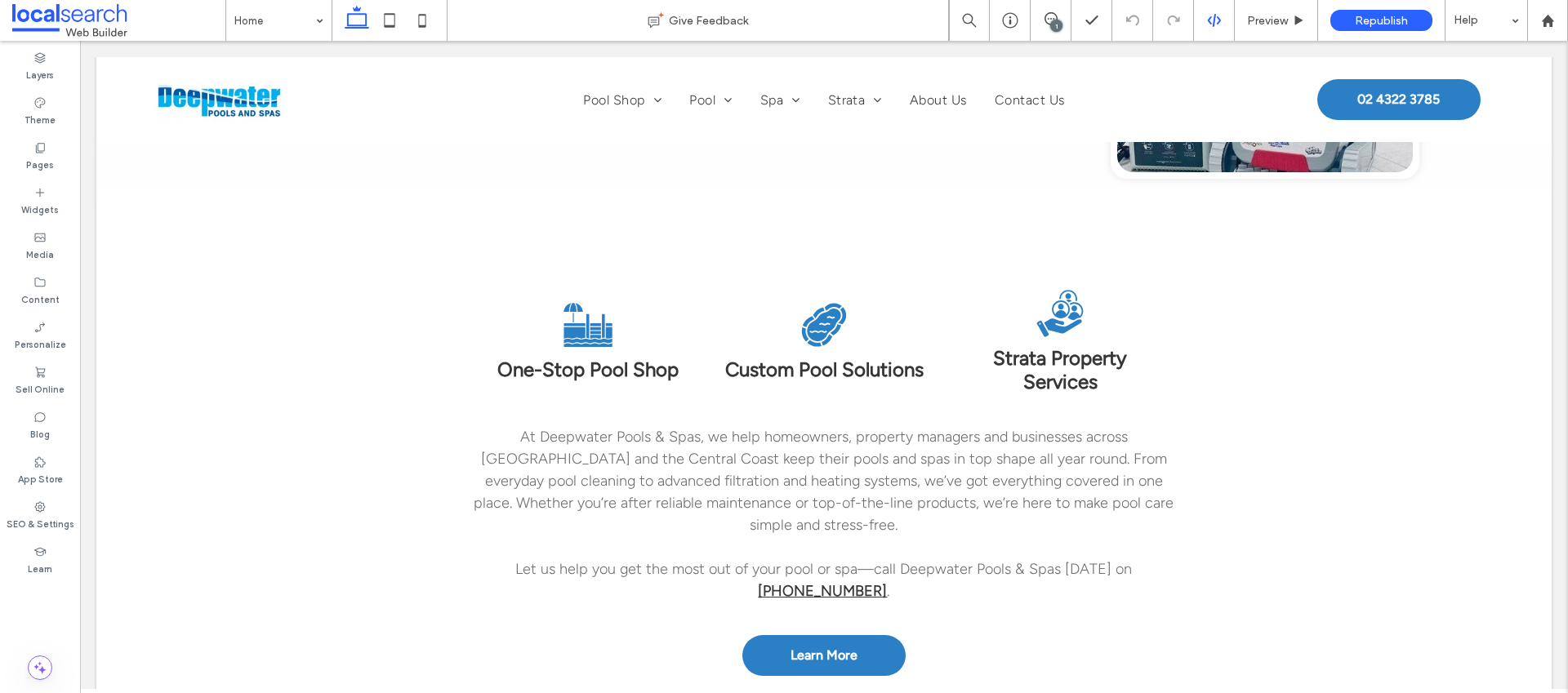
scroll to position [678, 0]
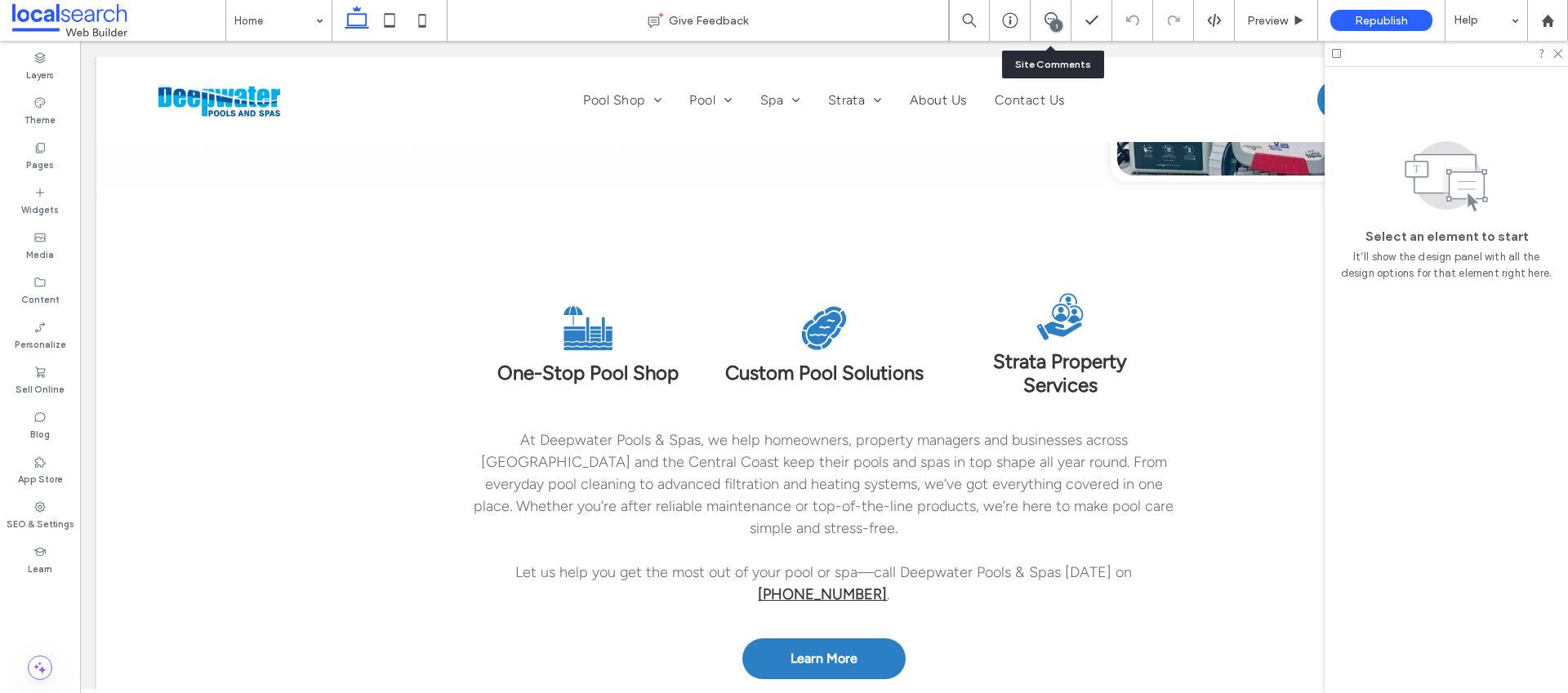
click at [1048, 29] on div "1" at bounding box center [1051, 20] width 41 height 40
click at [1050, 13] on icon at bounding box center [1051, 19] width 14 height 13
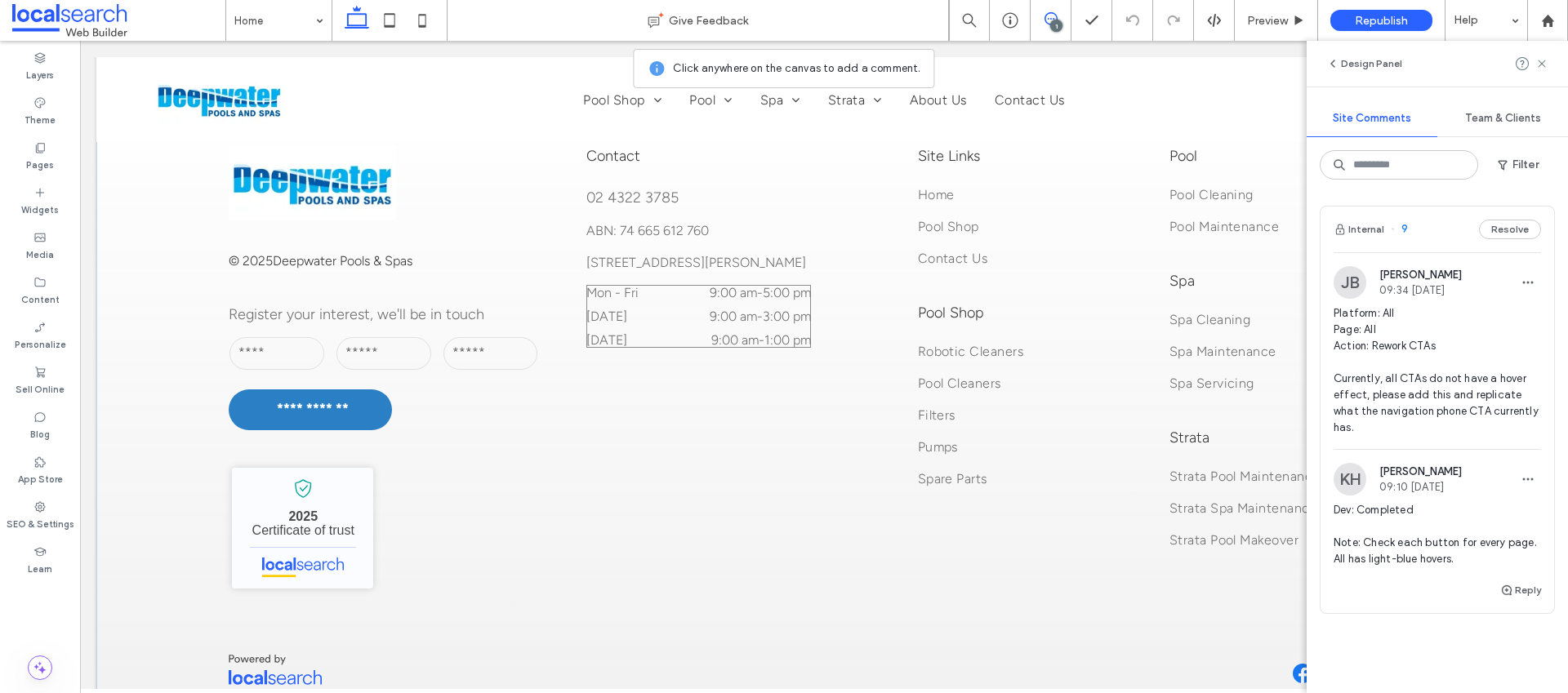
scroll to position [6081, 0]
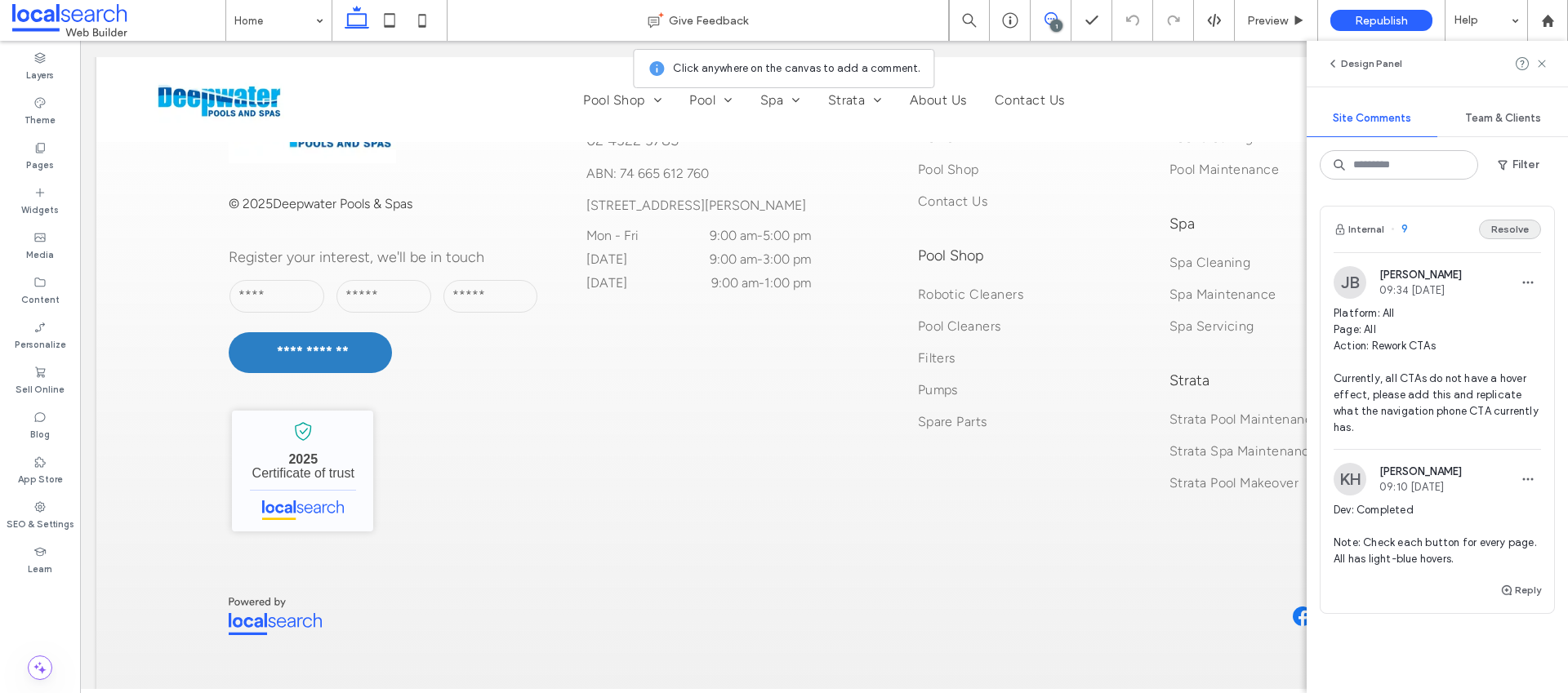
click at [1500, 227] on button "Resolve" at bounding box center [1510, 229] width 62 height 19
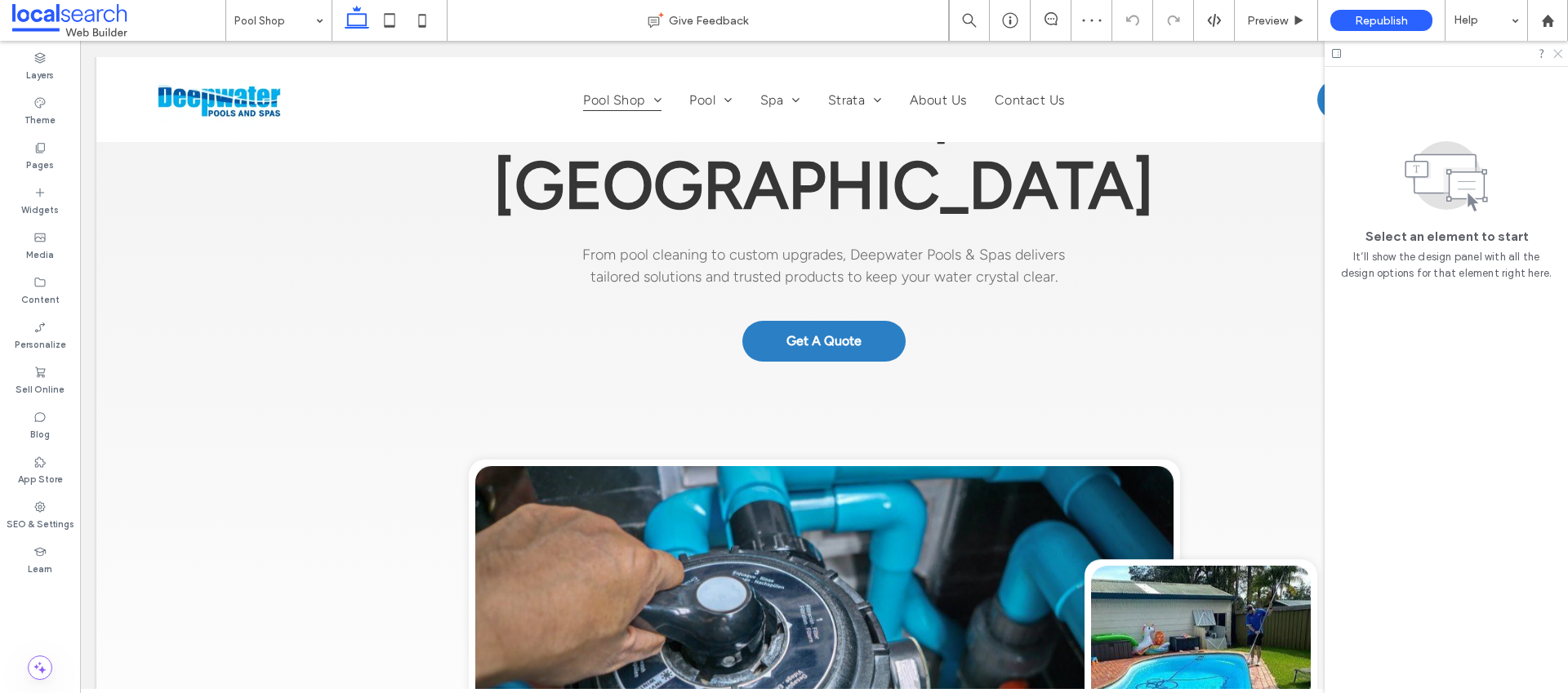
click at [1554, 53] on icon at bounding box center [1556, 52] width 11 height 11
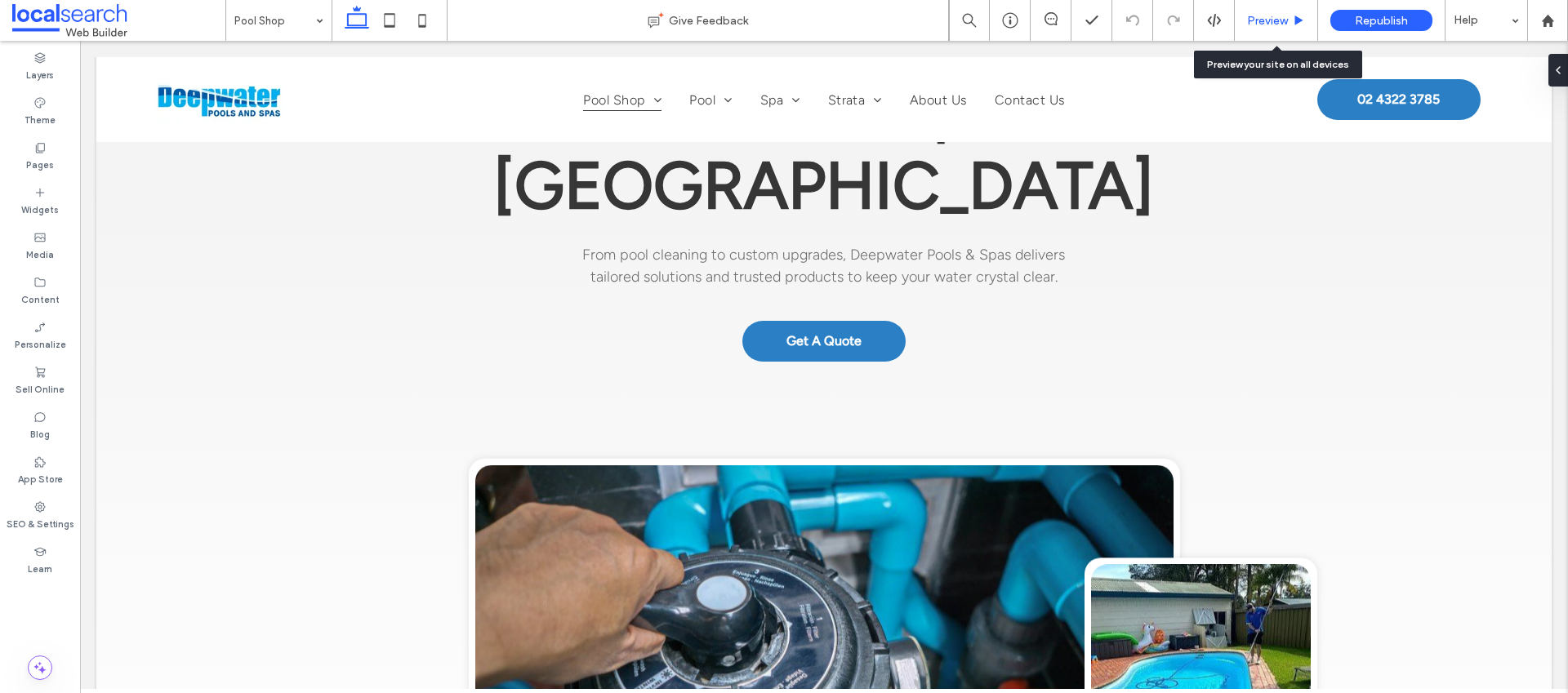
click at [1258, 24] on span "Preview" at bounding box center [1267, 20] width 41 height 13
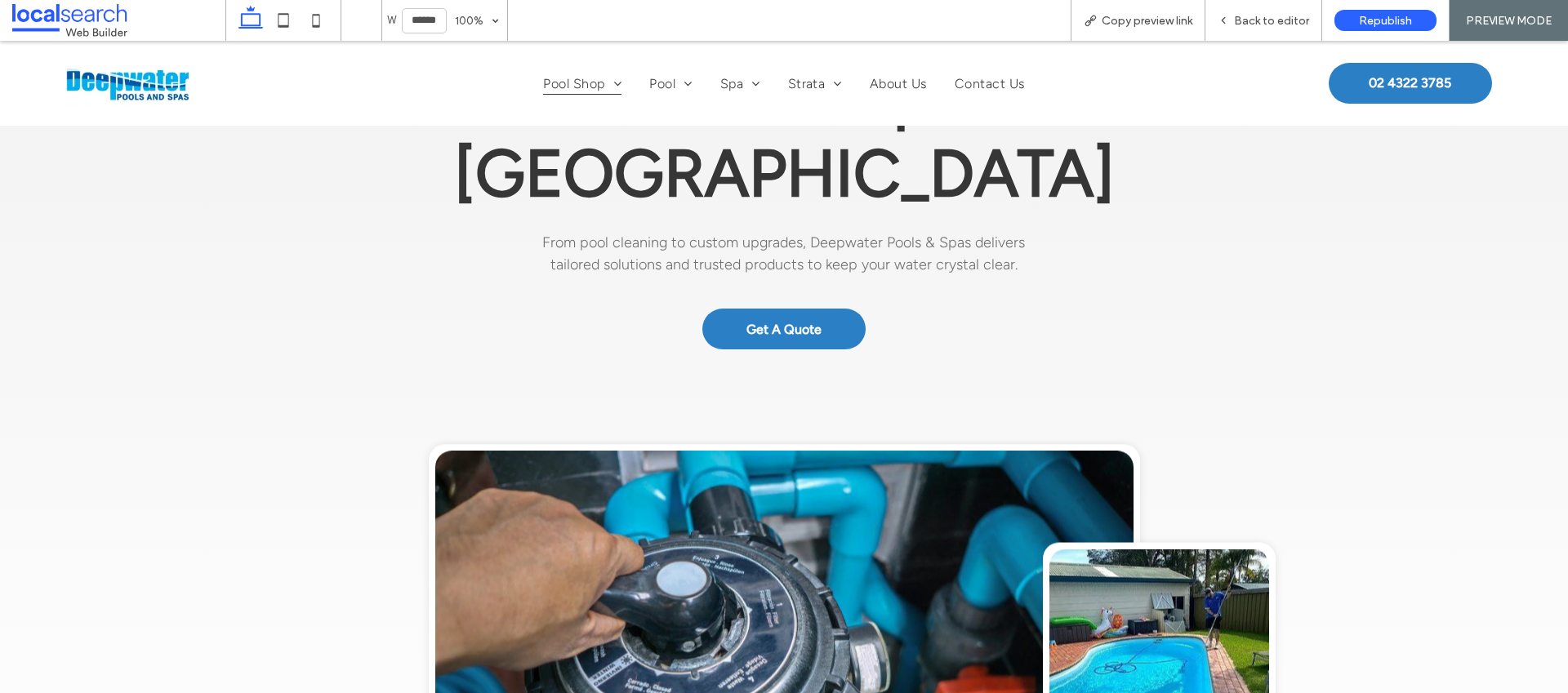
scroll to position [198, 0]
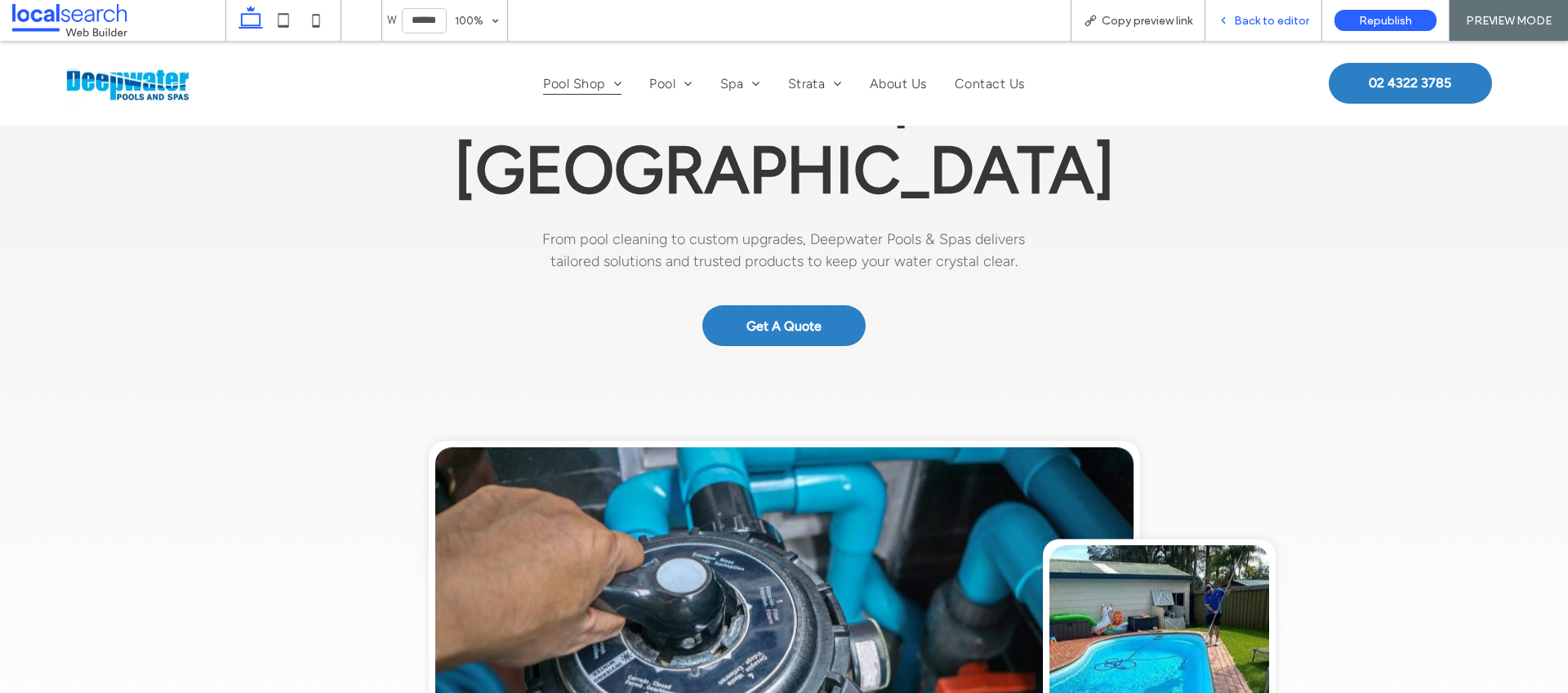
click at [1289, 22] on span "Back to editor" at bounding box center [1272, 20] width 75 height 13
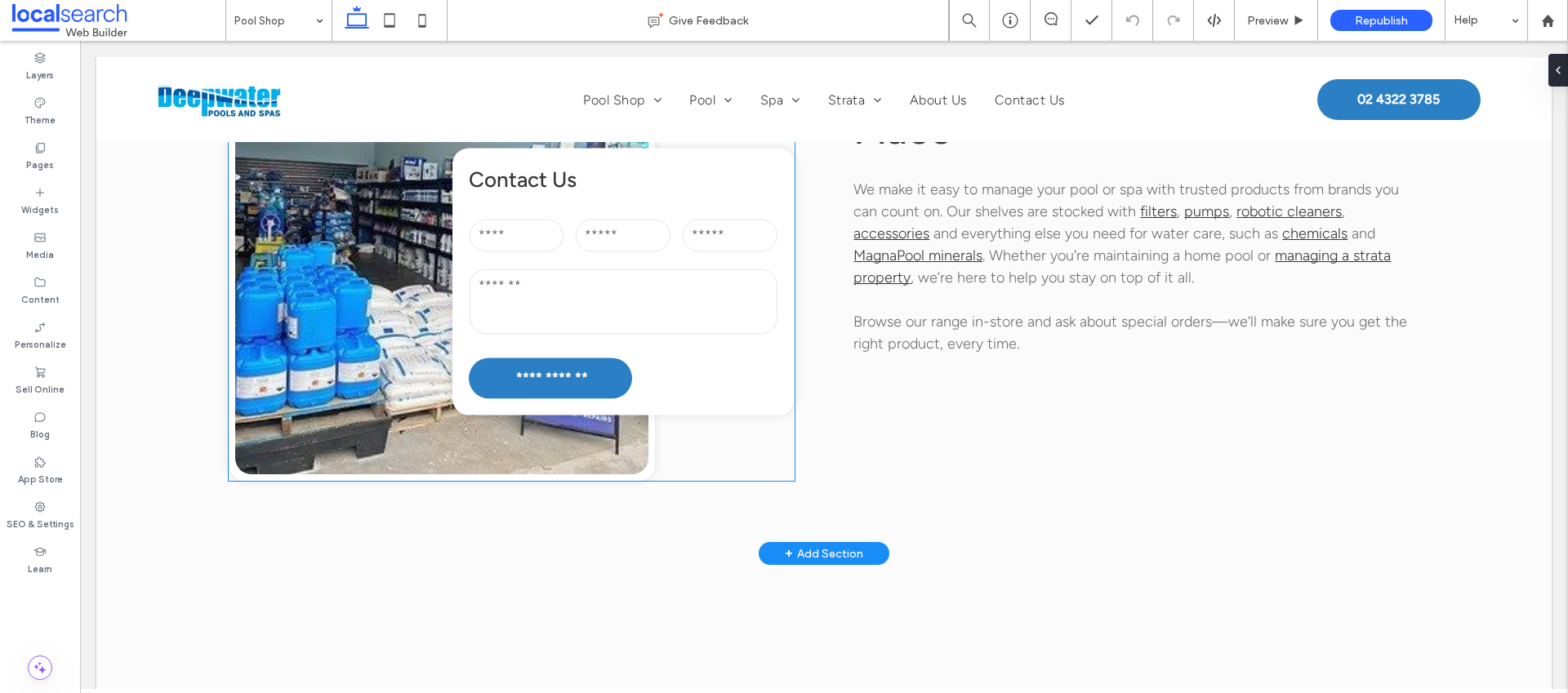
scroll to position [1675, 0]
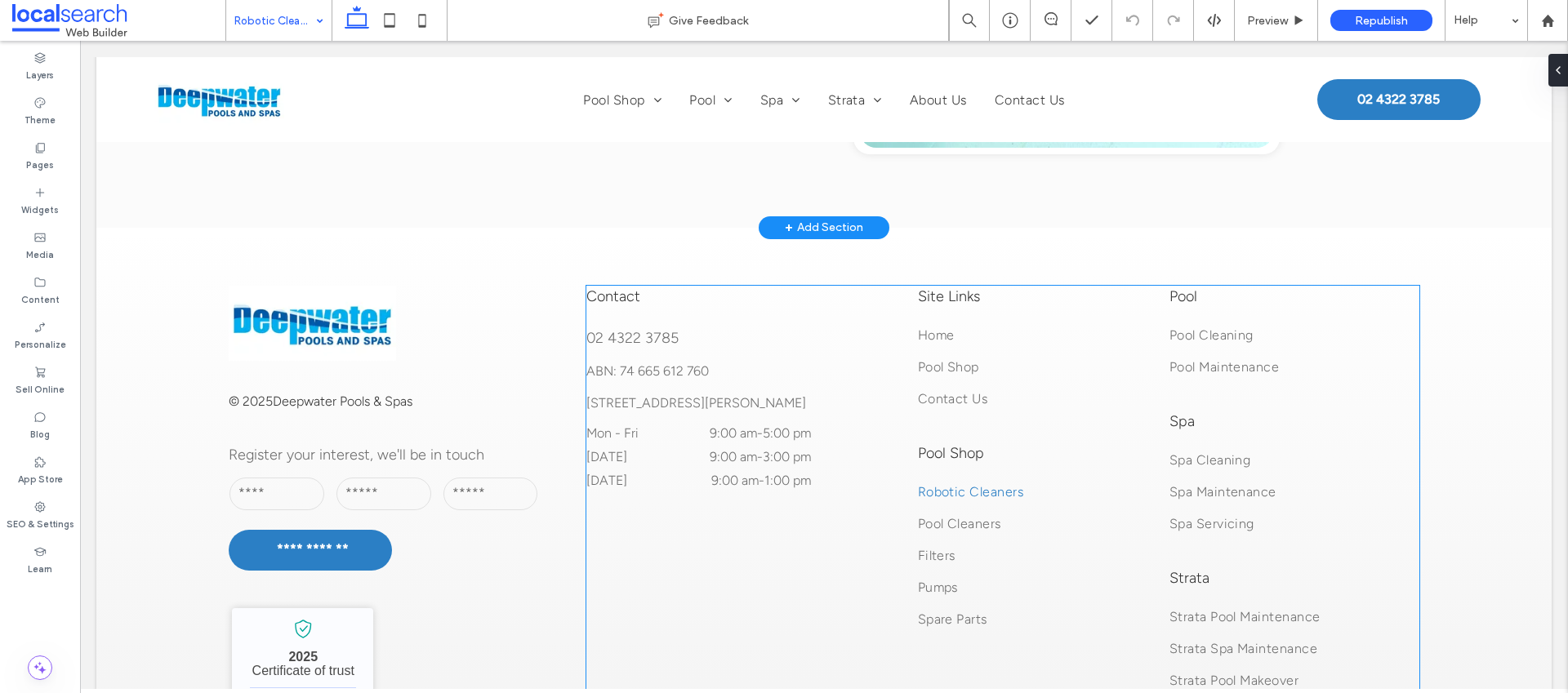
scroll to position [3300, 0]
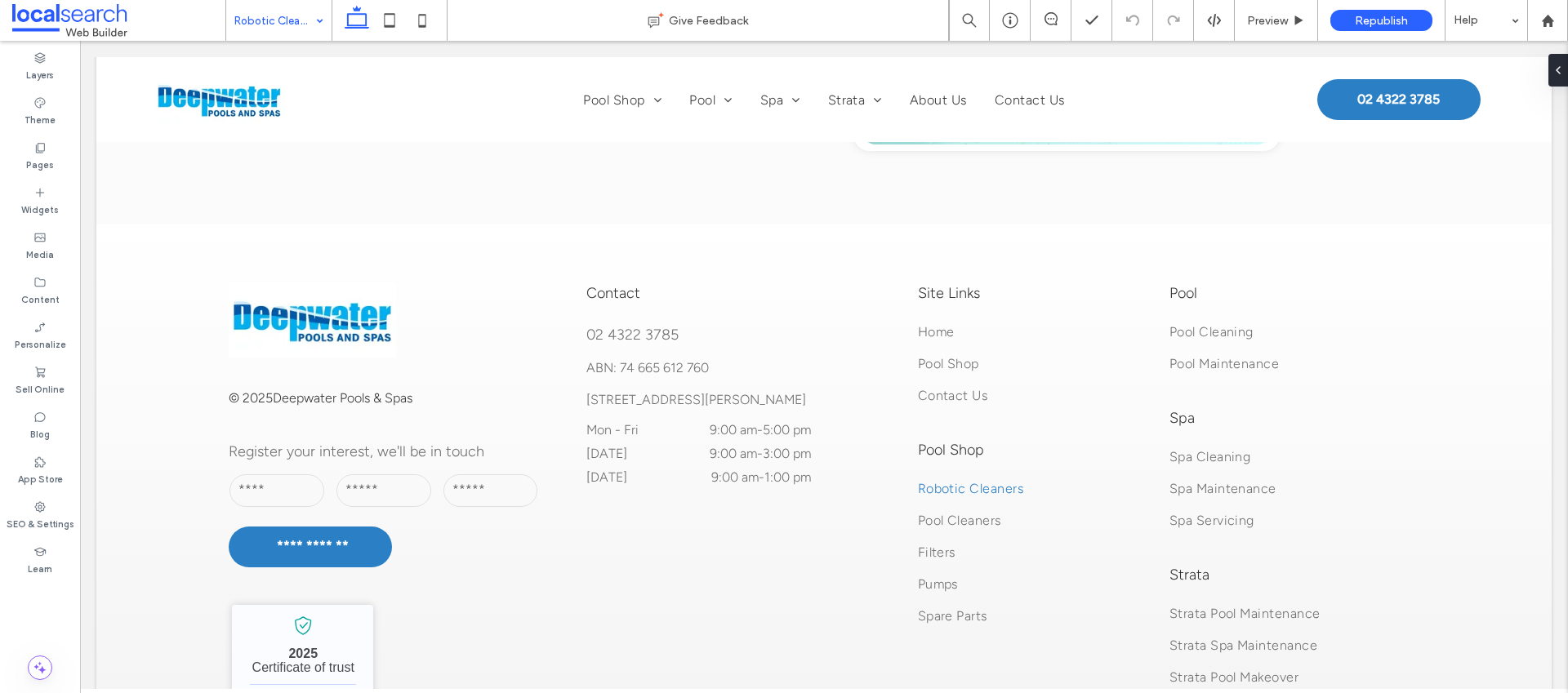
click at [296, 25] on input at bounding box center [275, 20] width 81 height 40
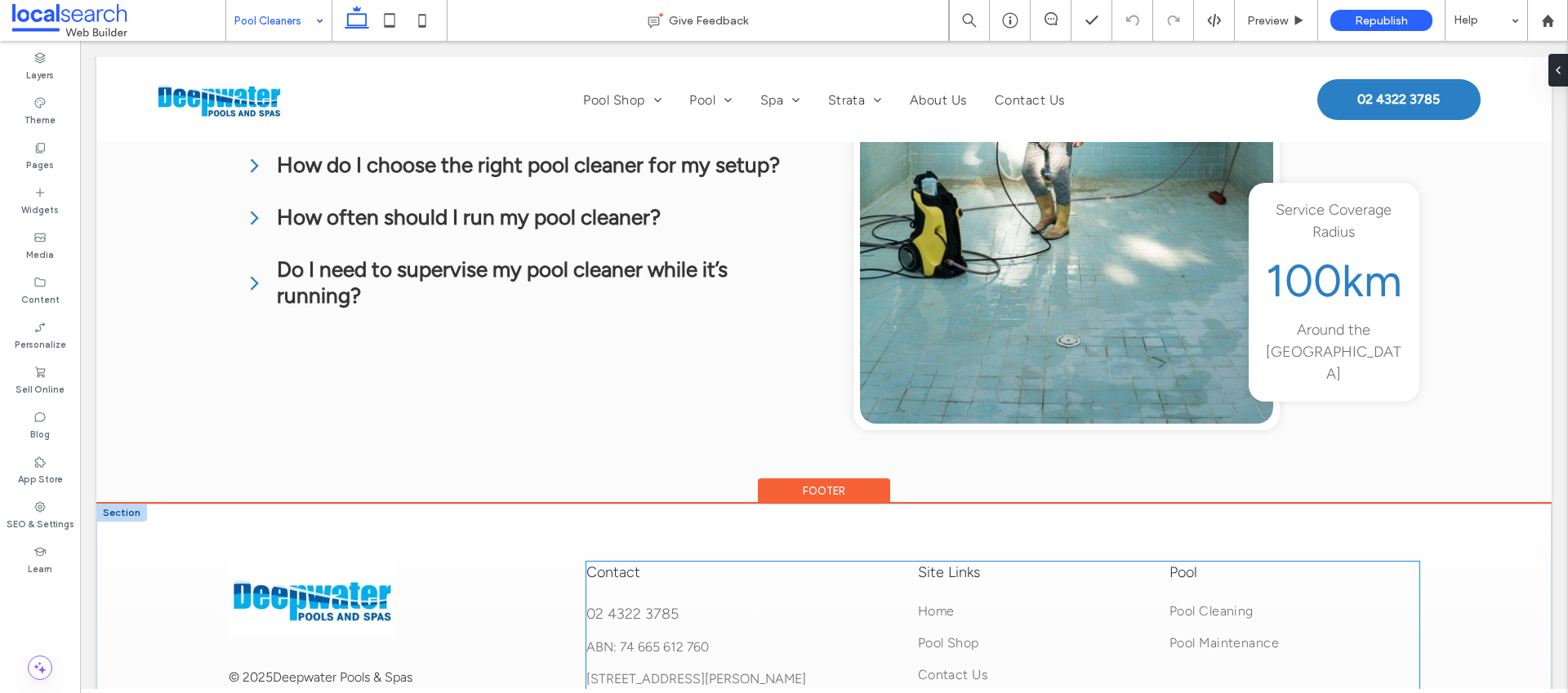
scroll to position [3245, 0]
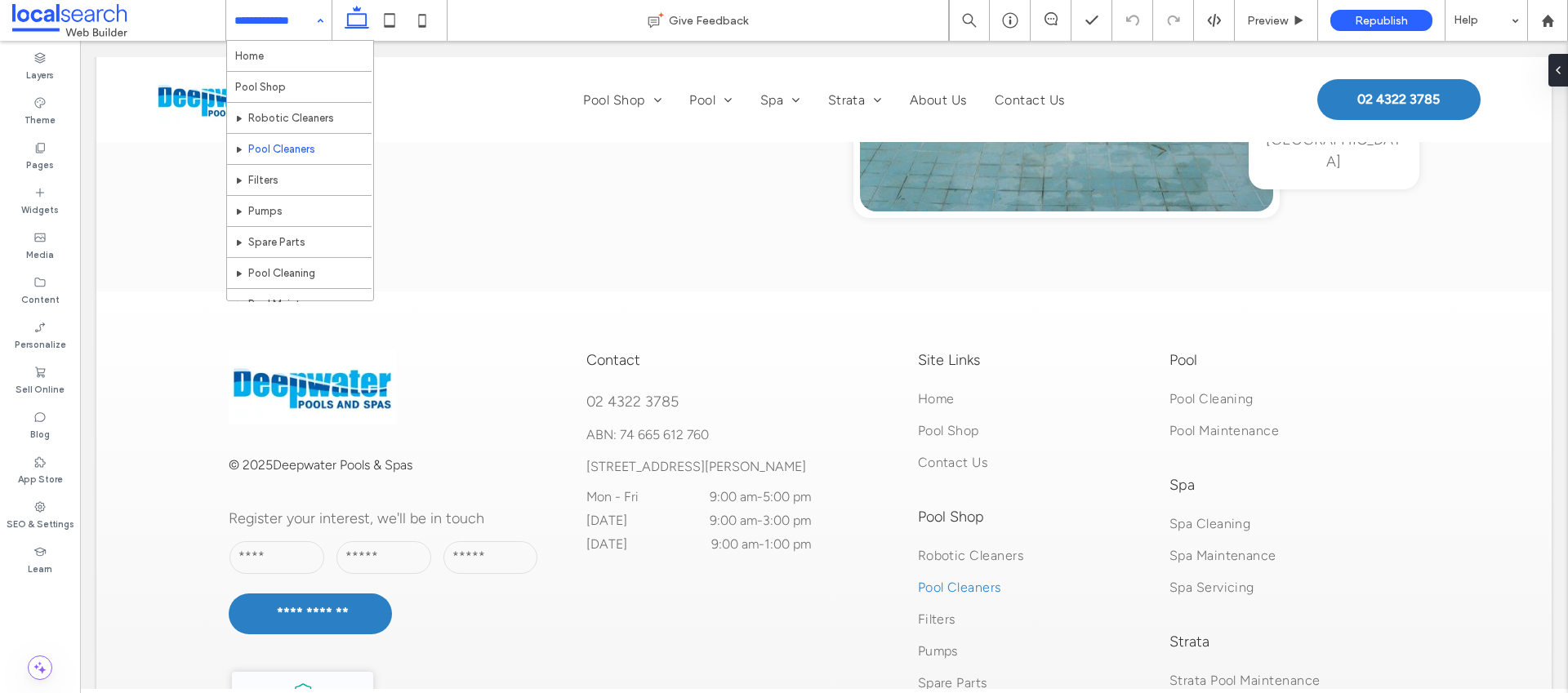
click at [269, 35] on input at bounding box center [275, 20] width 81 height 40
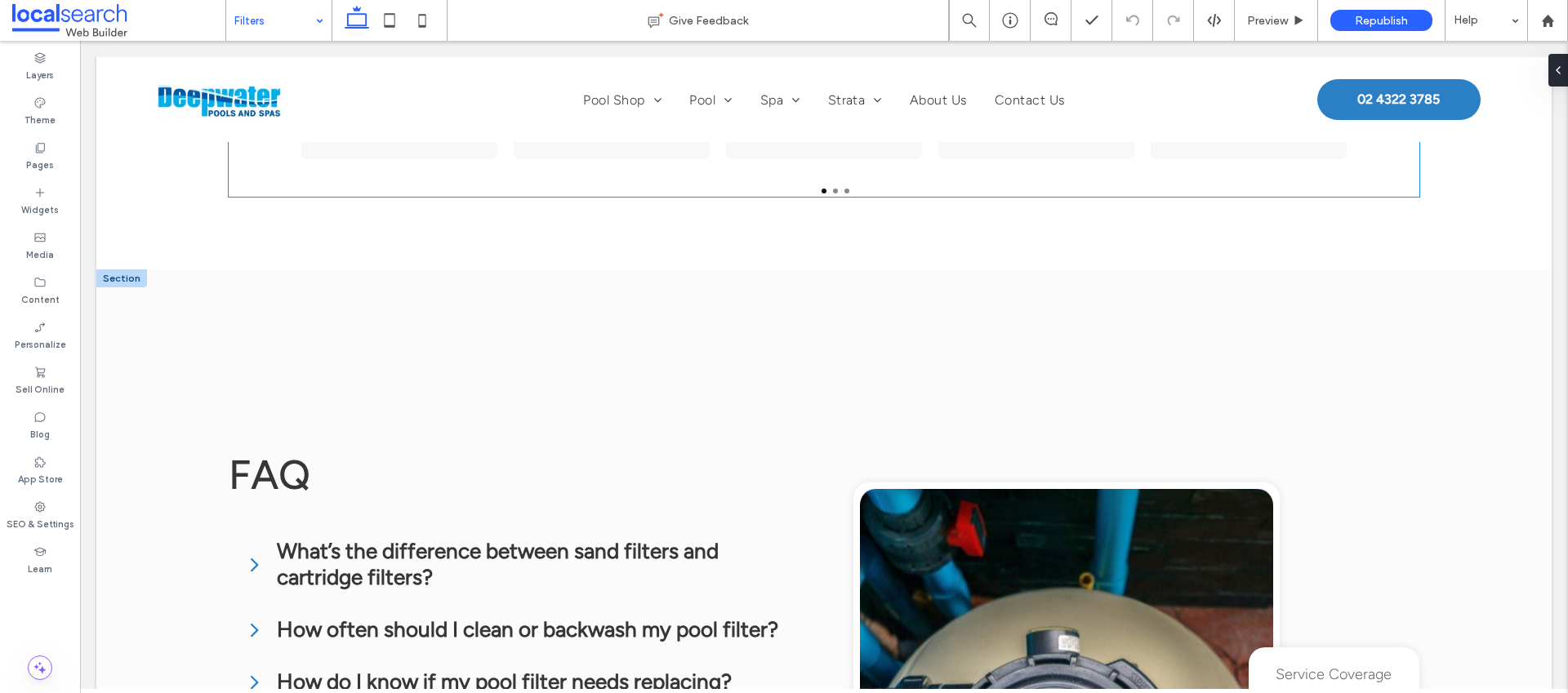
scroll to position [1871, 0]
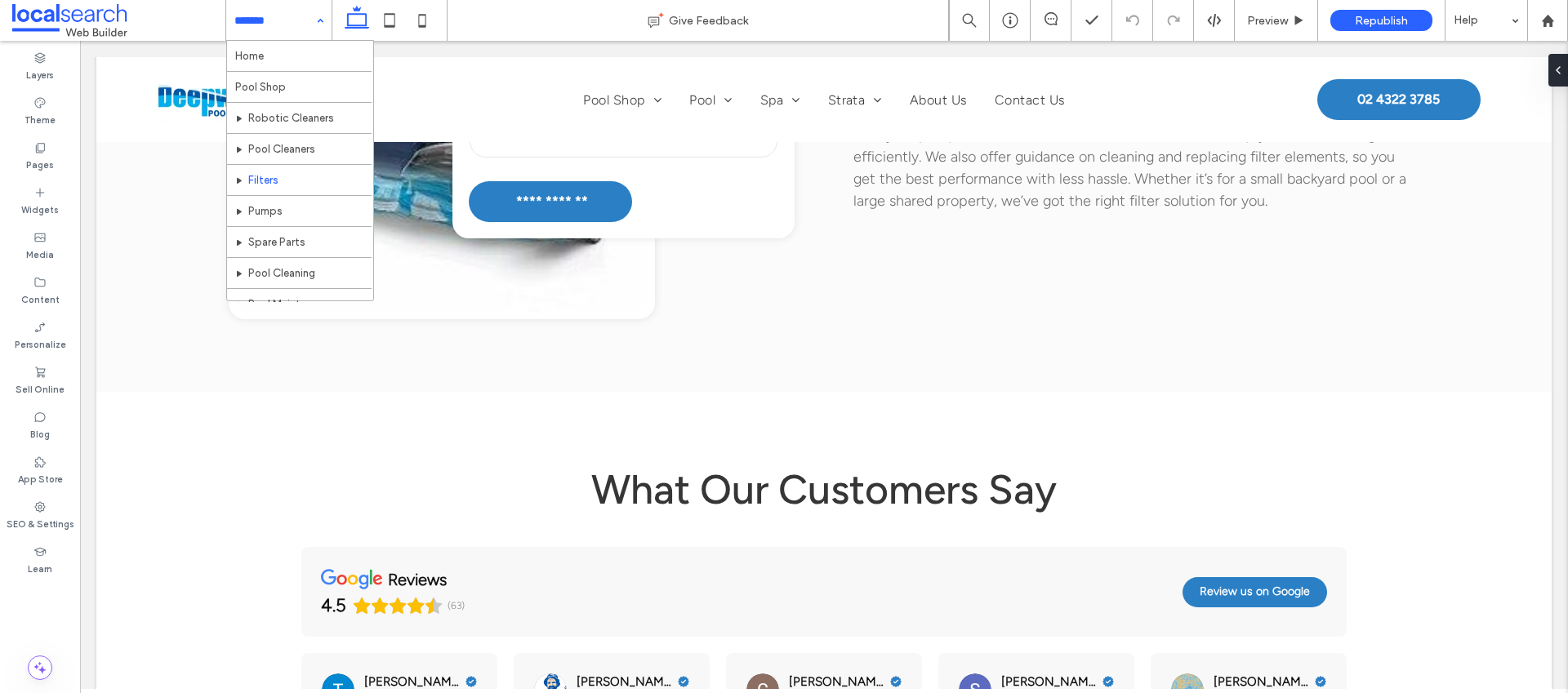
click at [270, 34] on input at bounding box center [275, 20] width 81 height 40
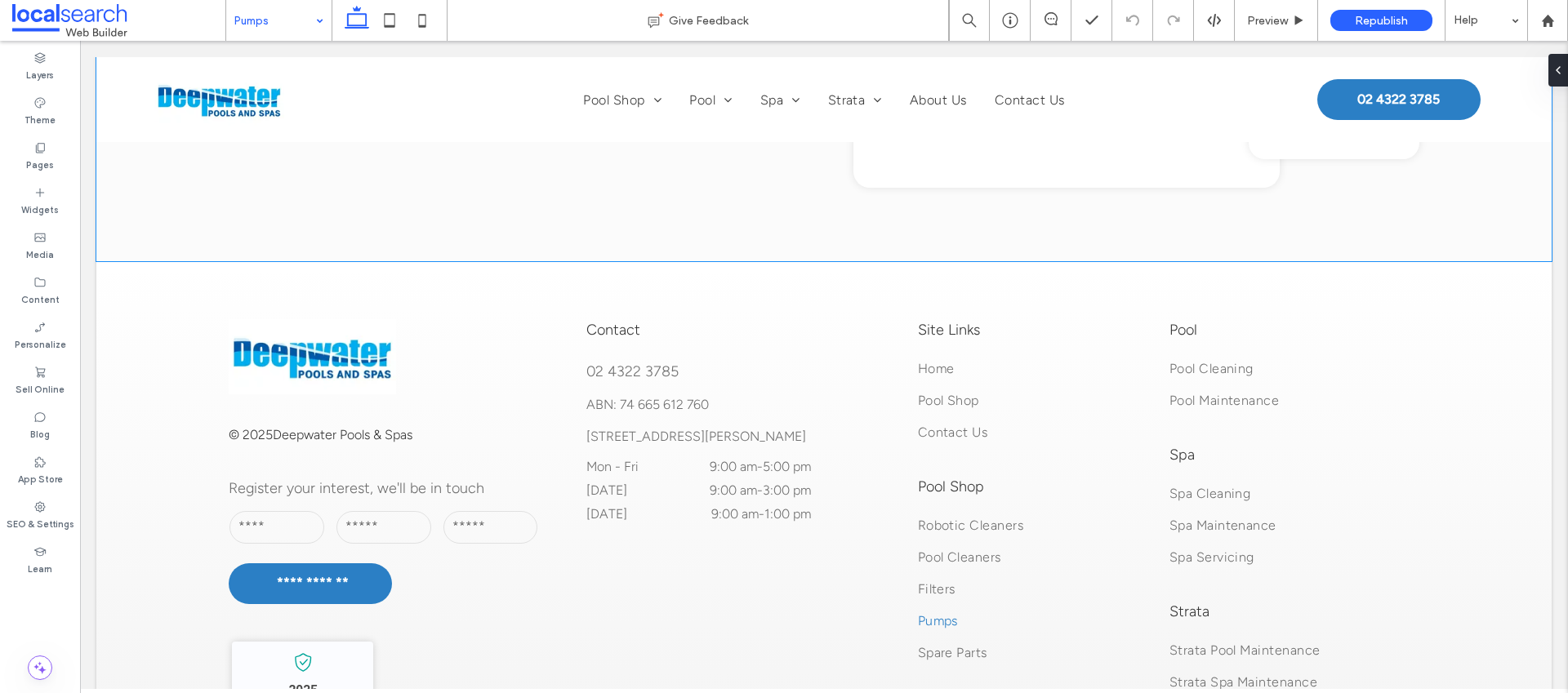
scroll to position [3267, 0]
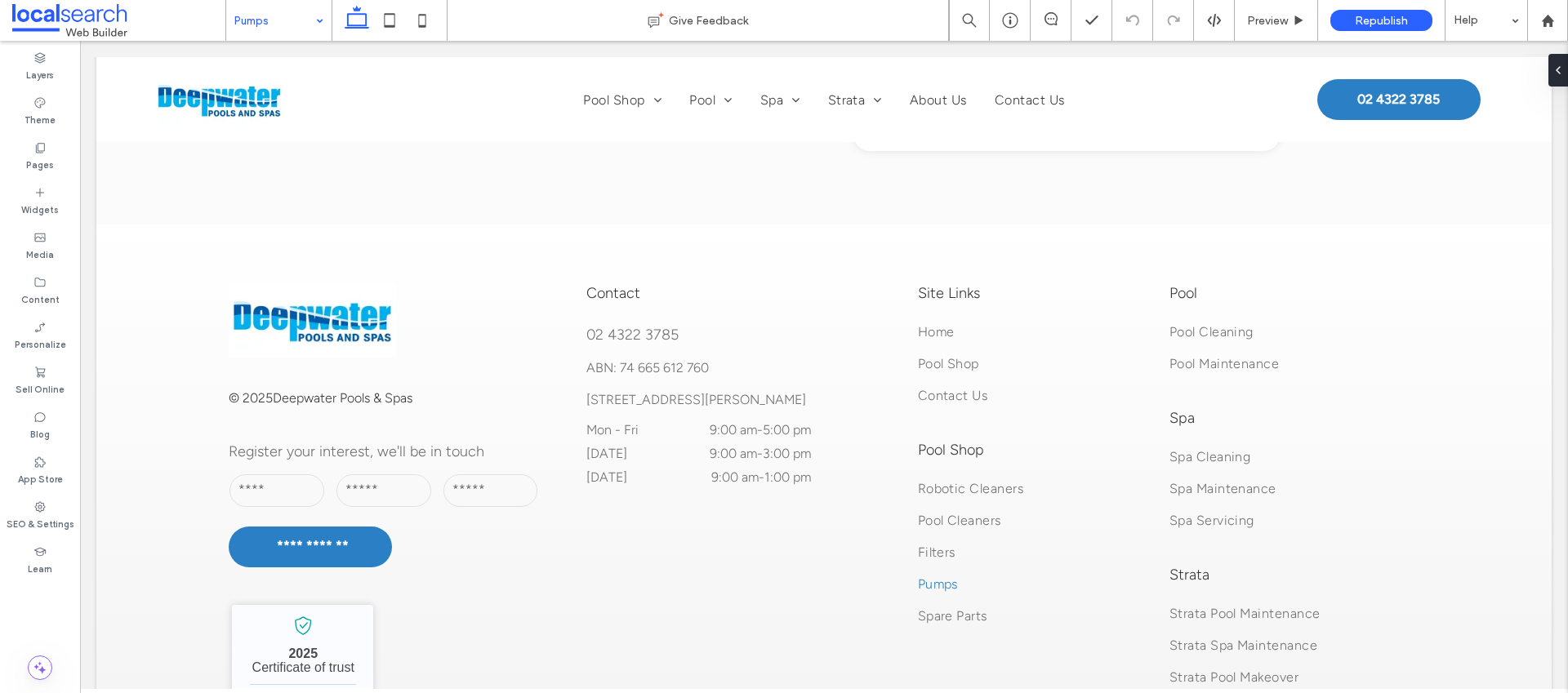
click at [284, 29] on input at bounding box center [275, 20] width 81 height 40
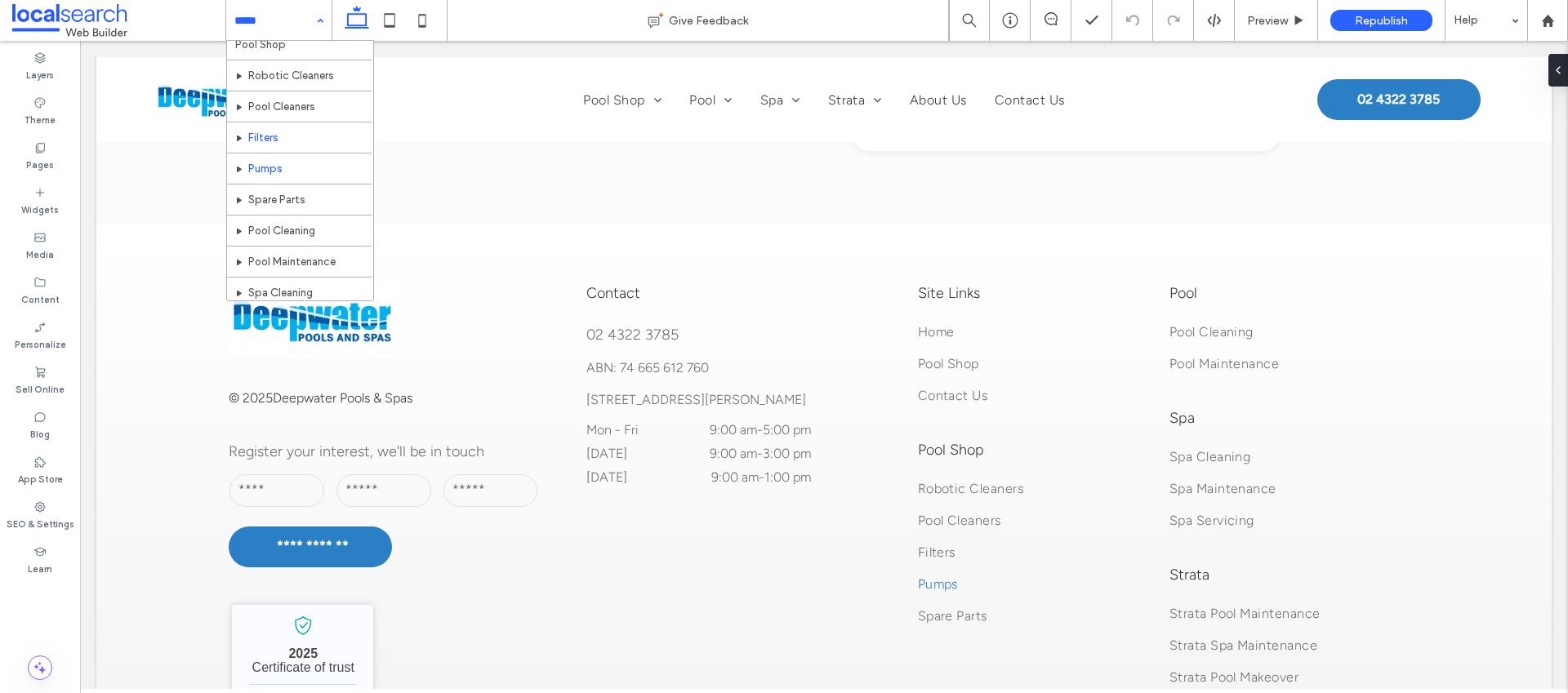
scroll to position [47, 0]
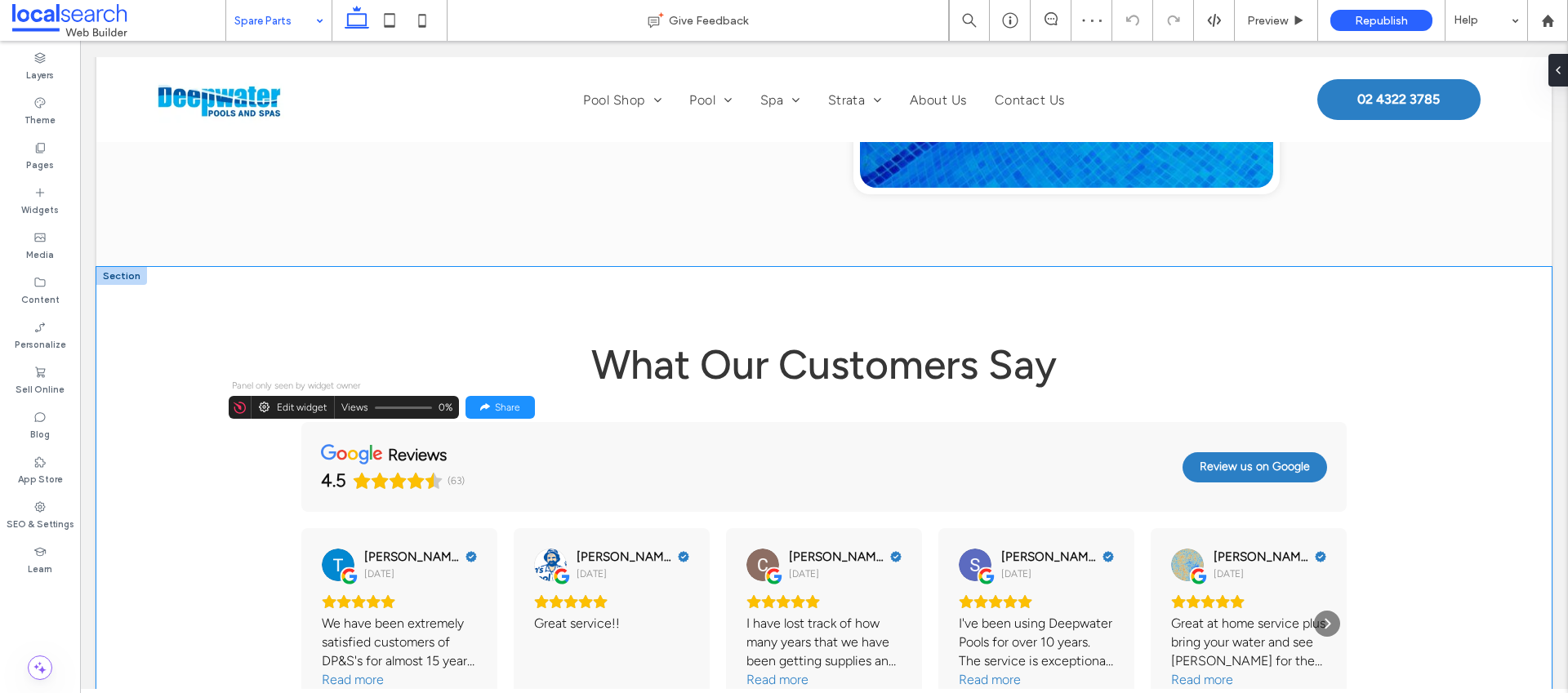
scroll to position [3059, 0]
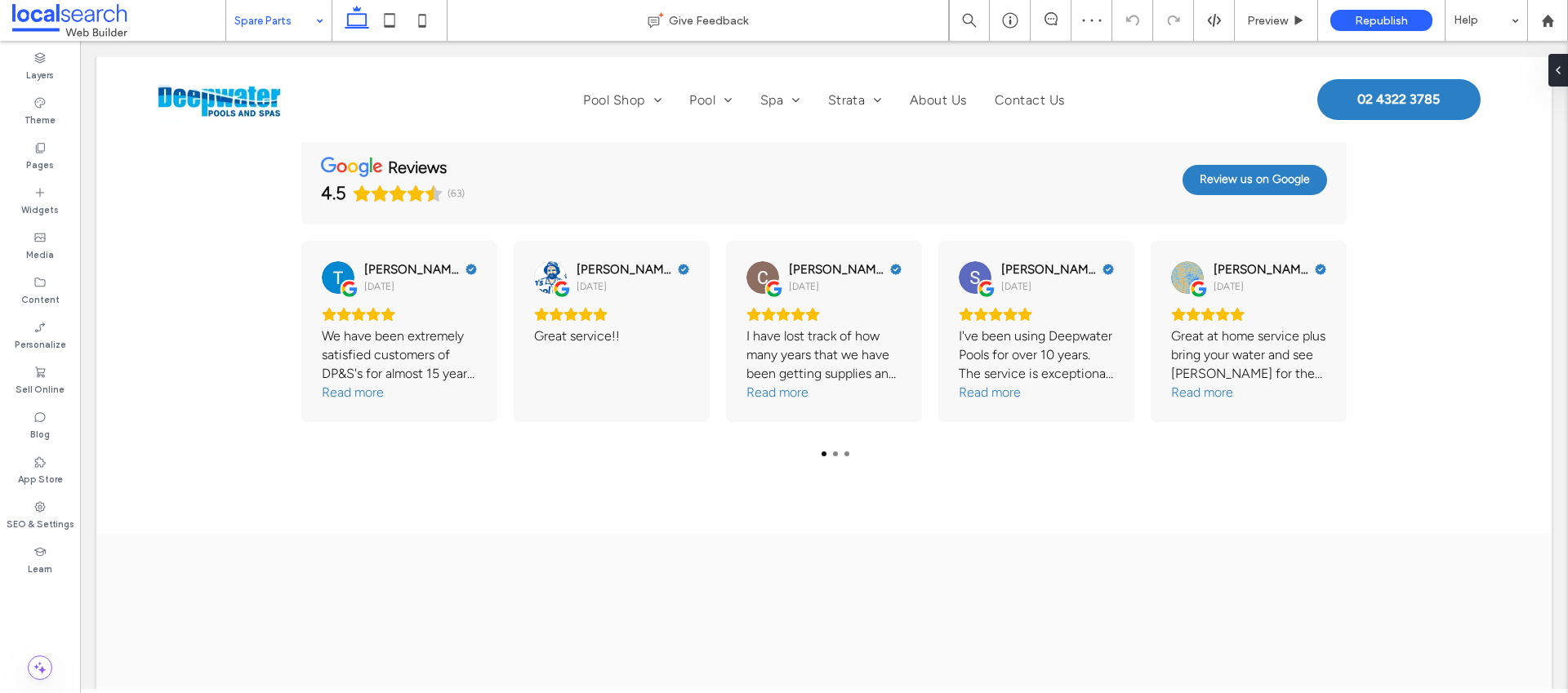
click at [299, 26] on input at bounding box center [275, 20] width 81 height 40
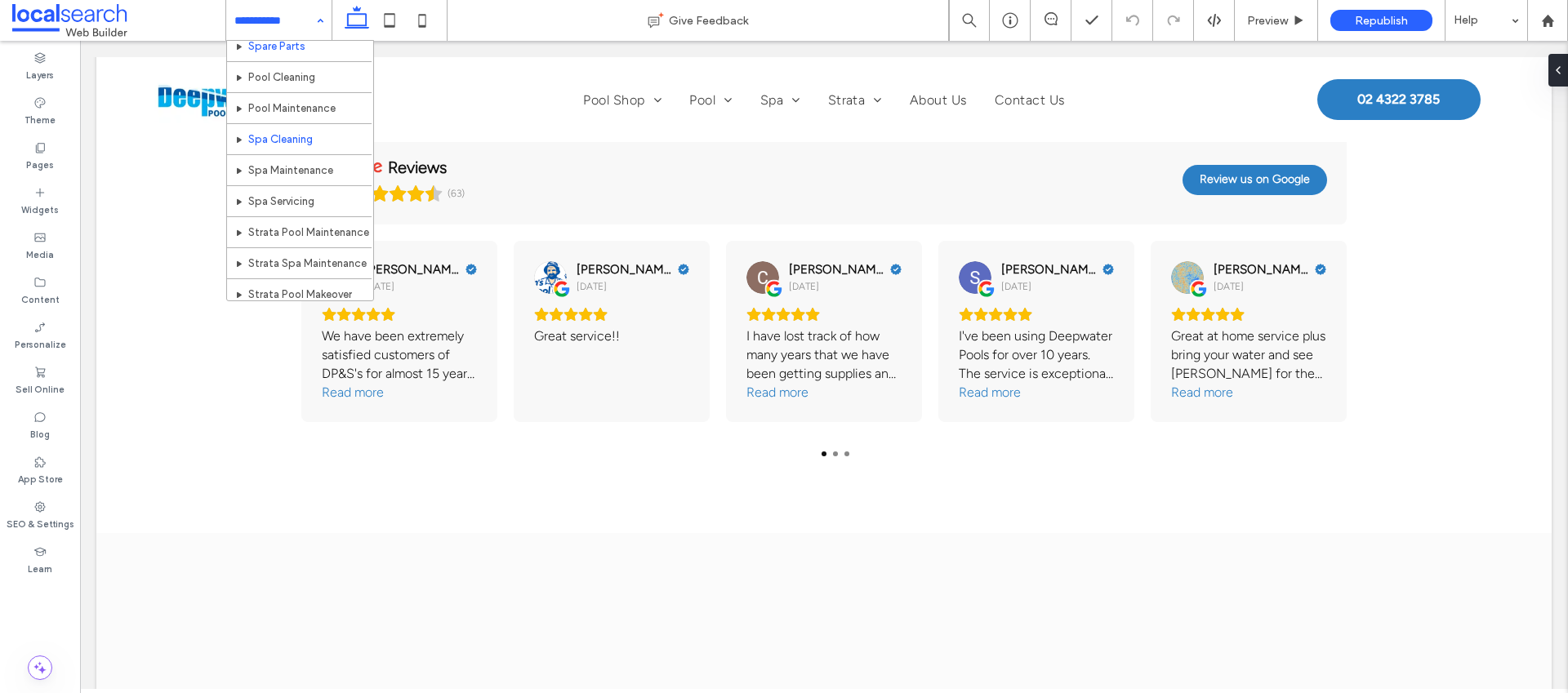
scroll to position [189, 0]
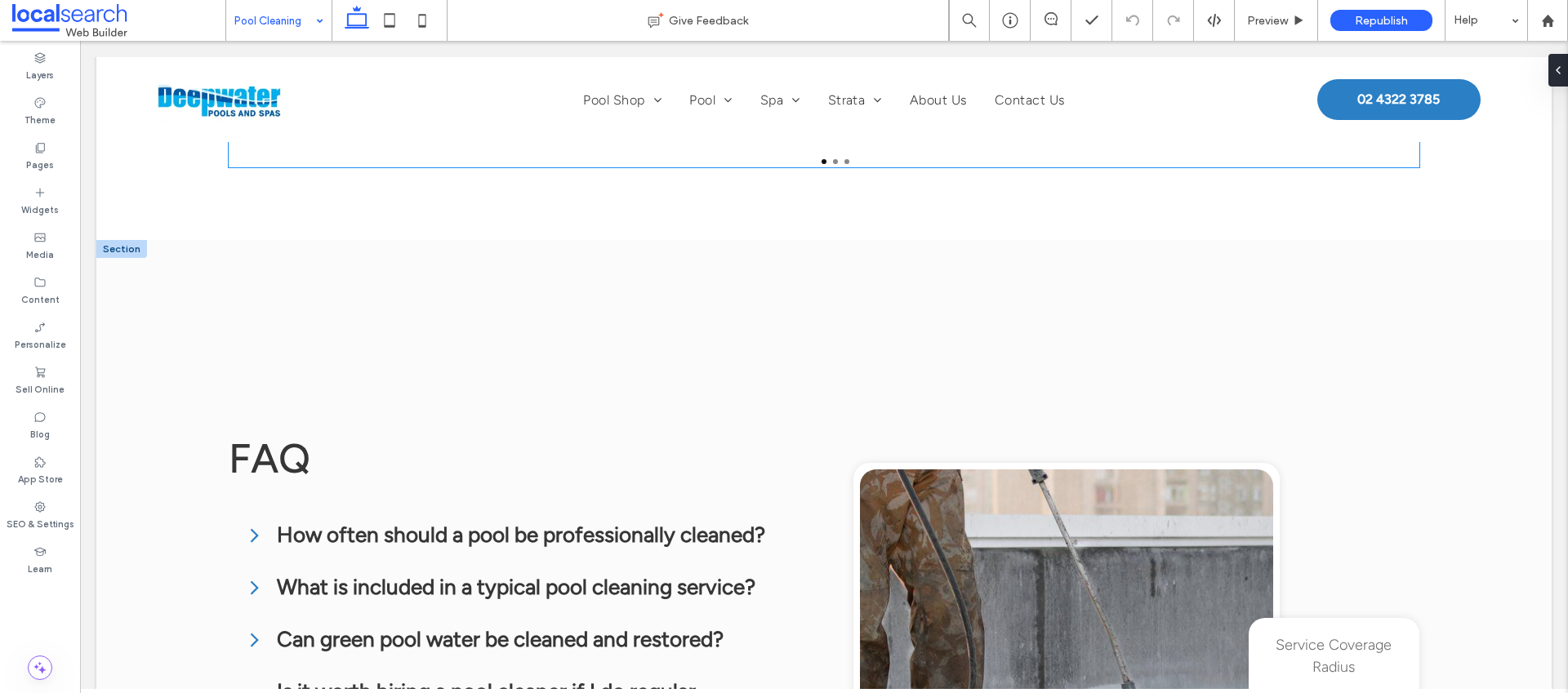
scroll to position [2577, 0]
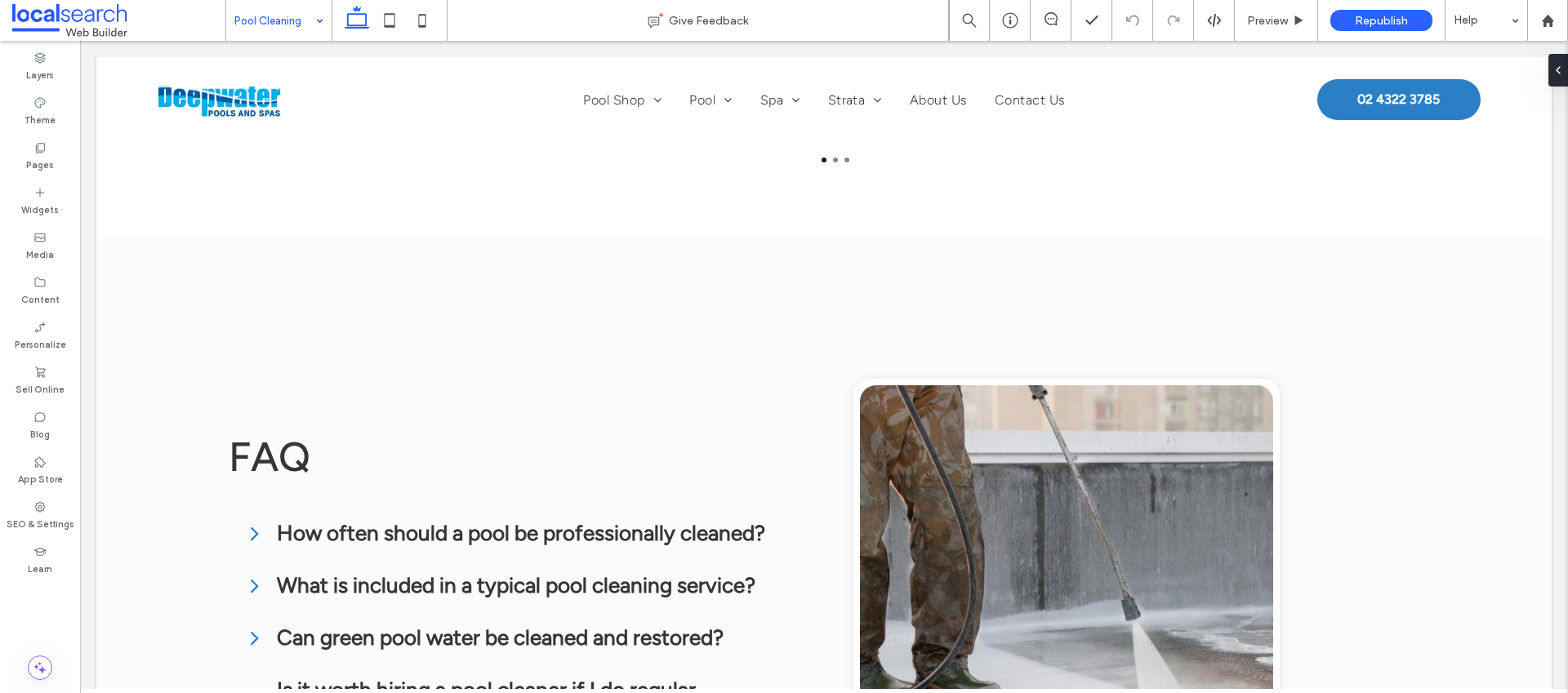
click at [292, 20] on input at bounding box center [275, 20] width 81 height 40
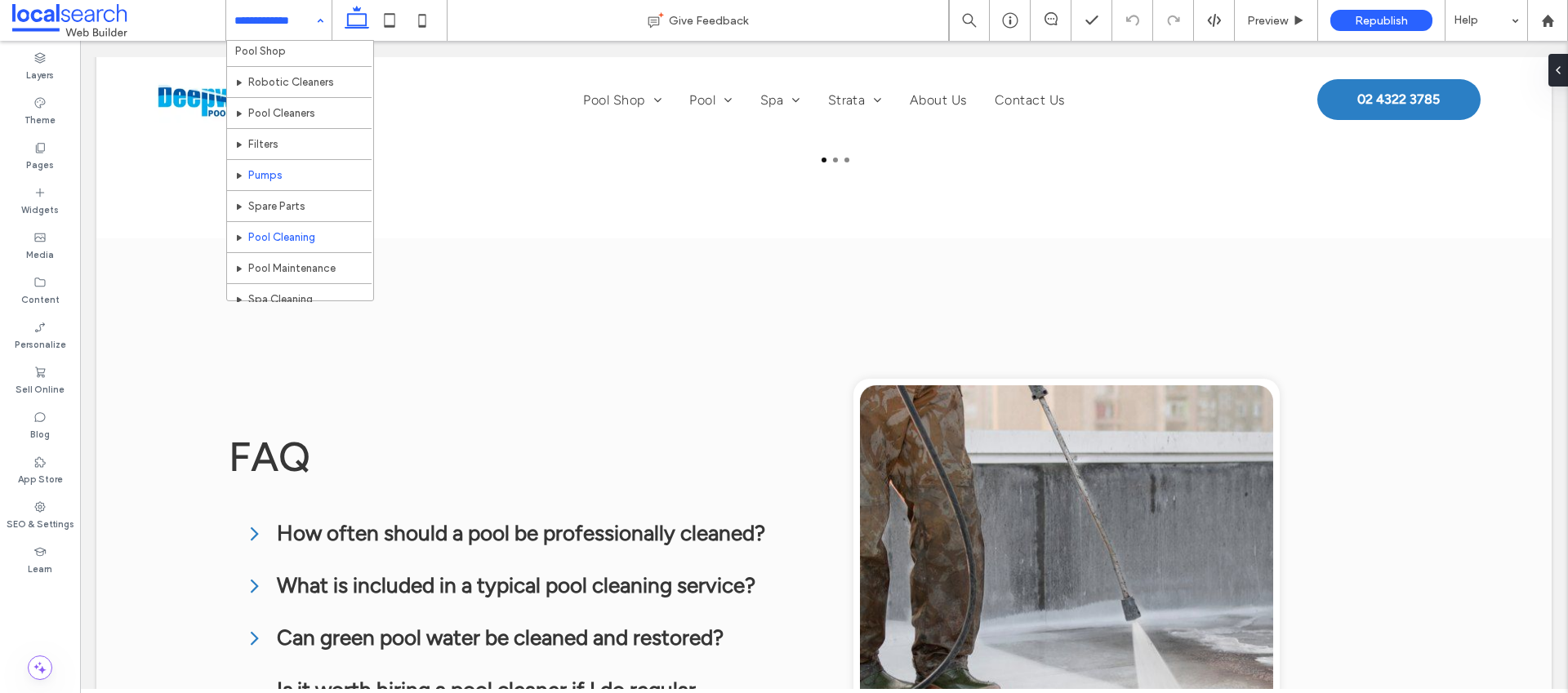
scroll to position [42, 0]
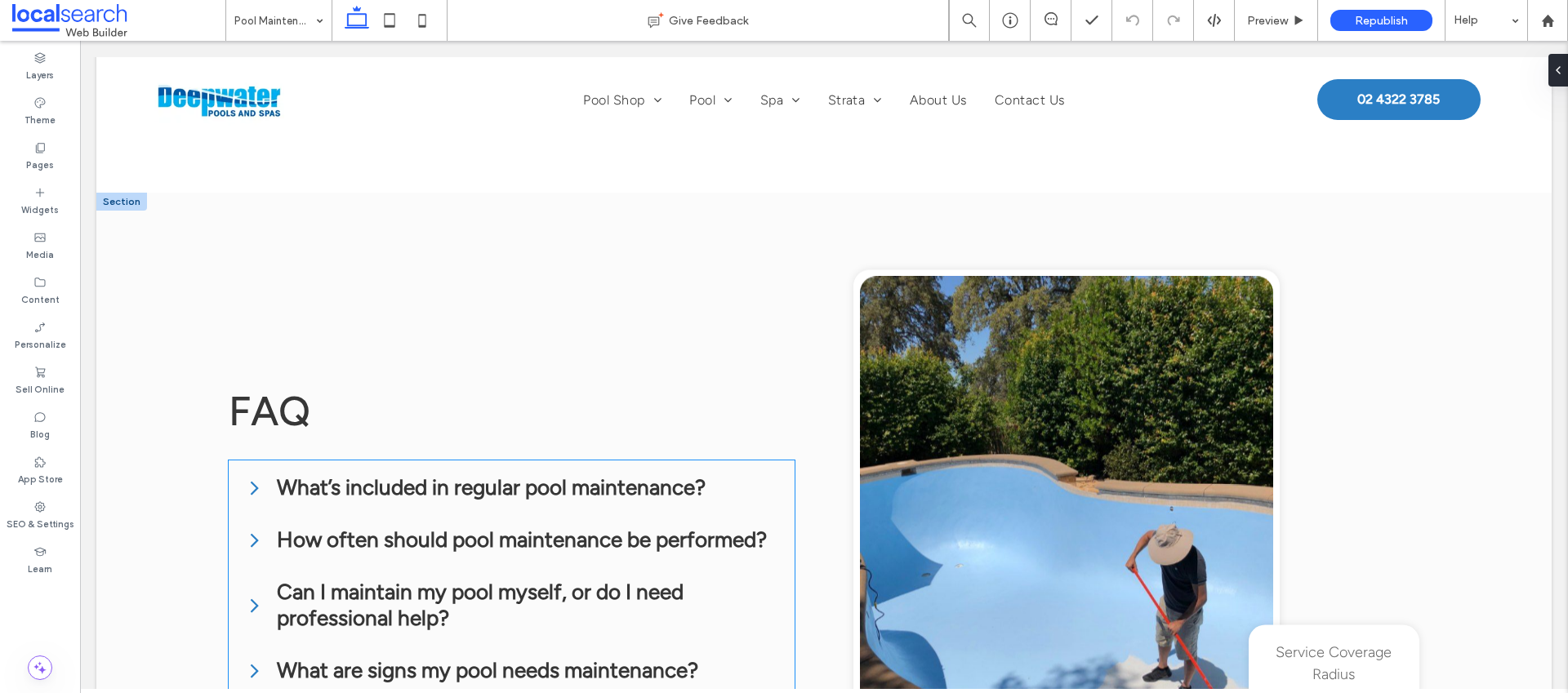
scroll to position [4916, 0]
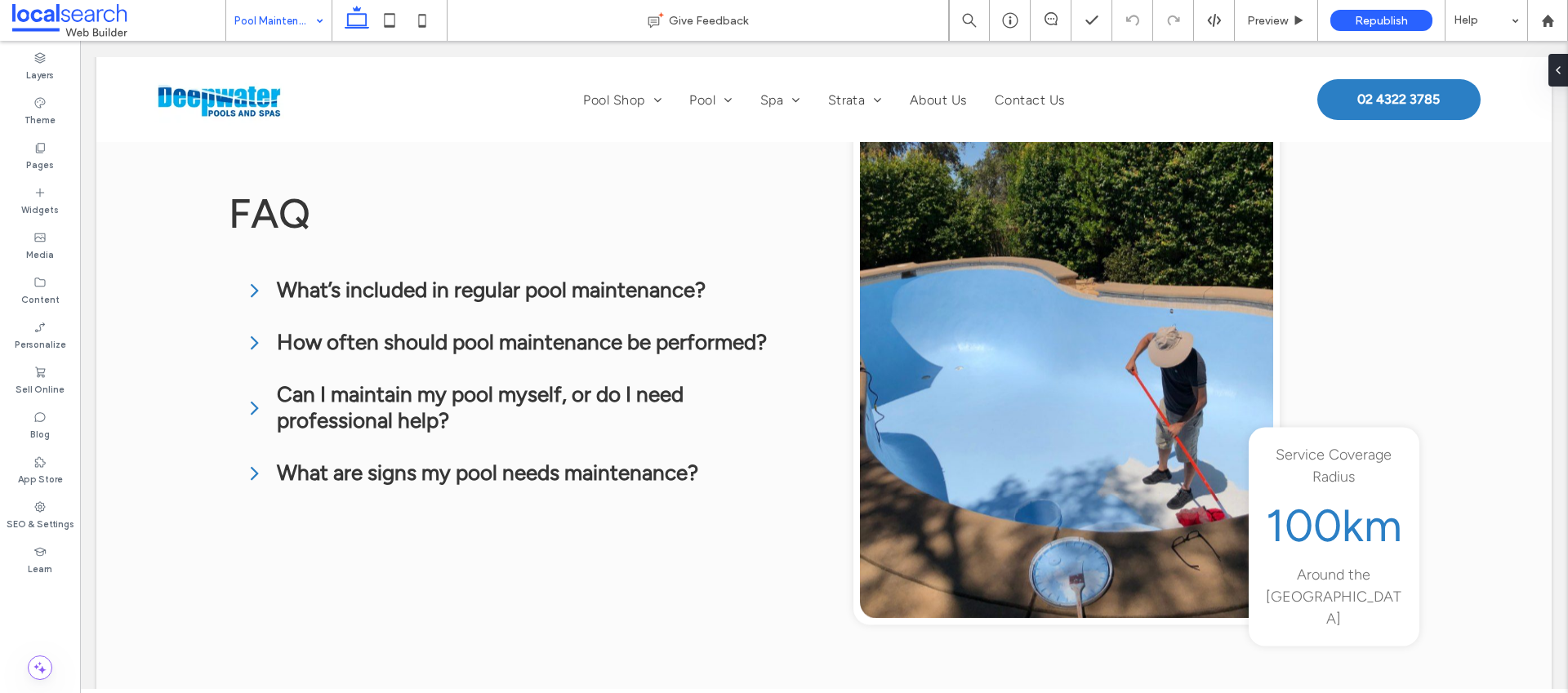
click at [268, 33] on input at bounding box center [275, 20] width 81 height 40
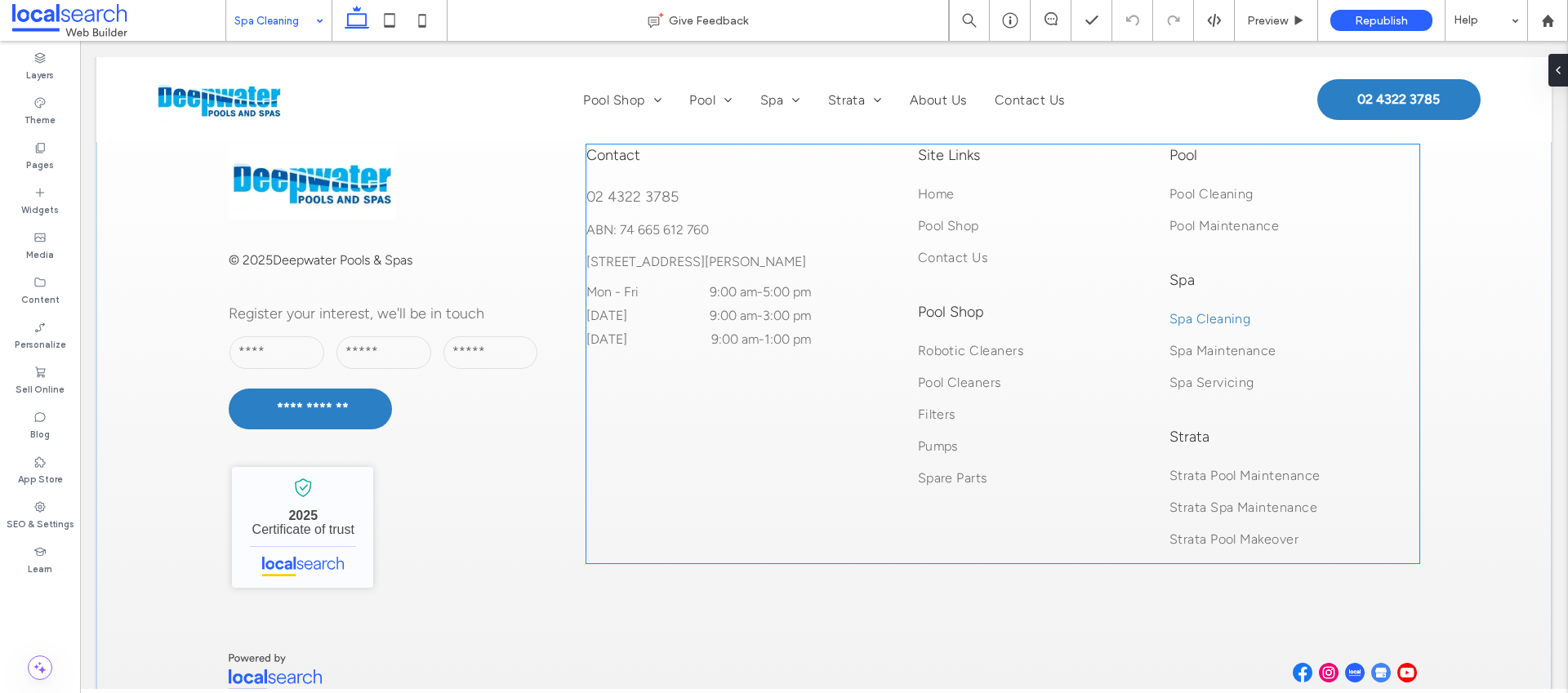
scroll to position [3432, 0]
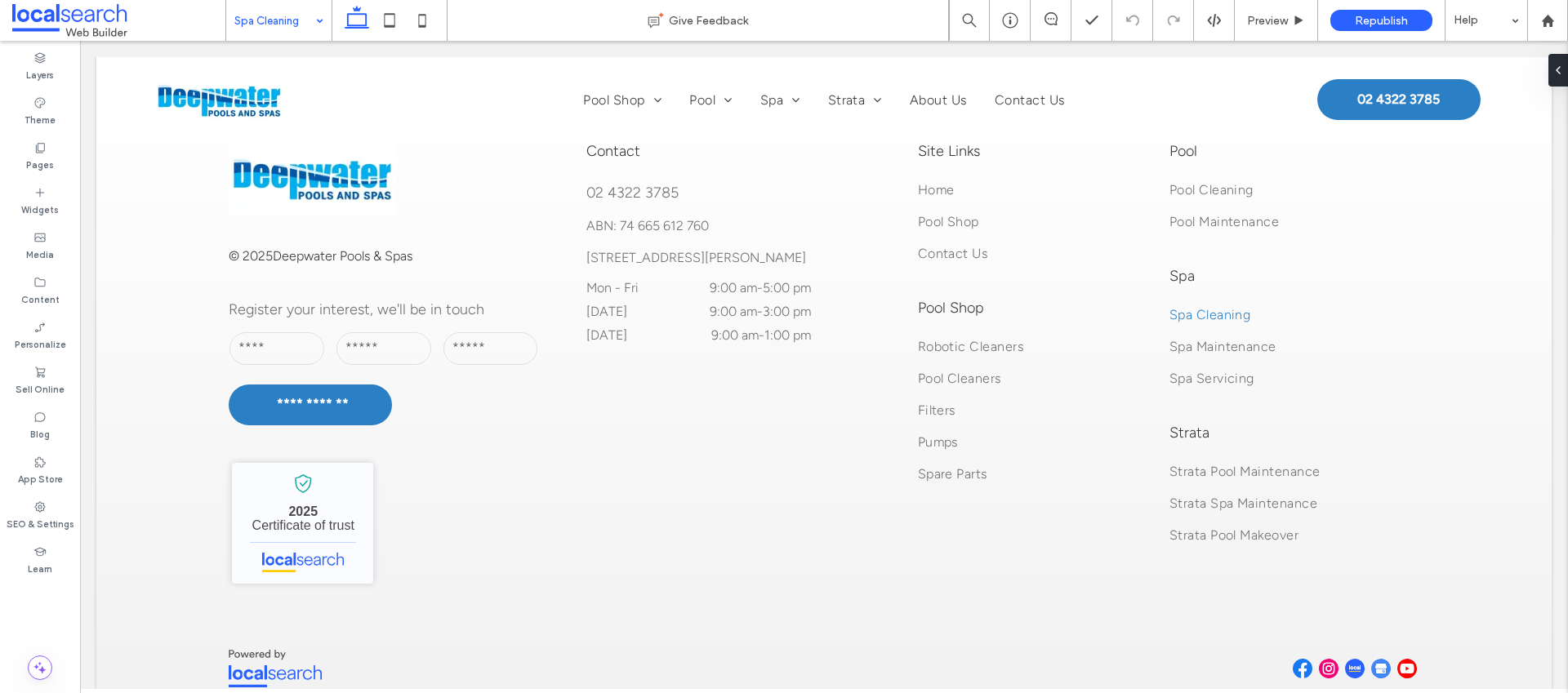
click at [265, 34] on input at bounding box center [275, 20] width 81 height 40
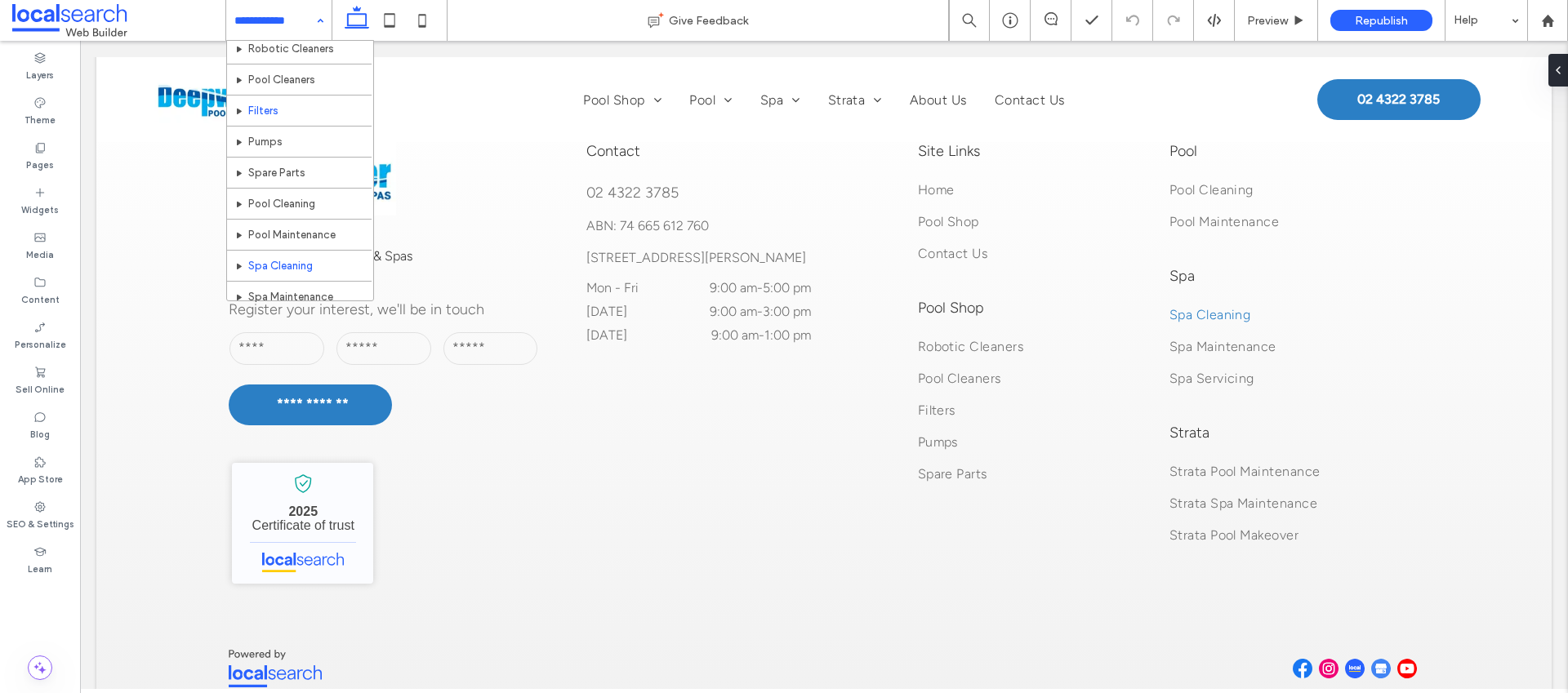
scroll to position [234, 0]
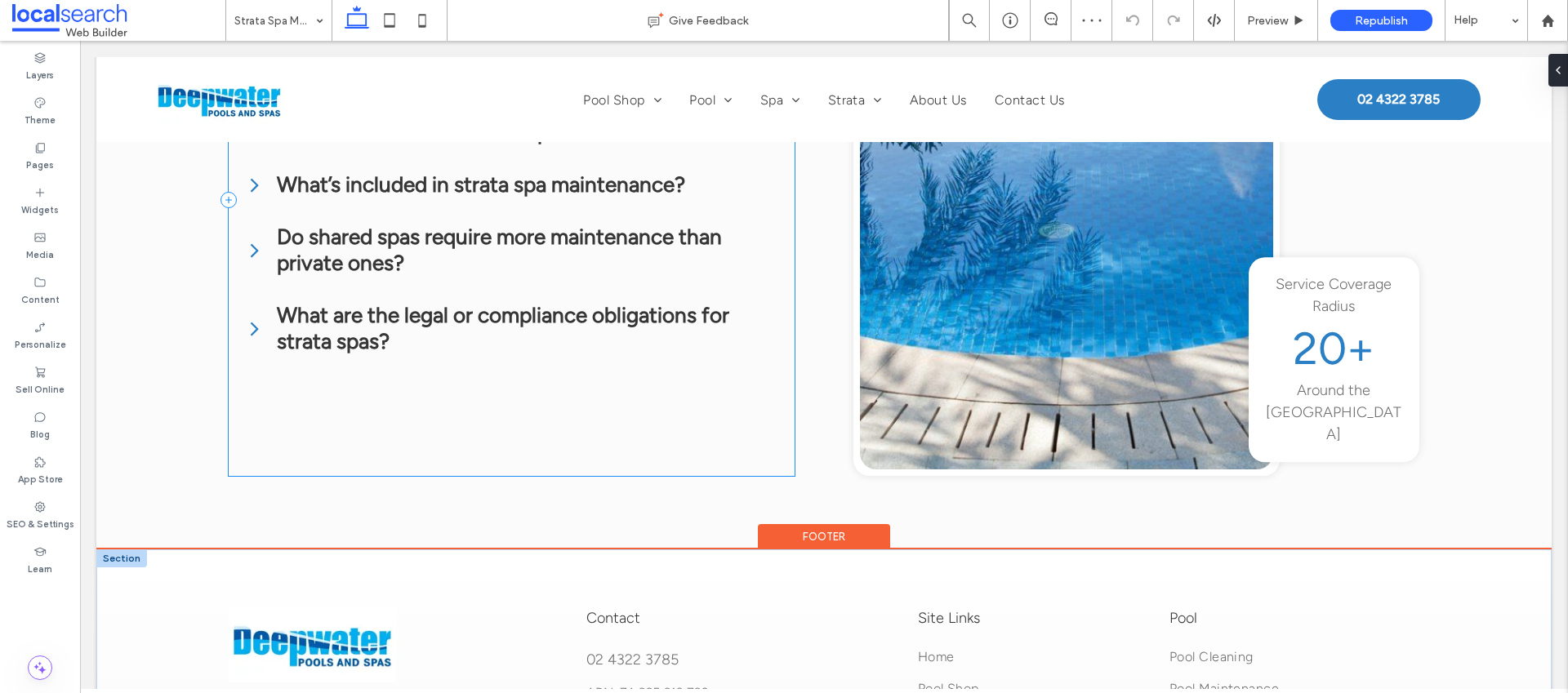
scroll to position [3600, 0]
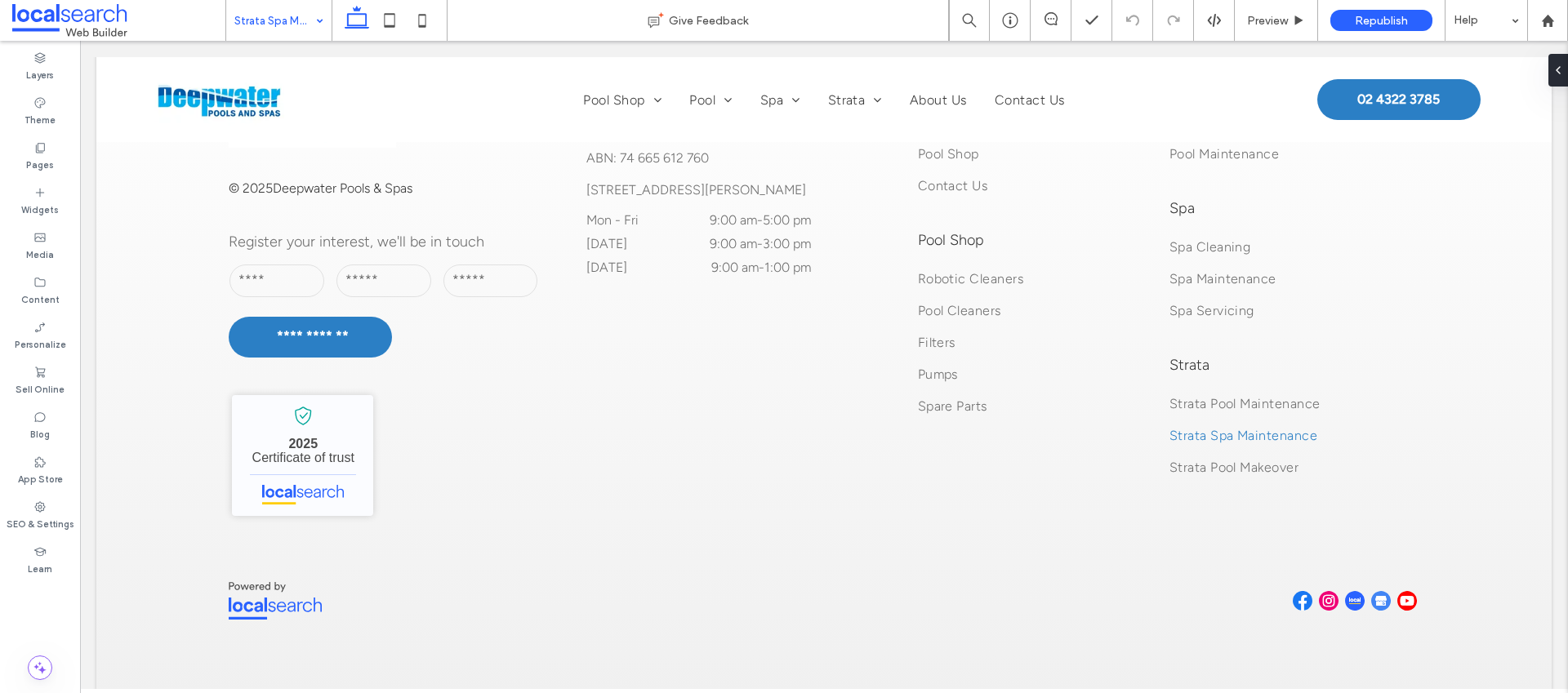
click at [274, 27] on input at bounding box center [275, 20] width 81 height 40
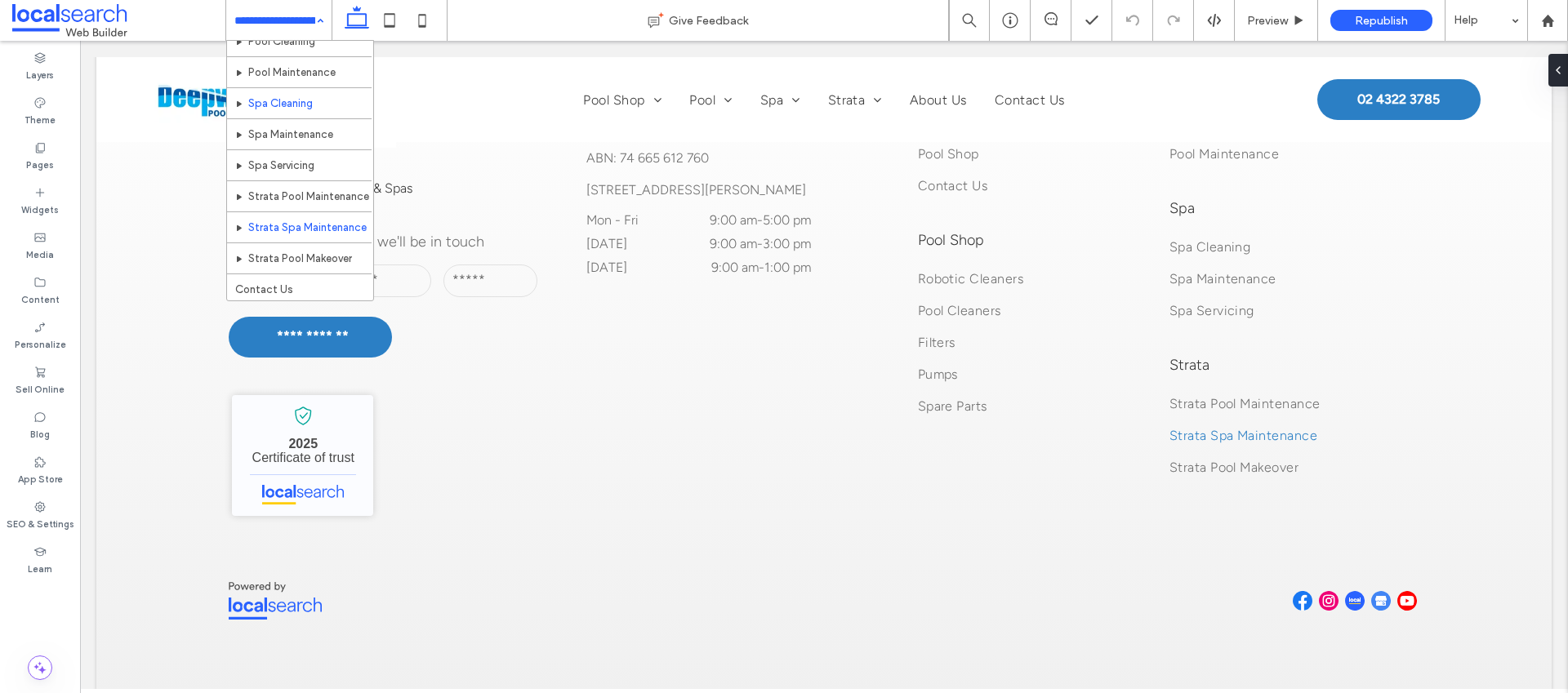
scroll to position [234, 0]
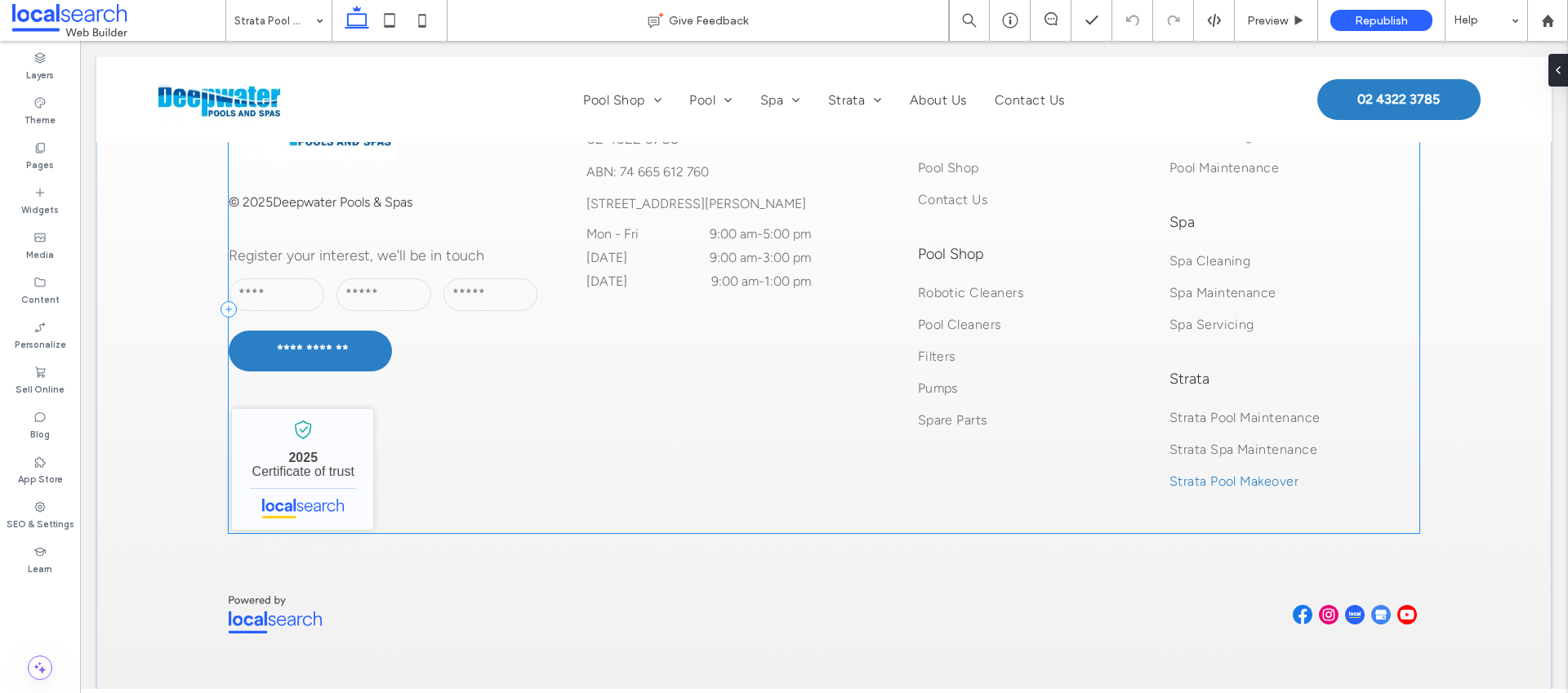
scroll to position [3578, 0]
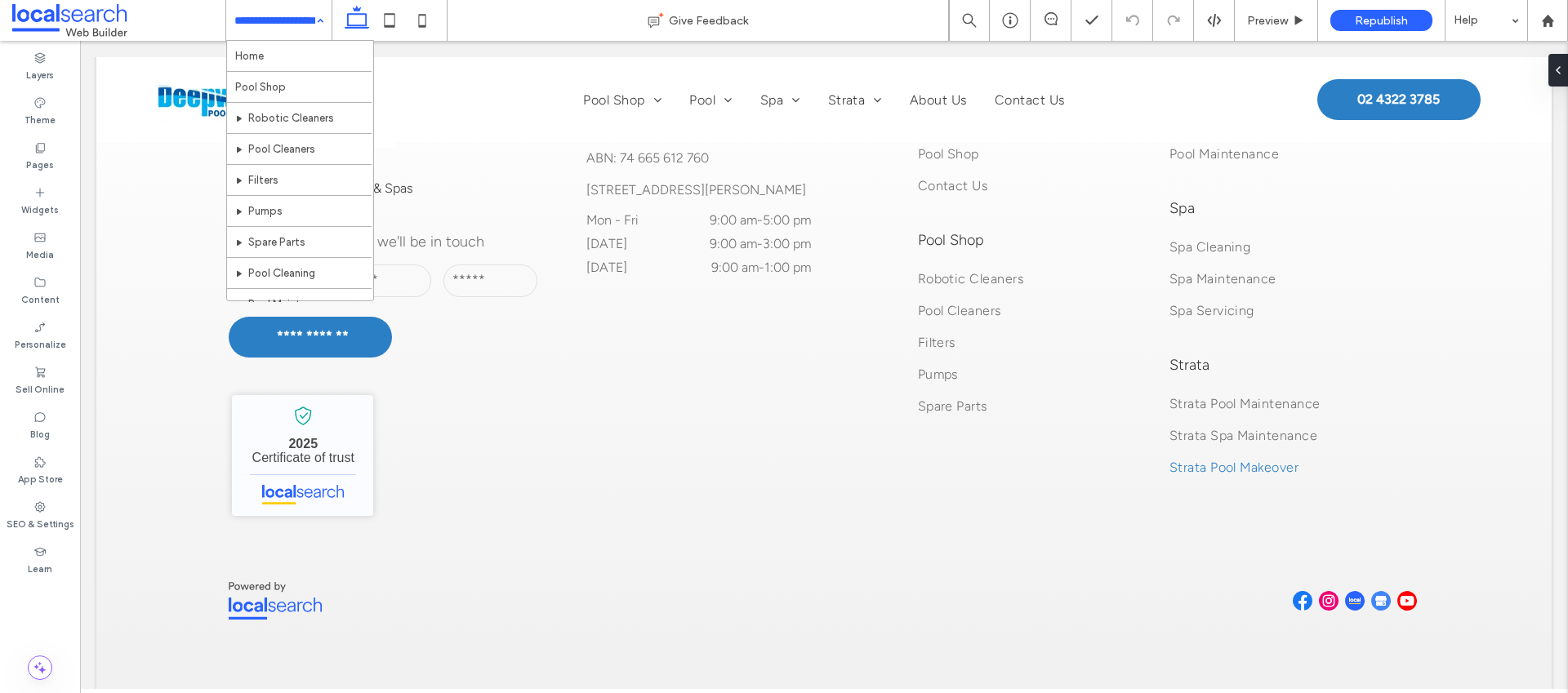
click at [287, 26] on input at bounding box center [275, 20] width 81 height 40
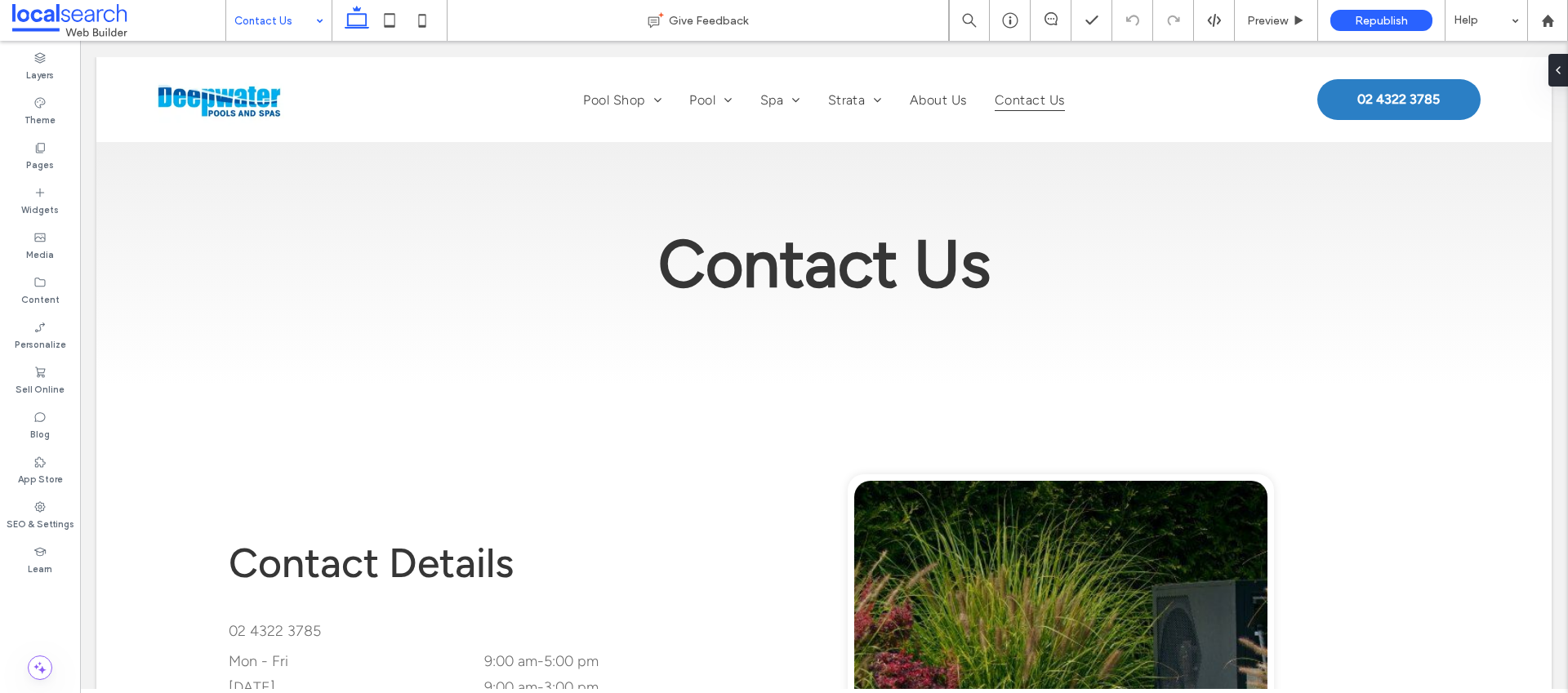
click at [260, 21] on input at bounding box center [275, 20] width 81 height 40
click at [302, 24] on div "Home Give Feedback Preview Republish Help Design Panel Site Comments Team & Cli…" at bounding box center [784, 346] width 1568 height 693
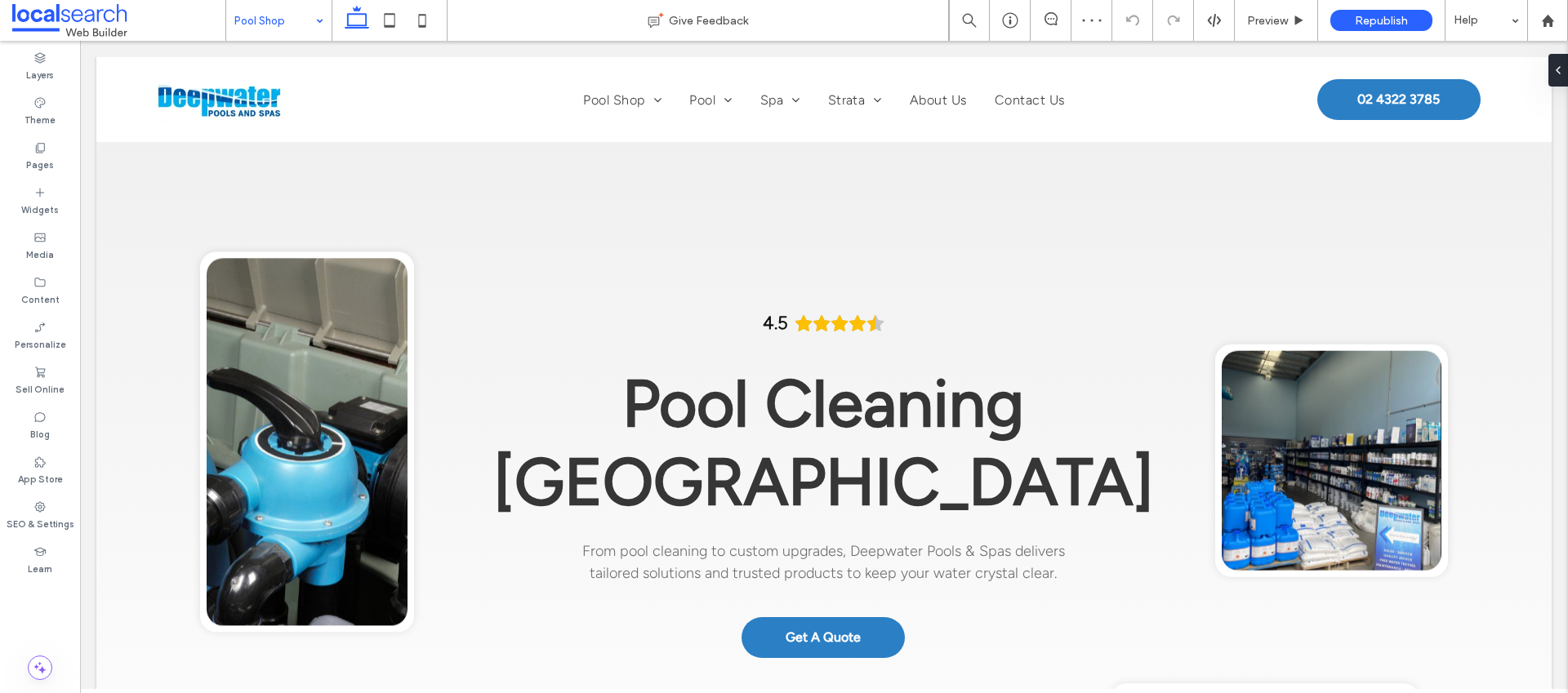
click at [305, 23] on input at bounding box center [275, 20] width 81 height 40
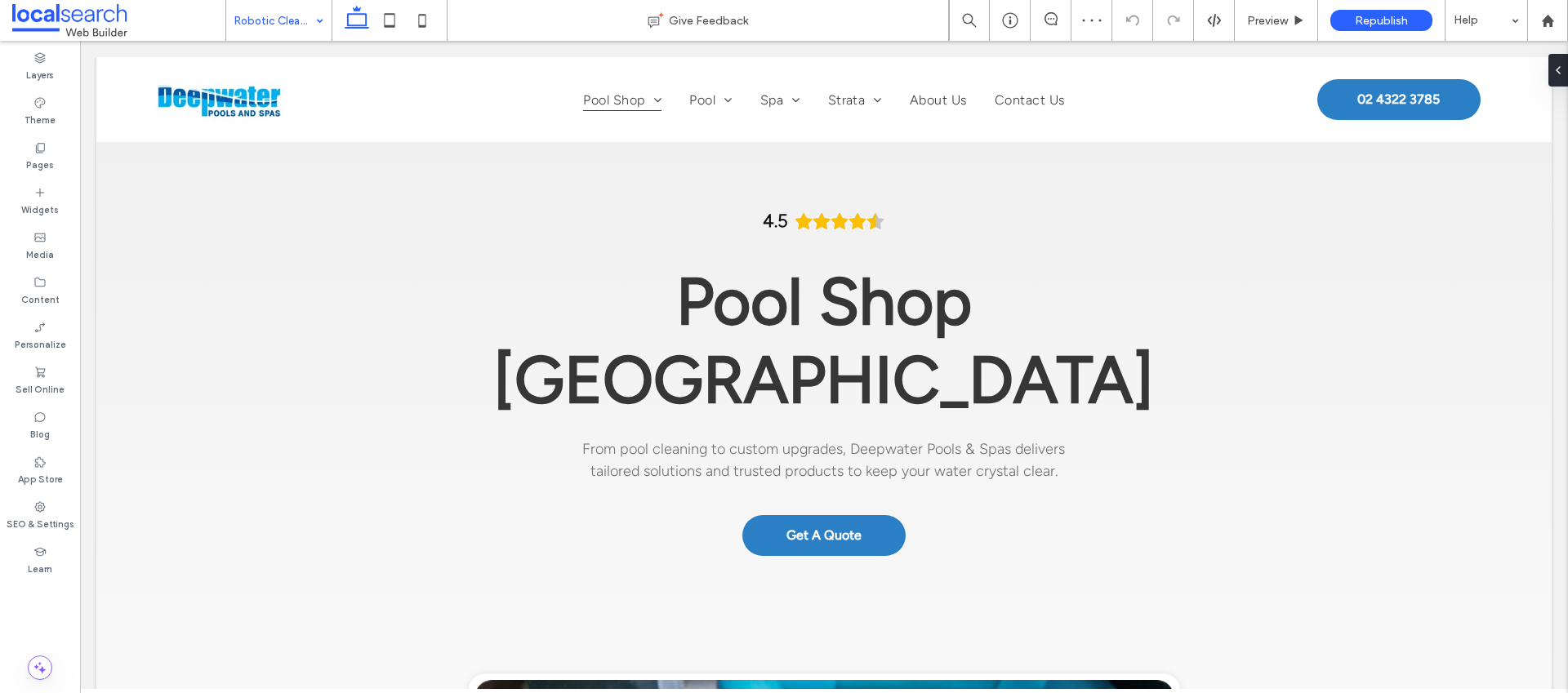
click at [304, 17] on input at bounding box center [275, 20] width 81 height 40
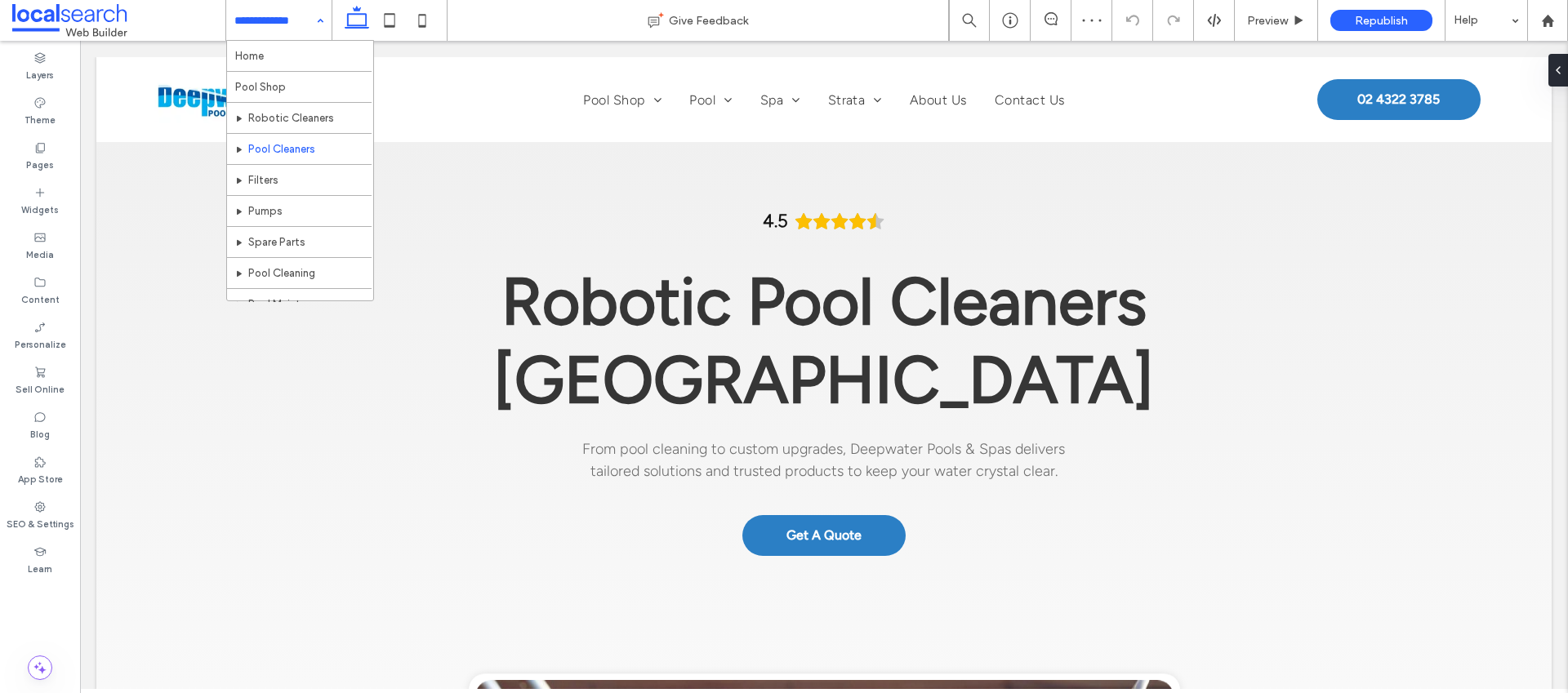
click at [285, 24] on input at bounding box center [275, 20] width 81 height 40
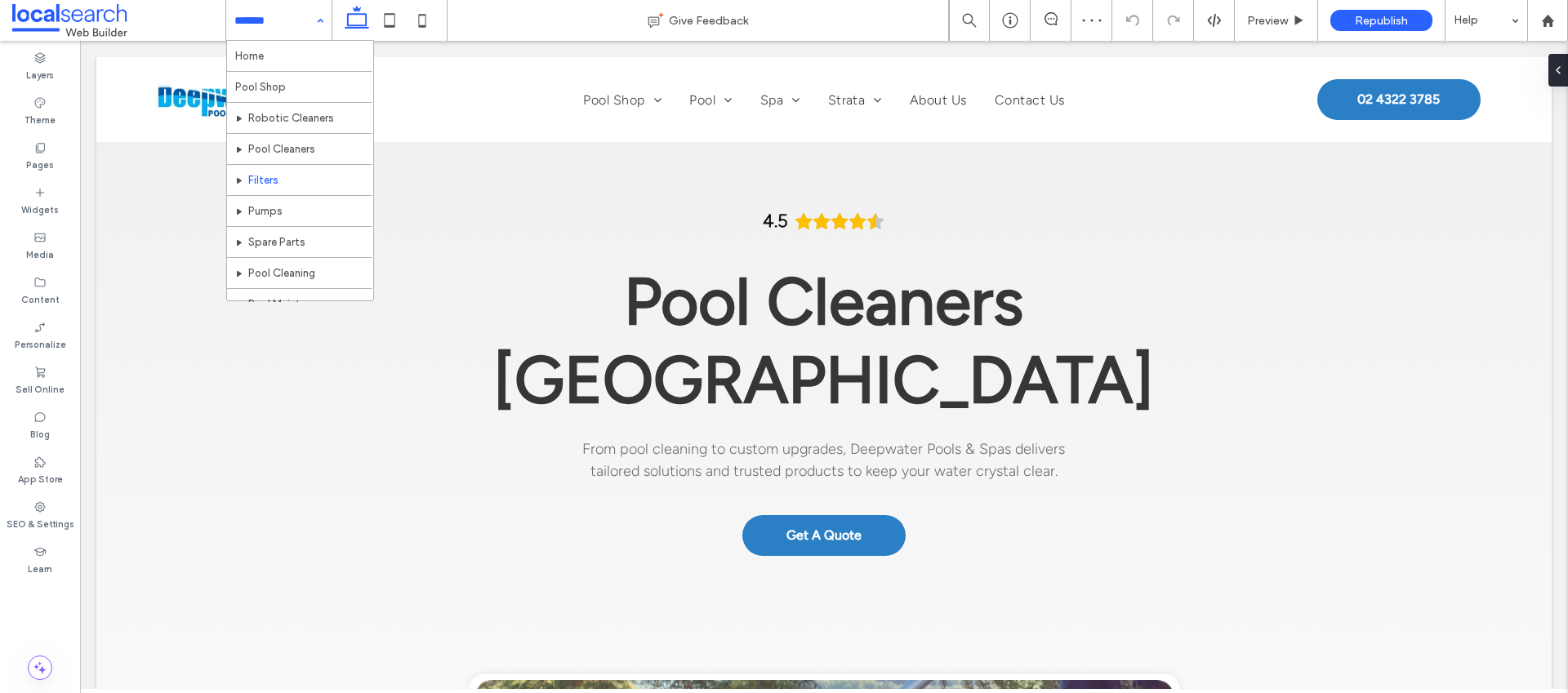
click at [283, 13] on input at bounding box center [275, 20] width 81 height 40
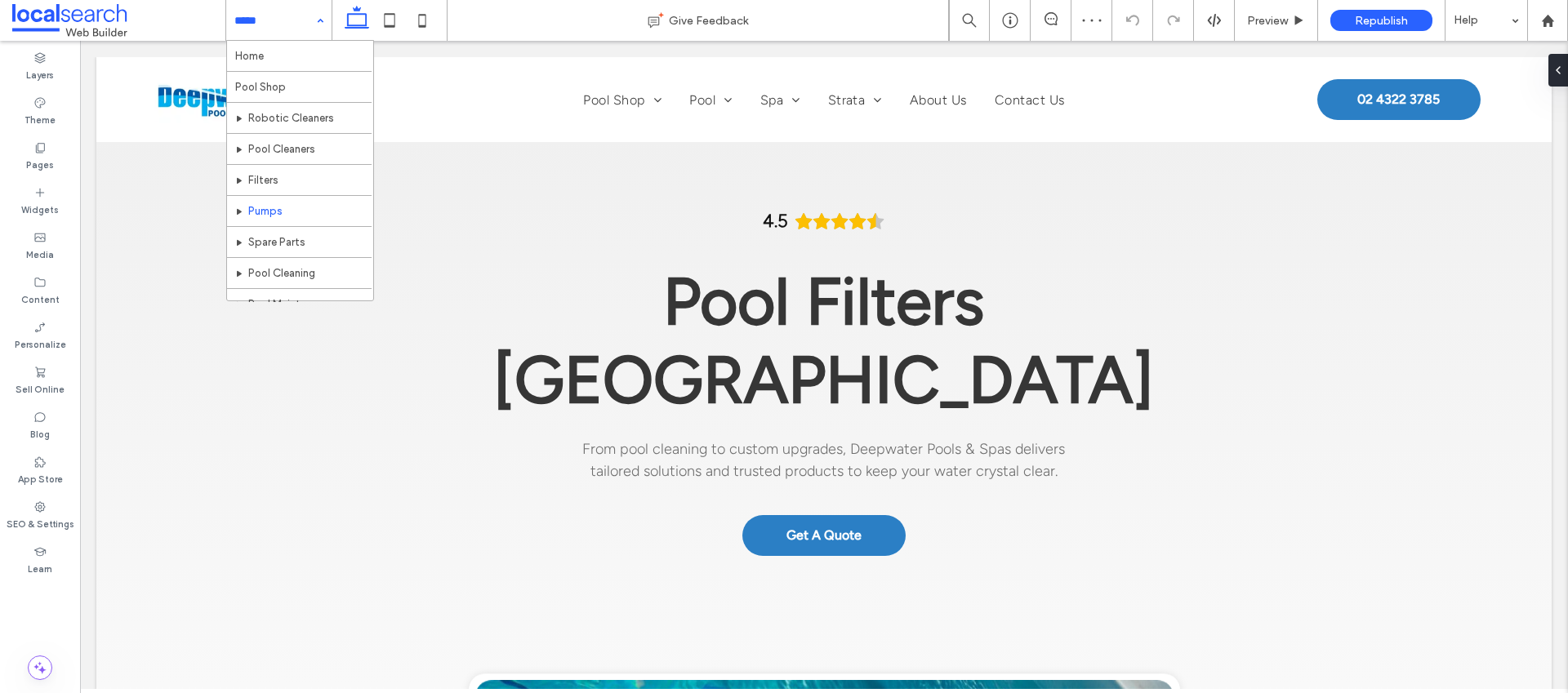
click at [280, 21] on input at bounding box center [275, 20] width 81 height 40
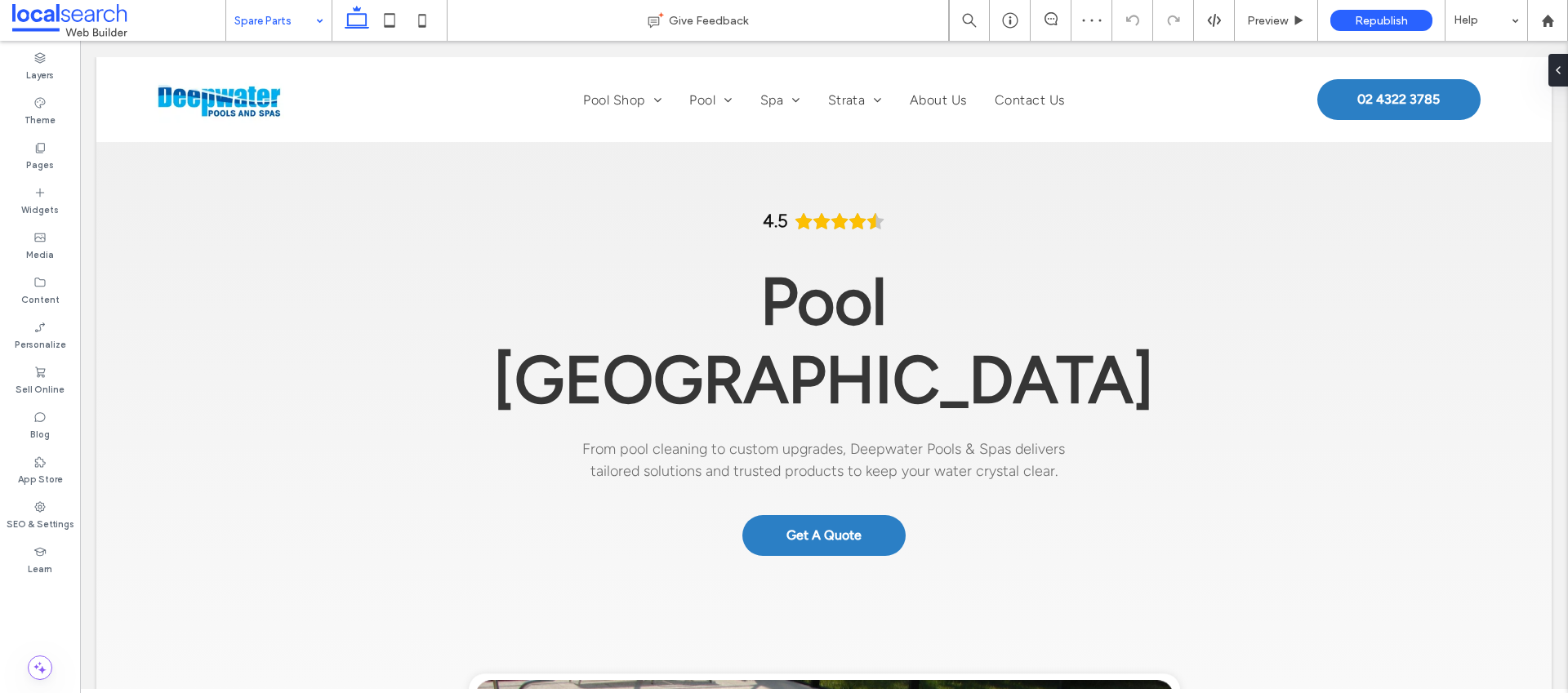
click at [285, 22] on input at bounding box center [275, 20] width 81 height 40
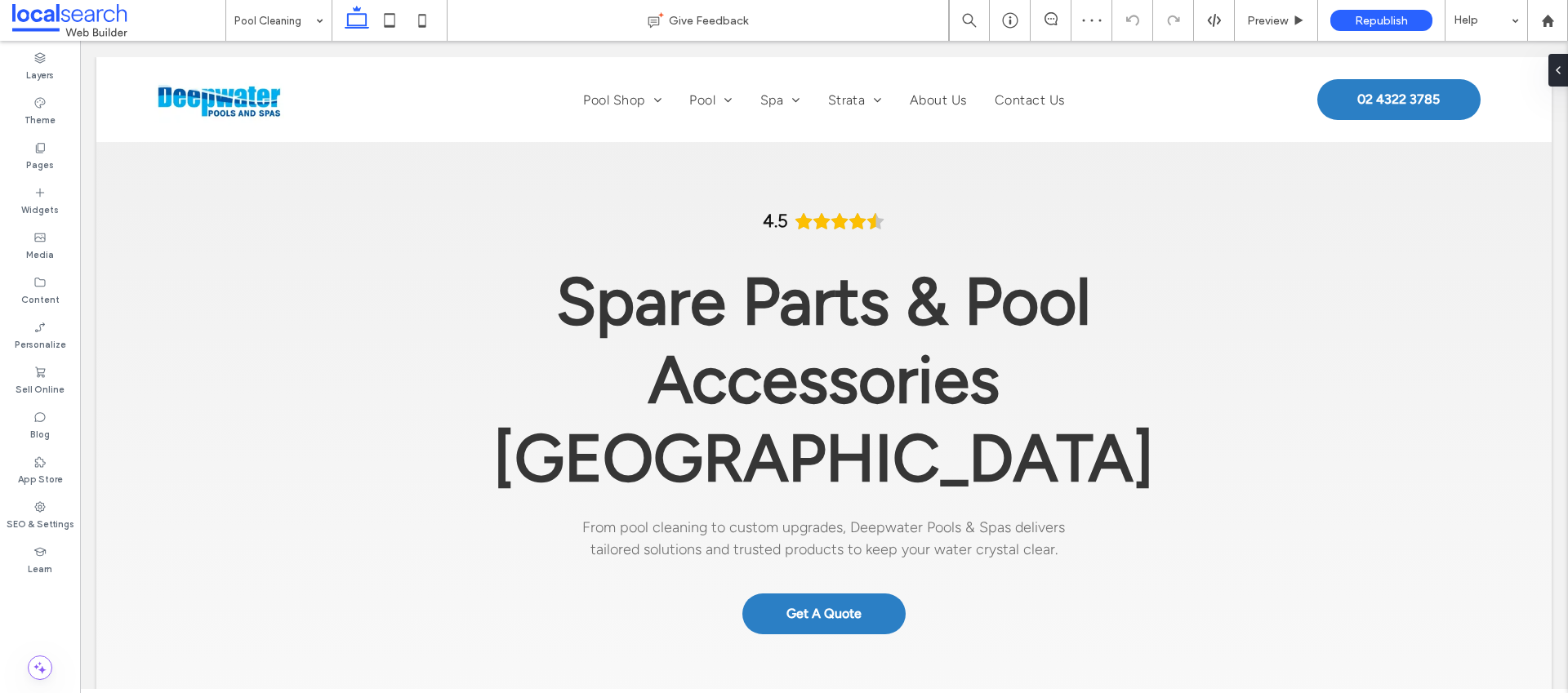
click at [284, 19] on input at bounding box center [275, 20] width 81 height 40
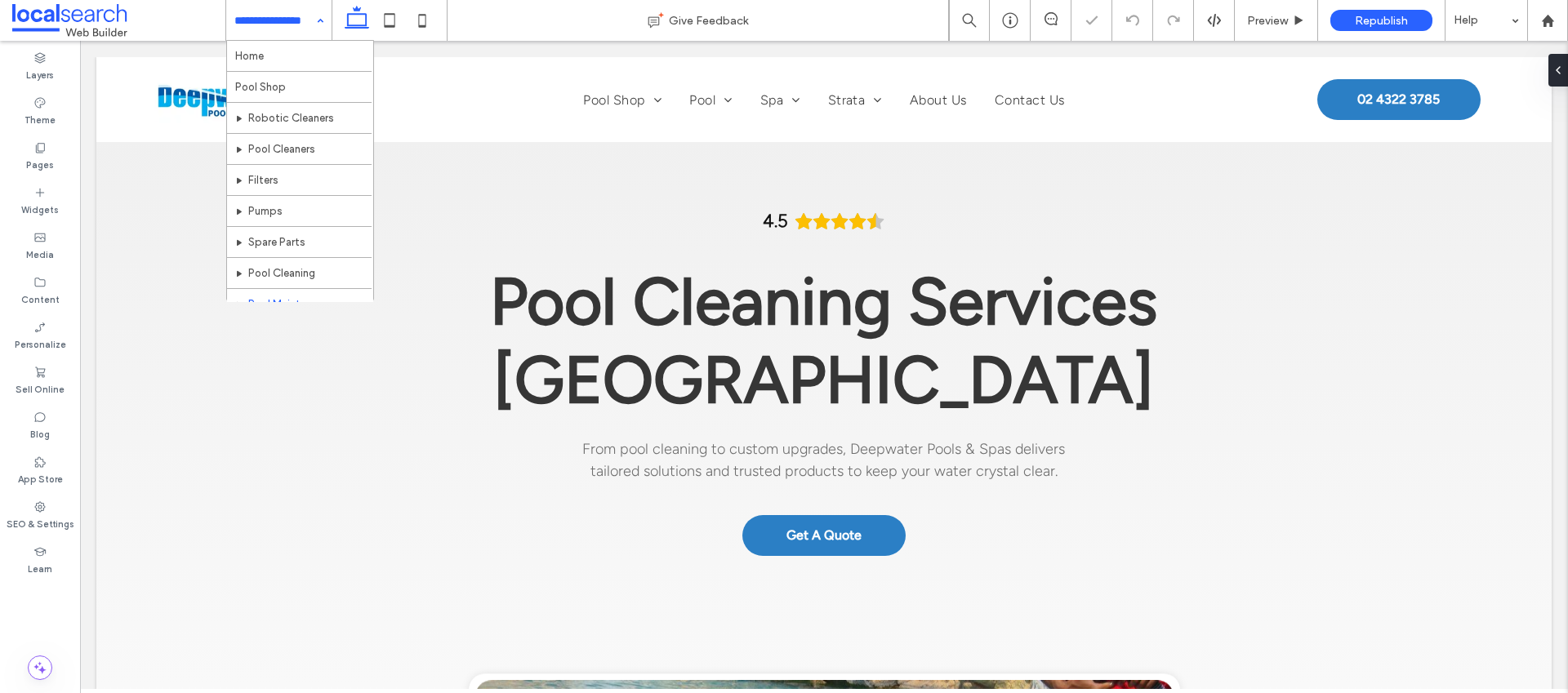
click at [290, 24] on input at bounding box center [275, 20] width 81 height 40
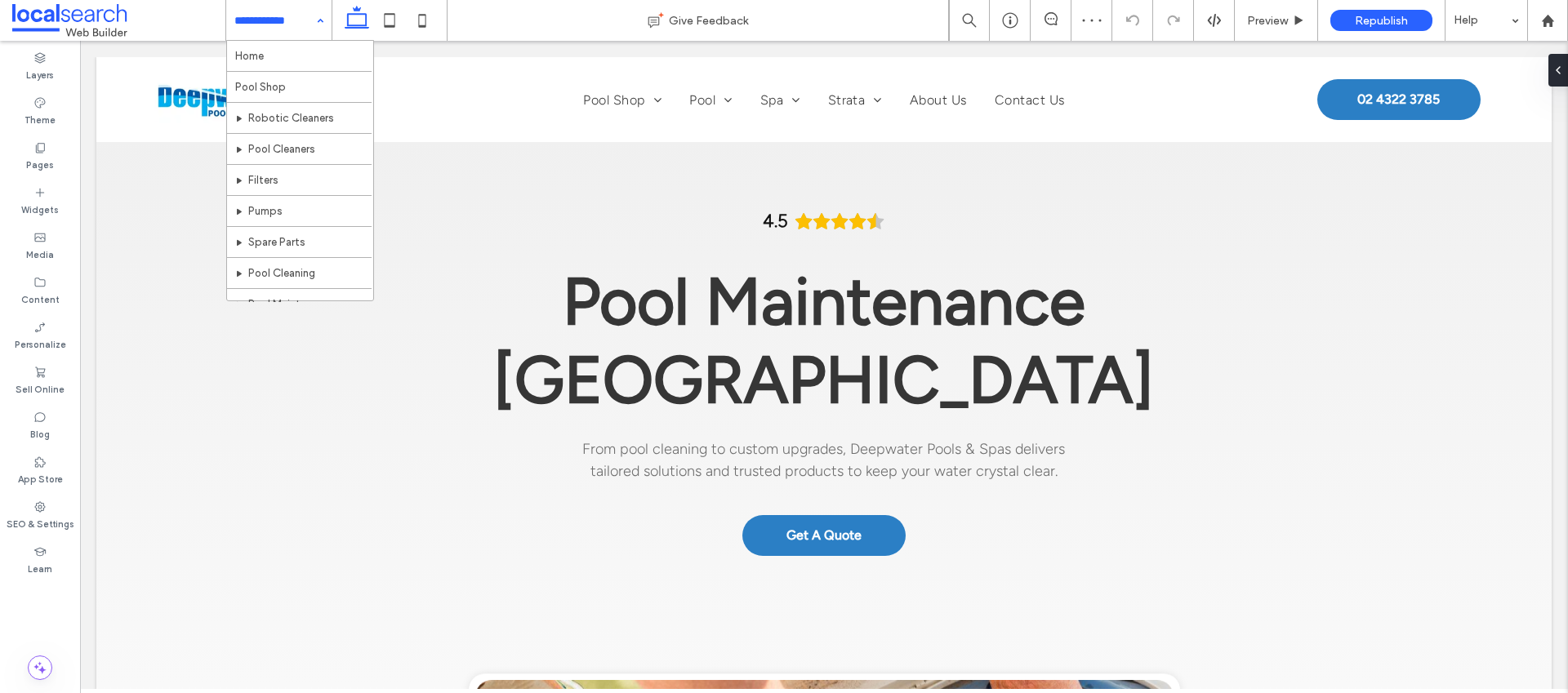
click at [291, 22] on input at bounding box center [275, 20] width 81 height 40
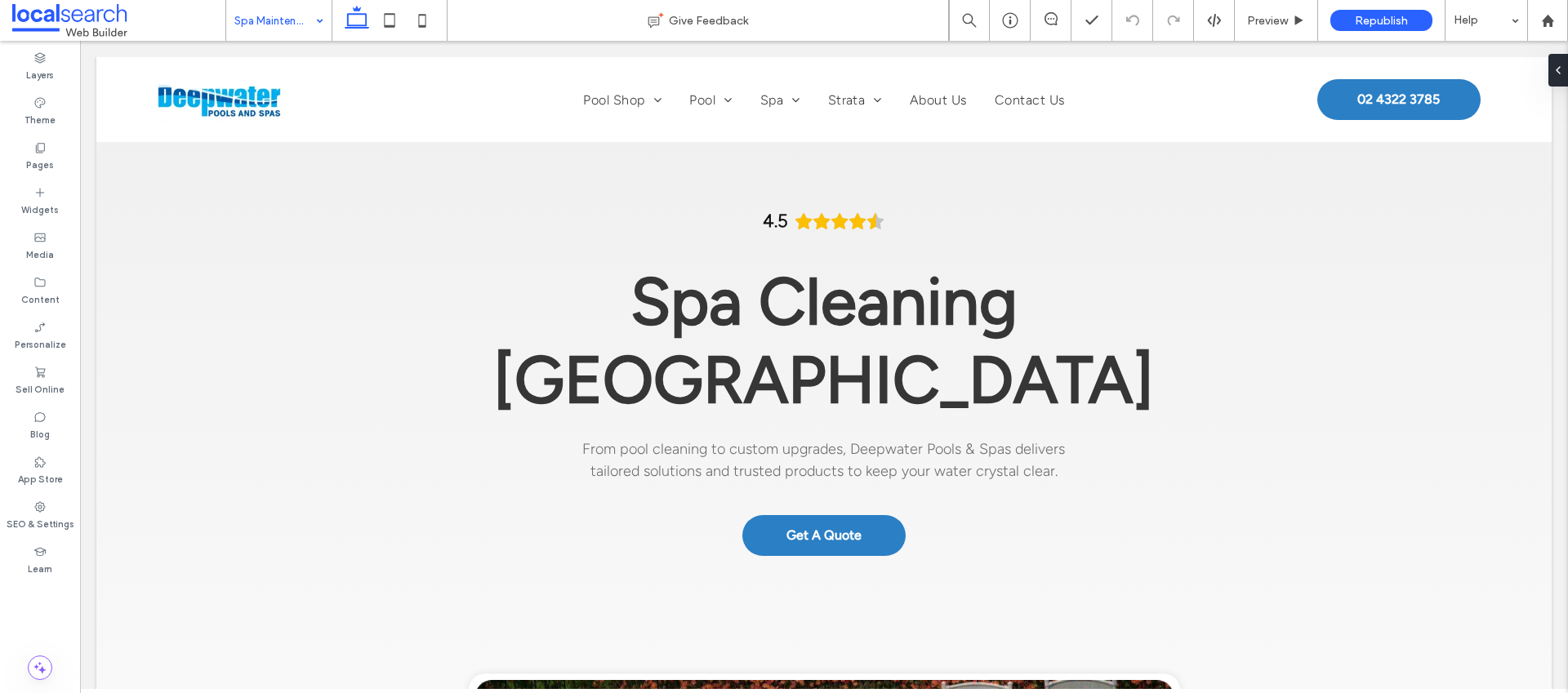
click at [300, 24] on input at bounding box center [275, 20] width 81 height 40
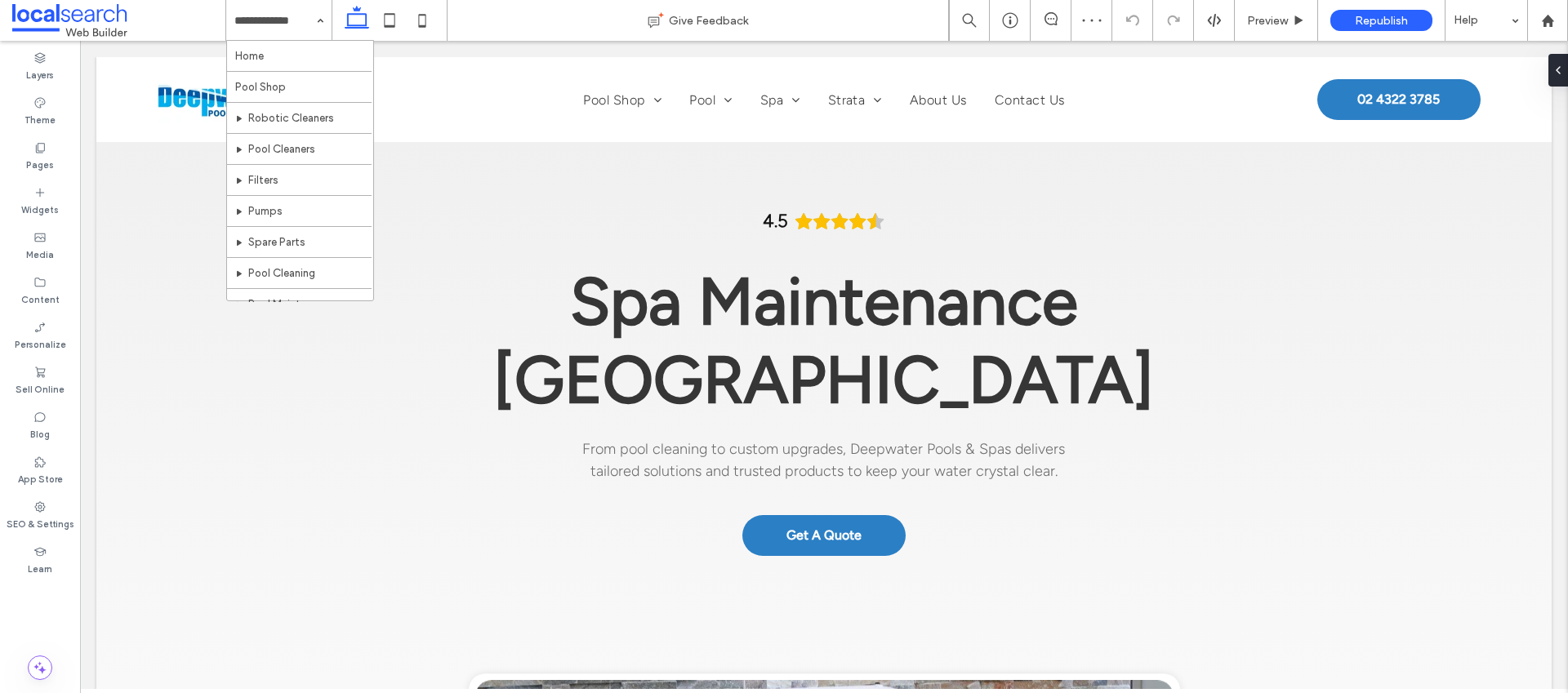
click at [295, 16] on input at bounding box center [275, 20] width 81 height 40
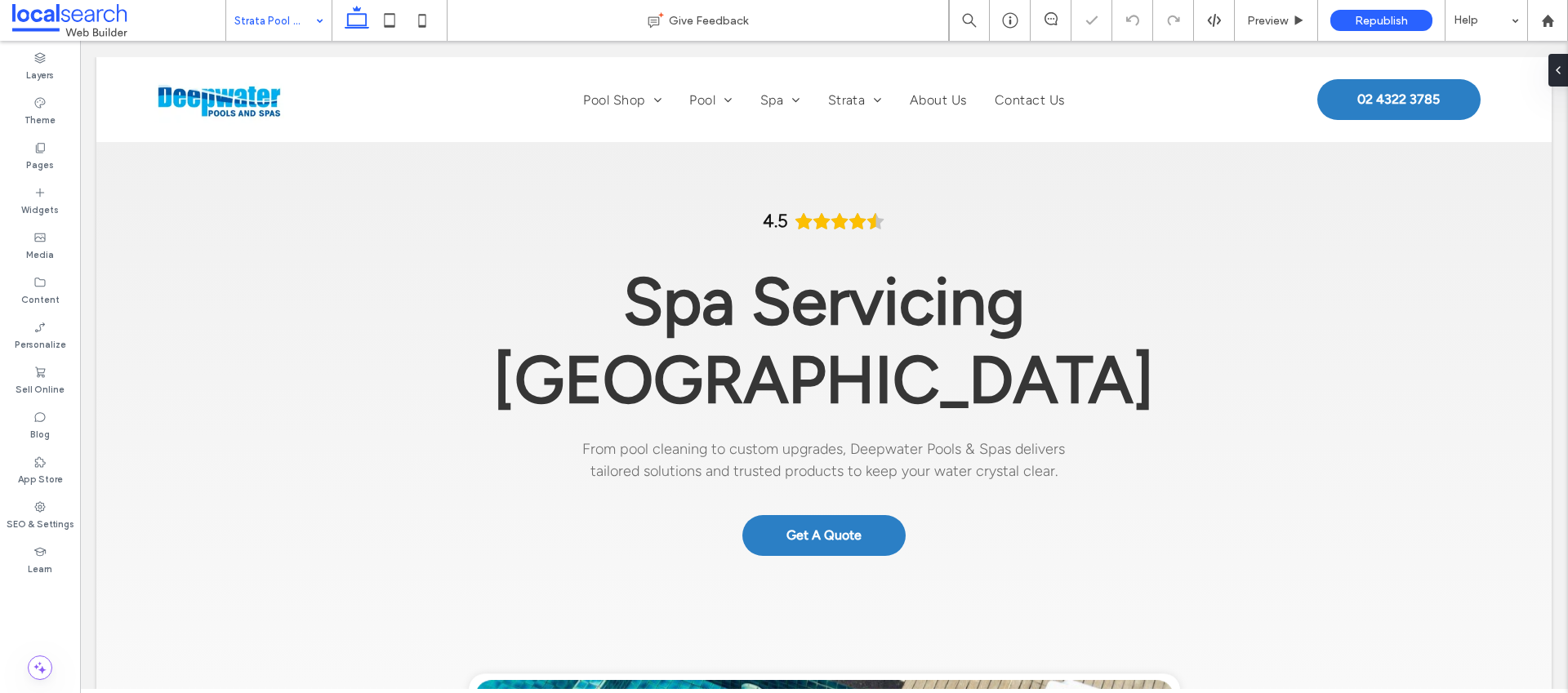
click at [294, 31] on input at bounding box center [275, 20] width 81 height 40
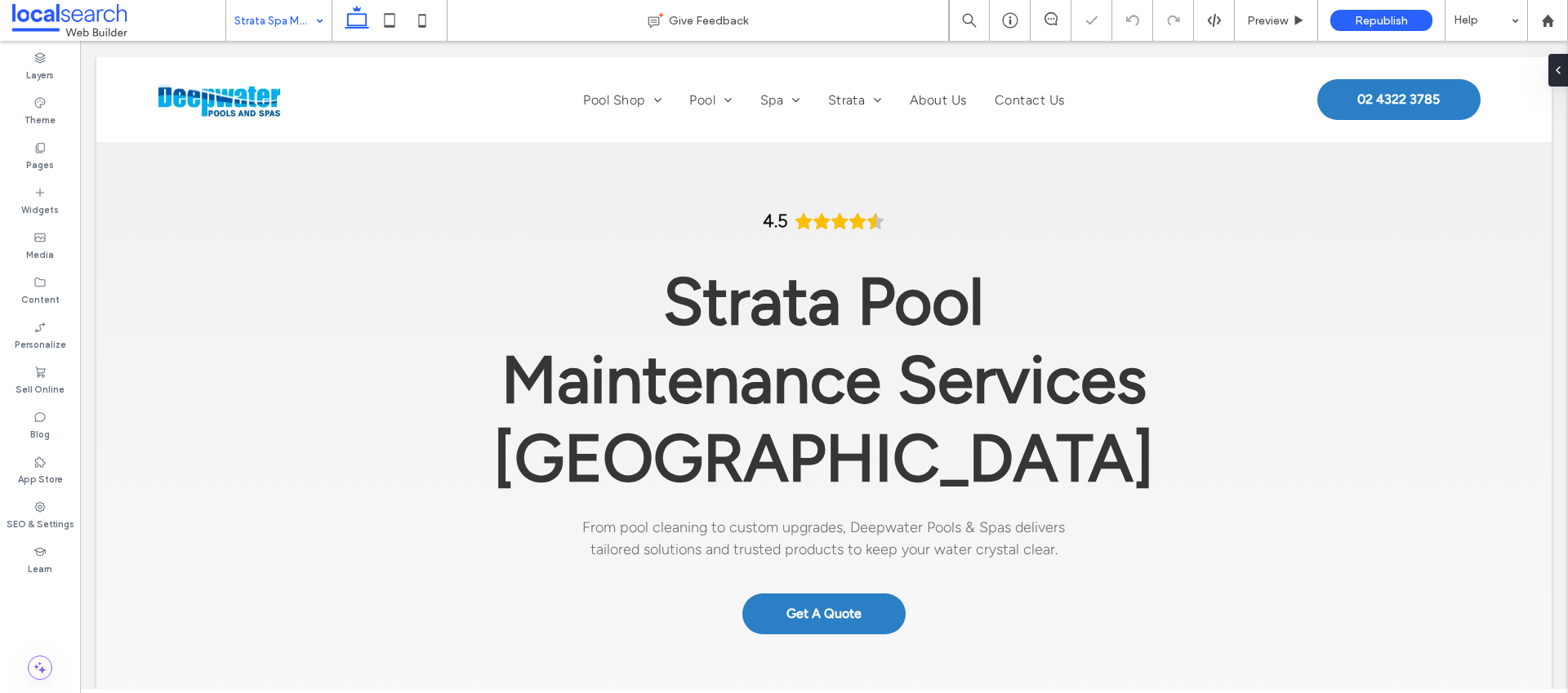
click at [311, 22] on div "Strata Spa Maintenance" at bounding box center [279, 20] width 105 height 40
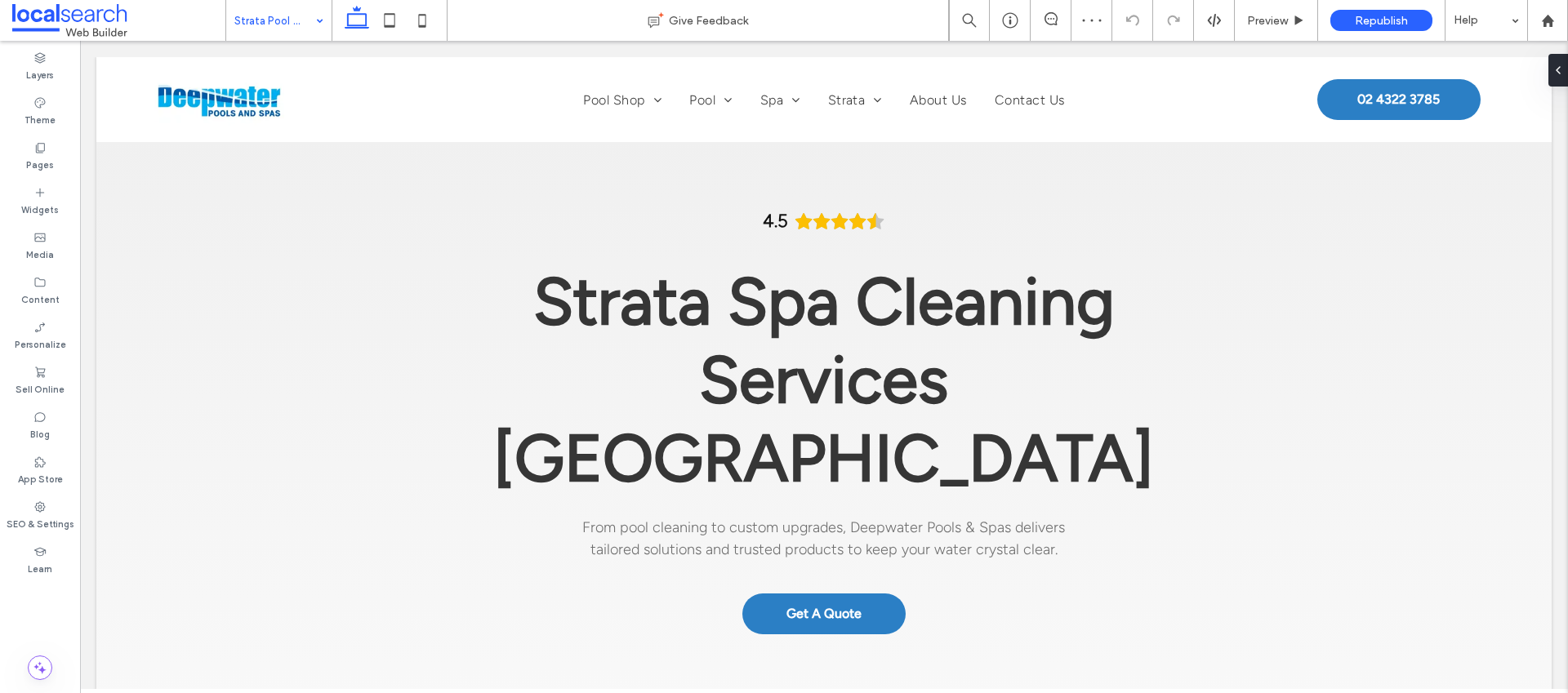
click at [296, 22] on input at bounding box center [275, 20] width 81 height 40
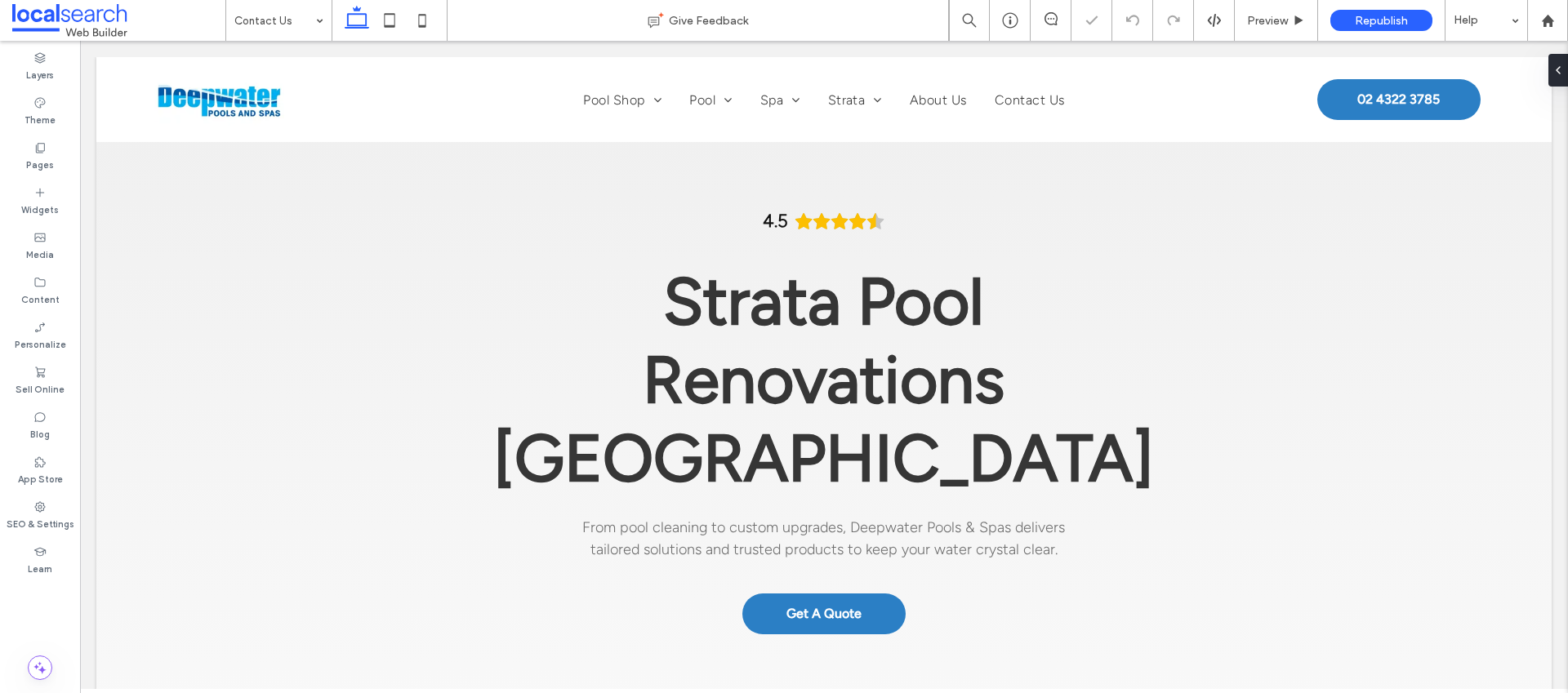
click at [298, 15] on input at bounding box center [275, 20] width 81 height 40
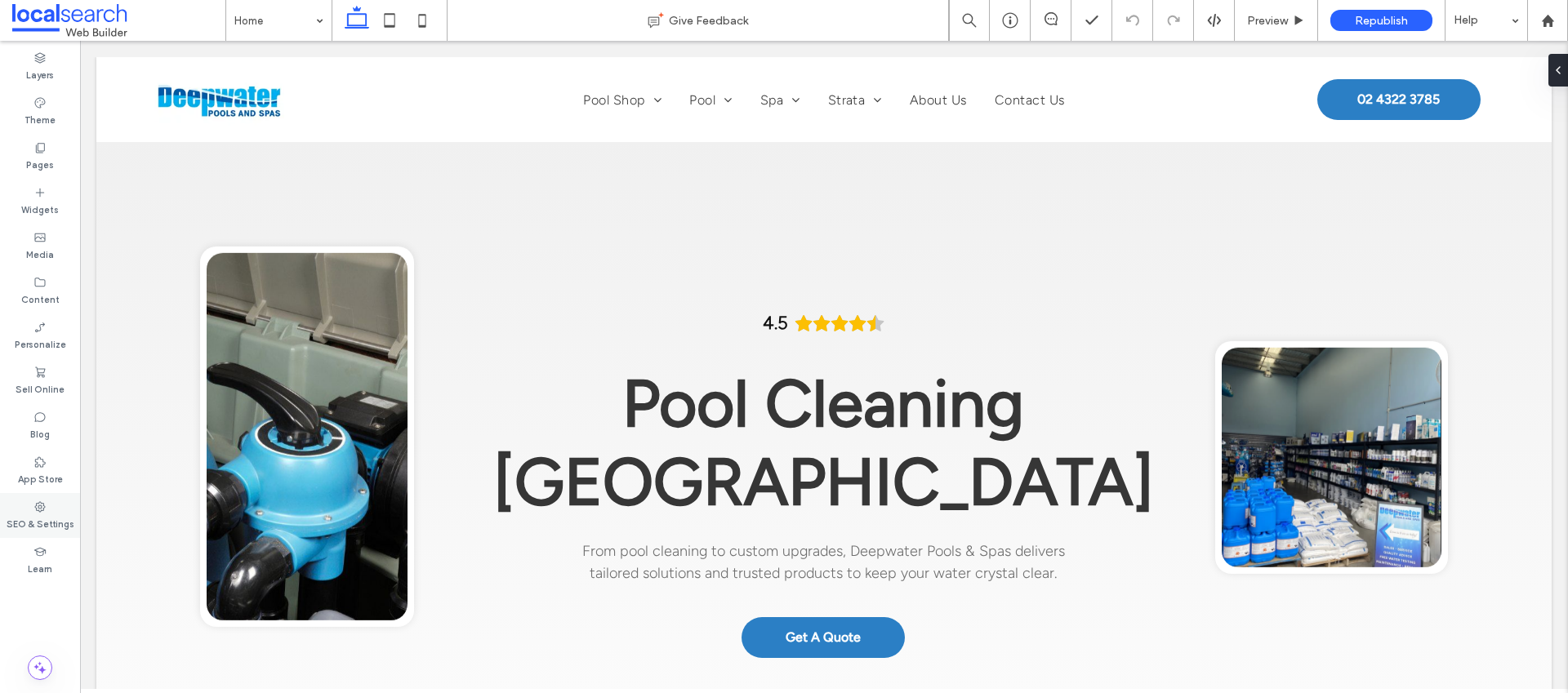
click at [53, 519] on label "SEO & Settings" at bounding box center [41, 522] width 68 height 18
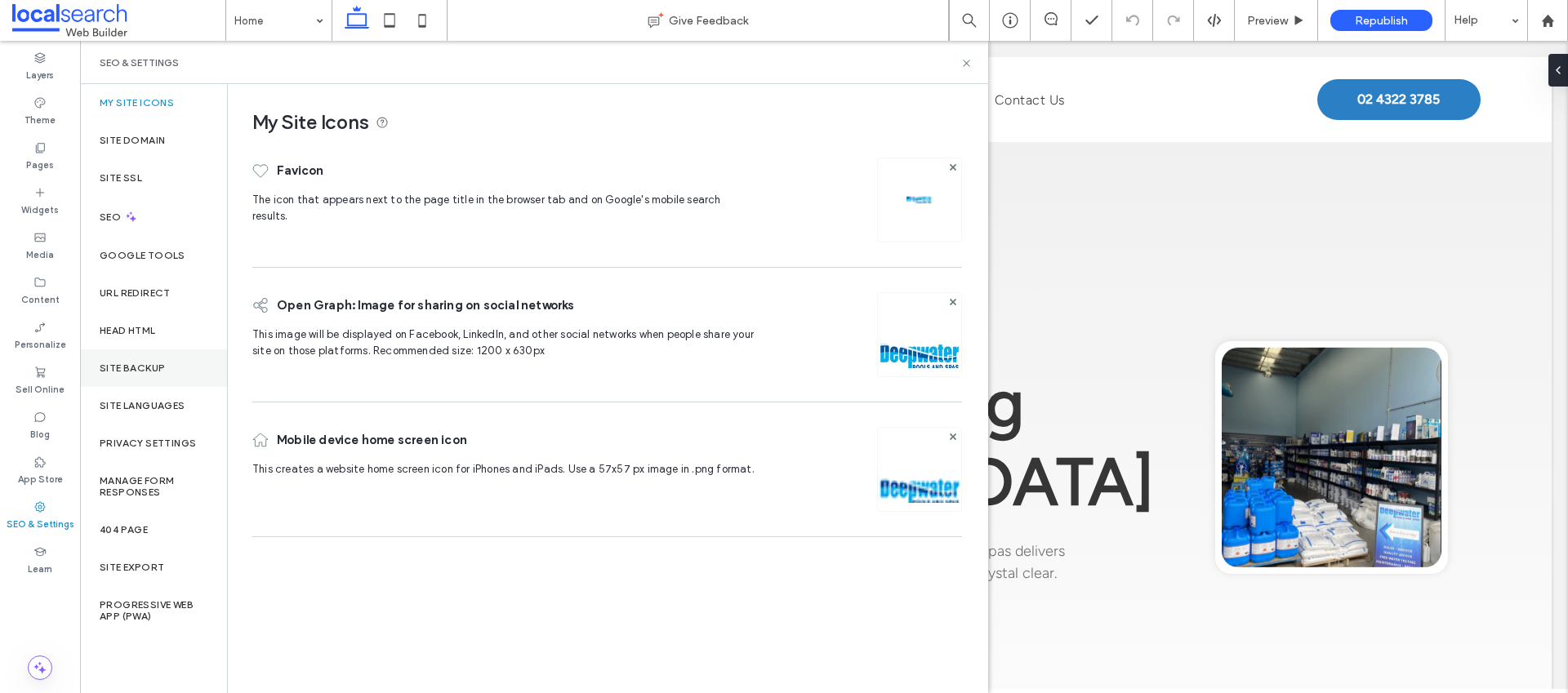
click at [152, 362] on label "Site Backup" at bounding box center [132, 368] width 66 height 12
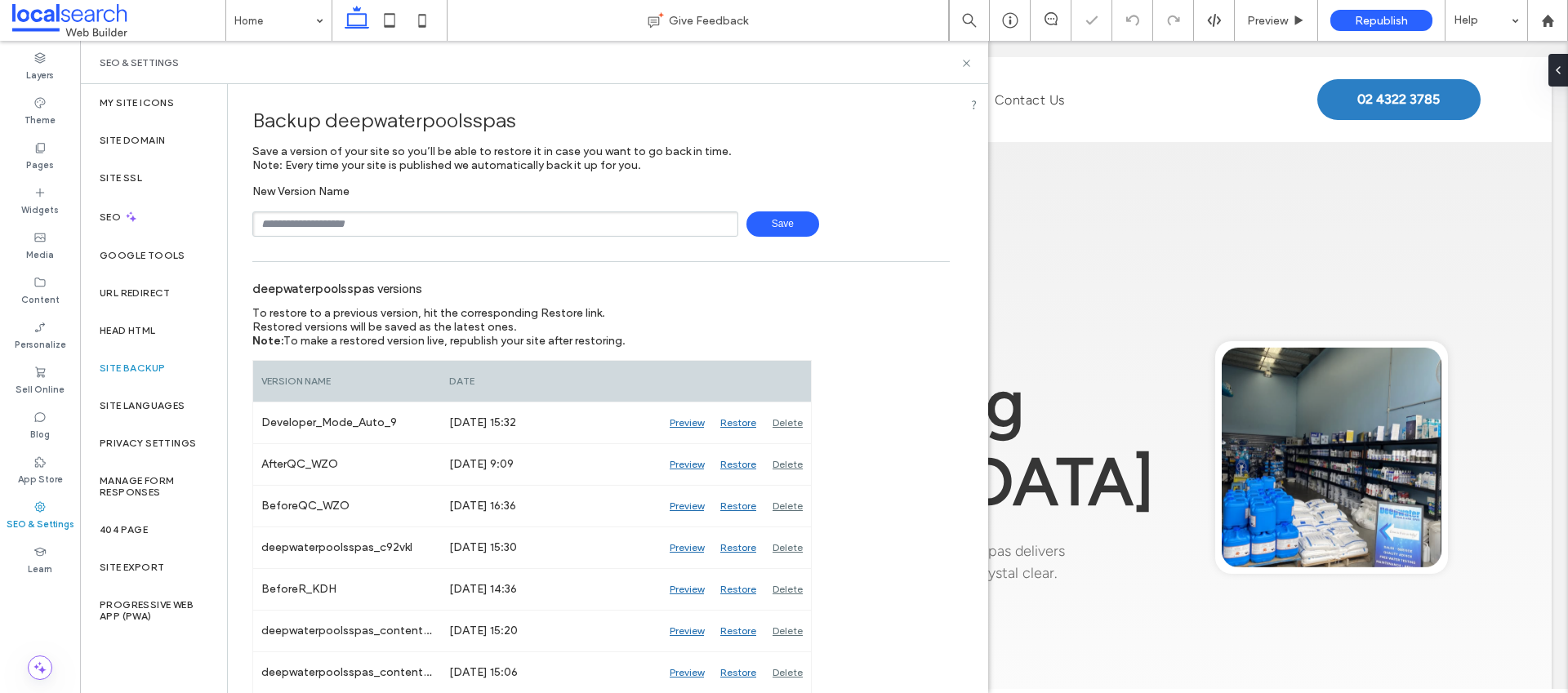
click at [349, 214] on input "text" at bounding box center [496, 224] width 486 height 25
type input "**********"
click at [786, 225] on span "Save" at bounding box center [782, 224] width 72 height 25
click at [968, 62] on icon at bounding box center [966, 63] width 13 height 13
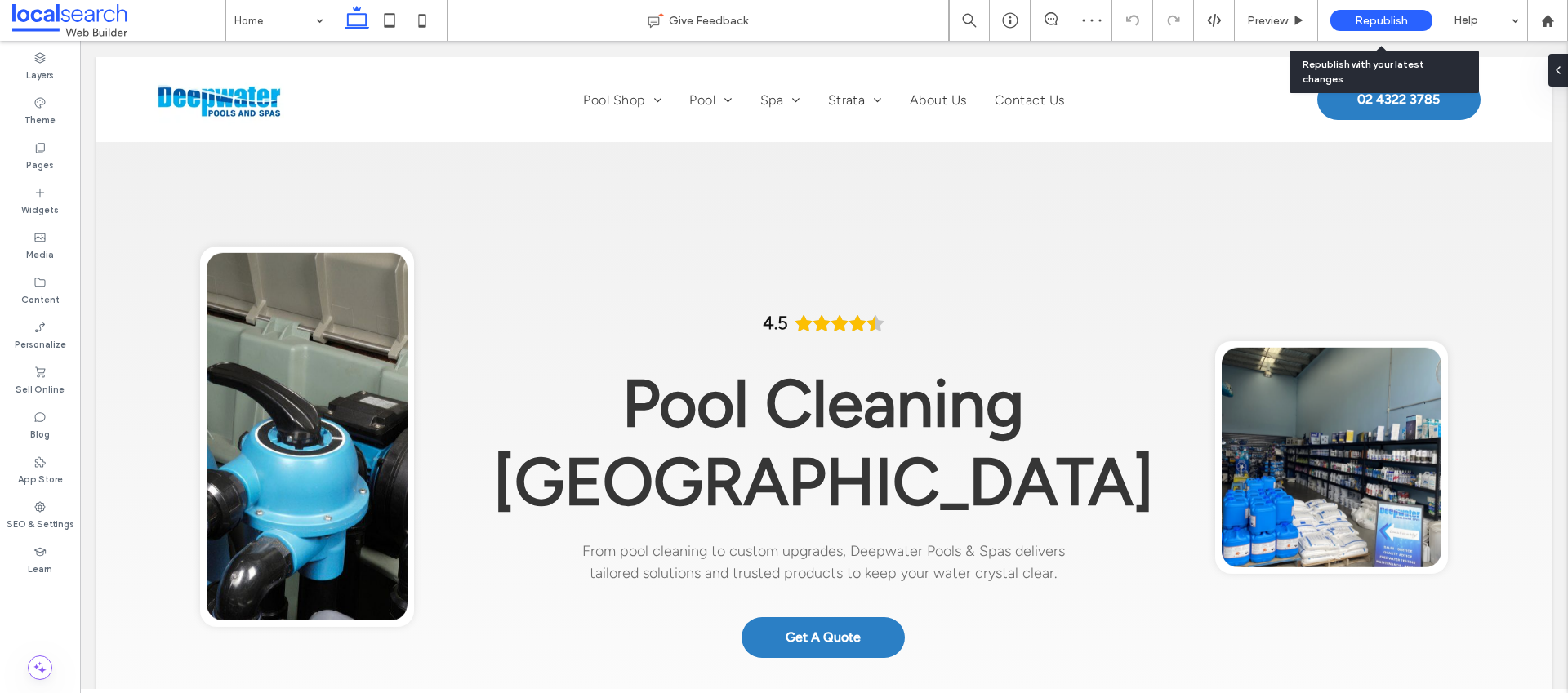
click at [1402, 24] on span "Republish" at bounding box center [1381, 20] width 53 height 13
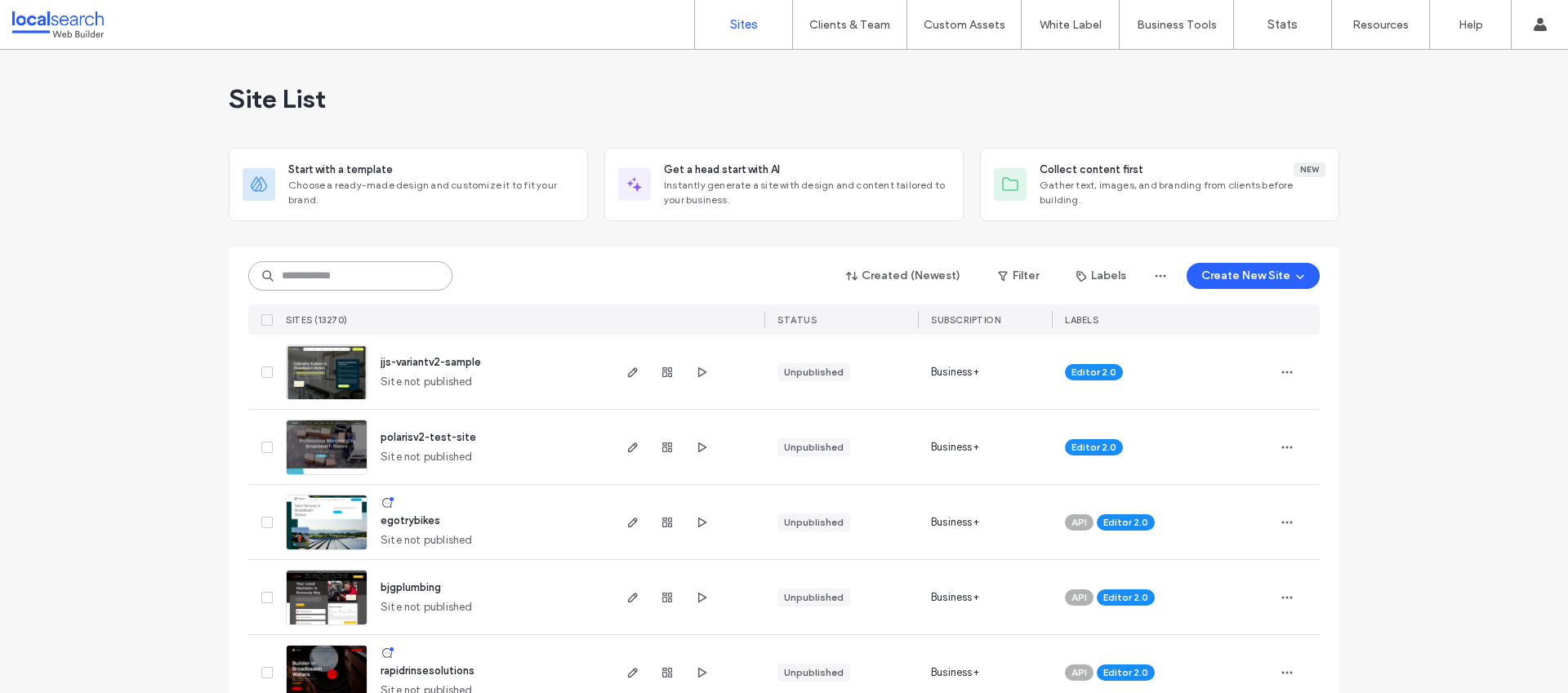
click at [336, 268] on input at bounding box center [350, 276] width 204 height 29
paste input "**********"
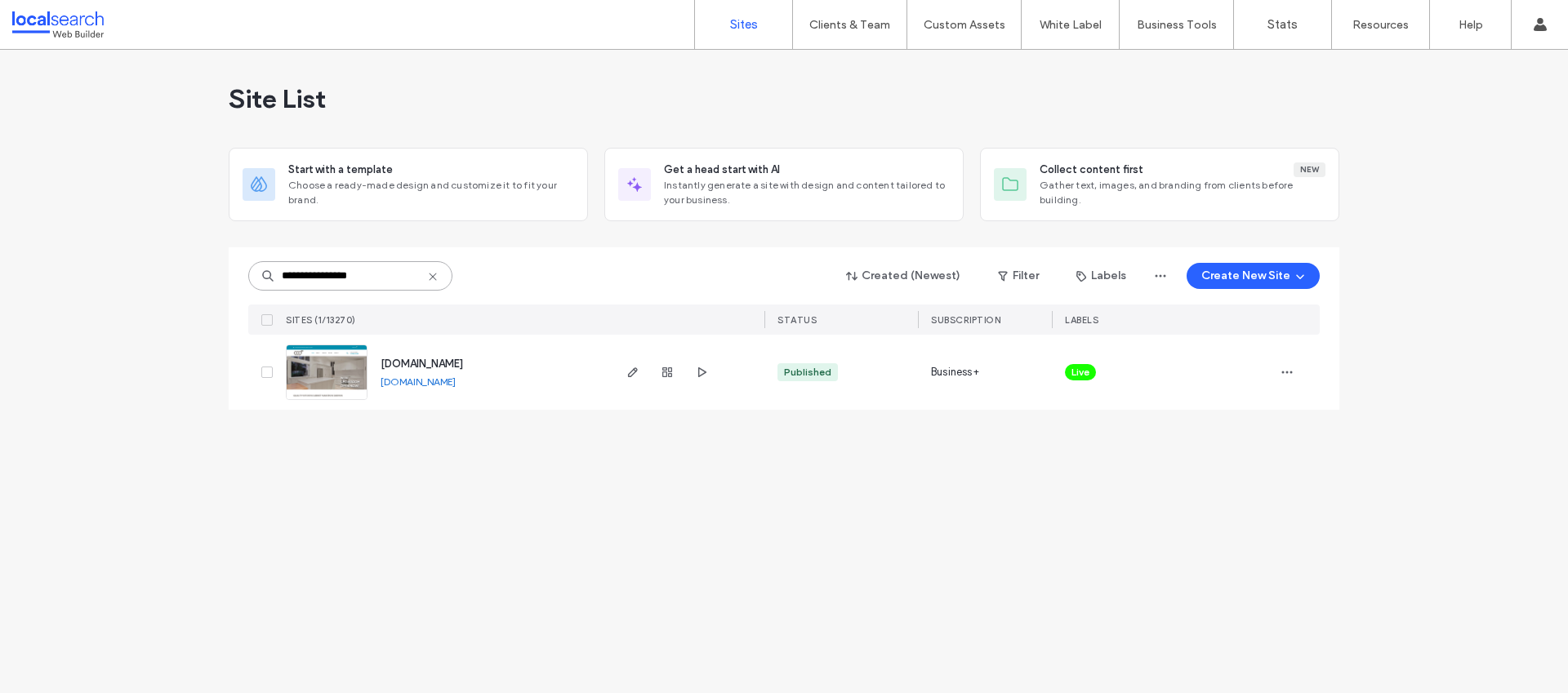
type input "**********"
click at [430, 384] on link "[DOMAIN_NAME]" at bounding box center [419, 382] width 75 height 13
click at [431, 278] on use at bounding box center [433, 277] width 8 height 8
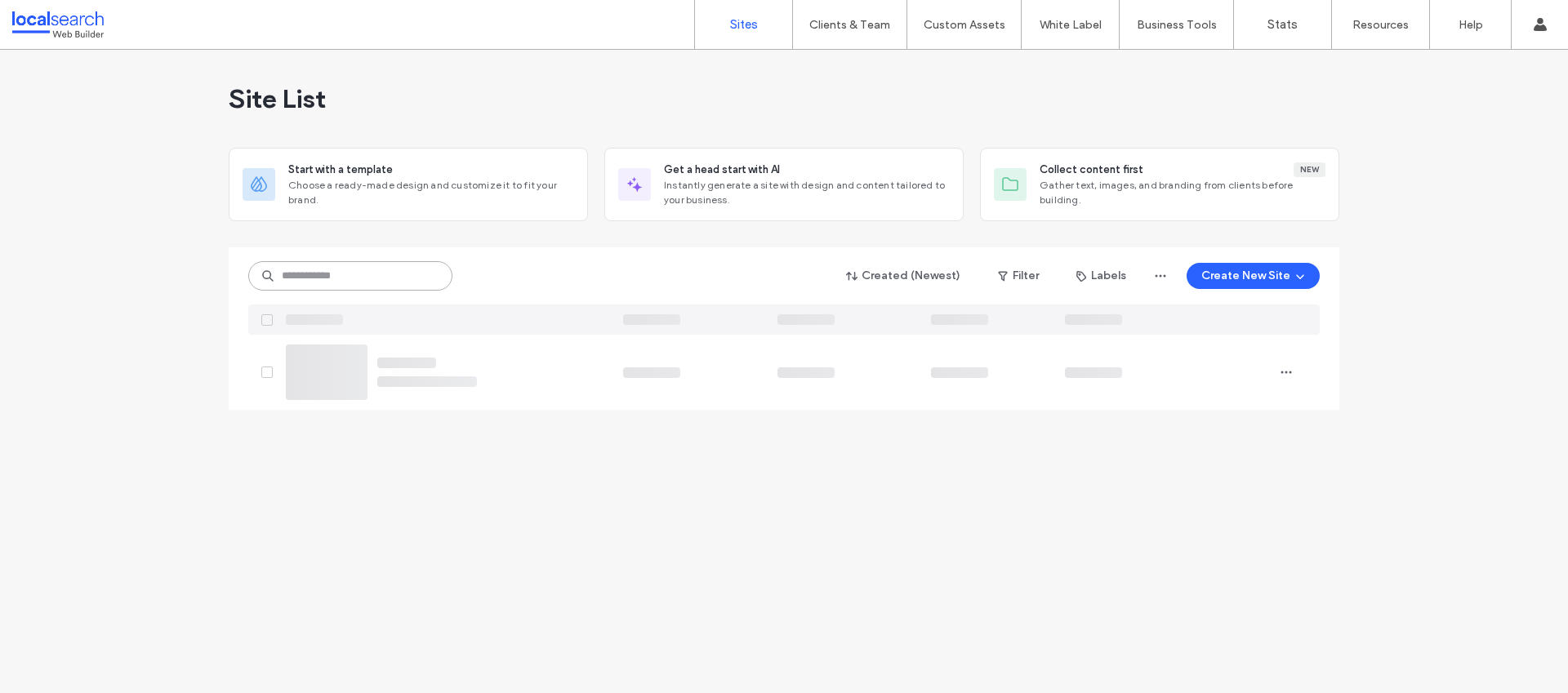
paste input "**********"
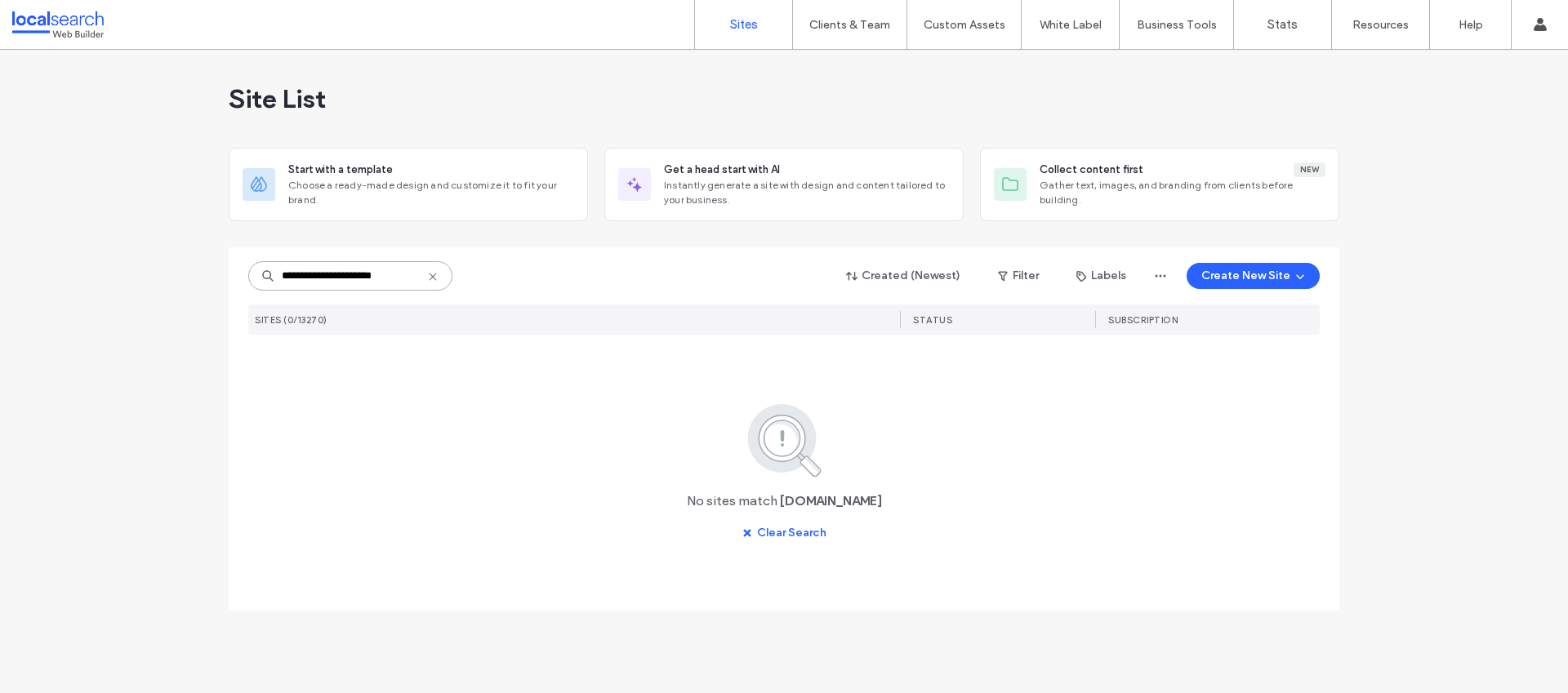
type input "**********"
click at [435, 271] on icon at bounding box center [433, 277] width 14 height 13
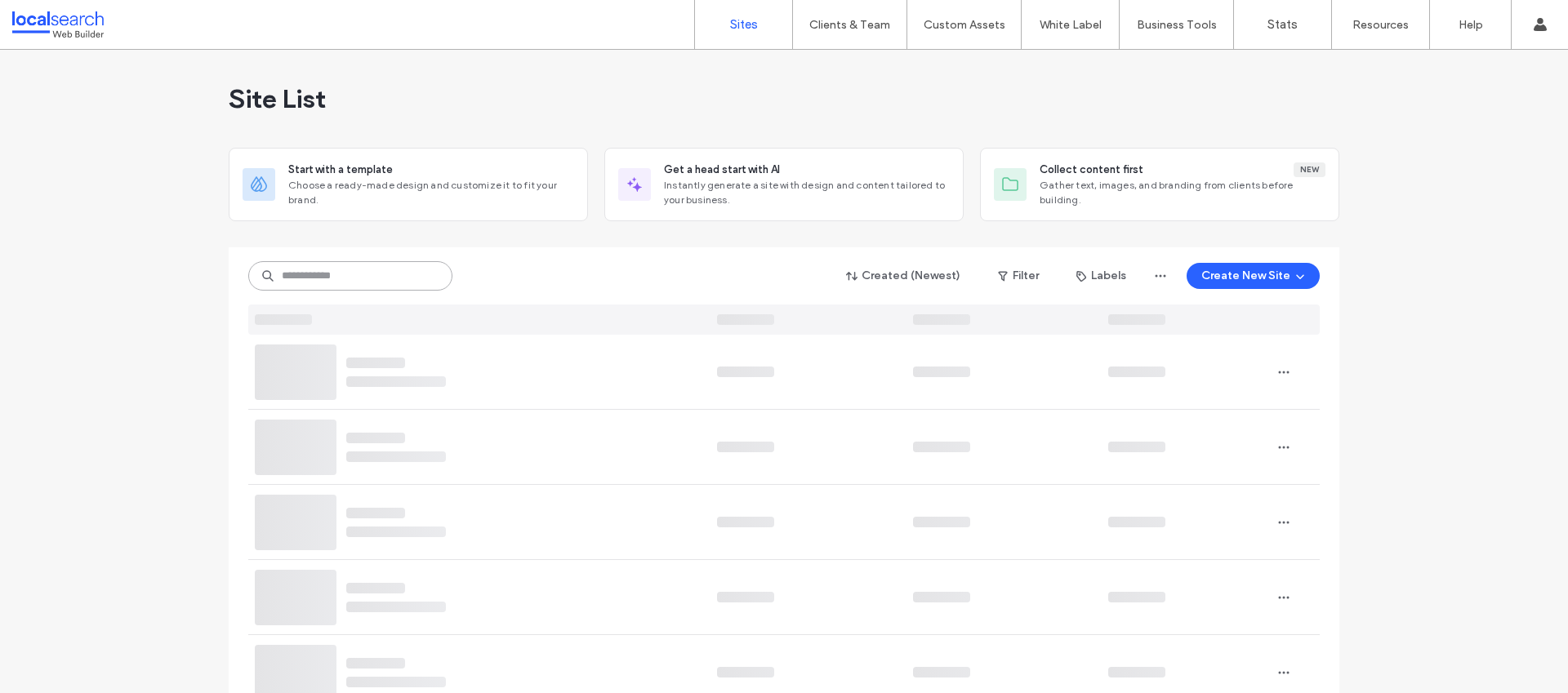
paste input "********"
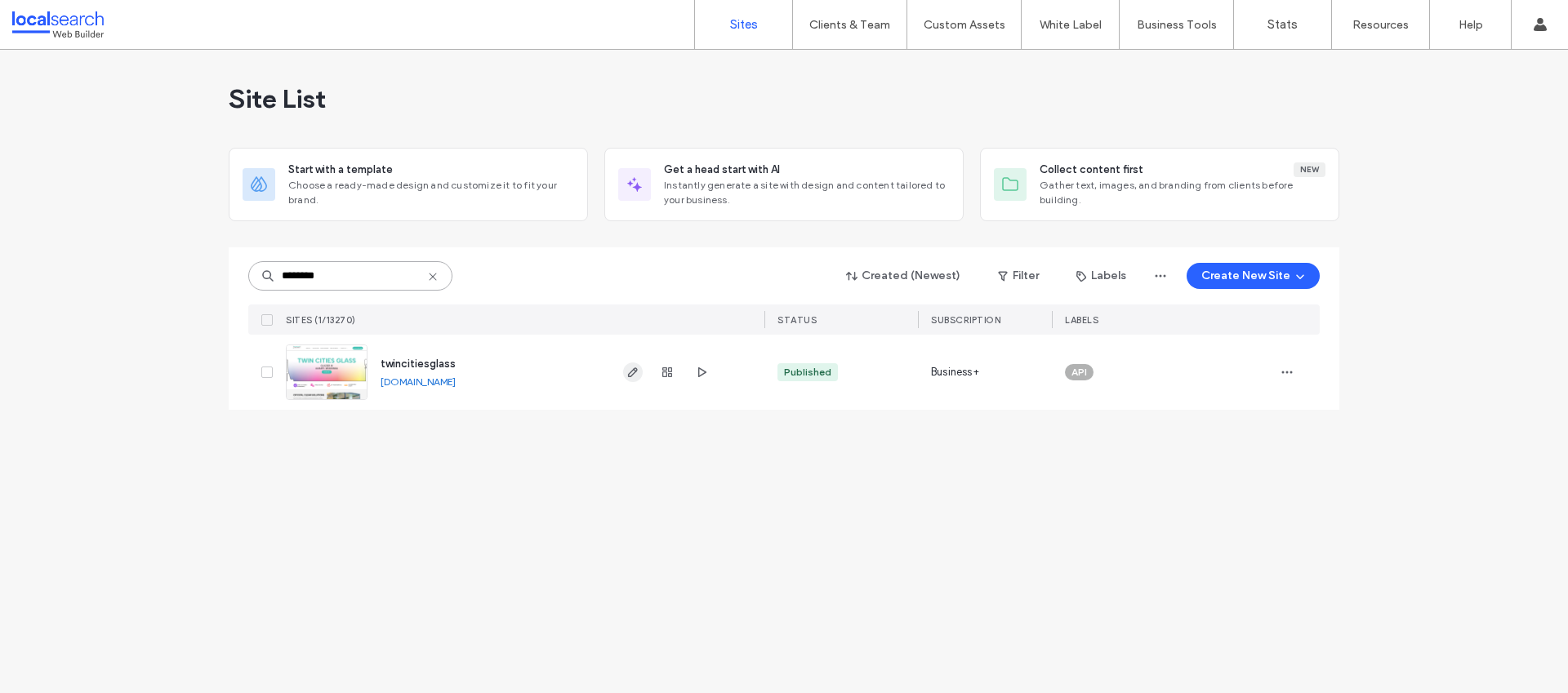
type input "********"
click at [631, 376] on use "button" at bounding box center [633, 372] width 10 height 10
type input "**********"
click at [1284, 377] on icon "button" at bounding box center [1287, 372] width 14 height 13
click at [1257, 472] on div "Assign Label" at bounding box center [1227, 477] width 146 height 31
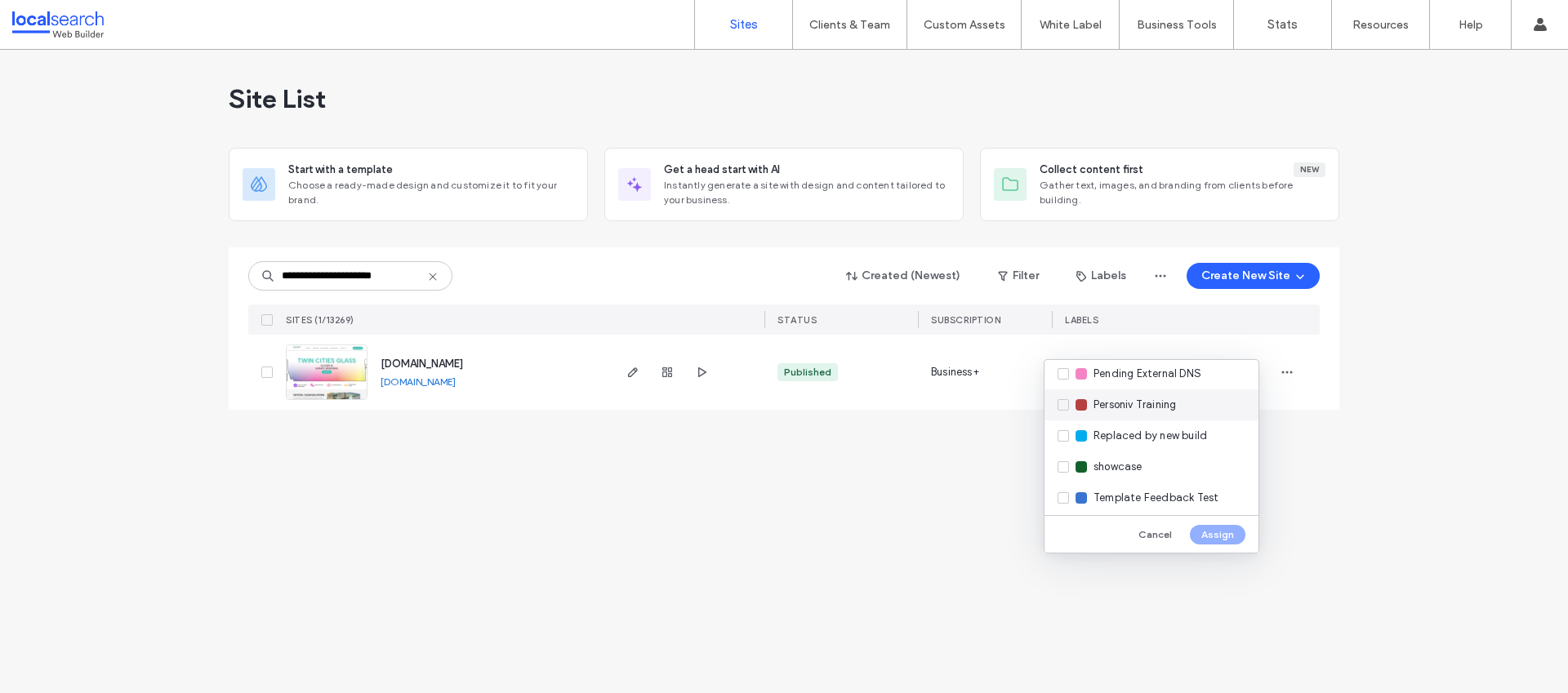
scroll to position [433, 0]
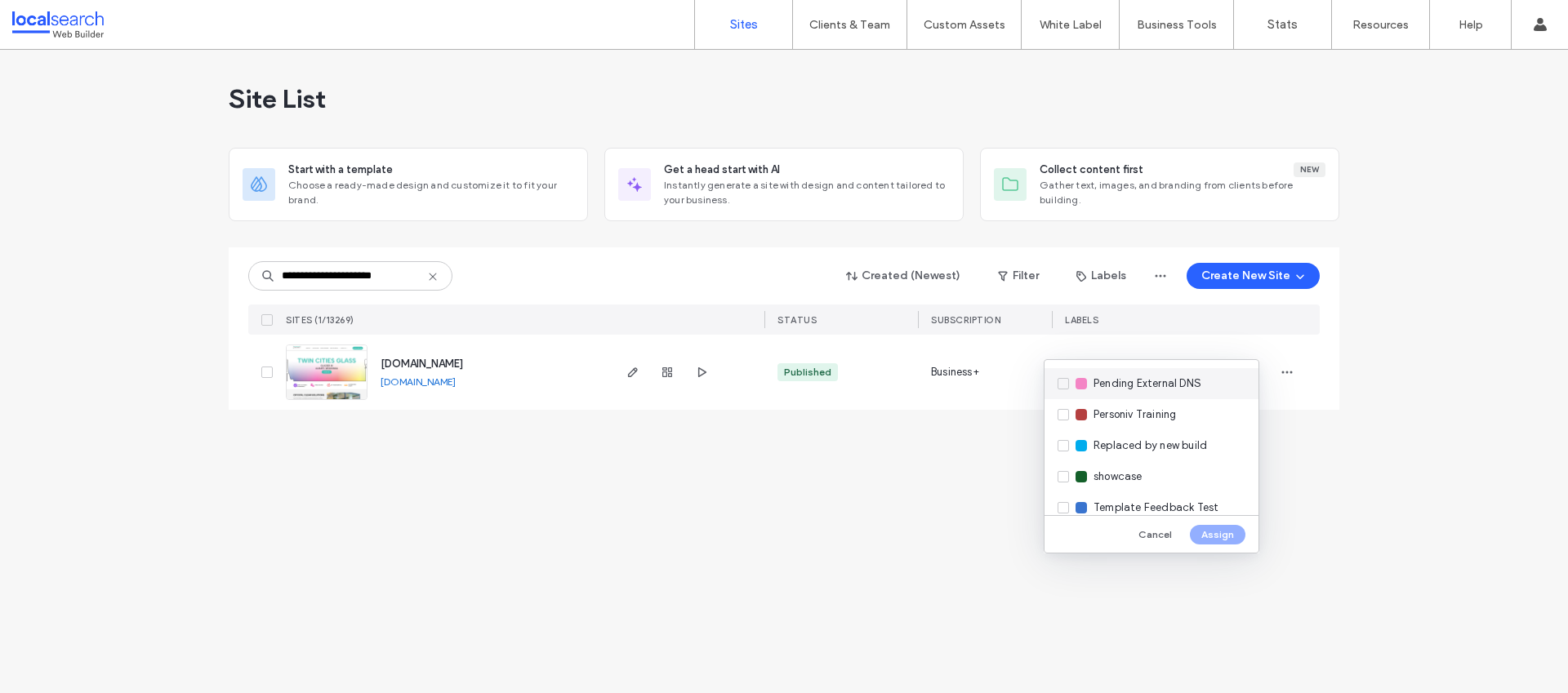
click at [1118, 383] on span "Pending External DNS" at bounding box center [1148, 384] width 108 height 16
click at [1228, 535] on button "Assign" at bounding box center [1218, 535] width 56 height 19
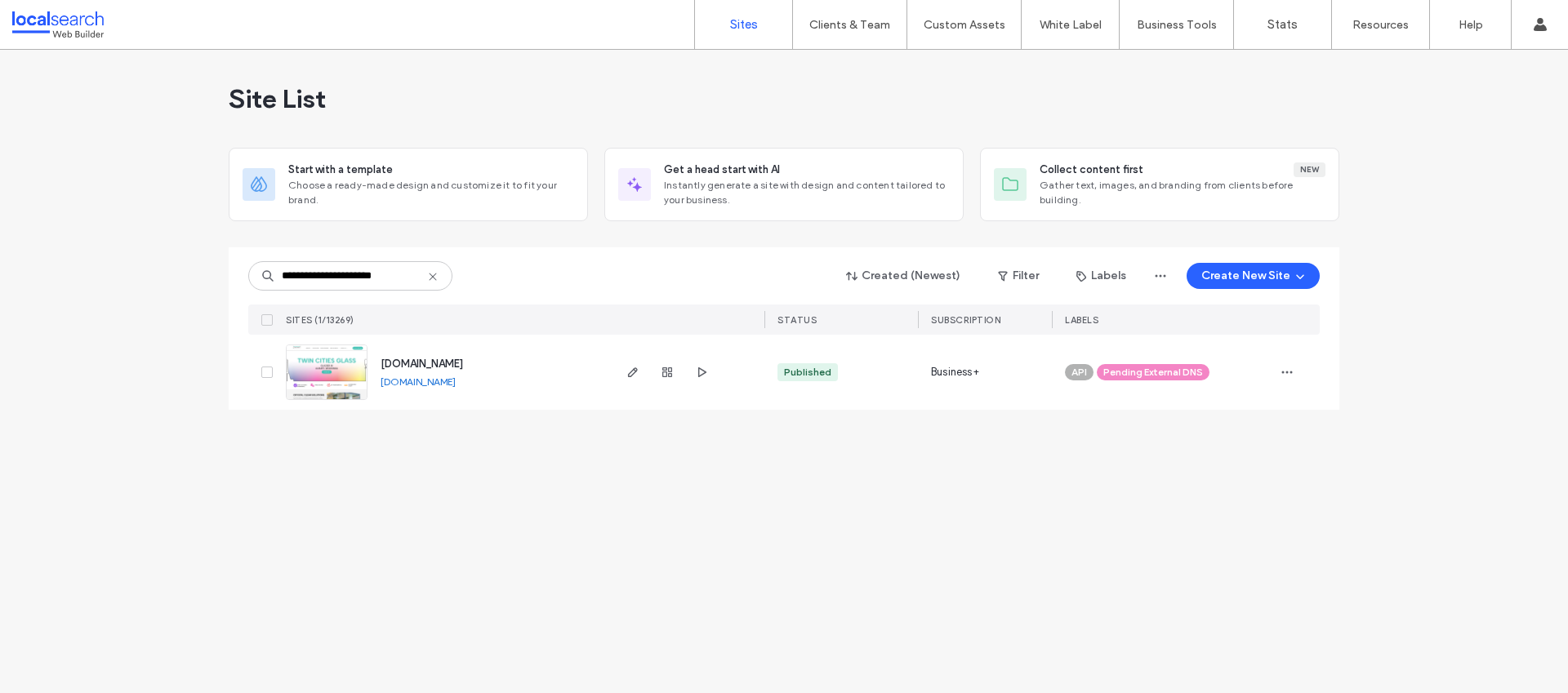
click at [435, 275] on use at bounding box center [433, 277] width 8 height 8
